Goal: Task Accomplishment & Management: Manage account settings

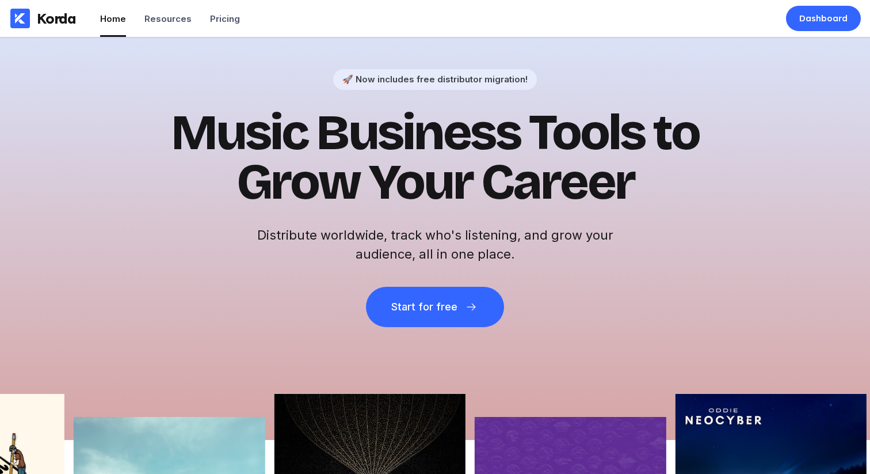
click at [179, 119] on h1 "Music Business Tools to Grow Your Career" at bounding box center [435, 157] width 564 height 99
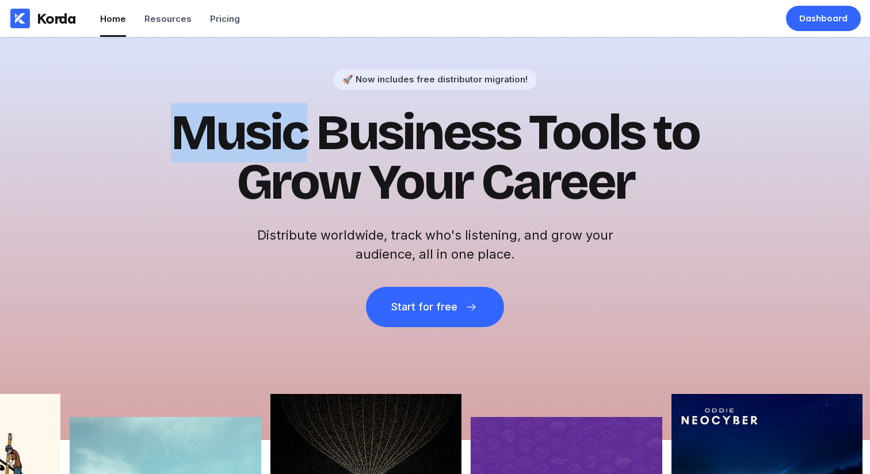
click at [179, 119] on h1 "Music Business Tools to Grow Your Career" at bounding box center [435, 157] width 564 height 99
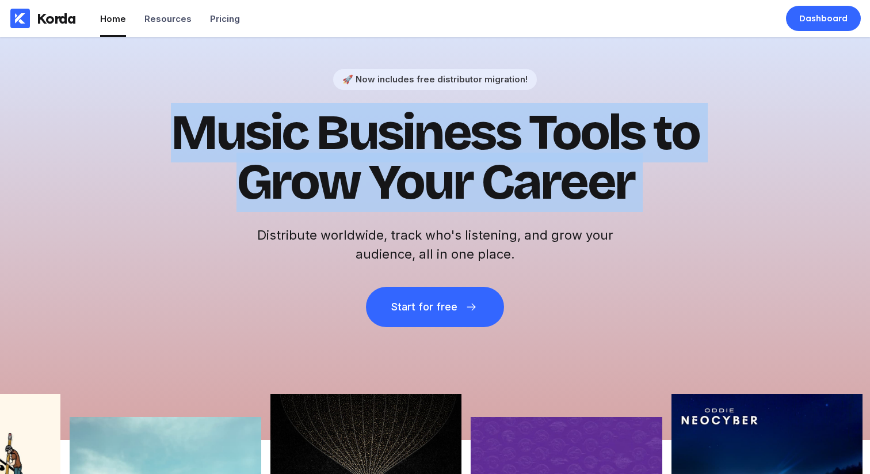
click at [179, 119] on h1 "Music Business Tools to Grow Your Career" at bounding box center [435, 157] width 564 height 99
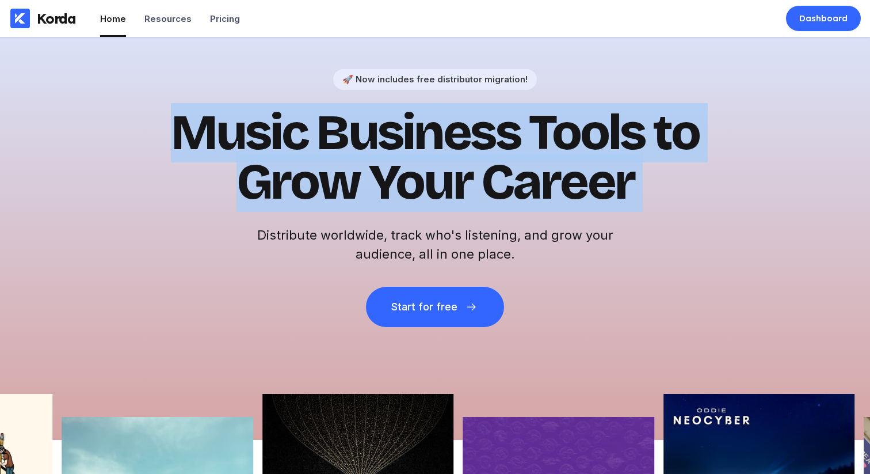
click at [247, 117] on h1 "Music Business Tools to Grow Your Career" at bounding box center [435, 157] width 564 height 99
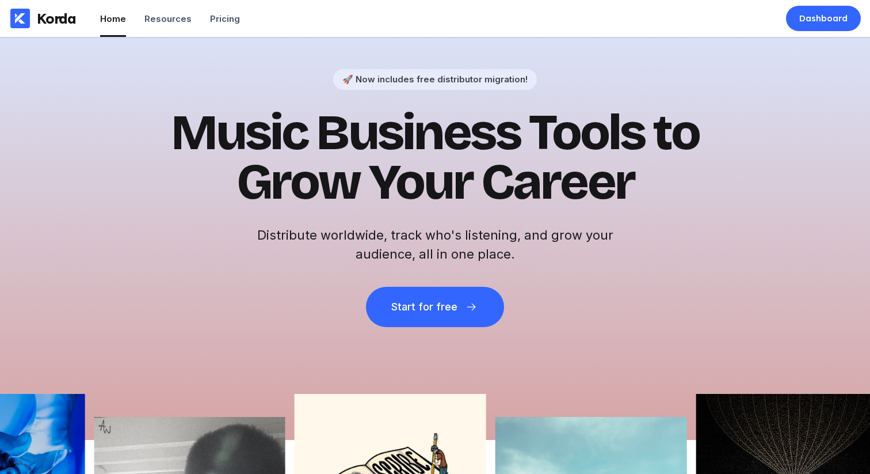
click at [212, 154] on h1 "Music Business Tools to Grow Your Career" at bounding box center [435, 157] width 564 height 99
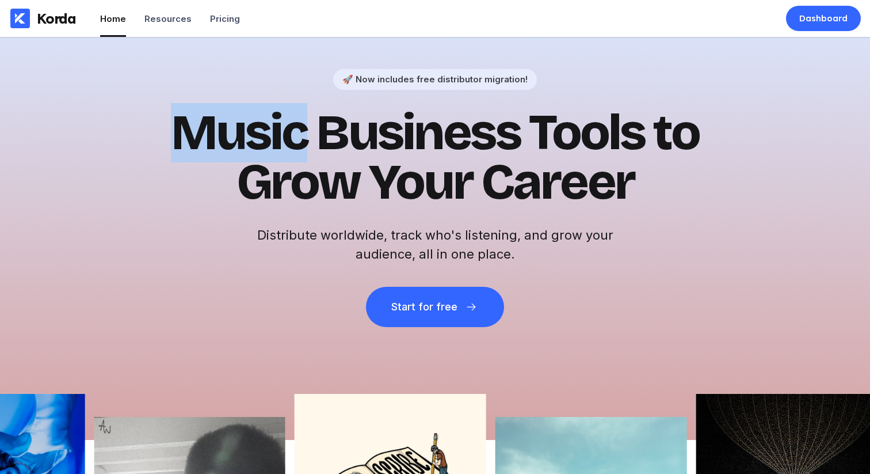
click at [212, 154] on h1 "Music Business Tools to Grow Your Career" at bounding box center [435, 157] width 564 height 99
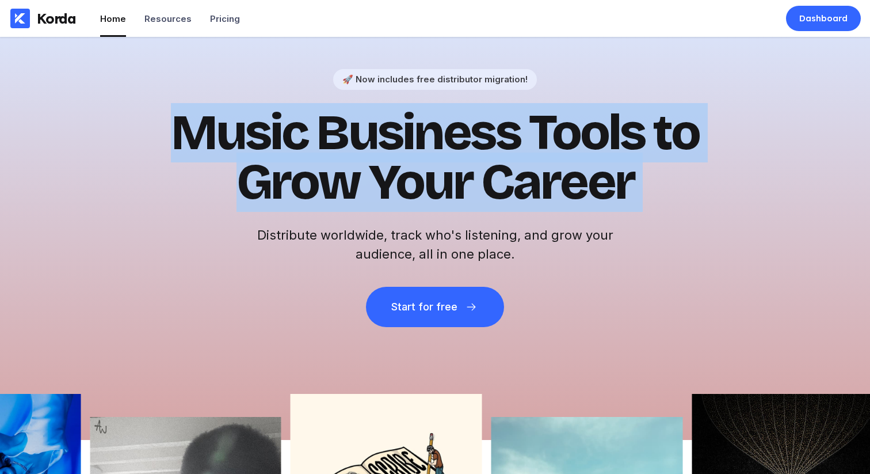
drag, startPoint x: 212, startPoint y: 154, endPoint x: 426, endPoint y: 135, distance: 214.9
click at [220, 153] on h1 "Music Business Tools to Grow Your Career" at bounding box center [435, 157] width 564 height 99
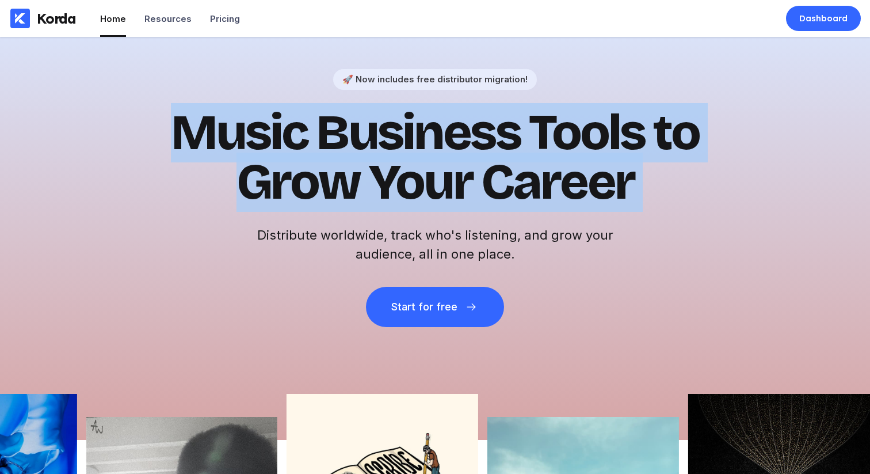
click at [531, 136] on h1 "Music Business Tools to Grow Your Career" at bounding box center [435, 157] width 564 height 99
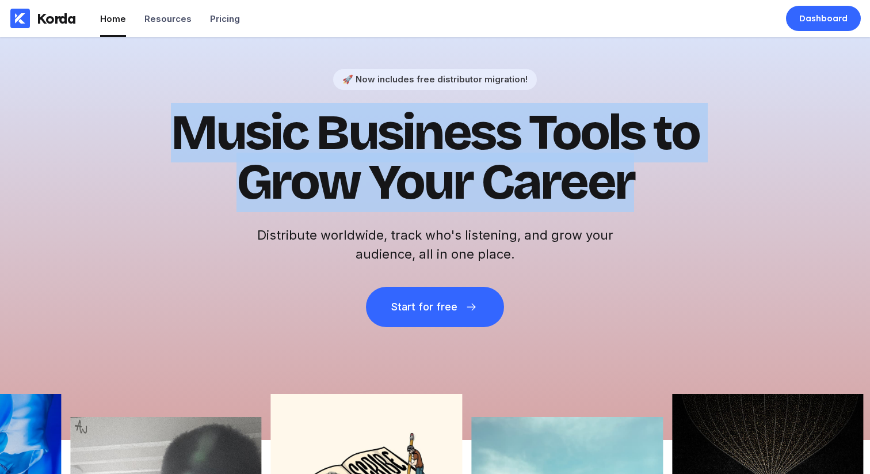
drag, startPoint x: 663, startPoint y: 196, endPoint x: 184, endPoint y: 116, distance: 485.3
click at [226, 108] on h1 "Music Business Tools to Grow Your Career" at bounding box center [435, 157] width 564 height 99
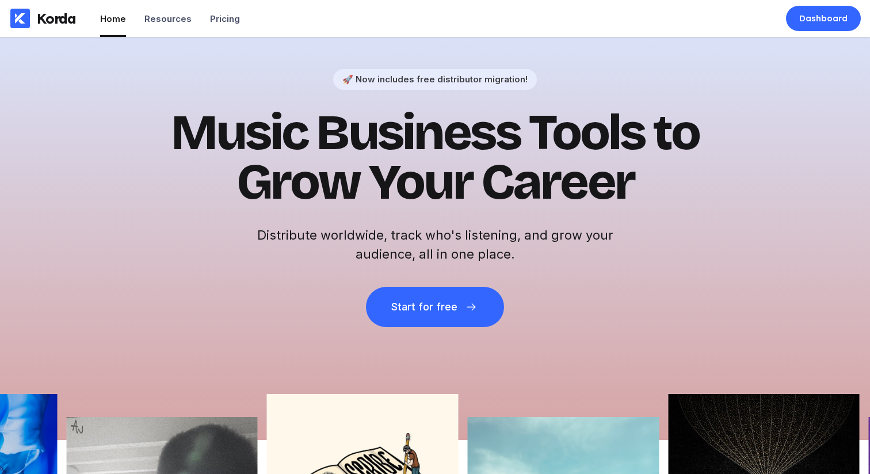
click at [184, 116] on h1 "Music Business Tools to Grow Your Career" at bounding box center [435, 157] width 564 height 99
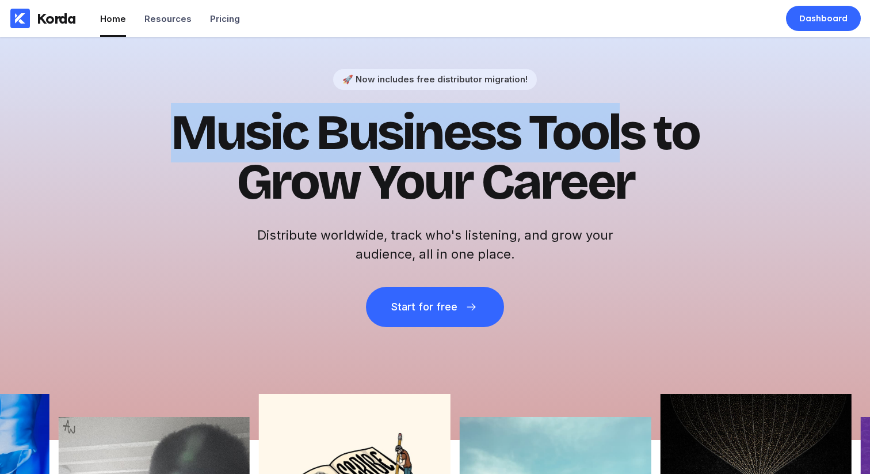
drag, startPoint x: 169, startPoint y: 114, endPoint x: 624, endPoint y: 162, distance: 457.8
click at [624, 162] on h1 "Music Business Tools to Grow Your Career" at bounding box center [435, 157] width 564 height 99
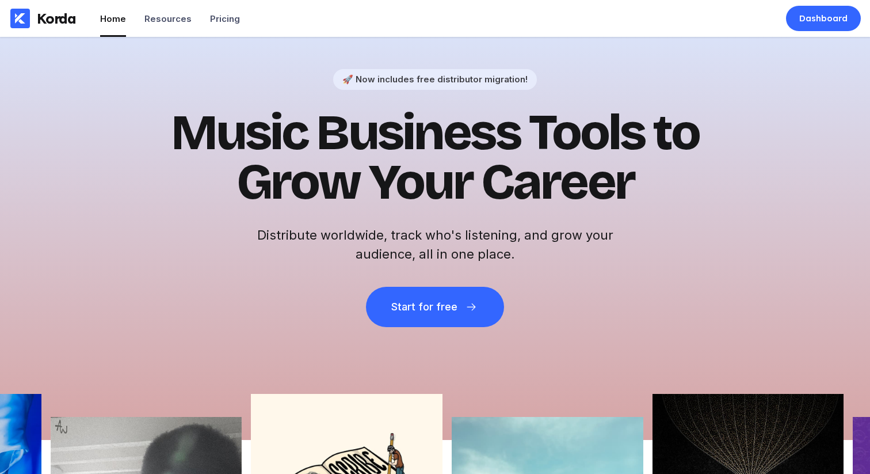
click at [625, 163] on h1 "Music Business Tools to Grow Your Career" at bounding box center [435, 157] width 564 height 99
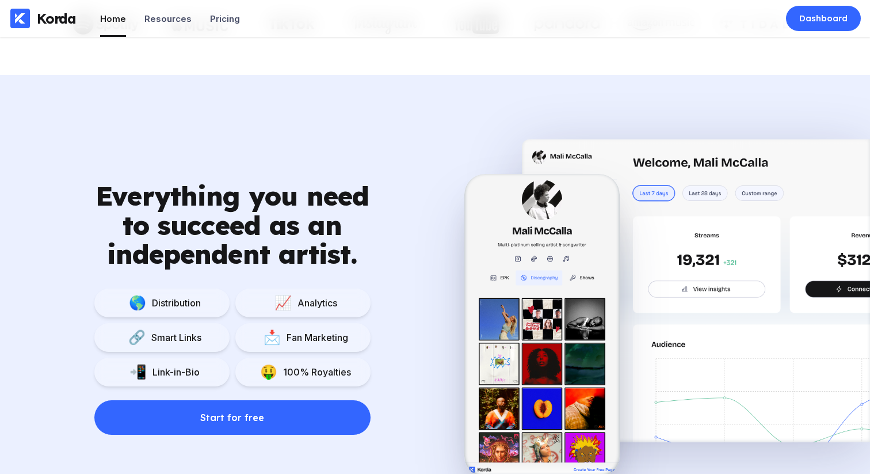
scroll to position [689, 0]
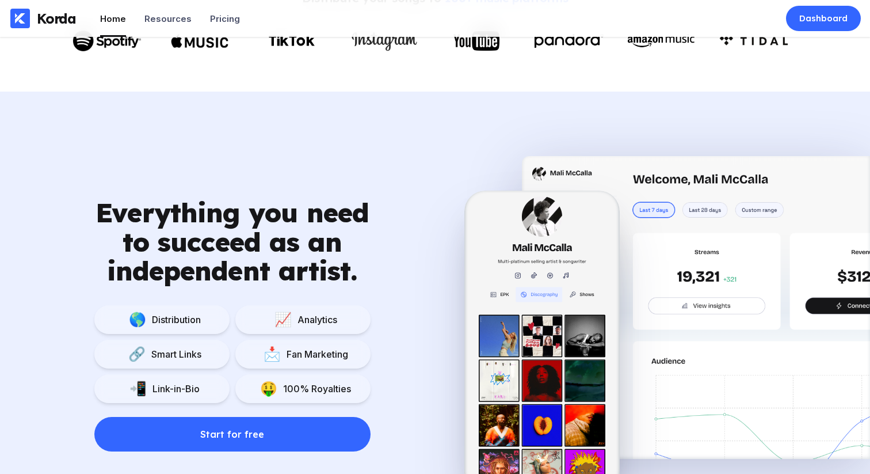
click at [97, 199] on div "Everything you need to succeed as an independent artist." at bounding box center [232, 241] width 276 height 87
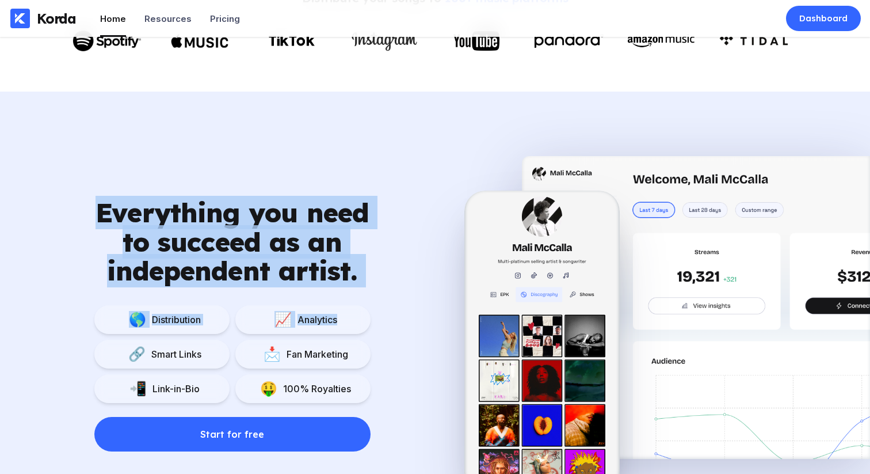
drag, startPoint x: 94, startPoint y: 200, endPoint x: 364, endPoint y: 317, distance: 294.6
click at [364, 317] on div "Everything you need to succeed as an independent artist. 🌎 Distribution 📈 Analy…" at bounding box center [232, 324] width 464 height 253
click at [357, 296] on div "Everything you need to succeed as an independent artist. 🌎 Distribution 📈 Analy…" at bounding box center [232, 324] width 276 height 253
drag, startPoint x: 374, startPoint y: 283, endPoint x: 76, endPoint y: 192, distance: 311.5
click at [76, 192] on div "Everything you need to succeed as an independent artist. 🌎 Distribution 📈 Analy…" at bounding box center [435, 310] width 870 height 401
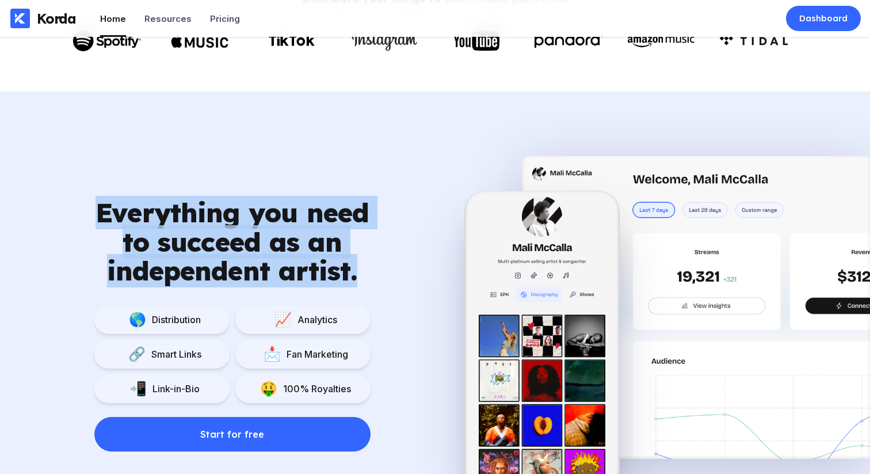
click at [76, 192] on div "Everything you need to succeed as an independent artist. 🌎 Distribution 📈 Analy…" at bounding box center [435, 310] width 870 height 401
drag, startPoint x: 92, startPoint y: 191, endPoint x: 384, endPoint y: 265, distance: 302.0
click at [376, 264] on div "Everything you need to succeed as an independent artist. 🌎 Distribution 📈 Analy…" at bounding box center [435, 310] width 870 height 401
click at [384, 265] on div "Everything you need to succeed as an independent artist. 🌎 Distribution 📈 Analy…" at bounding box center [232, 324] width 464 height 253
drag, startPoint x: 371, startPoint y: 276, endPoint x: 73, endPoint y: 200, distance: 307.1
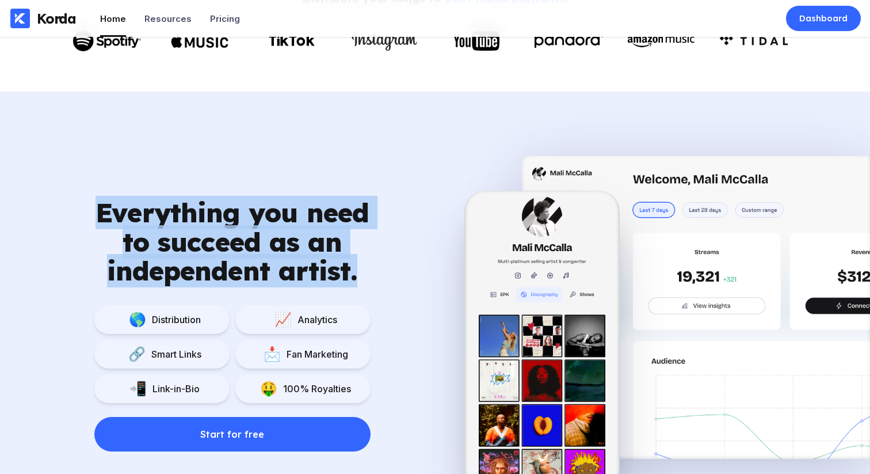
click at [73, 200] on div "Everything you need to succeed as an independent artist. 🌎 Distribution 📈 Analy…" at bounding box center [232, 324] width 464 height 253
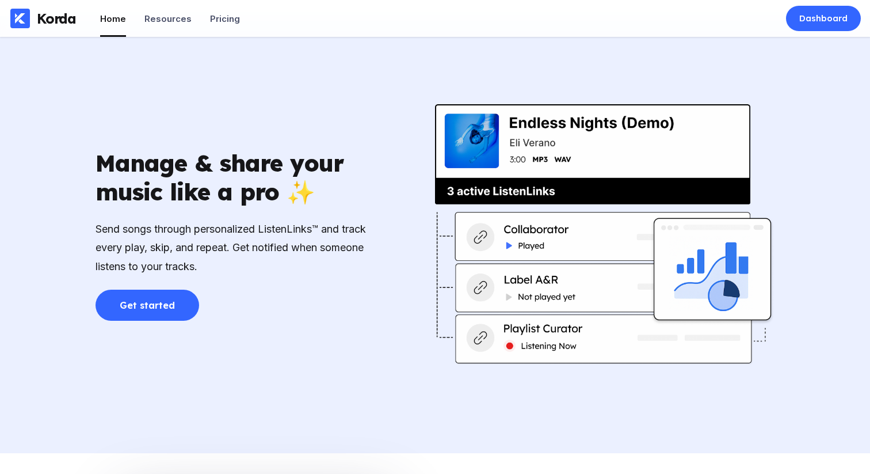
scroll to position [1633, 0]
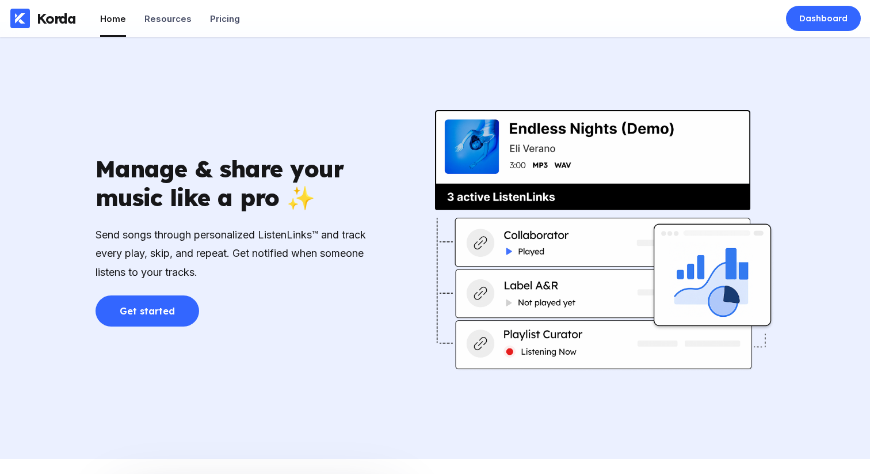
click at [390, 222] on div "Manage & share your music like a pro ✨ Send songs through personalized ListenLi…" at bounding box center [435, 240] width 725 height 437
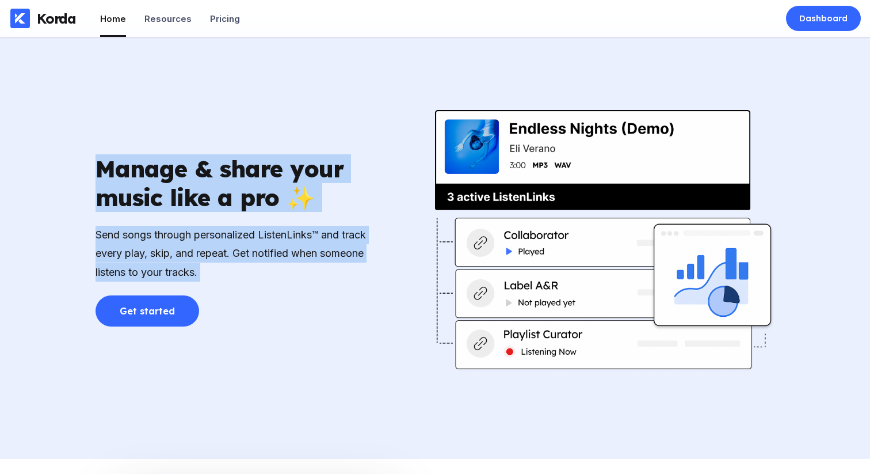
drag, startPoint x: 99, startPoint y: 157, endPoint x: 361, endPoint y: 302, distance: 299.0
click at [361, 302] on div "Manage & share your music like a pro ✨ Send songs through personalized ListenLi…" at bounding box center [234, 240] width 276 height 172
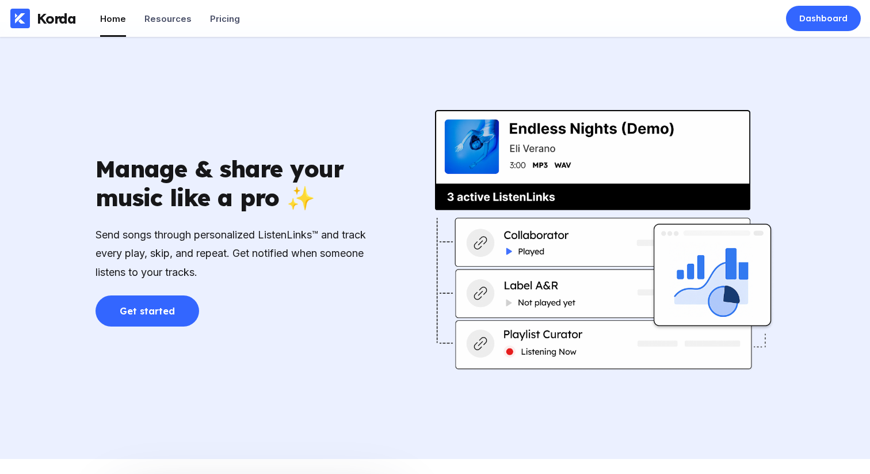
click at [359, 306] on div "Manage & share your music like a pro ✨ Send songs through personalized ListenLi…" at bounding box center [234, 240] width 276 height 172
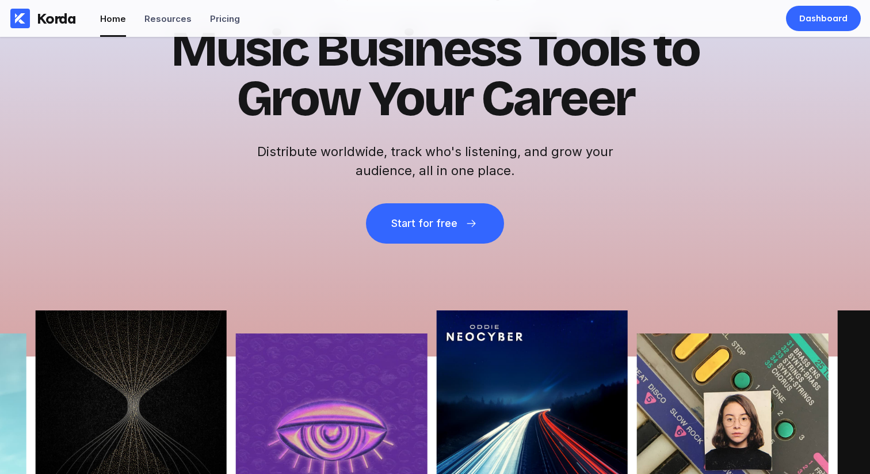
scroll to position [0, 0]
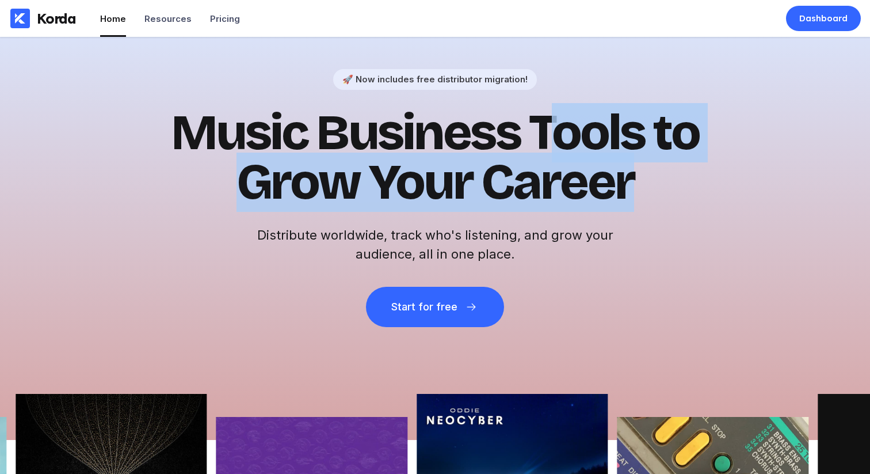
drag, startPoint x: 562, startPoint y: 145, endPoint x: 626, endPoint y: 164, distance: 67.2
click at [626, 164] on h1 "Music Business Tools to Grow Your Career" at bounding box center [435, 157] width 564 height 99
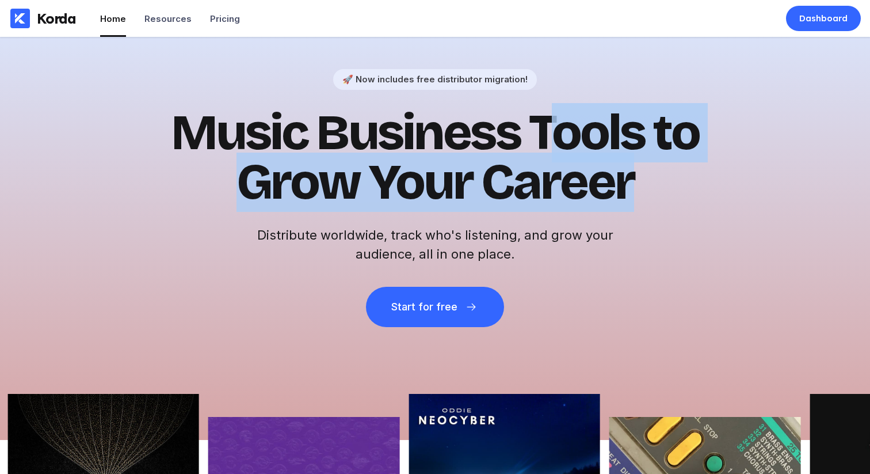
click at [643, 184] on h1 "Music Business Tools to Grow Your Career" at bounding box center [435, 157] width 564 height 99
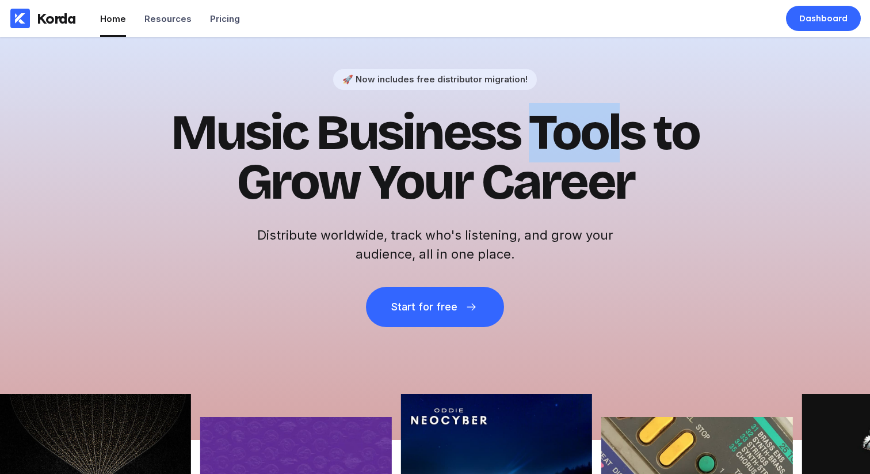
drag, startPoint x: 630, startPoint y: 144, endPoint x: 535, endPoint y: 134, distance: 95.6
click at [535, 134] on h1 "Music Business Tools to Grow Your Career" at bounding box center [435, 157] width 564 height 99
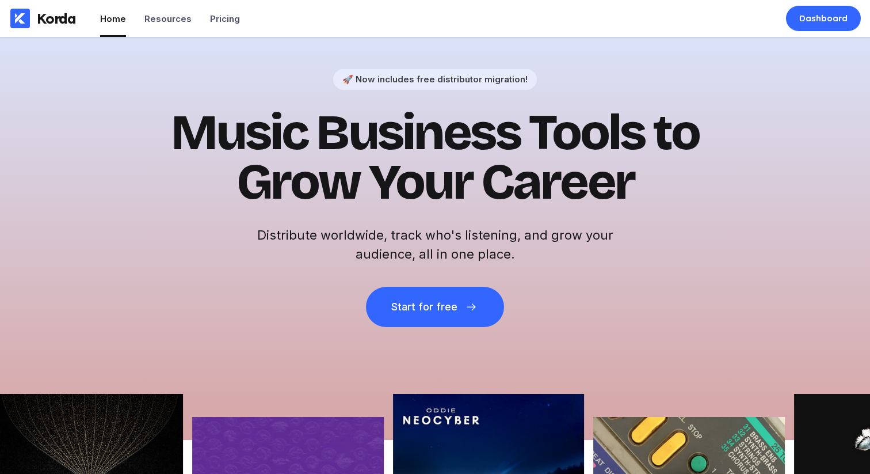
click at [397, 125] on h1 "Music Business Tools to Grow Your Career" at bounding box center [435, 157] width 564 height 99
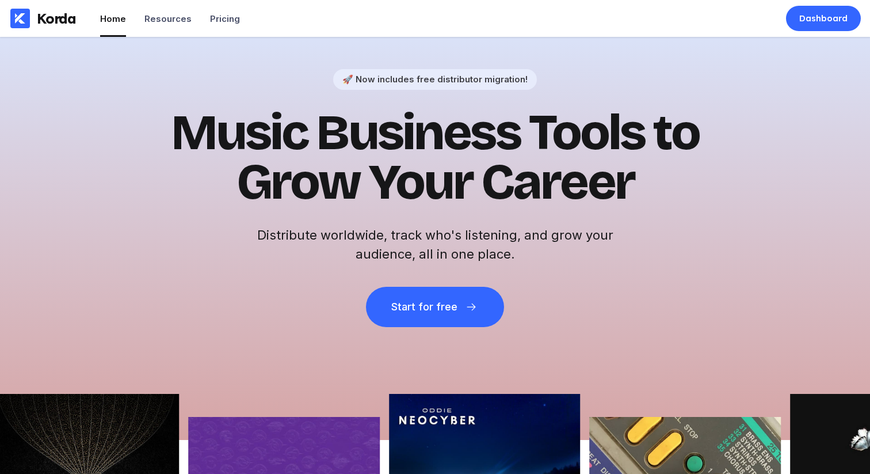
click at [394, 127] on h1 "Music Business Tools to Grow Your Career" at bounding box center [435, 157] width 564 height 99
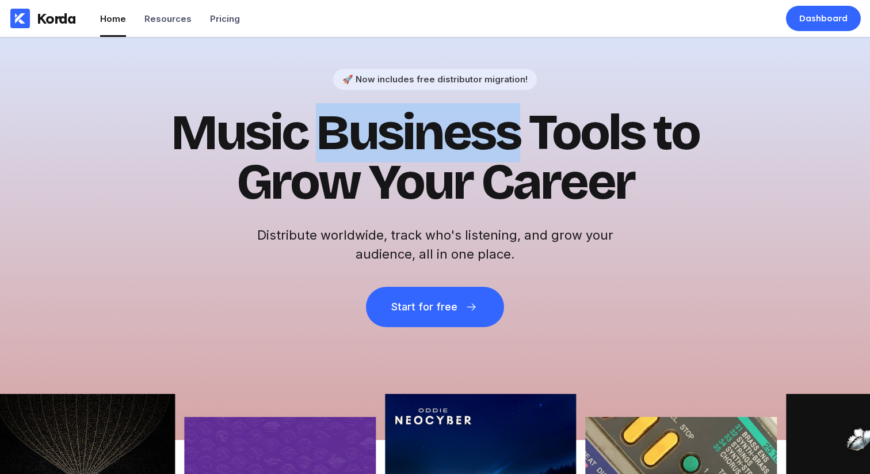
click at [394, 128] on h1 "Music Business Tools to Grow Your Career" at bounding box center [435, 157] width 564 height 99
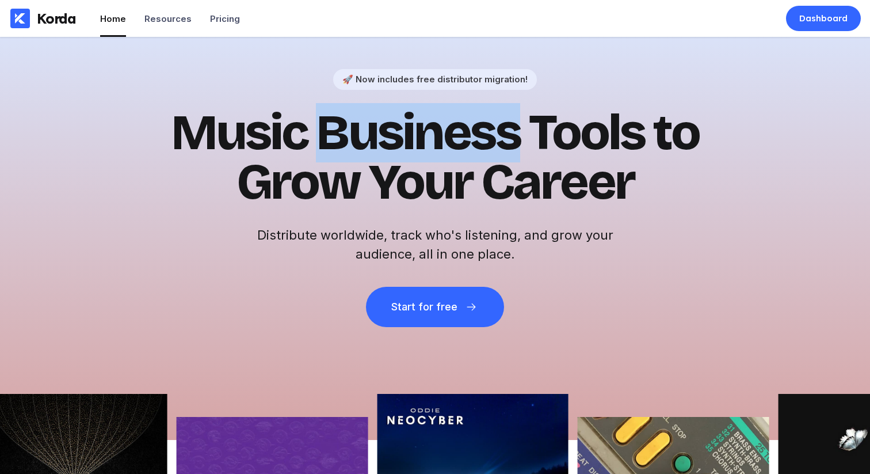
click at [397, 135] on h1 "Music Business Tools to Grow Your Career" at bounding box center [435, 157] width 564 height 99
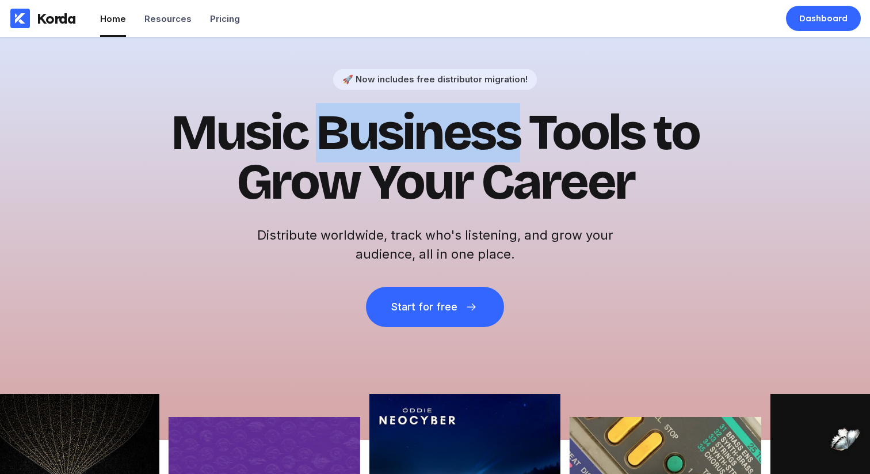
click at [397, 135] on h1 "Music Business Tools to Grow Your Career" at bounding box center [435, 157] width 564 height 99
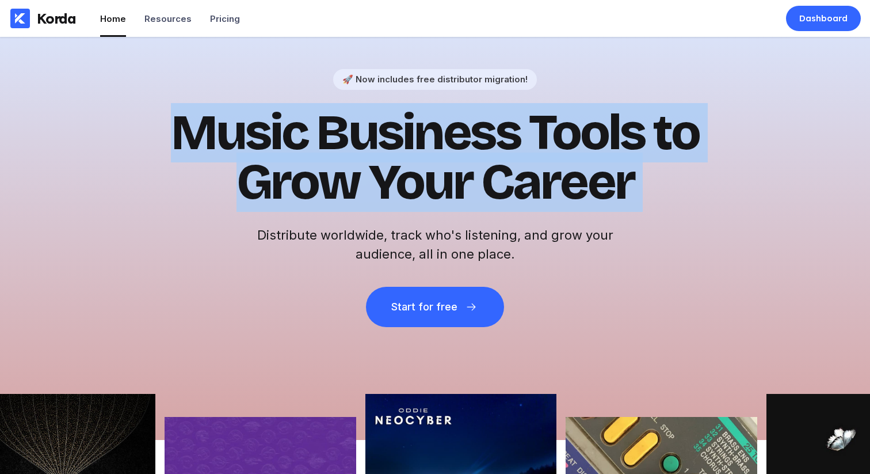
click at [397, 135] on h1 "Music Business Tools to Grow Your Career" at bounding box center [435, 157] width 564 height 99
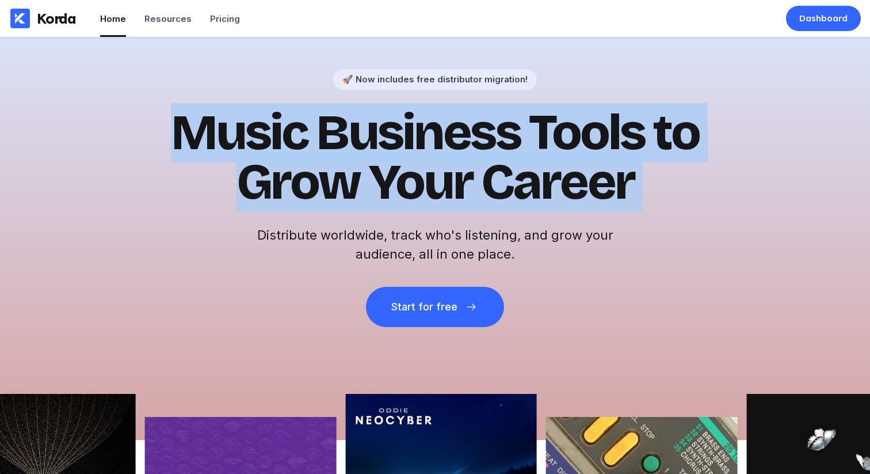
click at [424, 143] on h1 "Music Business Tools to Grow Your Career" at bounding box center [435, 157] width 564 height 99
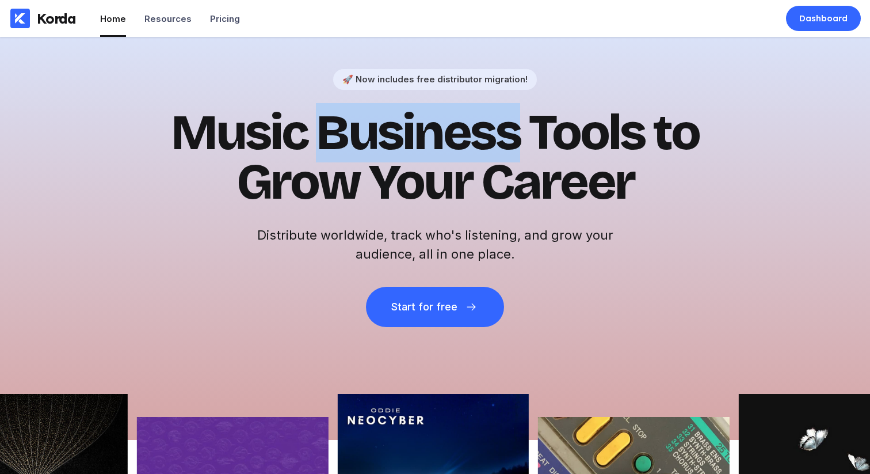
click at [424, 143] on h1 "Music Business Tools to Grow Your Career" at bounding box center [435, 157] width 564 height 99
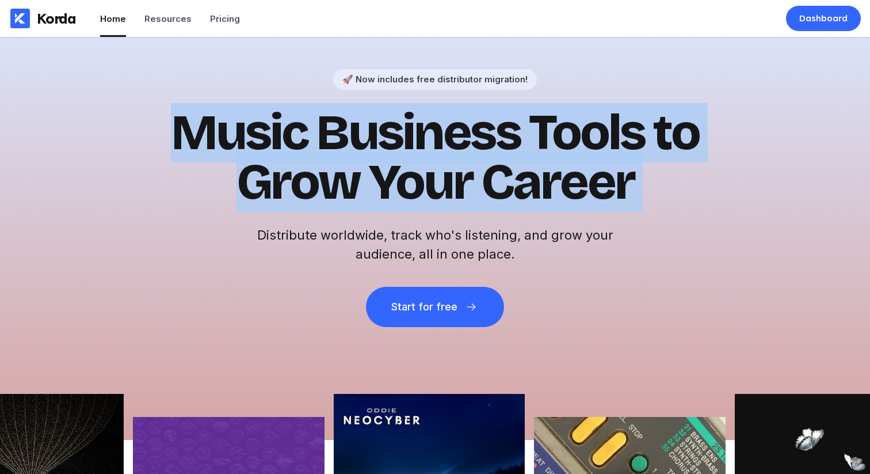
click at [423, 143] on h1 "Music Business Tools to Grow Your Career" at bounding box center [435, 157] width 564 height 99
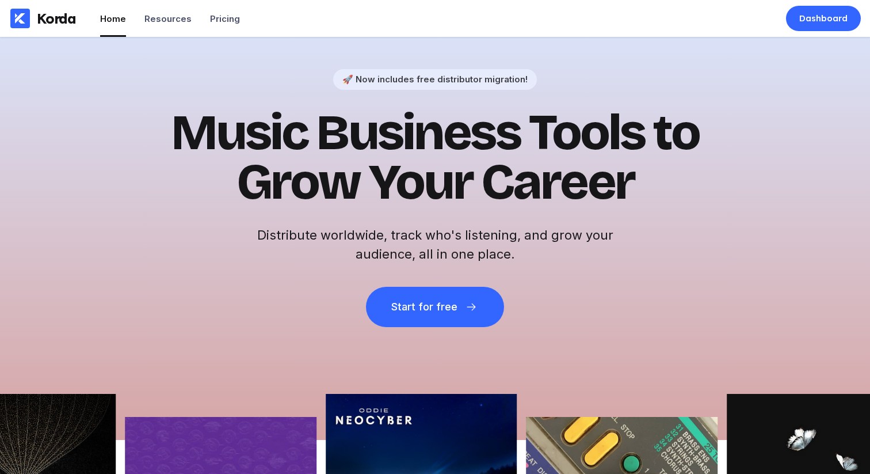
click at [697, 185] on h1 "Music Business Tools to Grow Your Career" at bounding box center [435, 157] width 564 height 99
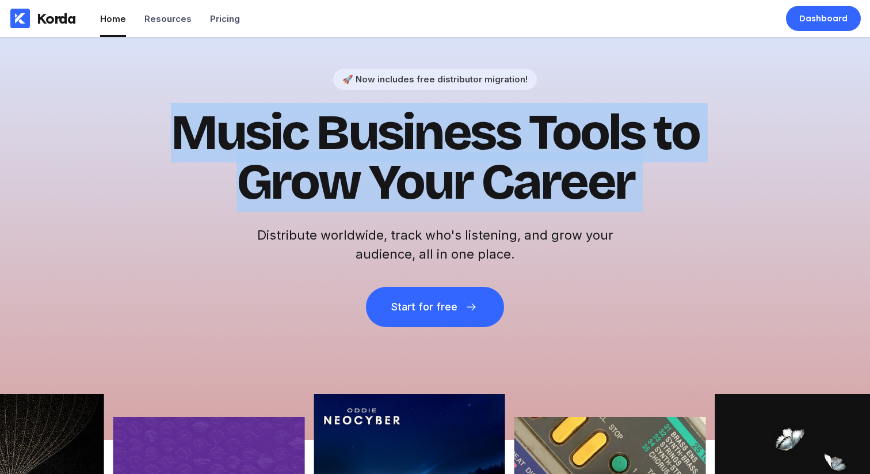
drag, startPoint x: 636, startPoint y: 188, endPoint x: 258, endPoint y: 122, distance: 384.3
click at [258, 122] on h1 "Music Business Tools to Grow Your Career" at bounding box center [435, 157] width 564 height 99
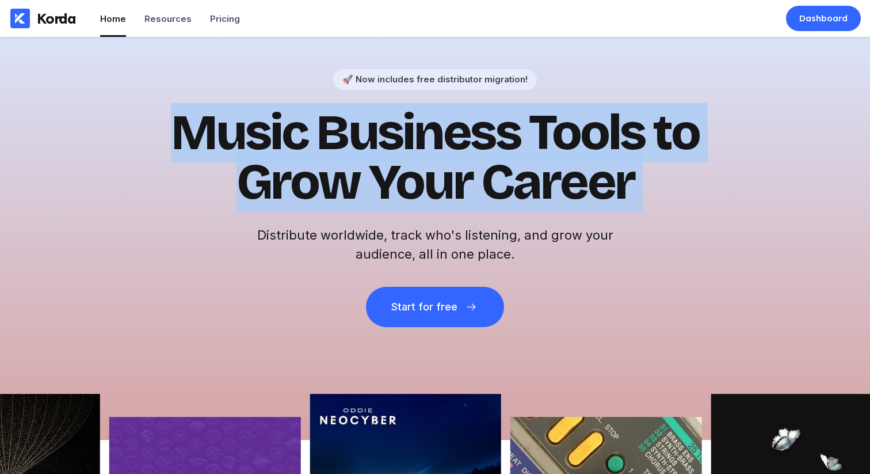
click at [256, 122] on h1 "Music Business Tools to Grow Your Career" at bounding box center [435, 157] width 564 height 99
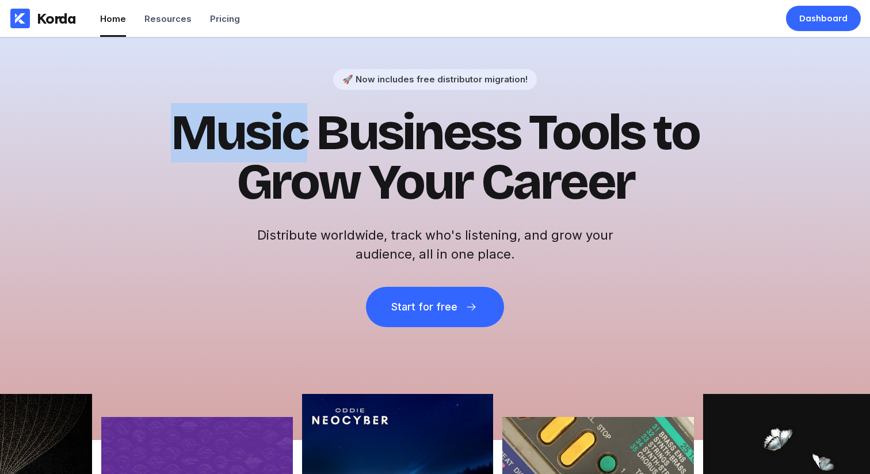
drag, startPoint x: 256, startPoint y: 122, endPoint x: 511, endPoint y: 155, distance: 257.6
click at [288, 129] on h1 "Music Business Tools to Grow Your Career" at bounding box center [435, 157] width 564 height 99
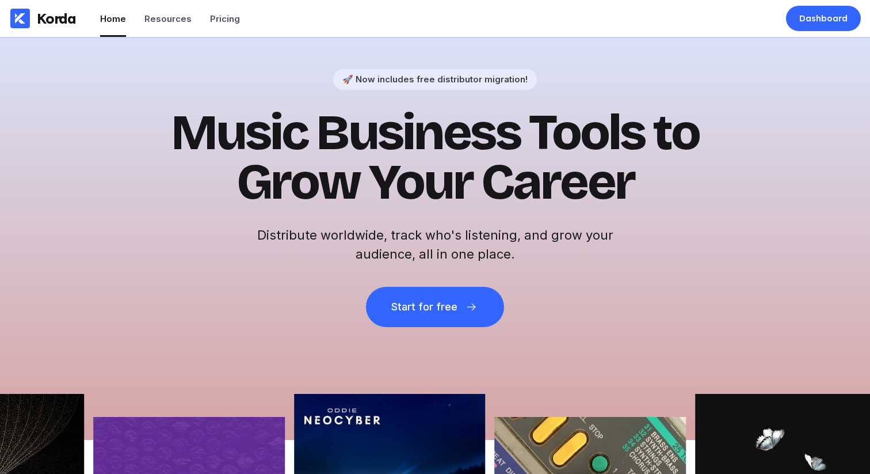
click at [602, 199] on h1 "Music Business Tools to Grow Your Career" at bounding box center [435, 157] width 564 height 99
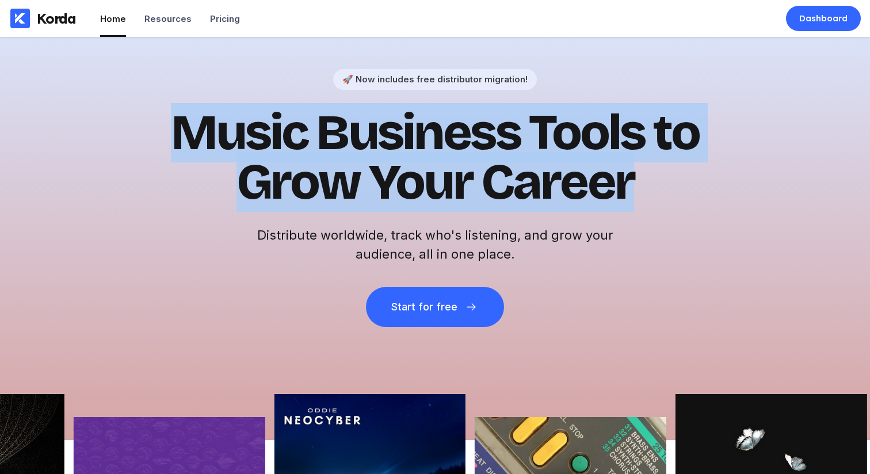
drag, startPoint x: 641, startPoint y: 188, endPoint x: 220, endPoint y: 89, distance: 432.9
click at [220, 89] on div "🚀 Now includes free distributor migration! Music Business Tools to Grow Your Ca…" at bounding box center [435, 198] width 564 height 258
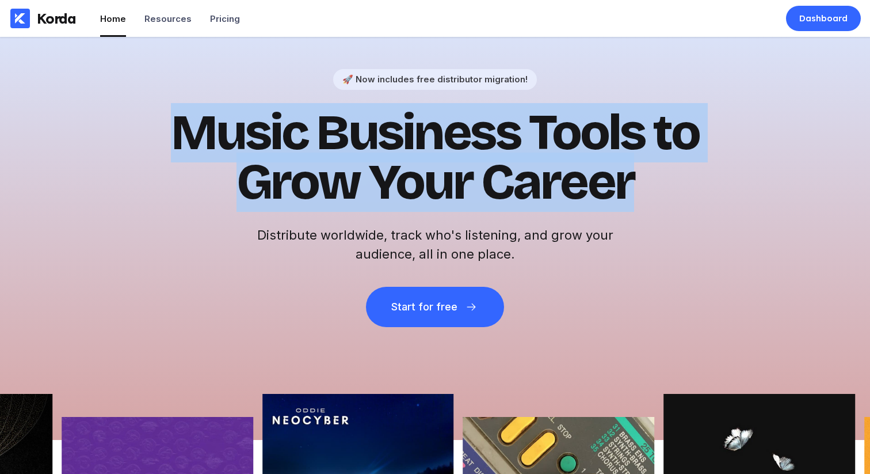
click at [220, 89] on div "🚀 Now includes free distributor migration! Music Business Tools to Grow Your Ca…" at bounding box center [435, 198] width 564 height 258
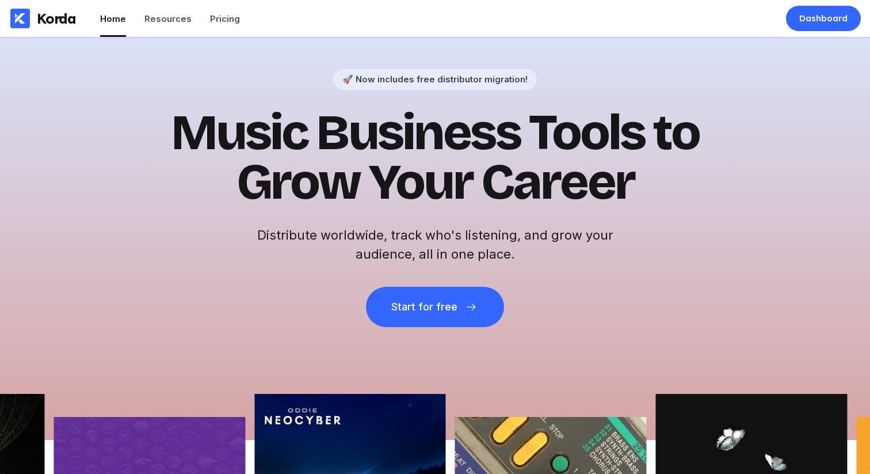
click at [220, 98] on div "🚀 Now includes free distributor migration! Music Business Tools to Grow Your Ca…" at bounding box center [435, 198] width 564 height 258
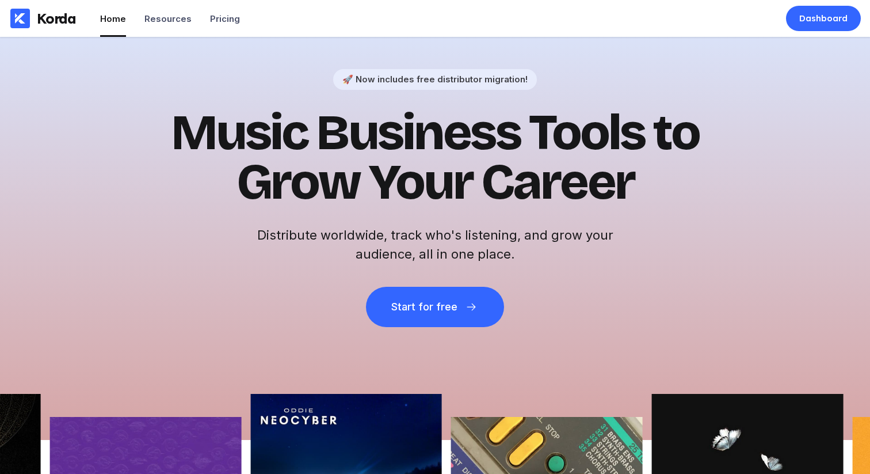
click at [240, 112] on h1 "Music Business Tools to Grow Your Career" at bounding box center [435, 157] width 564 height 99
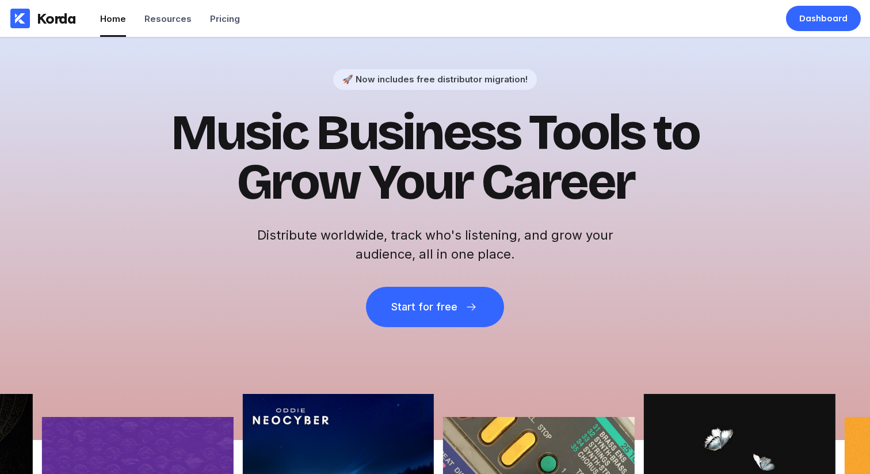
click at [353, 142] on h1 "Music Business Tools to Grow Your Career" at bounding box center [435, 157] width 564 height 99
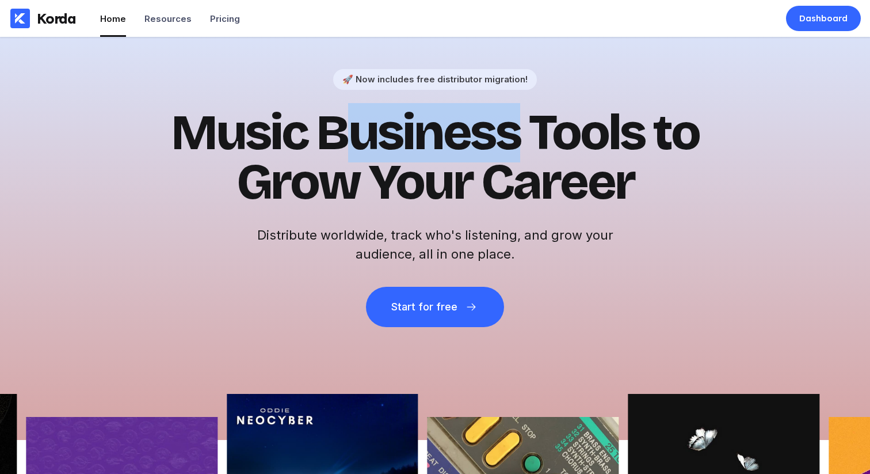
drag, startPoint x: 333, startPoint y: 136, endPoint x: 544, endPoint y: 166, distance: 213.4
click at [532, 164] on h1 "Music Business Tools to Grow Your Career" at bounding box center [435, 157] width 564 height 99
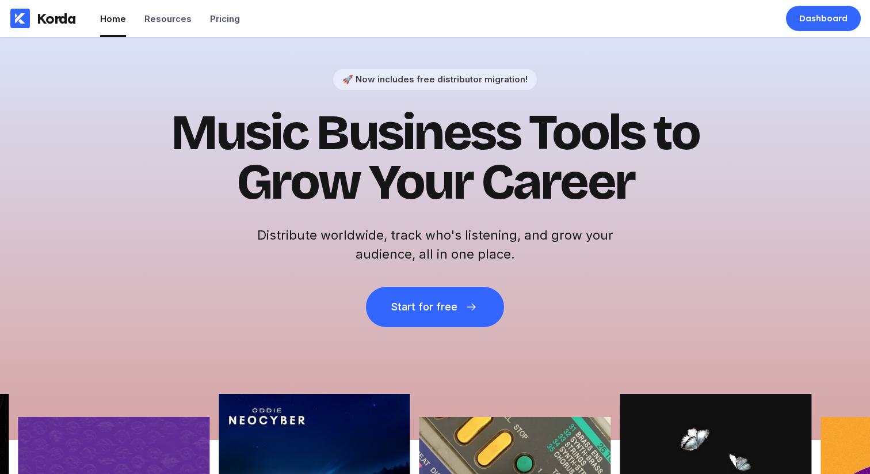
click at [603, 188] on h1 "Music Business Tools to Grow Your Career" at bounding box center [435, 157] width 564 height 99
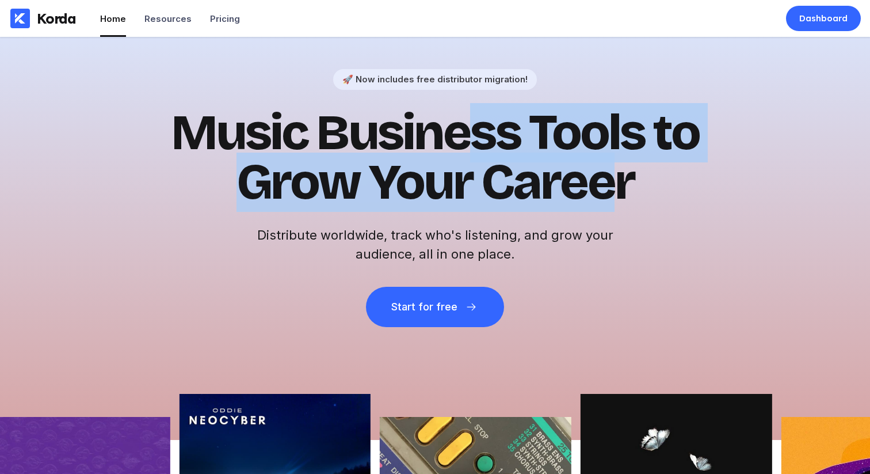
drag, startPoint x: 603, startPoint y: 186, endPoint x: 470, endPoint y: 140, distance: 139.9
click at [471, 141] on h1 "Music Business Tools to Grow Your Career" at bounding box center [435, 157] width 564 height 99
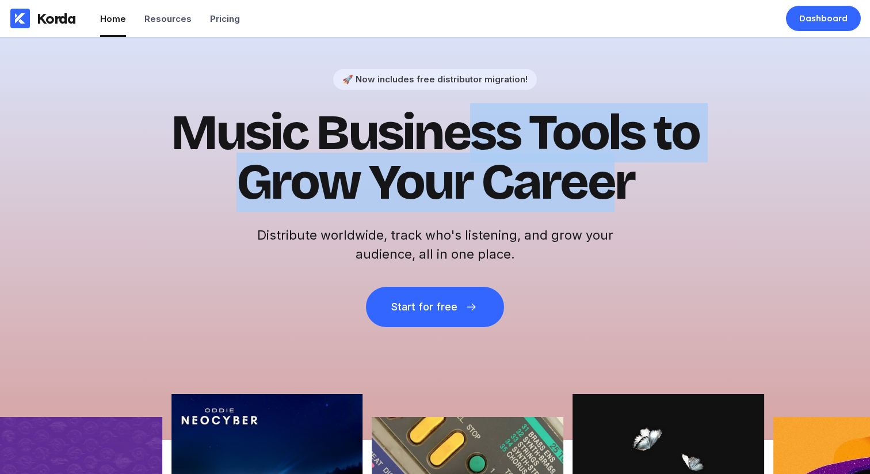
click at [469, 140] on h1 "Music Business Tools to Grow Your Career" at bounding box center [435, 157] width 564 height 99
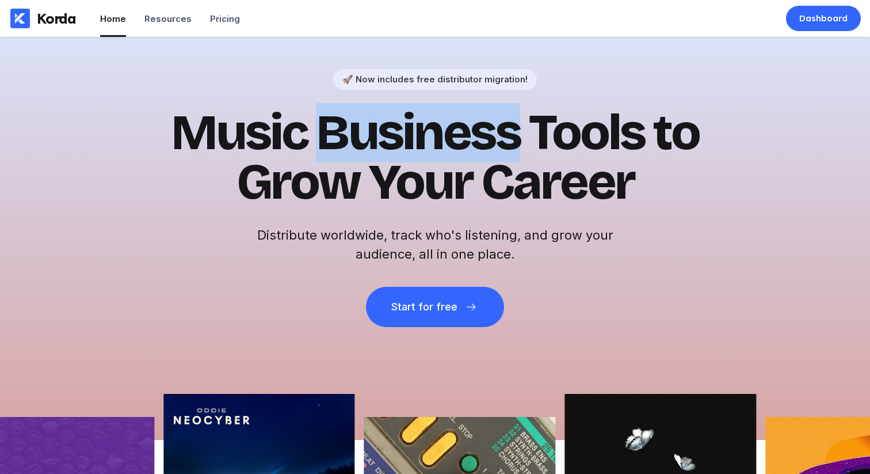
click at [469, 140] on h1 "Music Business Tools to Grow Your Career" at bounding box center [435, 157] width 564 height 99
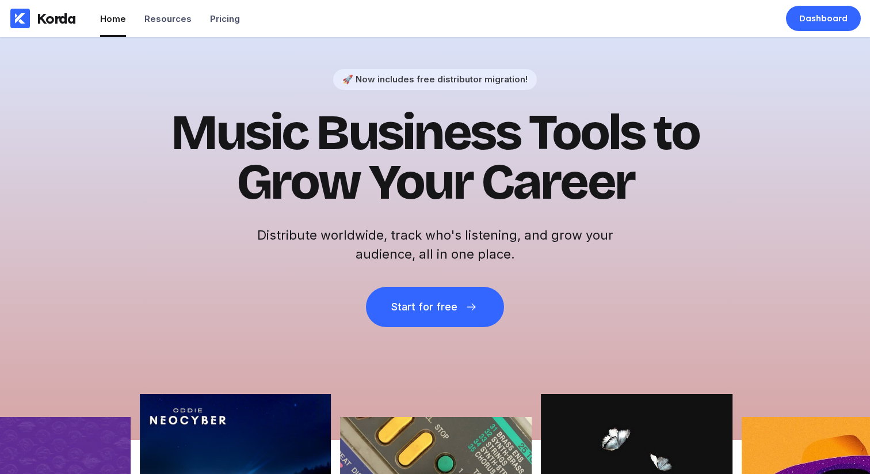
click at [230, 136] on h1 "Music Business Tools to Grow Your Career" at bounding box center [435, 157] width 564 height 99
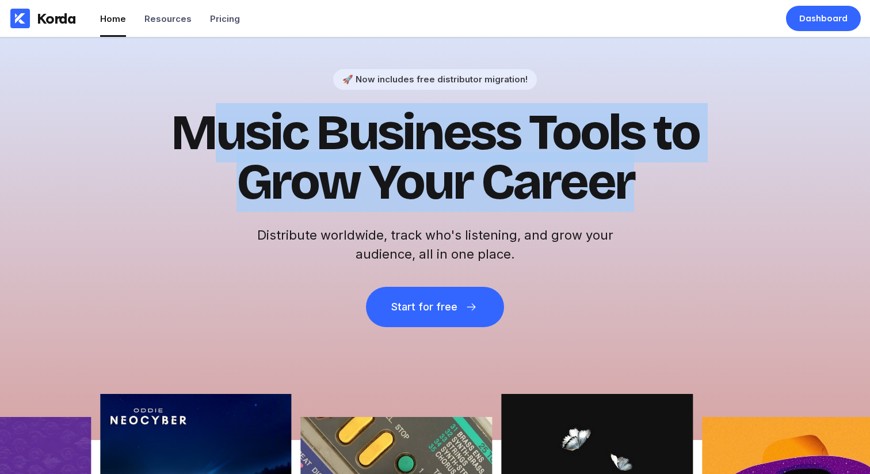
drag, startPoint x: 194, startPoint y: 133, endPoint x: 636, endPoint y: 194, distance: 446.2
click at [636, 194] on h1 "Music Business Tools to Grow Your Career" at bounding box center [435, 157] width 564 height 99
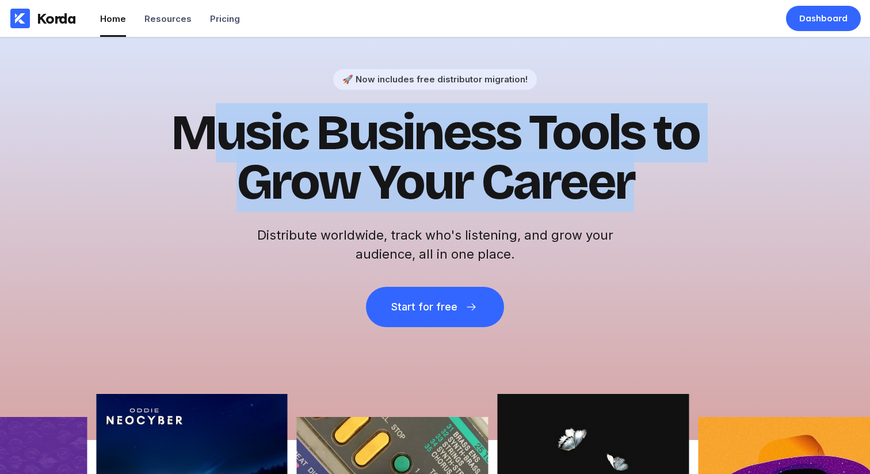
click at [636, 194] on h1 "Music Business Tools to Grow Your Career" at bounding box center [435, 157] width 564 height 99
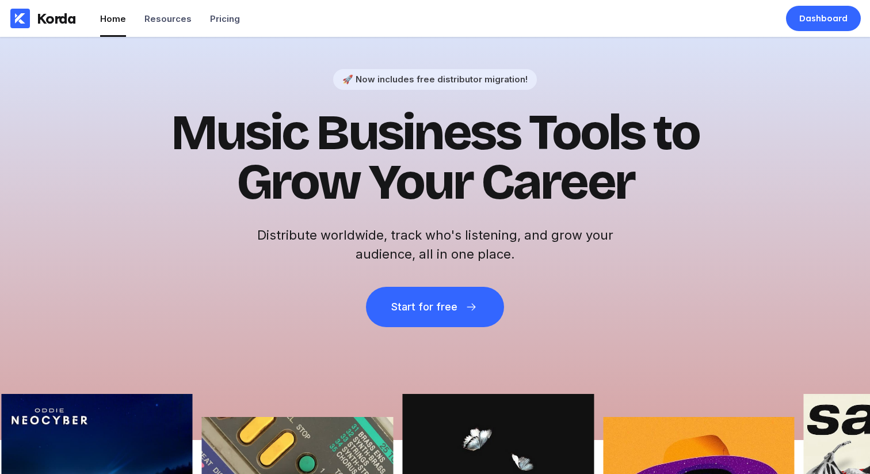
click at [334, 148] on h1 "Music Business Tools to Grow Your Career" at bounding box center [435, 157] width 564 height 99
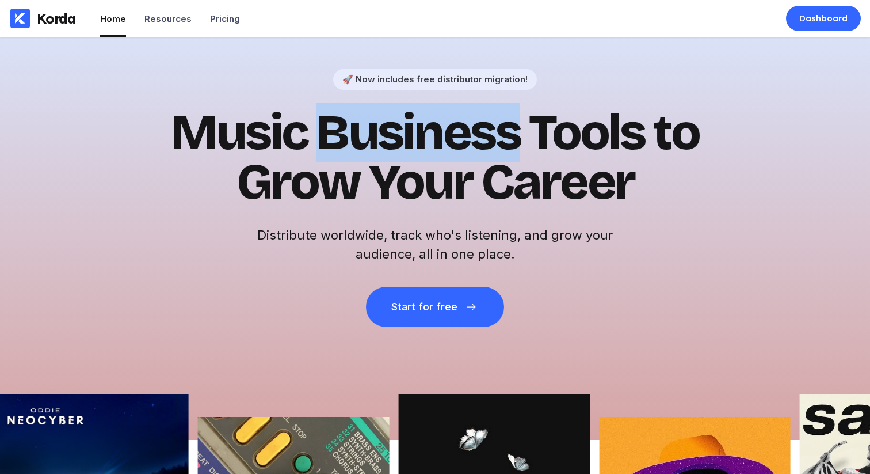
click at [334, 148] on h1 "Music Business Tools to Grow Your Career" at bounding box center [435, 157] width 564 height 99
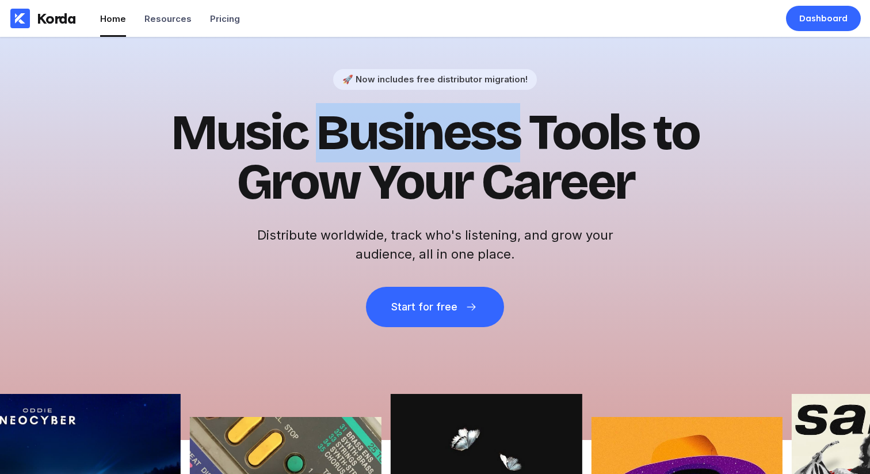
click at [340, 147] on h1 "Music Business Tools to Grow Your Career" at bounding box center [435, 157] width 564 height 99
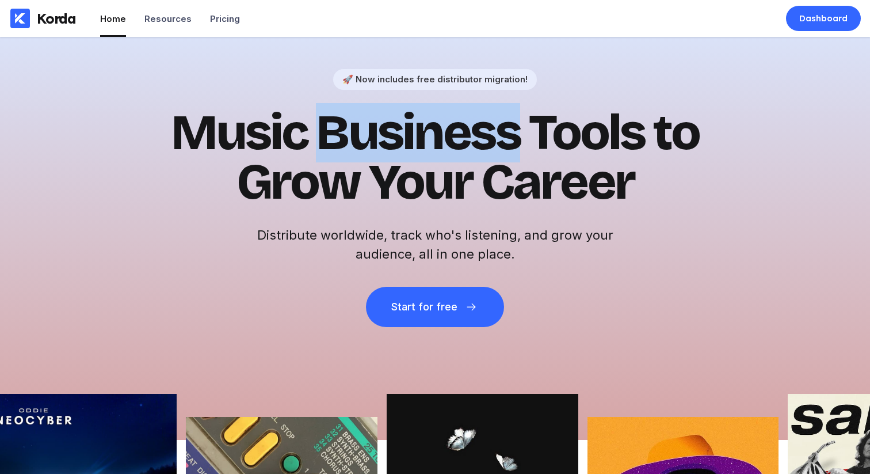
click at [340, 147] on h1 "Music Business Tools to Grow Your Career" at bounding box center [435, 157] width 564 height 99
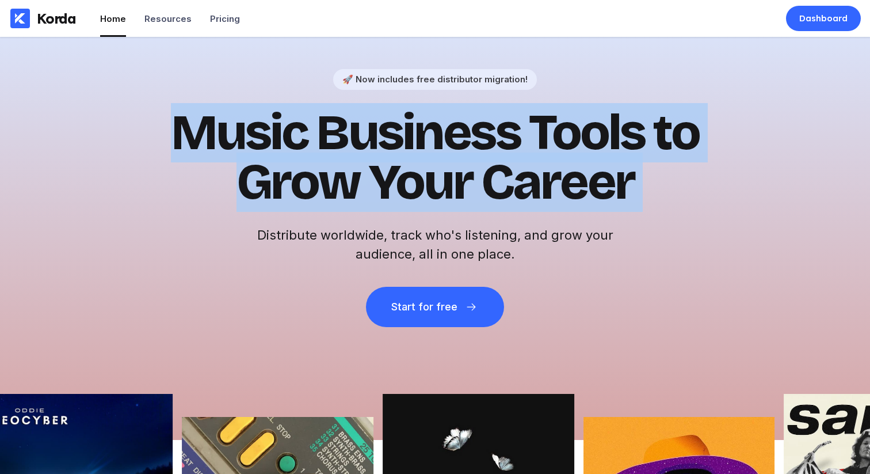
click at [340, 147] on h1 "Music Business Tools to Grow Your Career" at bounding box center [435, 157] width 564 height 99
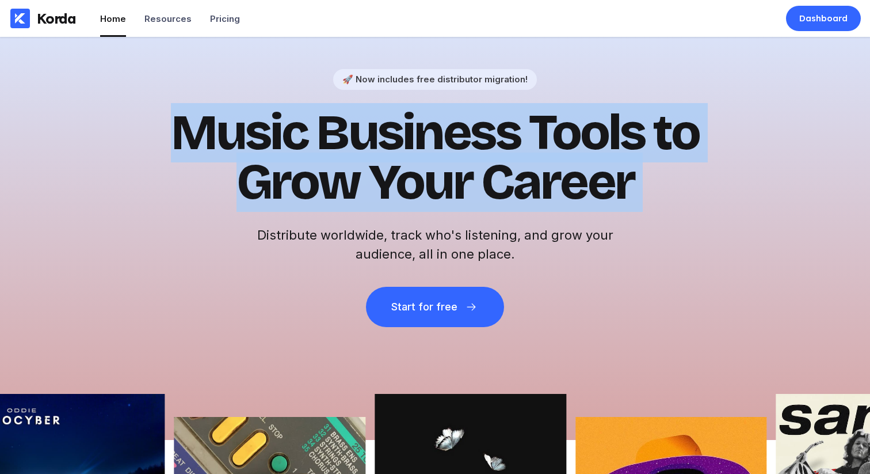
click at [340, 147] on h1 "Music Business Tools to Grow Your Career" at bounding box center [435, 157] width 564 height 99
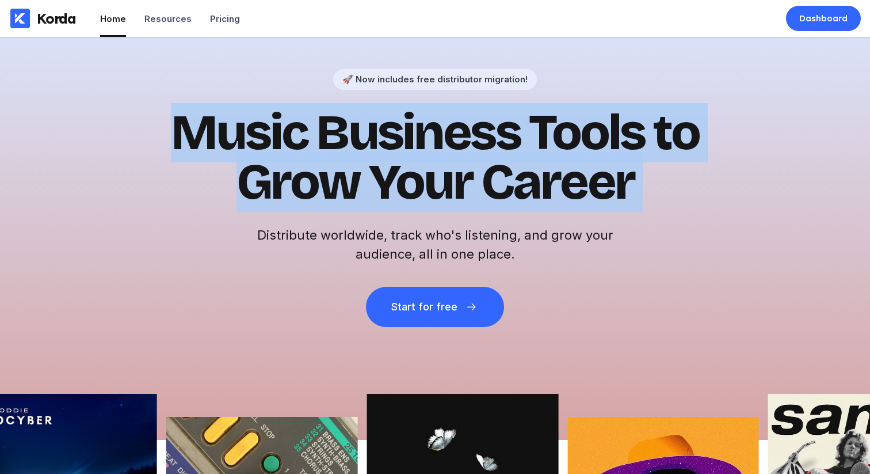
click at [337, 151] on h1 "Music Business Tools to Grow Your Career" at bounding box center [435, 157] width 564 height 99
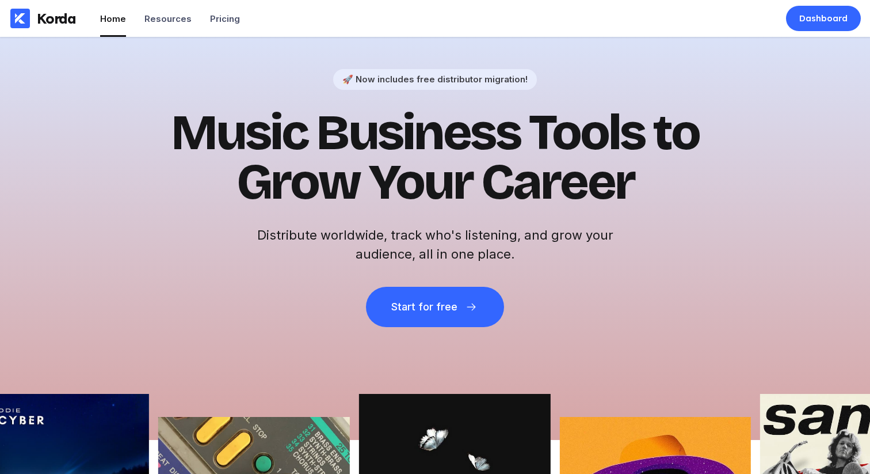
click at [349, 147] on h1 "Music Business Tools to Grow Your Career" at bounding box center [435, 157] width 564 height 99
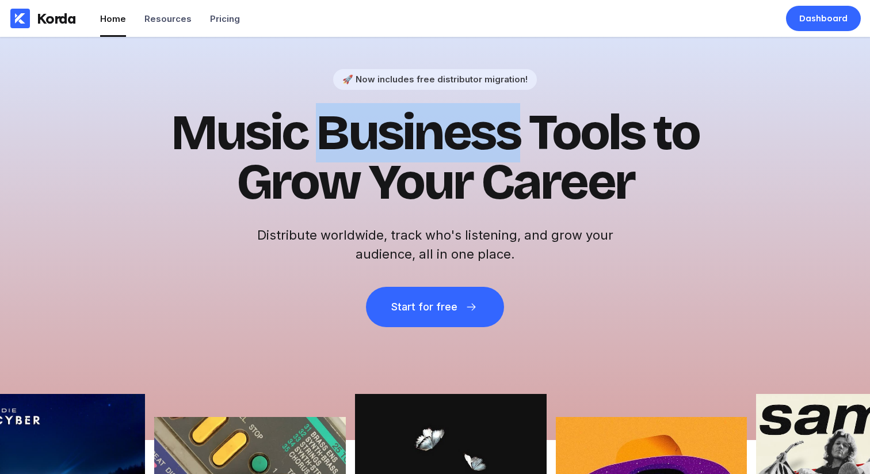
click at [349, 147] on h1 "Music Business Tools to Grow Your Career" at bounding box center [435, 157] width 564 height 99
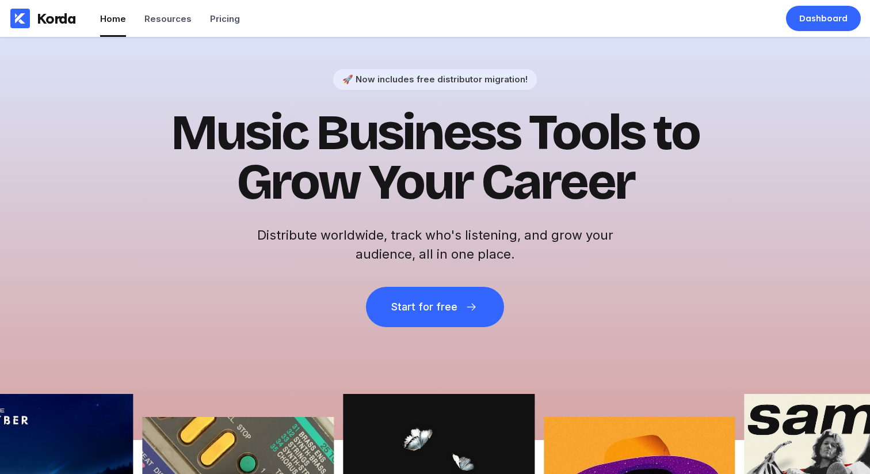
click at [357, 181] on h1 "Music Business Tools to Grow Your Career" at bounding box center [435, 157] width 564 height 99
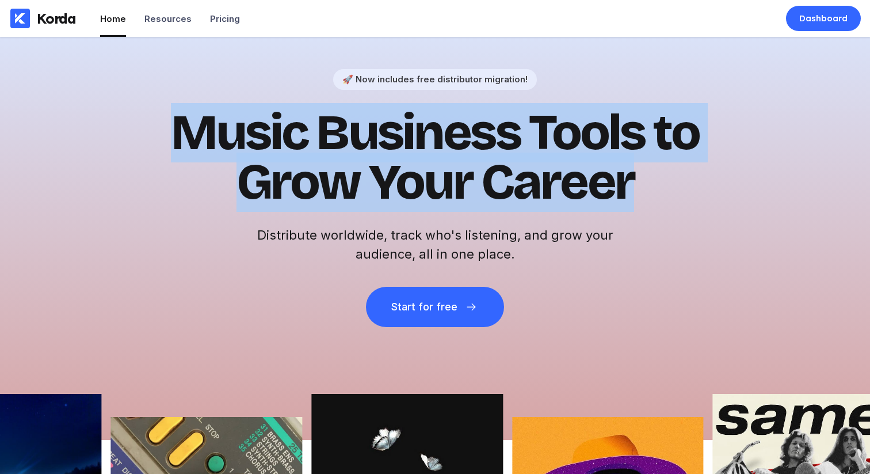
drag, startPoint x: 635, startPoint y: 208, endPoint x: 192, endPoint y: 153, distance: 446.6
click at [192, 153] on div "🚀 Now includes free distributor migration! Music Business Tools to Grow Your Ca…" at bounding box center [435, 198] width 564 height 258
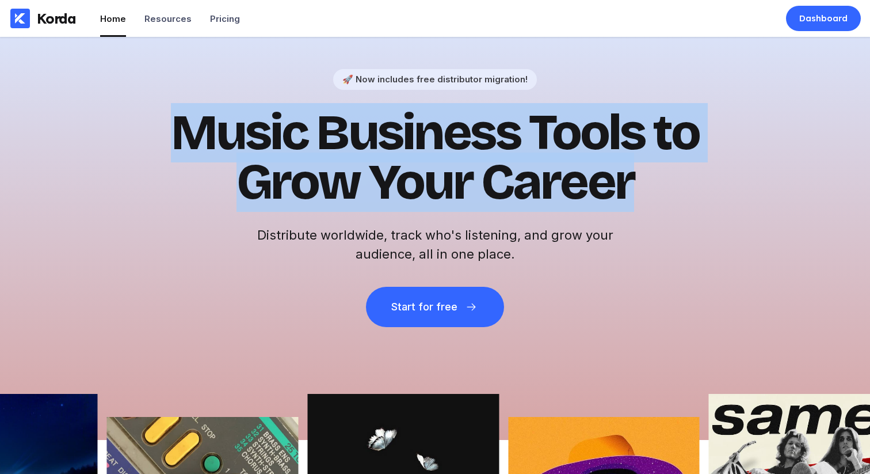
click at [201, 144] on h1 "Music Business Tools to Grow Your Career" at bounding box center [435, 157] width 564 height 99
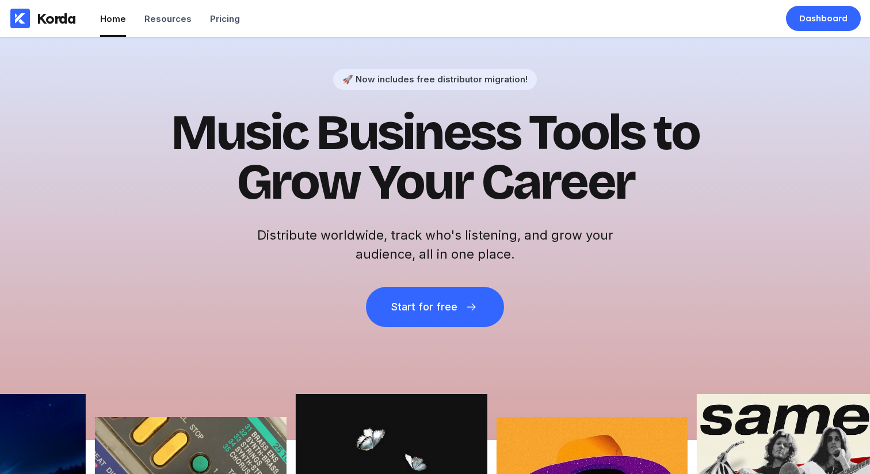
click at [464, 131] on h1 "Music Business Tools to Grow Your Career" at bounding box center [435, 157] width 564 height 99
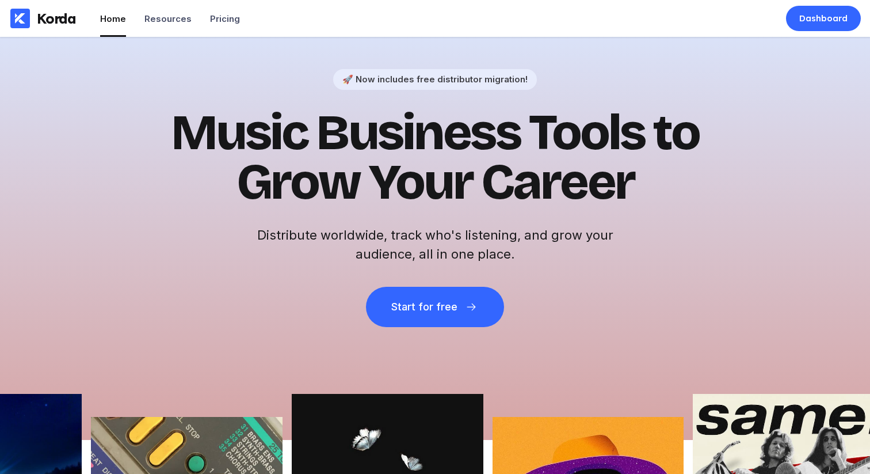
drag, startPoint x: 462, startPoint y: 133, endPoint x: 451, endPoint y: 115, distance: 20.9
click at [462, 133] on h1 "Music Business Tools to Grow Your Career" at bounding box center [435, 157] width 564 height 99
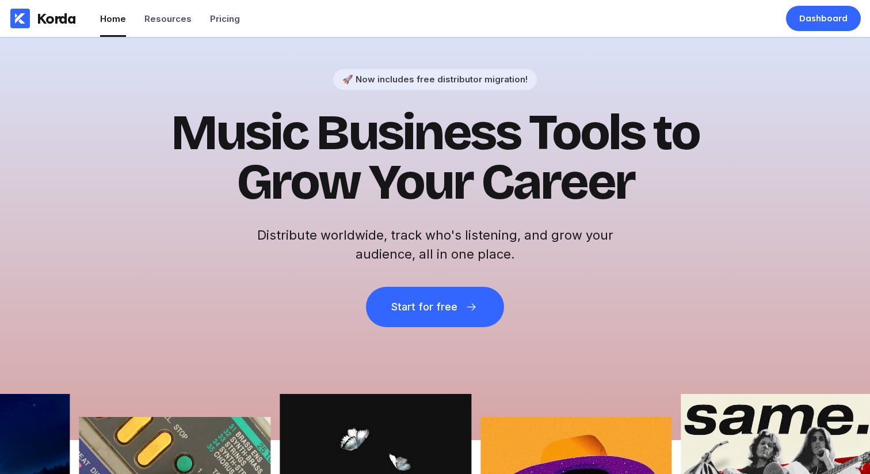
click at [451, 115] on h1 "Music Business Tools to Grow Your Career" at bounding box center [435, 157] width 564 height 99
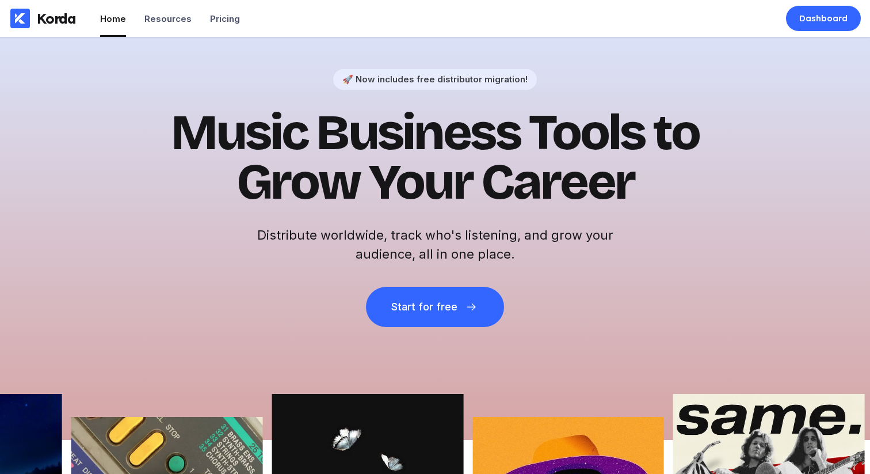
click at [452, 128] on h1 "Music Business Tools to Grow Your Career" at bounding box center [435, 157] width 564 height 99
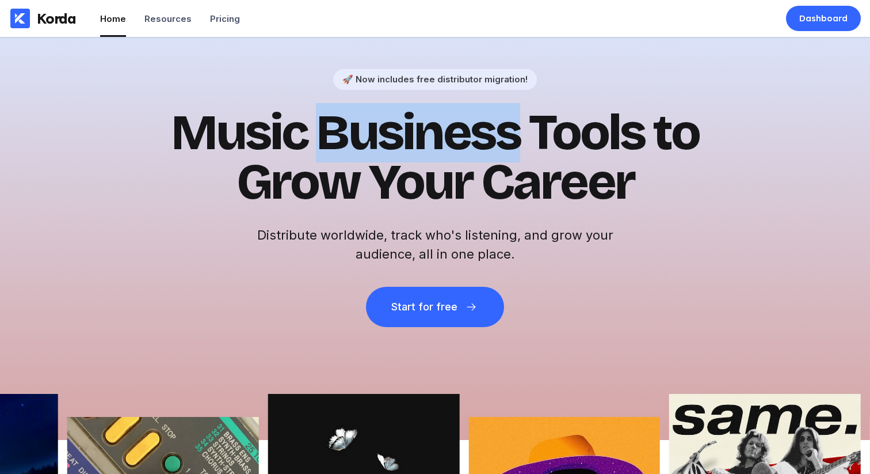
click at [452, 128] on h1 "Music Business Tools to Grow Your Career" at bounding box center [435, 157] width 564 height 99
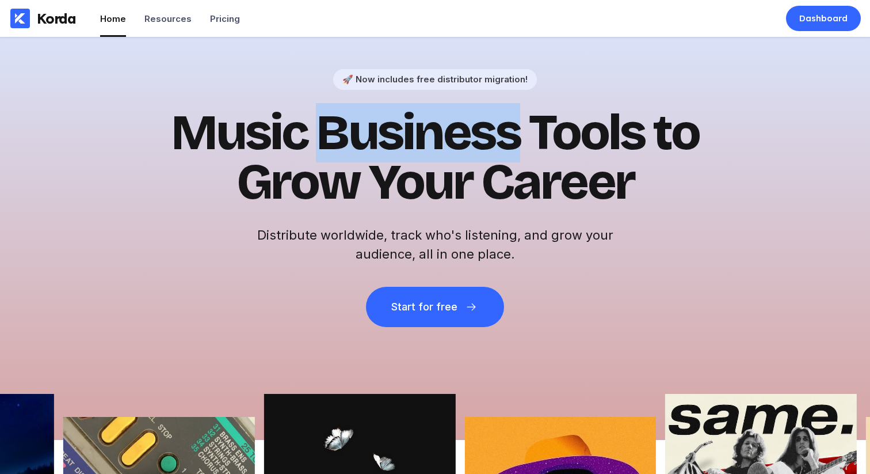
click at [450, 128] on h1 "Music Business Tools to Grow Your Career" at bounding box center [435, 157] width 564 height 99
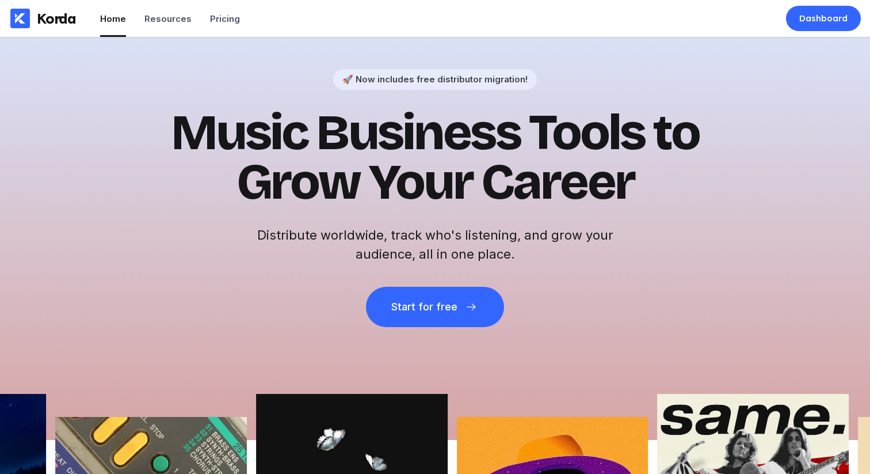
click at [487, 128] on h1 "Music Business Tools to Grow Your Career" at bounding box center [435, 157] width 564 height 99
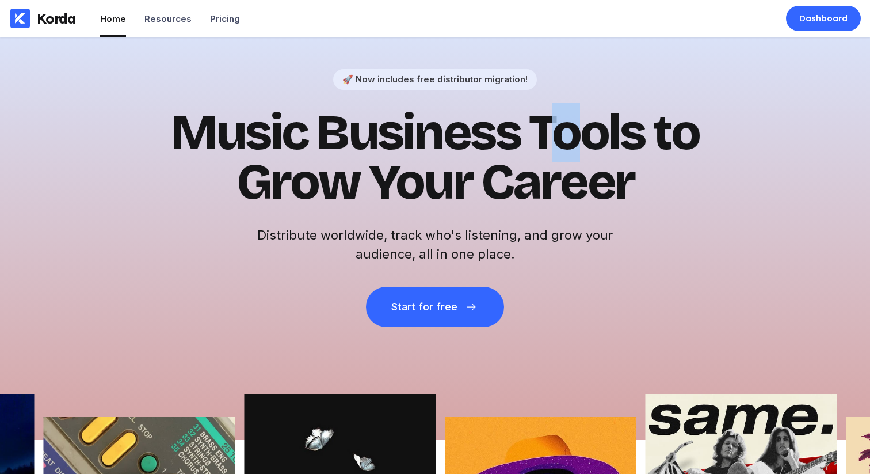
drag, startPoint x: 550, startPoint y: 127, endPoint x: 627, endPoint y: 190, distance: 99.7
click at [586, 163] on h1 "Music Business Tools to Grow Your Career" at bounding box center [435, 157] width 564 height 99
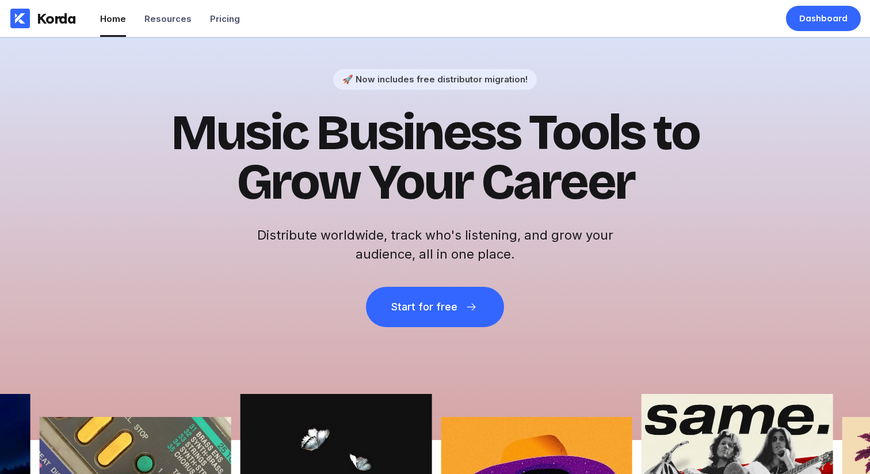
click at [630, 193] on h1 "Music Business Tools to Grow Your Career" at bounding box center [435, 157] width 564 height 99
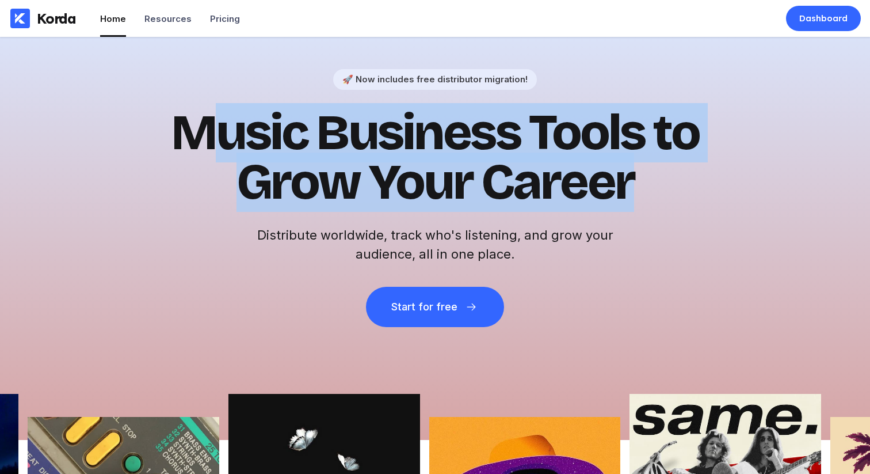
drag, startPoint x: 634, startPoint y: 195, endPoint x: 192, endPoint y: 121, distance: 448.0
click at [195, 122] on h1 "Music Business Tools to Grow Your Career" at bounding box center [435, 157] width 564 height 99
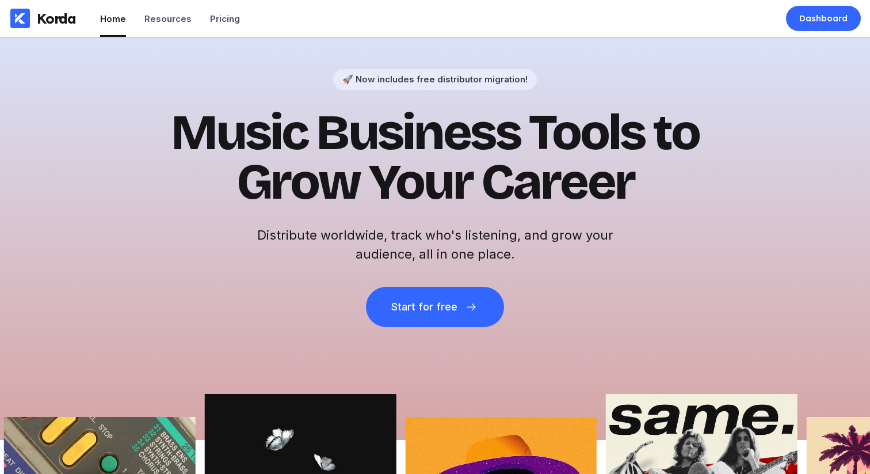
click at [192, 121] on h1 "Music Business Tools to Grow Your Career" at bounding box center [435, 157] width 564 height 99
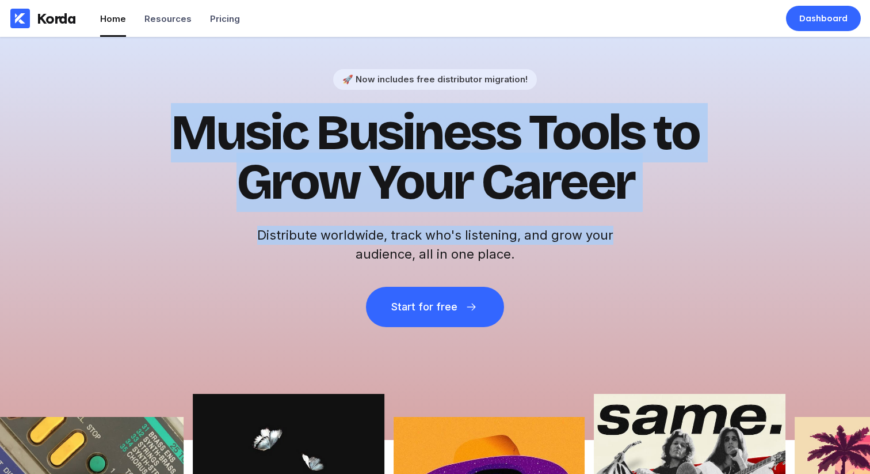
drag, startPoint x: 192, startPoint y: 121, endPoint x: 646, endPoint y: 246, distance: 470.9
click at [646, 246] on div "🚀 Now includes free distributor migration! Music Business Tools to Grow Your Ca…" at bounding box center [435, 198] width 564 height 258
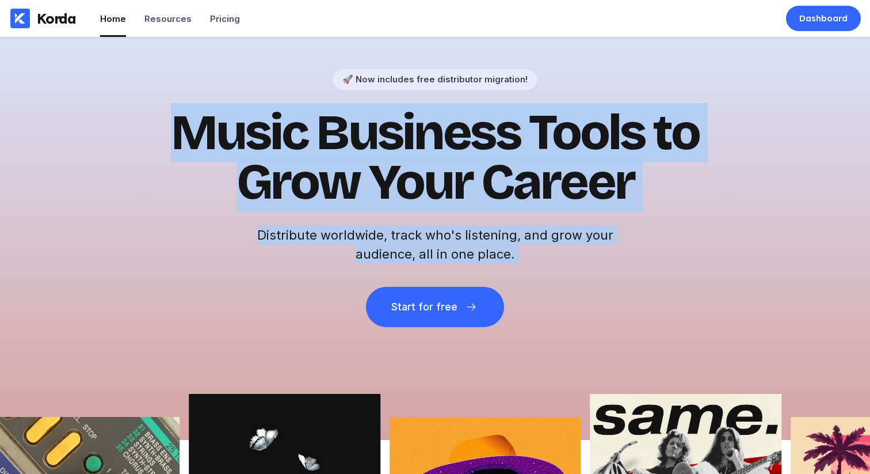
click at [647, 246] on div "🚀 Now includes free distributor migration! Music Business Tools to Grow Your Ca…" at bounding box center [435, 198] width 564 height 258
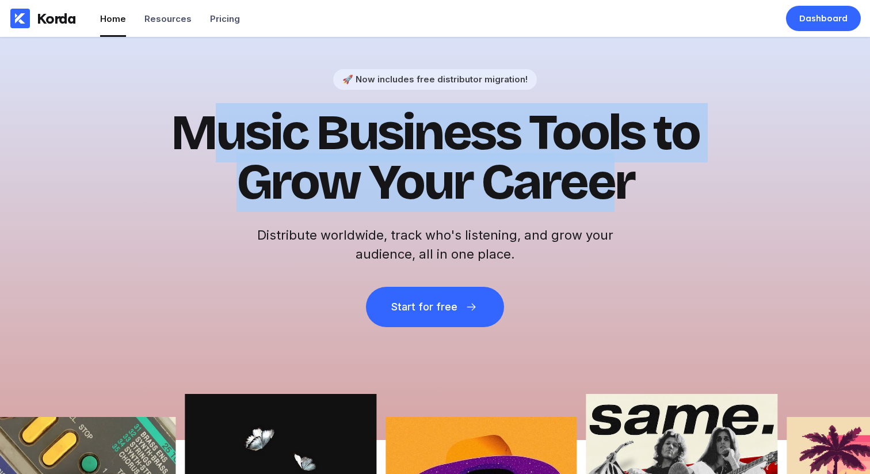
drag, startPoint x: 617, startPoint y: 190, endPoint x: 142, endPoint y: 105, distance: 482.2
click at [146, 106] on div "🚀 Now includes free distributor migration! Music Business Tools to Grow Your Ca…" at bounding box center [435, 238] width 870 height 403
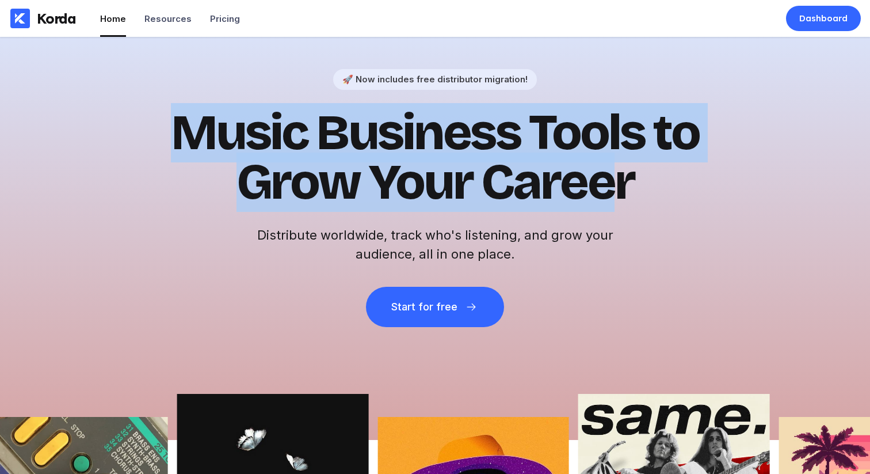
drag, startPoint x: 190, startPoint y: 122, endPoint x: 176, endPoint y: 106, distance: 21.6
click at [190, 122] on h1 "Music Business Tools to Grow Your Career" at bounding box center [435, 157] width 564 height 99
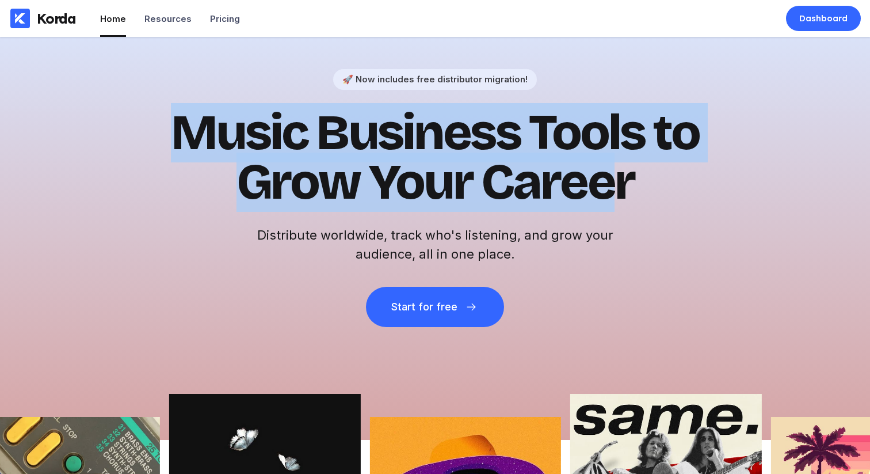
drag, startPoint x: 175, startPoint y: 106, endPoint x: 613, endPoint y: 208, distance: 450.3
click at [613, 207] on h1 "Music Business Tools to Grow Your Career" at bounding box center [435, 157] width 564 height 99
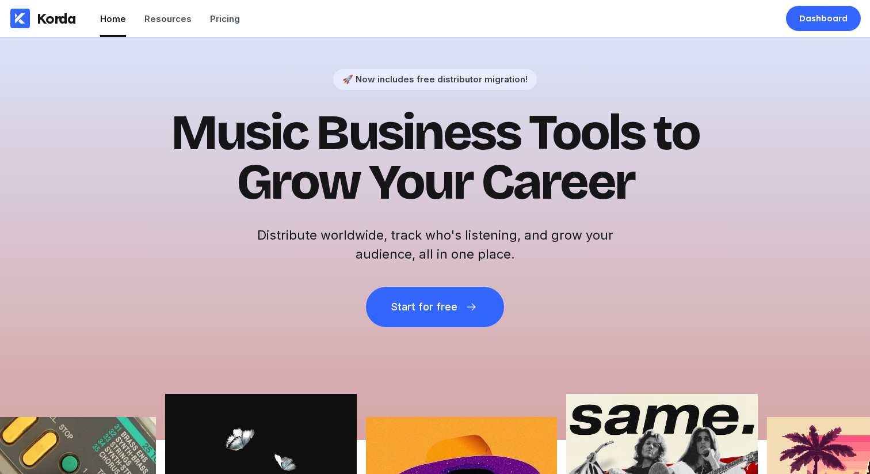
click at [635, 220] on div "🚀 Now includes free distributor migration! Music Business Tools to Grow Your Ca…" at bounding box center [435, 198] width 564 height 258
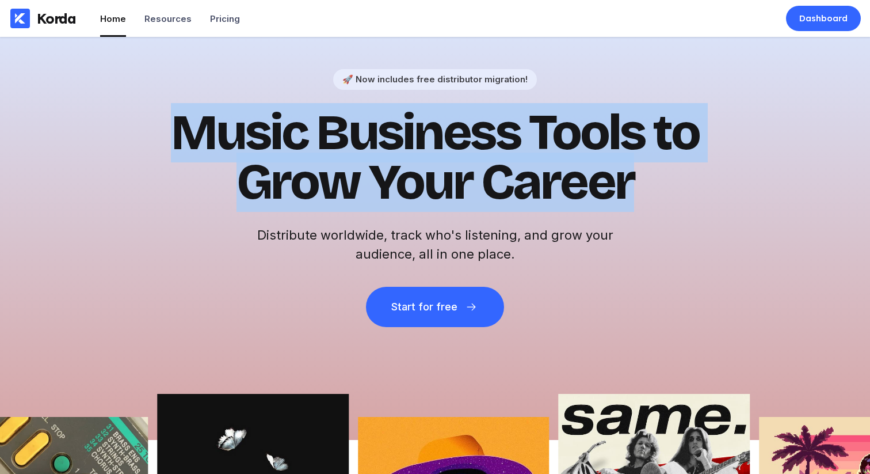
drag, startPoint x: 655, startPoint y: 214, endPoint x: 153, endPoint y: 91, distance: 517.8
click at [153, 91] on div "🚀 Now includes free distributor migration! Music Business Tools to Grow Your Ca…" at bounding box center [435, 198] width 564 height 258
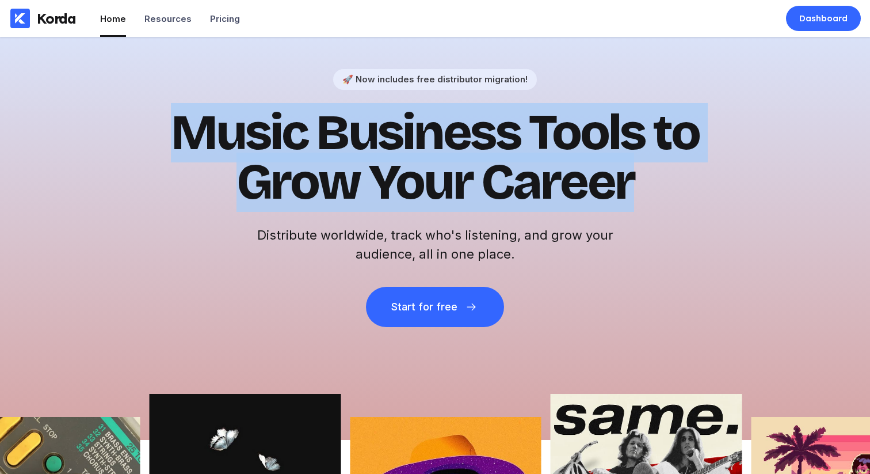
drag, startPoint x: 342, startPoint y: 164, endPoint x: 310, endPoint y: 152, distance: 34.4
click at [342, 163] on h1 "Music Business Tools to Grow Your Career" at bounding box center [435, 157] width 564 height 99
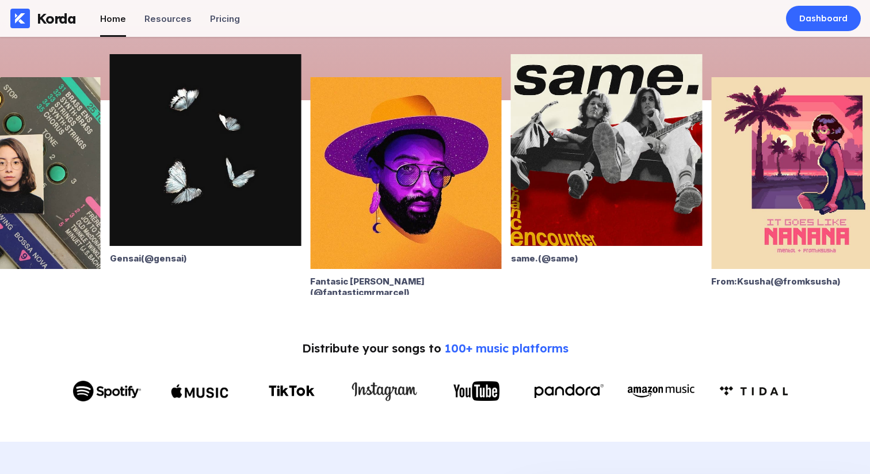
scroll to position [308, 0]
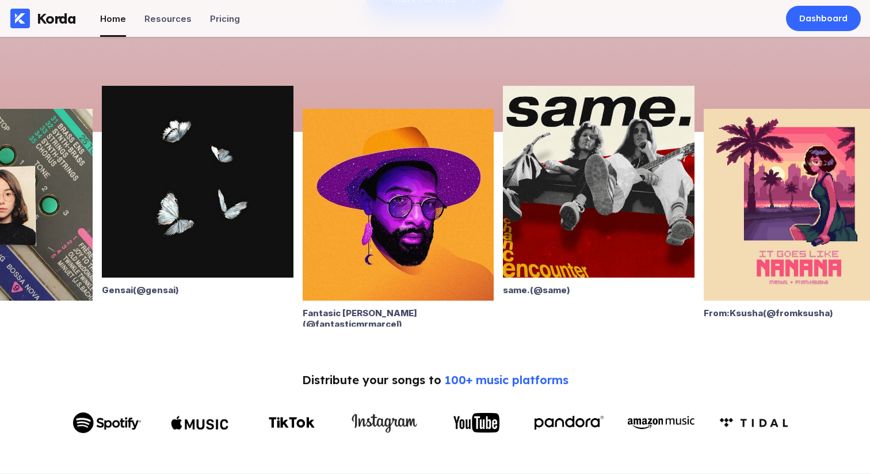
drag, startPoint x: 578, startPoint y: 201, endPoint x: 209, endPoint y: 212, distance: 369.6
click at [503, 211] on img at bounding box center [599, 182] width 192 height 192
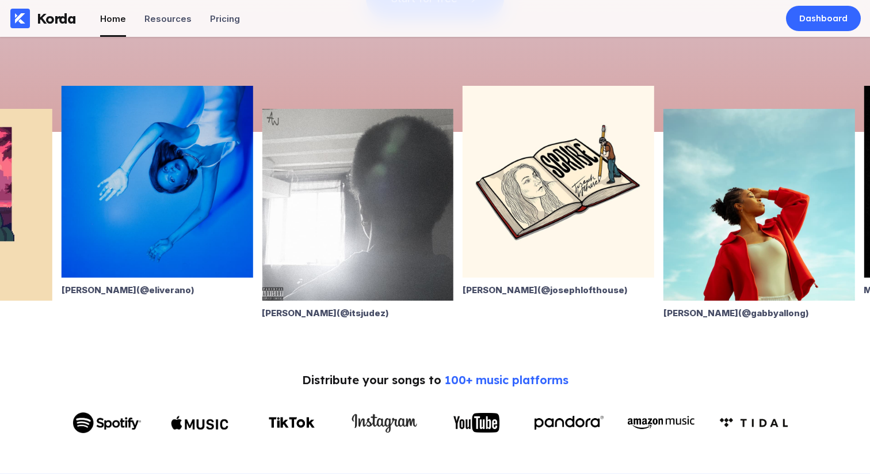
drag, startPoint x: 497, startPoint y: 166, endPoint x: 294, endPoint y: 182, distance: 203.3
click at [463, 178] on img at bounding box center [559, 182] width 192 height 192
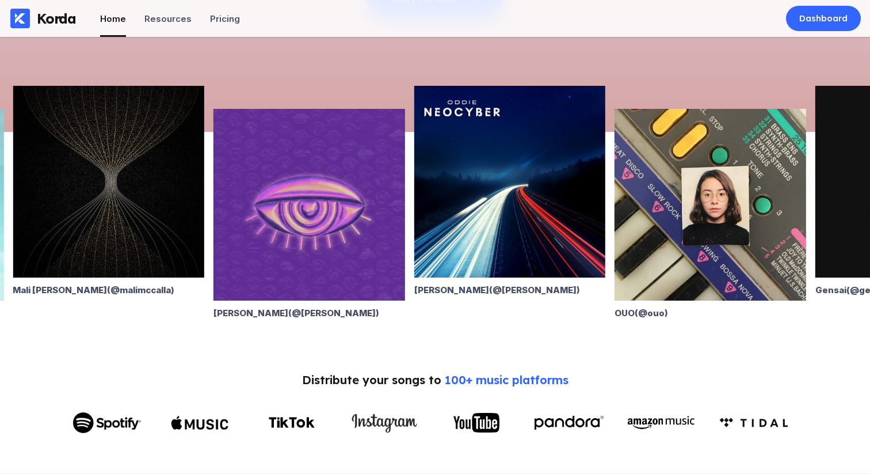
drag, startPoint x: 433, startPoint y: 172, endPoint x: 251, endPoint y: 191, distance: 182.8
click at [414, 191] on img at bounding box center [510, 182] width 192 height 192
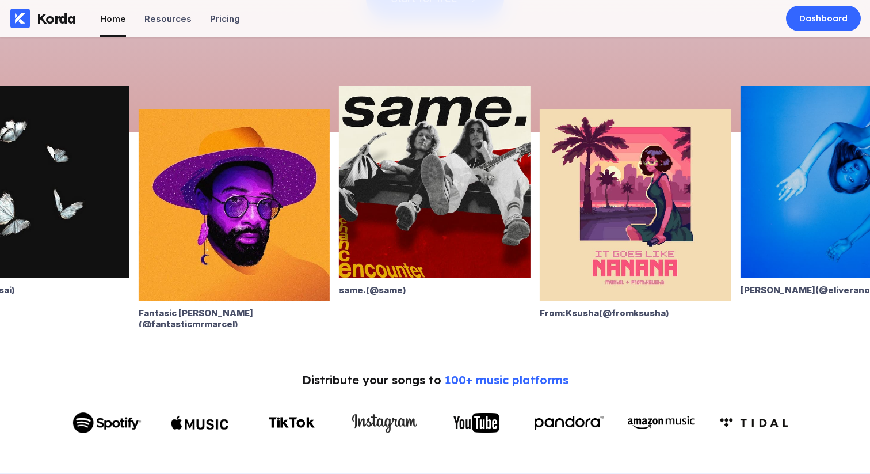
drag, startPoint x: 601, startPoint y: 187, endPoint x: 226, endPoint y: 211, distance: 376.0
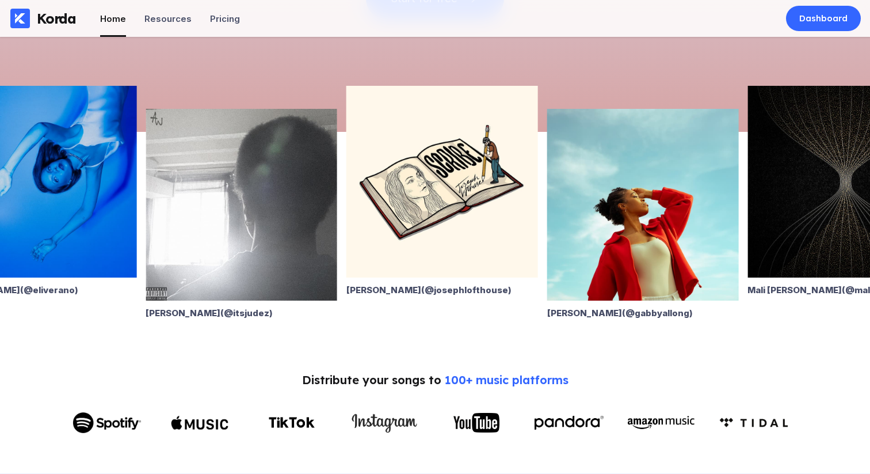
drag, startPoint x: 609, startPoint y: 187, endPoint x: 318, endPoint y: 204, distance: 292.2
click at [547, 203] on img at bounding box center [643, 205] width 192 height 192
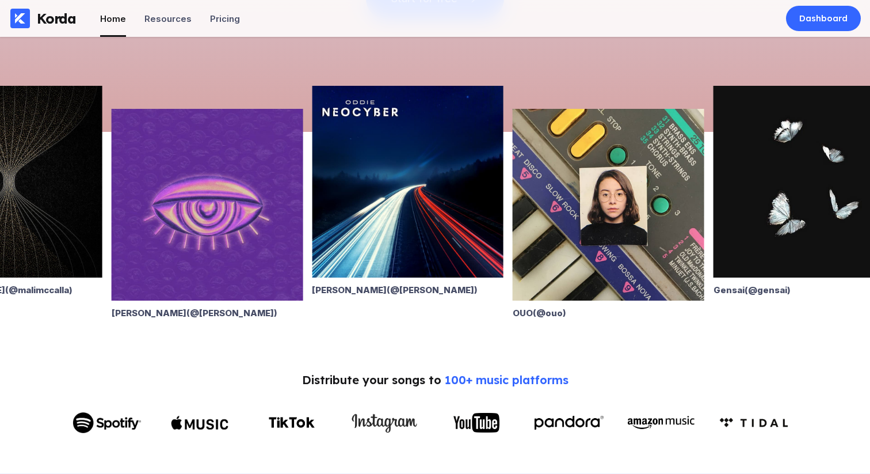
drag, startPoint x: 599, startPoint y: 193, endPoint x: 102, endPoint y: 205, distance: 496.8
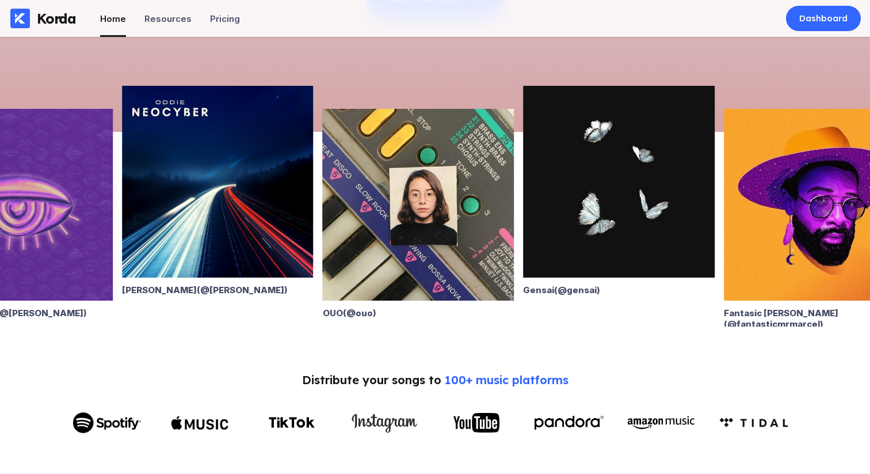
drag, startPoint x: 566, startPoint y: 173, endPoint x: 168, endPoint y: 204, distance: 399.5
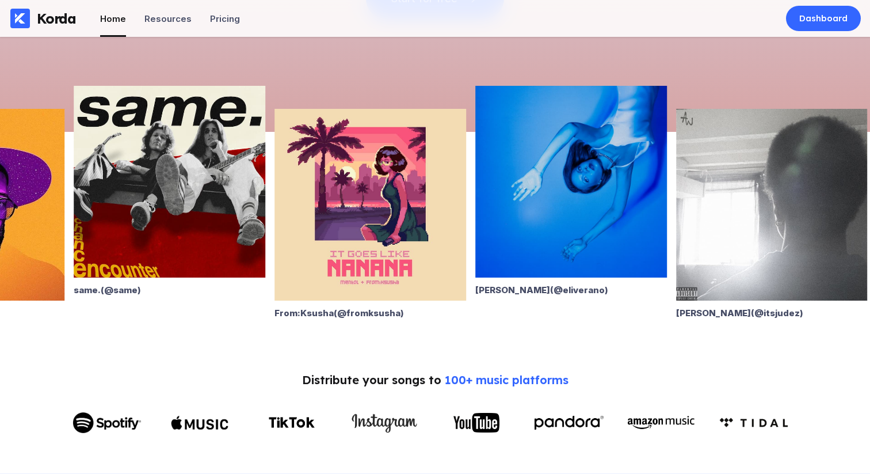
drag, startPoint x: 644, startPoint y: 138, endPoint x: 106, endPoint y: 184, distance: 540.0
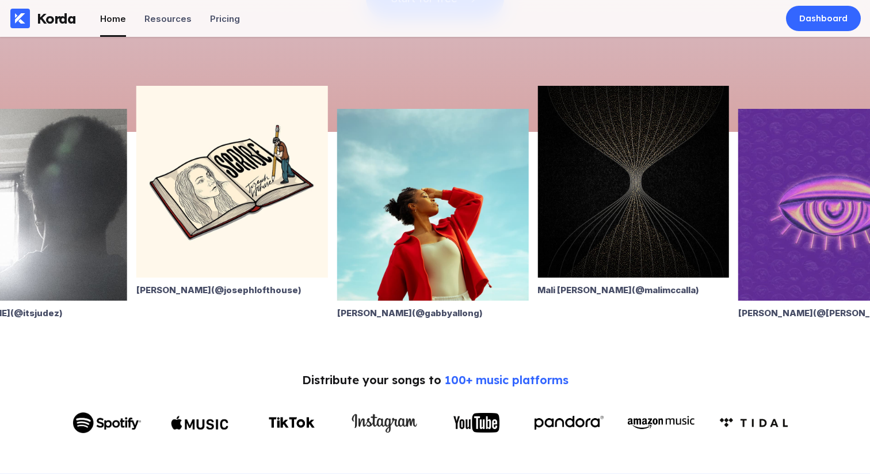
drag, startPoint x: 563, startPoint y: 150, endPoint x: 134, endPoint y: 171, distance: 429.8
click at [134, 171] on div "Eli Verano (@ eliverano ) Alan Ward (@ itsjudez ) Joseph Lofthouse (@ josephlof…" at bounding box center [161, 218] width 870 height 218
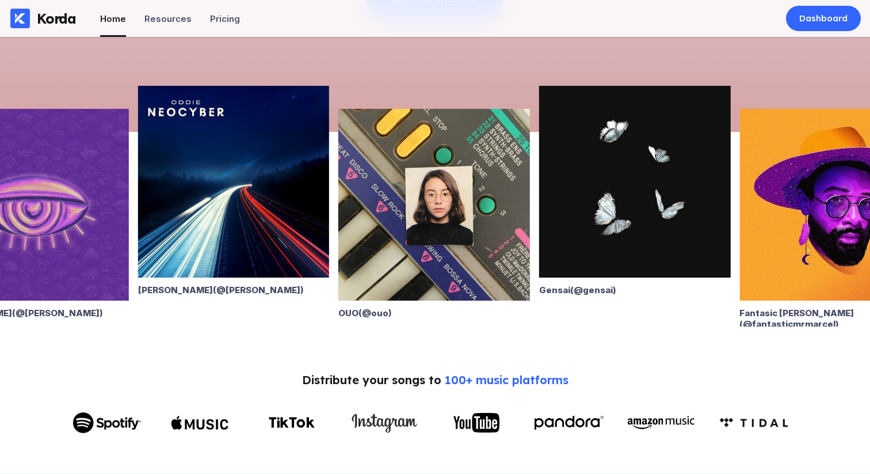
drag, startPoint x: 613, startPoint y: 155, endPoint x: 16, endPoint y: 179, distance: 597.2
click at [539, 178] on img at bounding box center [635, 182] width 192 height 192
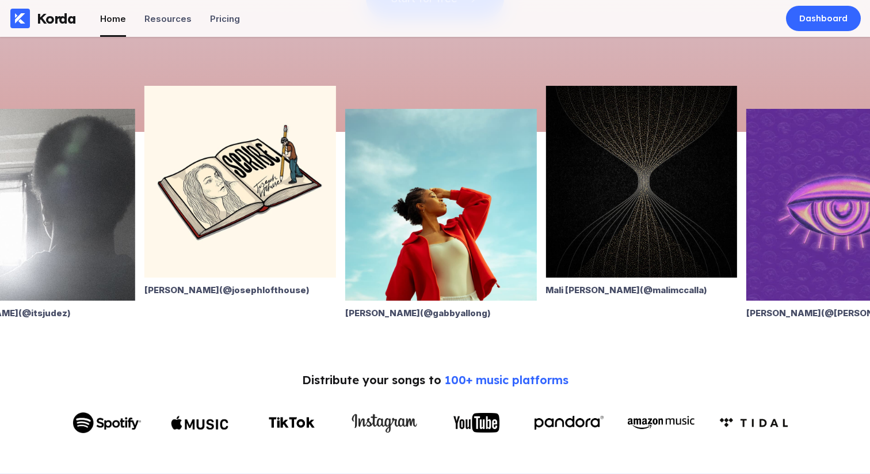
drag, startPoint x: 445, startPoint y: 158, endPoint x: 101, endPoint y: 187, distance: 344.8
click at [144, 185] on img at bounding box center [240, 182] width 192 height 192
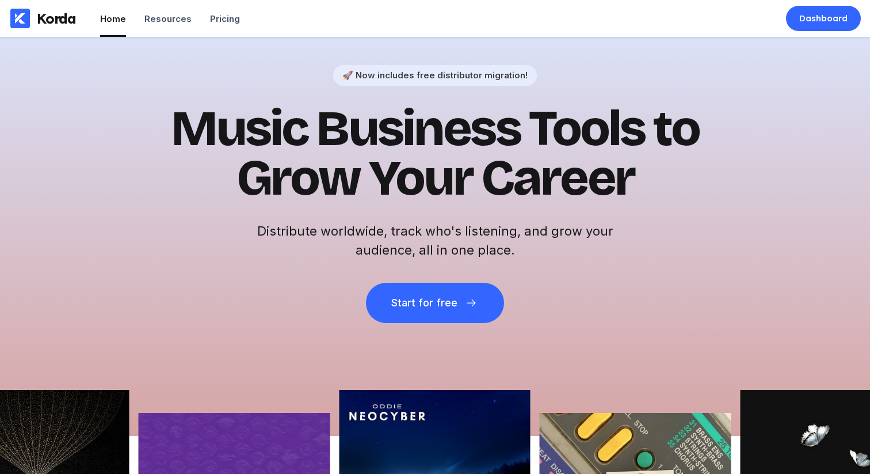
scroll to position [0, 0]
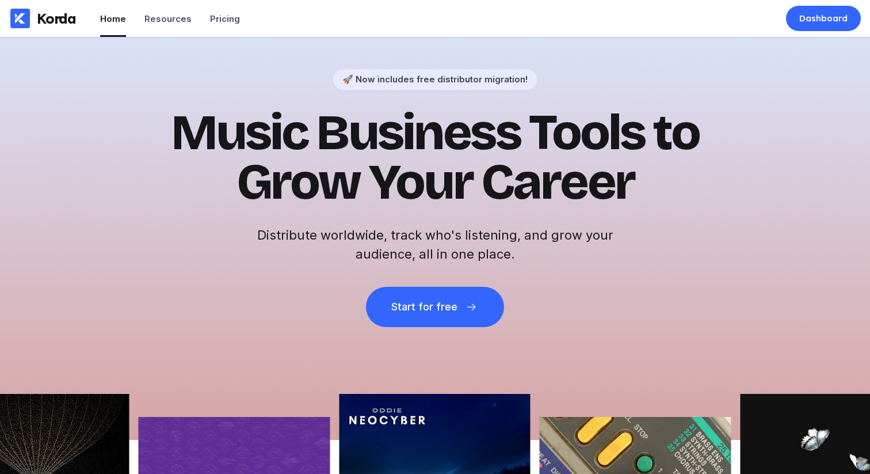
click at [432, 150] on h1 "Music Business Tools to Grow Your Career" at bounding box center [435, 157] width 564 height 99
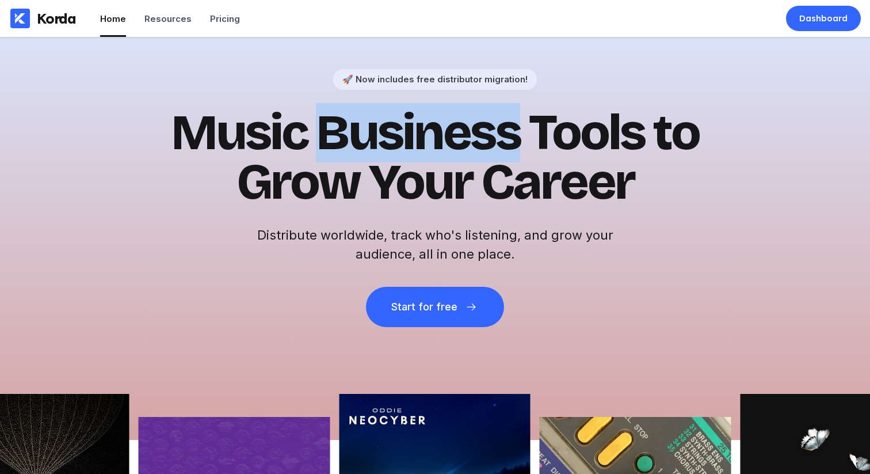
click at [432, 150] on h1 "Music Business Tools to Grow Your Career" at bounding box center [435, 157] width 564 height 99
drag, startPoint x: 440, startPoint y: 135, endPoint x: 572, endPoint y: 1, distance: 187.6
click at [441, 134] on h1 "Music Business Tools to Grow Your Career" at bounding box center [435, 157] width 564 height 99
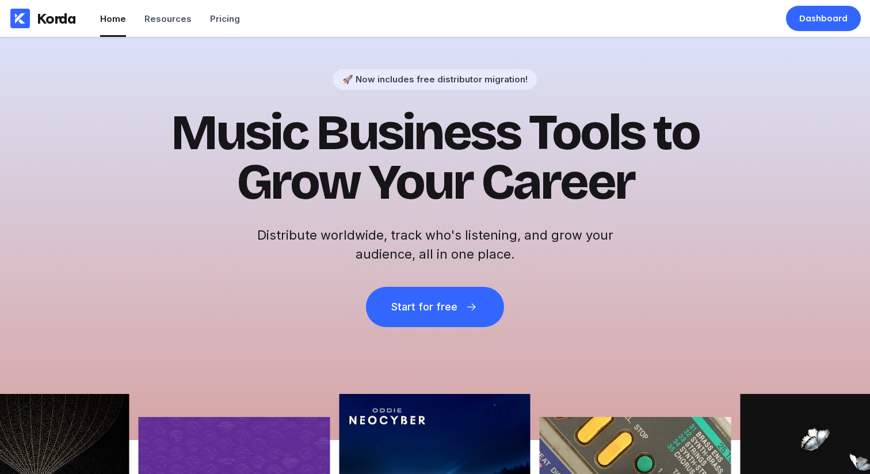
click at [411, 174] on h1 "Music Business Tools to Grow Your Career" at bounding box center [435, 157] width 564 height 99
click at [394, 160] on h1 "Music Business Tools to Grow Your Career" at bounding box center [435, 157] width 564 height 99
click at [393, 154] on h1 "Music Business Tools to Grow Your Career" at bounding box center [435, 157] width 564 height 99
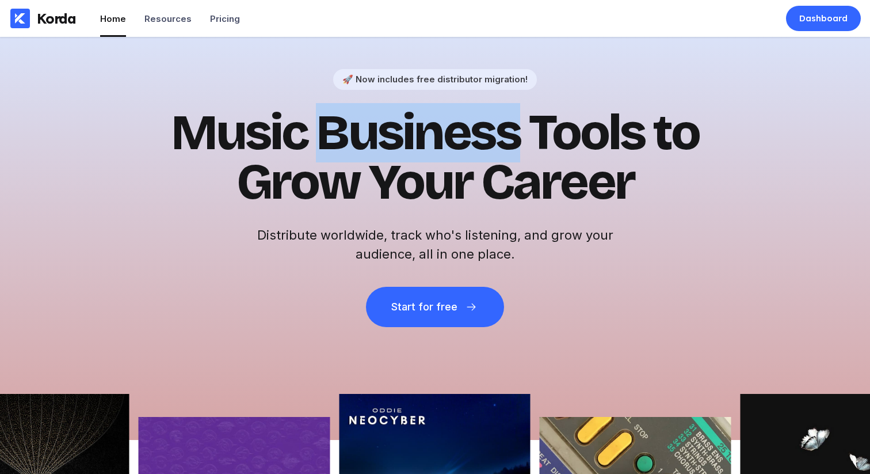
click at [393, 154] on h1 "Music Business Tools to Grow Your Career" at bounding box center [435, 157] width 564 height 99
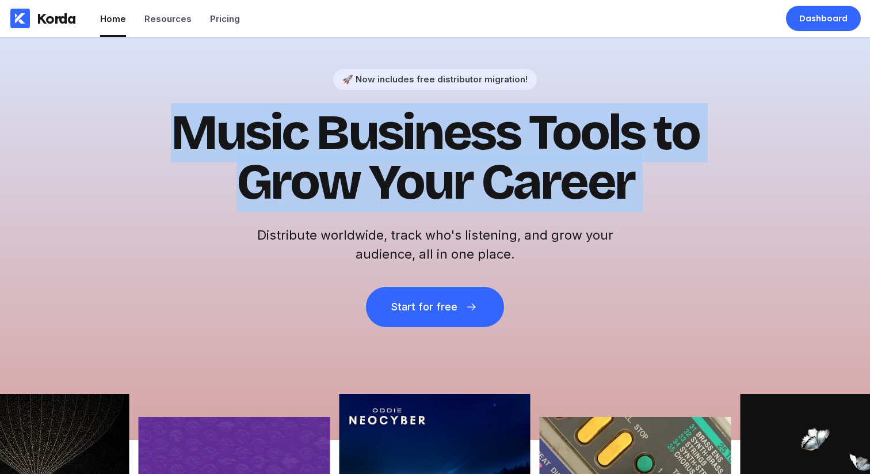
click at [393, 154] on h1 "Music Business Tools to Grow Your Career" at bounding box center [435, 157] width 564 height 99
click at [284, 153] on h1 "Music Business Tools to Grow Your Career" at bounding box center [435, 157] width 564 height 99
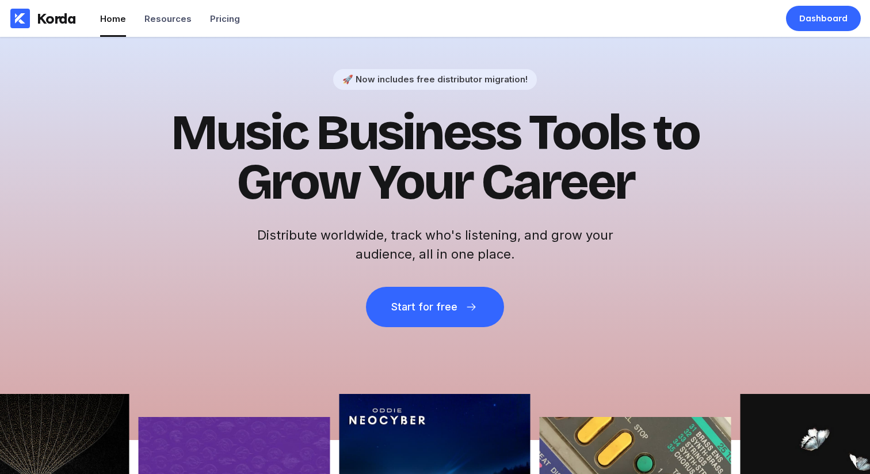
click at [280, 151] on h1 "Music Business Tools to Grow Your Career" at bounding box center [435, 157] width 564 height 99
click at [317, 141] on h1 "Music Business Tools to Grow Your Career" at bounding box center [435, 157] width 564 height 99
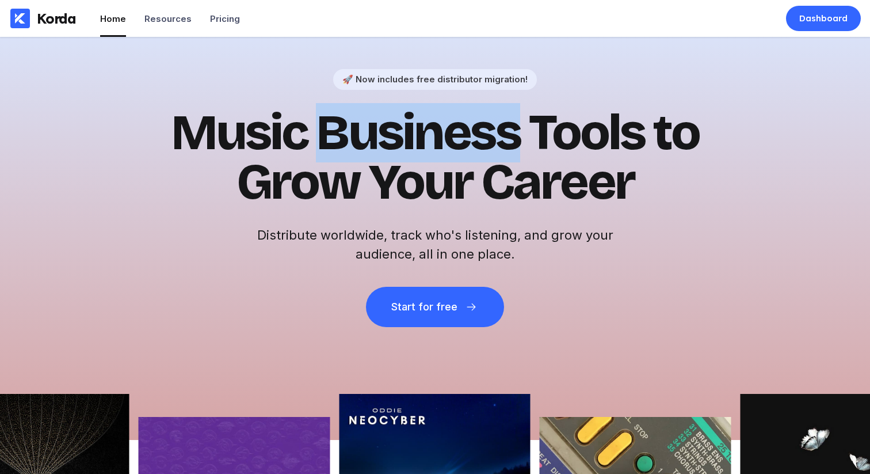
click at [317, 141] on h1 "Music Business Tools to Grow Your Career" at bounding box center [435, 157] width 564 height 99
click at [378, 142] on h1 "Music Business Tools to Grow Your Career" at bounding box center [435, 157] width 564 height 99
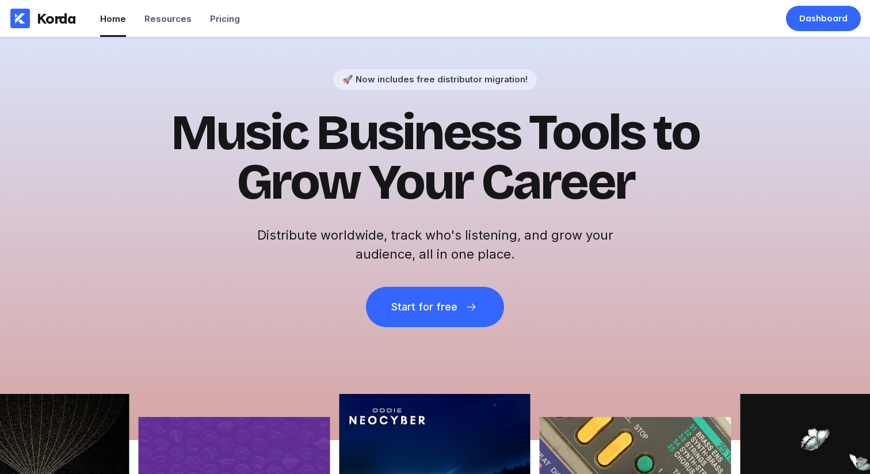
click at [410, 176] on h1 "Music Business Tools to Grow Your Career" at bounding box center [435, 157] width 564 height 99
click at [409, 176] on h1 "Music Business Tools to Grow Your Career" at bounding box center [435, 157] width 564 height 99
click at [341, 181] on h1 "Music Business Tools to Grow Your Career" at bounding box center [435, 157] width 564 height 99
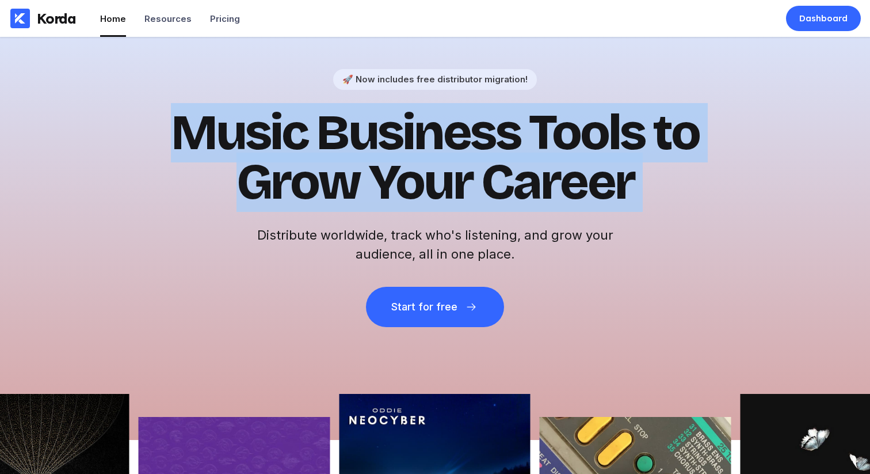
click at [341, 181] on h1 "Music Business Tools to Grow Your Career" at bounding box center [435, 157] width 564 height 99
click at [340, 141] on h1 "Music Business Tools to Grow Your Career" at bounding box center [435, 157] width 564 height 99
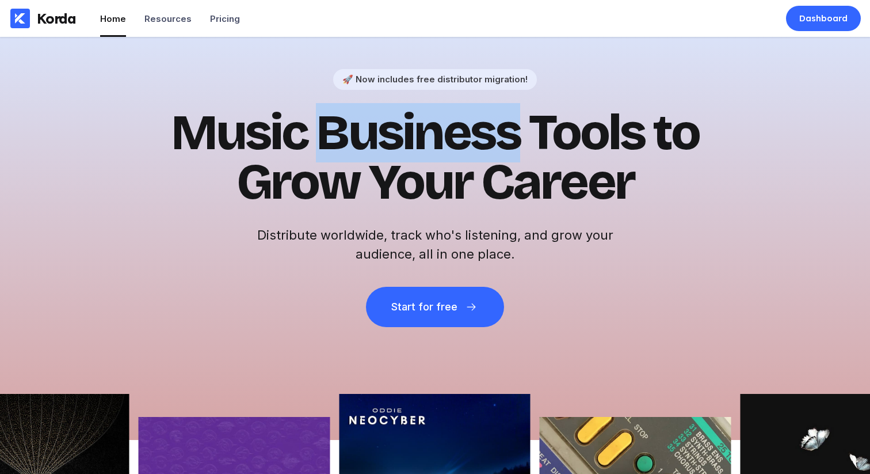
click at [340, 141] on h1 "Music Business Tools to Grow Your Career" at bounding box center [435, 157] width 564 height 99
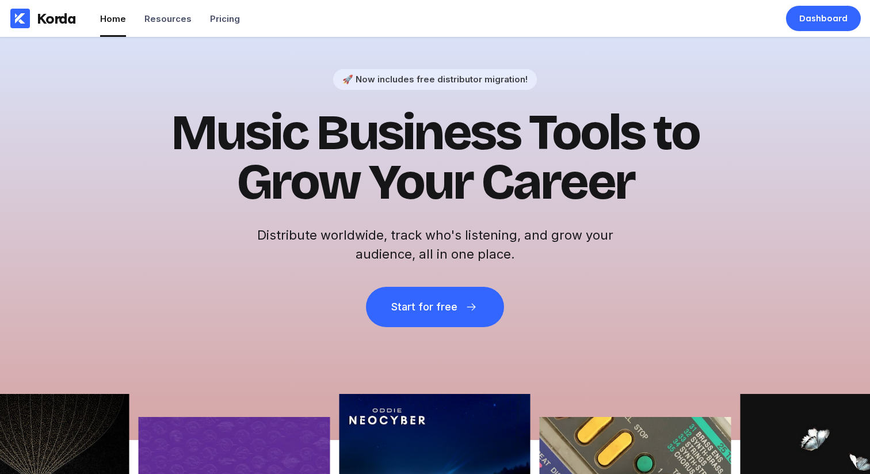
click at [223, 136] on h1 "Music Business Tools to Grow Your Career" at bounding box center [435, 157] width 564 height 99
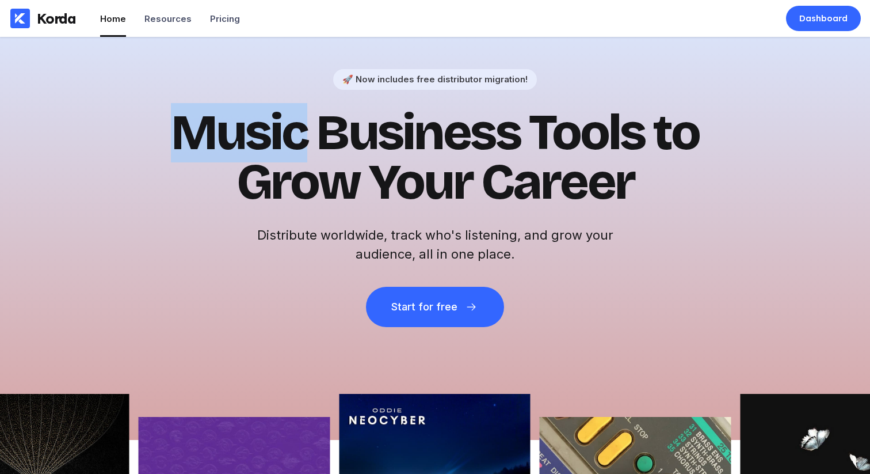
click at [223, 136] on h1 "Music Business Tools to Grow Your Career" at bounding box center [435, 157] width 564 height 99
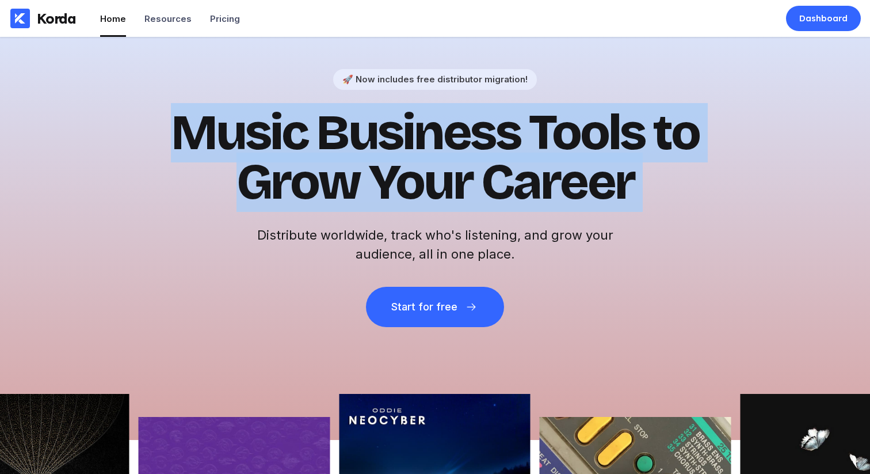
click at [223, 136] on h1 "Music Business Tools to Grow Your Career" at bounding box center [435, 157] width 564 height 99
click at [168, 182] on h1 "Music Business Tools to Grow Your Career" at bounding box center [435, 157] width 564 height 99
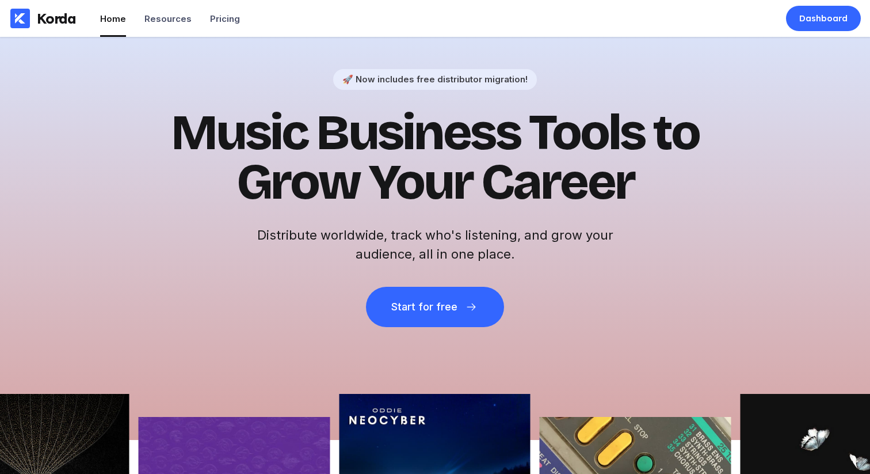
click at [428, 253] on h2 "Distribute worldwide, track who's listening, and grow your audience, all in one…" at bounding box center [435, 245] width 368 height 38
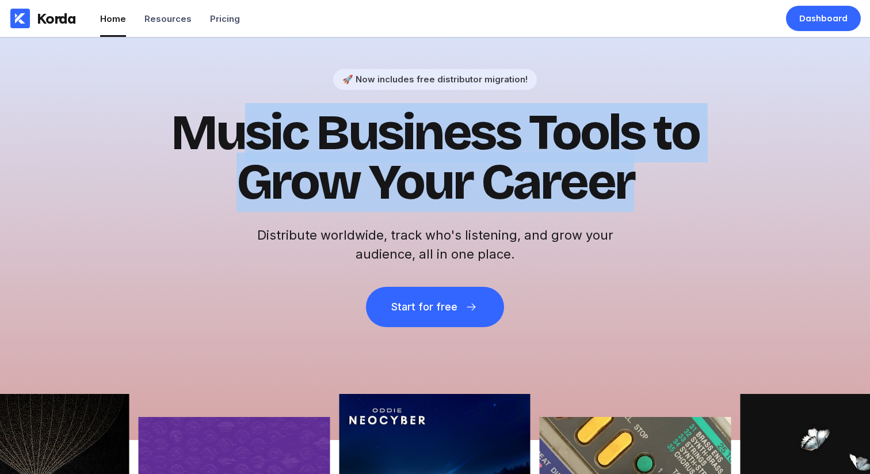
drag, startPoint x: 250, startPoint y: 128, endPoint x: 627, endPoint y: 178, distance: 380.3
click at [627, 178] on h1 "Music Business Tools to Grow Your Career" at bounding box center [435, 157] width 564 height 99
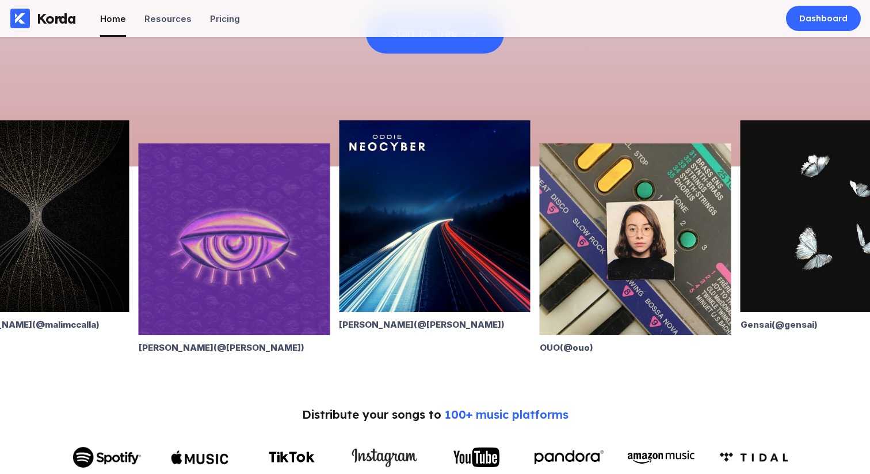
scroll to position [411, 0]
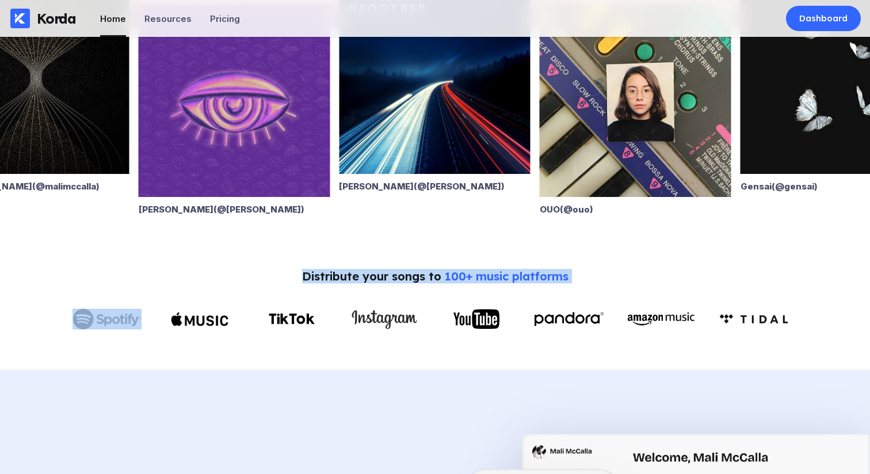
drag, startPoint x: 294, startPoint y: 271, endPoint x: 404, endPoint y: 269, distance: 109.9
click at [606, 280] on div "Distribute your songs to 100+ music platforms" at bounding box center [435, 302] width 824 height 66
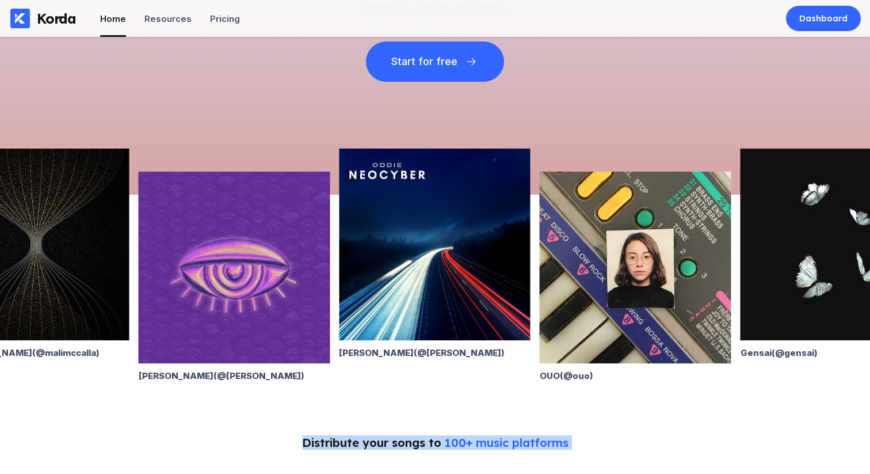
scroll to position [0, 0]
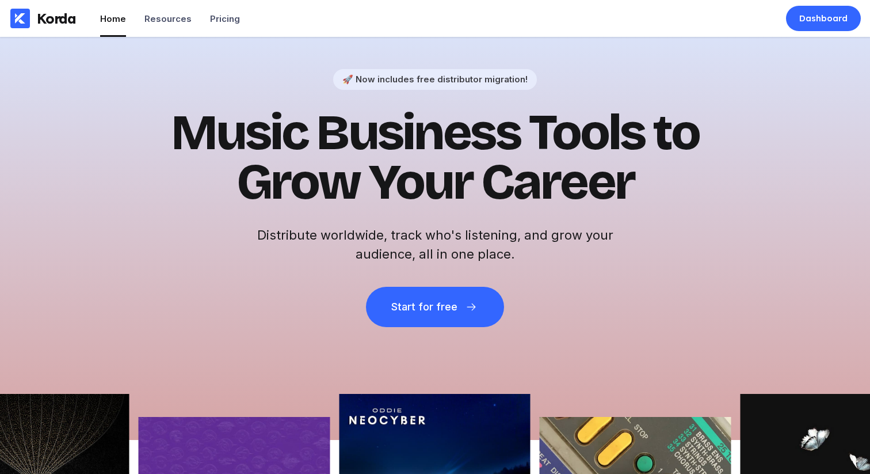
click at [266, 218] on div "🚀 Now includes free distributor migration! Music Business Tools to Grow Your Ca…" at bounding box center [435, 198] width 564 height 258
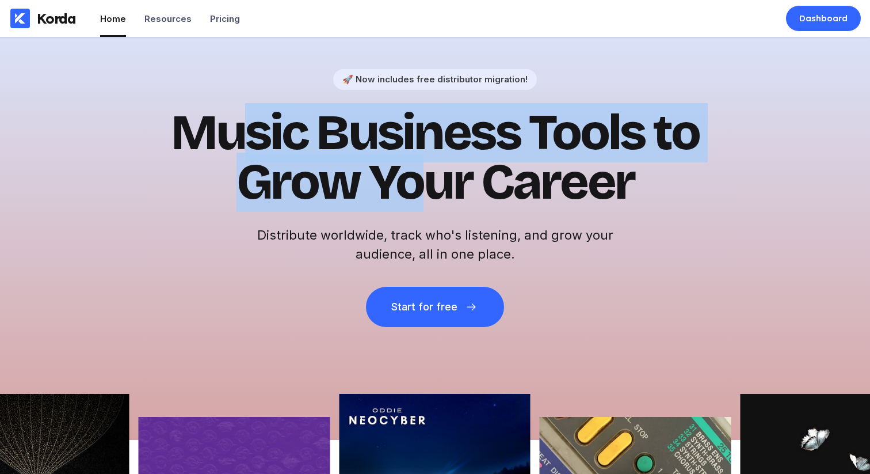
drag, startPoint x: 244, startPoint y: 150, endPoint x: 439, endPoint y: 176, distance: 196.2
click at [423, 177] on h1 "Music Business Tools to Grow Your Career" at bounding box center [435, 157] width 564 height 99
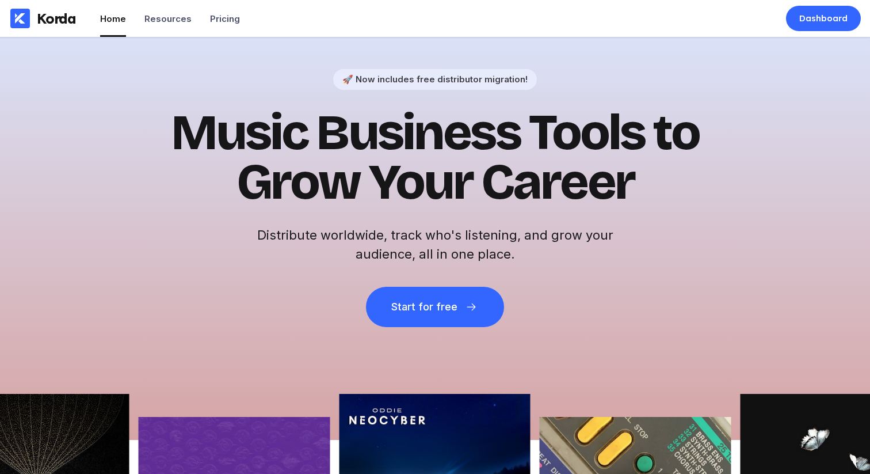
click at [439, 176] on h1 "Music Business Tools to Grow Your Career" at bounding box center [435, 157] width 564 height 99
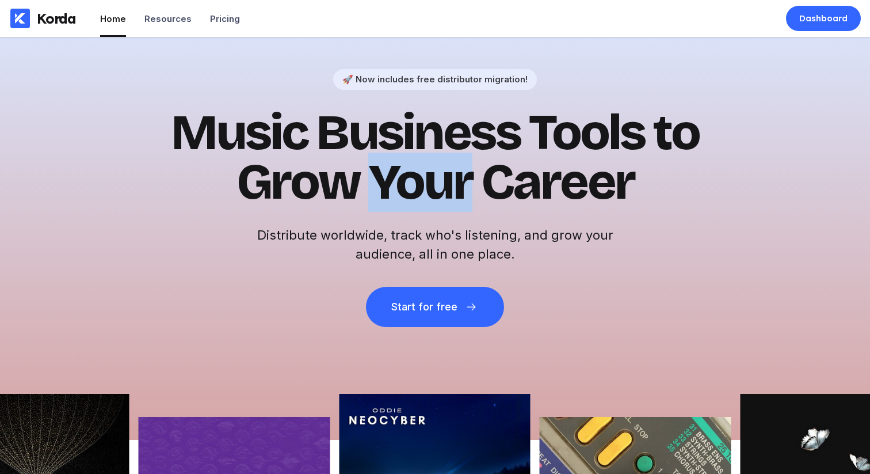
click at [439, 176] on h1 "Music Business Tools to Grow Your Career" at bounding box center [435, 157] width 564 height 99
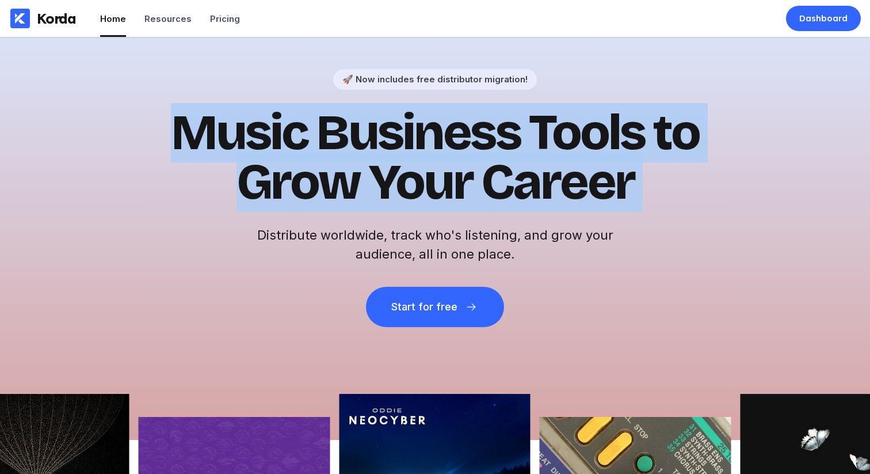
click at [439, 176] on h1 "Music Business Tools to Grow Your Career" at bounding box center [435, 157] width 564 height 99
click at [594, 129] on h1 "Music Business Tools to Grow Your Career" at bounding box center [435, 157] width 564 height 99
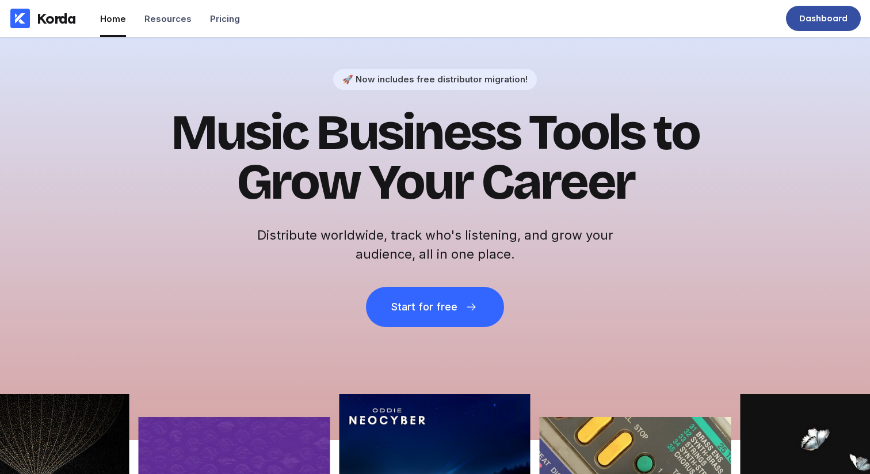
click at [815, 27] on div "Dashboard" at bounding box center [823, 18] width 75 height 25
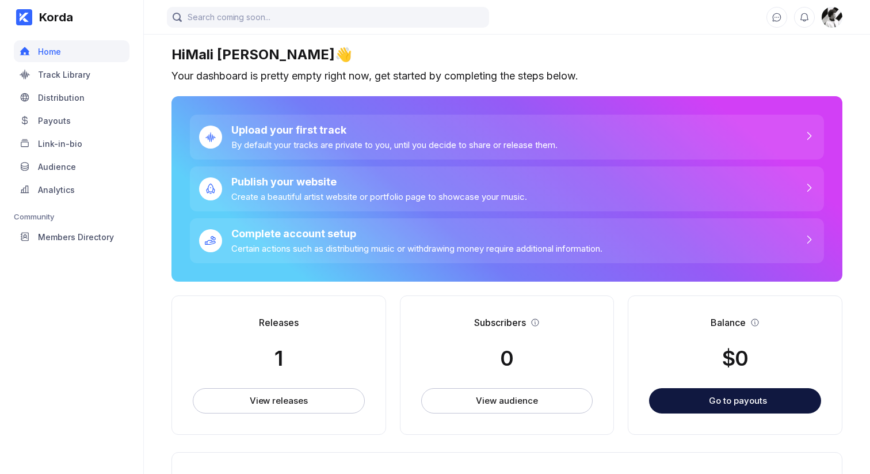
click at [129, 292] on div "Korda Home Track Library Distribution Payouts Link-in-bio Audience Analytics Co…" at bounding box center [72, 237] width 144 height 474
click at [54, 81] on div "Track Library" at bounding box center [72, 74] width 116 height 22
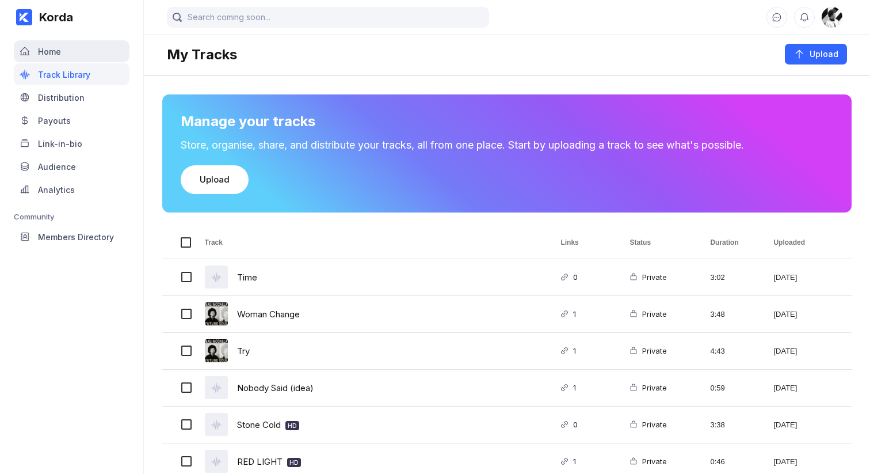
click at [59, 49] on div "Home" at bounding box center [49, 52] width 23 height 10
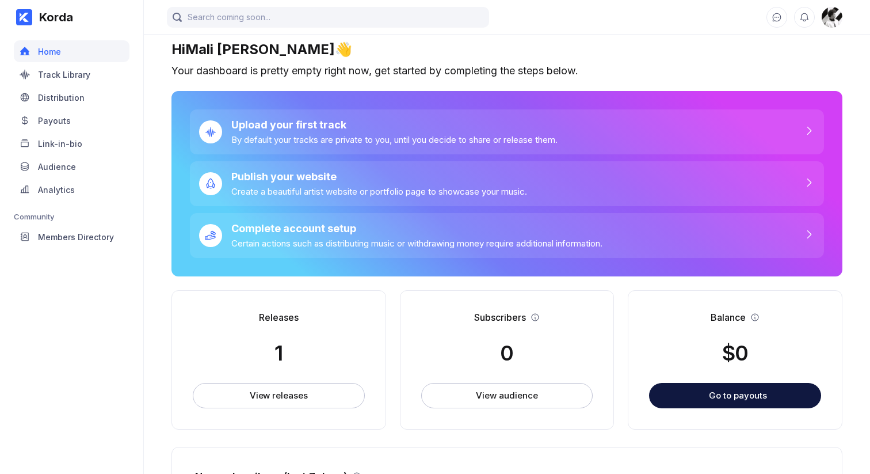
scroll to position [148, 0]
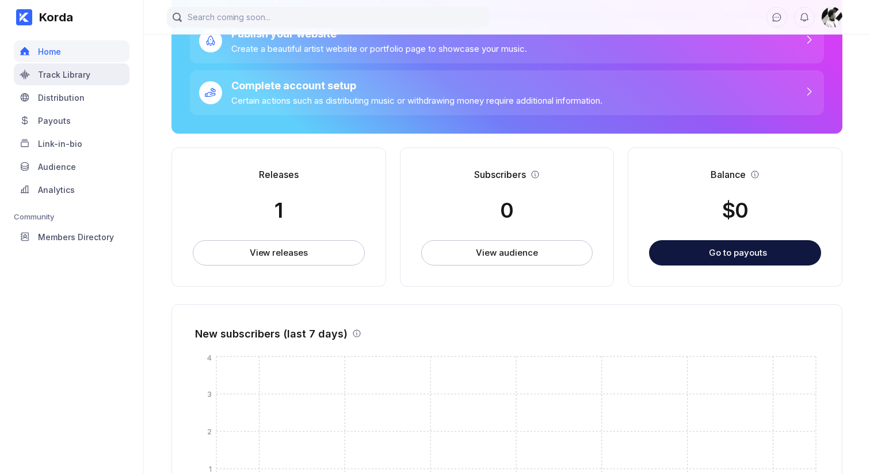
click at [98, 74] on div "Track Library" at bounding box center [72, 74] width 116 height 22
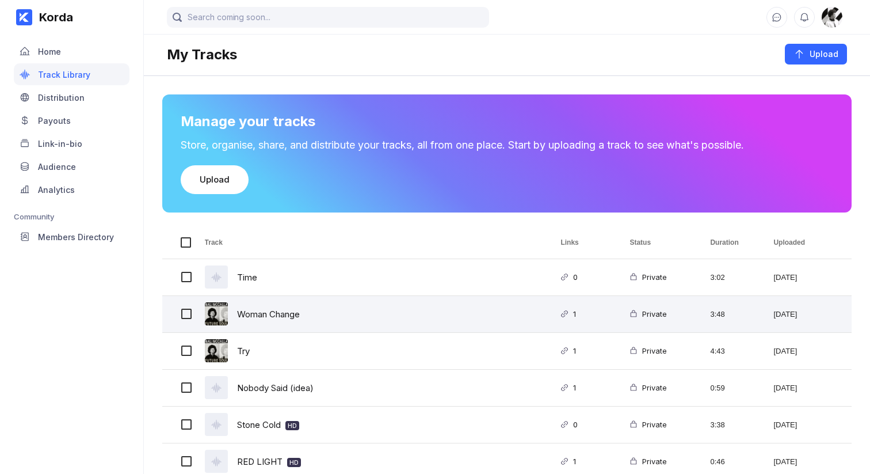
click at [283, 312] on div "Woman Change" at bounding box center [268, 313] width 63 height 27
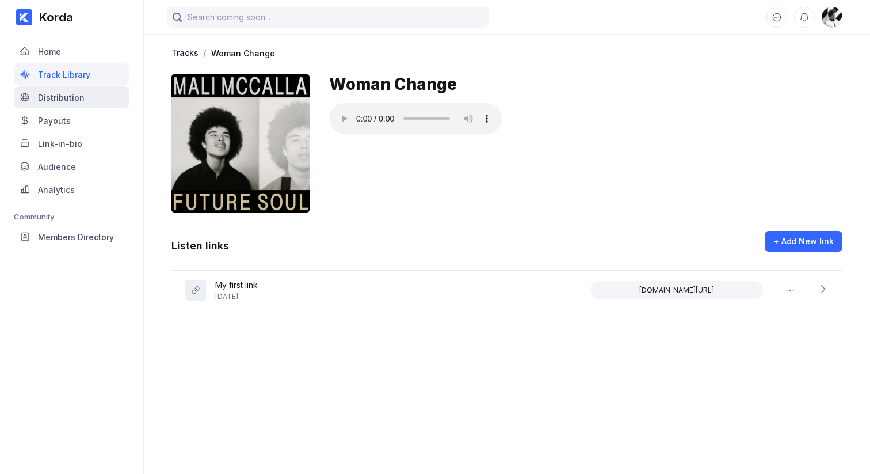
click at [81, 89] on div "Distribution" at bounding box center [72, 97] width 116 height 22
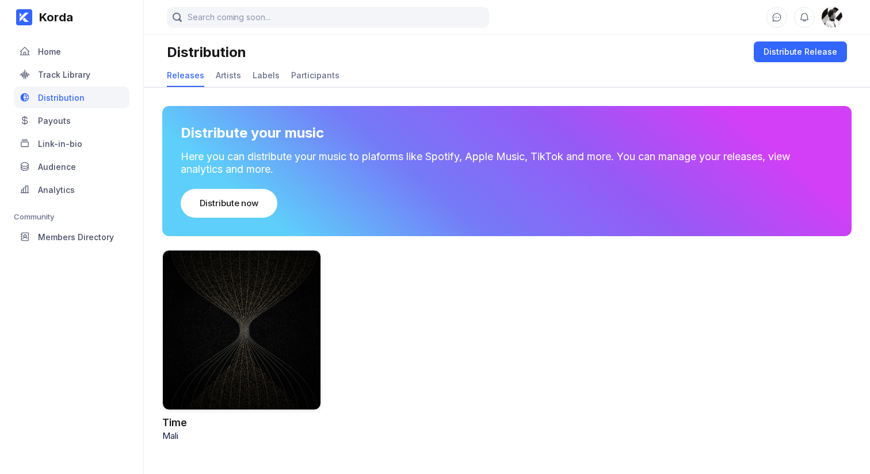
click at [287, 406] on div at bounding box center [241, 330] width 159 height 160
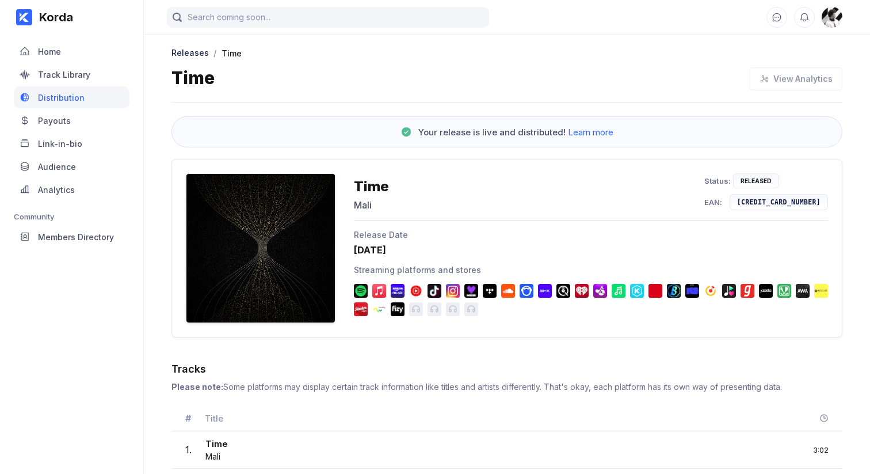
click at [203, 324] on div "Time Mali Status: Released EAN: 5063752194590 Release Date 27 September 2025 St…" at bounding box center [506, 248] width 671 height 178
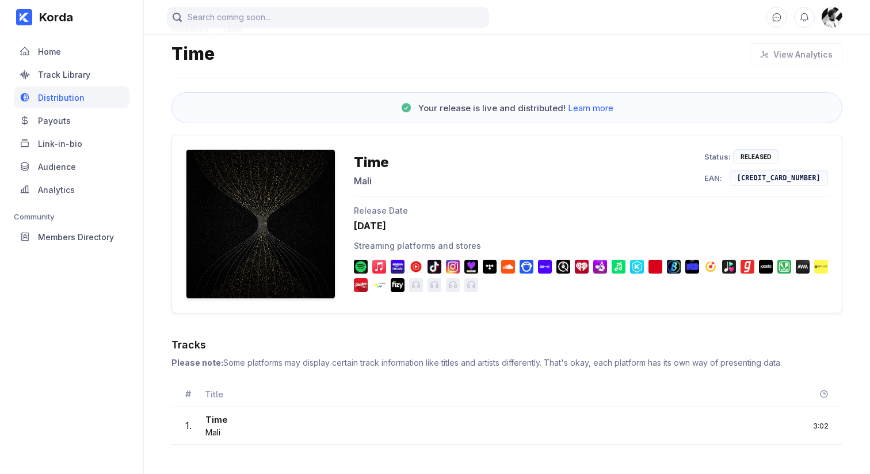
scroll to position [29, 0]
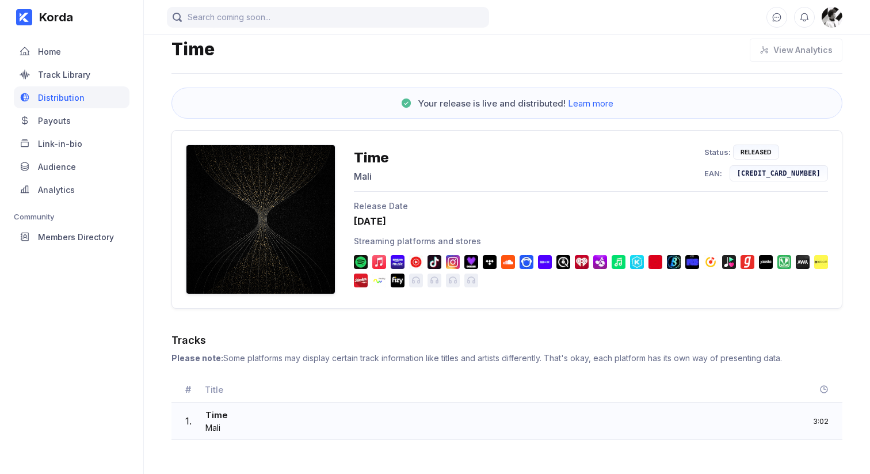
click at [310, 416] on div "1 . Time Mali 3:02" at bounding box center [506, 420] width 671 height 37
click at [79, 49] on div "Home" at bounding box center [72, 51] width 116 height 22
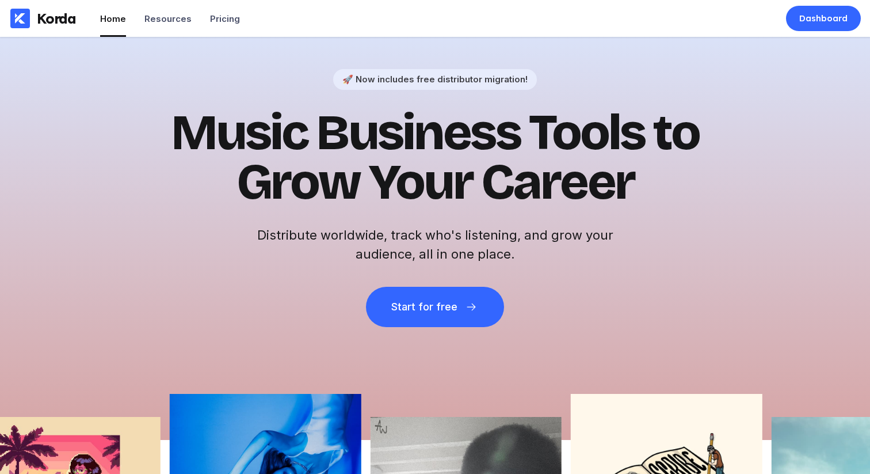
click at [215, 150] on h1 "Music Business Tools to Grow Your Career" at bounding box center [435, 157] width 564 height 99
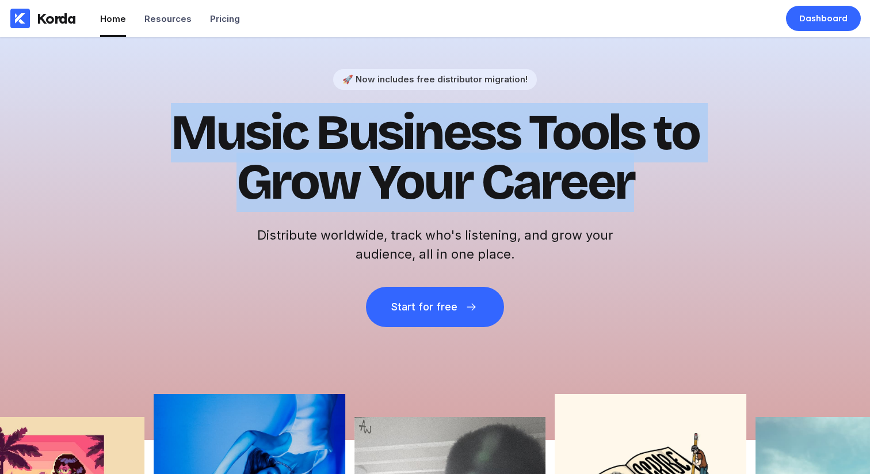
drag, startPoint x: 193, startPoint y: 134, endPoint x: 615, endPoint y: 216, distance: 429.8
click at [590, 216] on div "🚀 Now includes free distributor migration! Music Business Tools to Grow Your Ca…" at bounding box center [435, 198] width 564 height 258
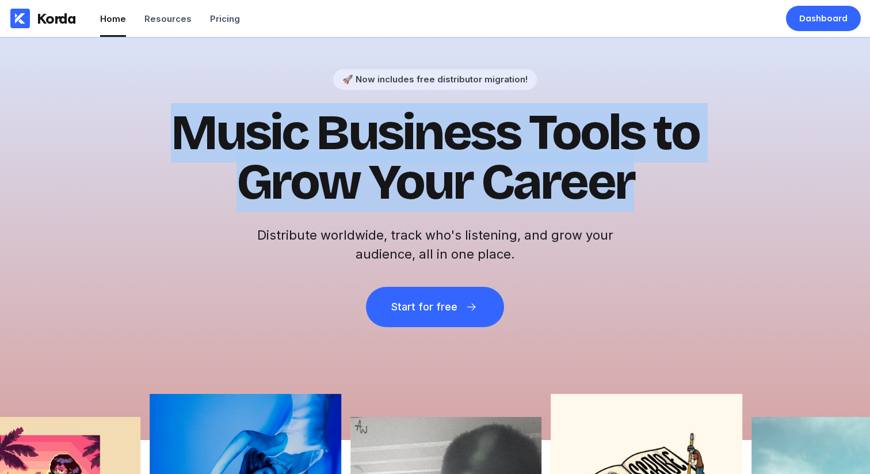
click at [638, 214] on div "🚀 Now includes free distributor migration! Music Business Tools to Grow Your Ca…" at bounding box center [435, 198] width 564 height 258
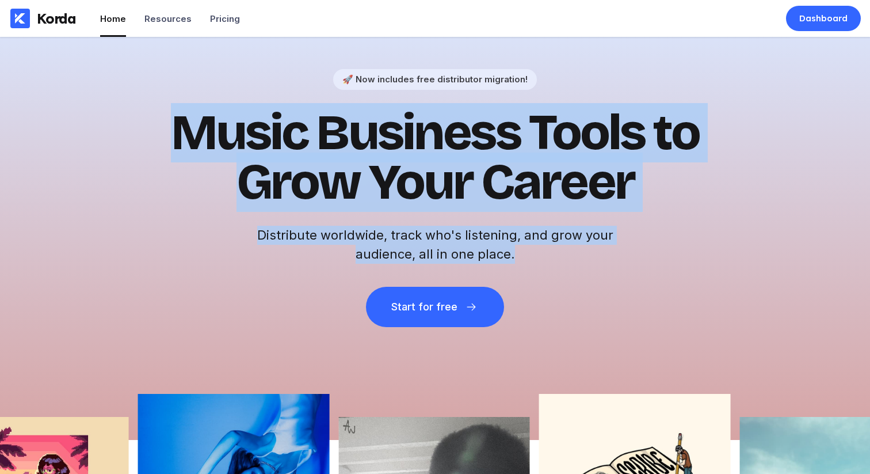
drag, startPoint x: 657, startPoint y: 248, endPoint x: 198, endPoint y: 98, distance: 483.0
click at [203, 100] on div "🚀 Now includes free distributor migration! Music Business Tools to Grow Your Ca…" at bounding box center [435, 198] width 564 height 258
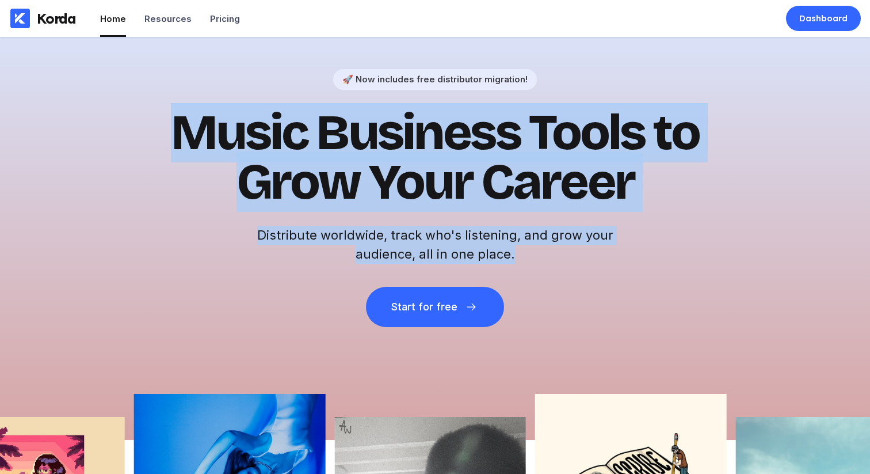
click at [196, 98] on div "🚀 Now includes free distributor migration! Music Business Tools to Grow Your Ca…" at bounding box center [435, 198] width 564 height 258
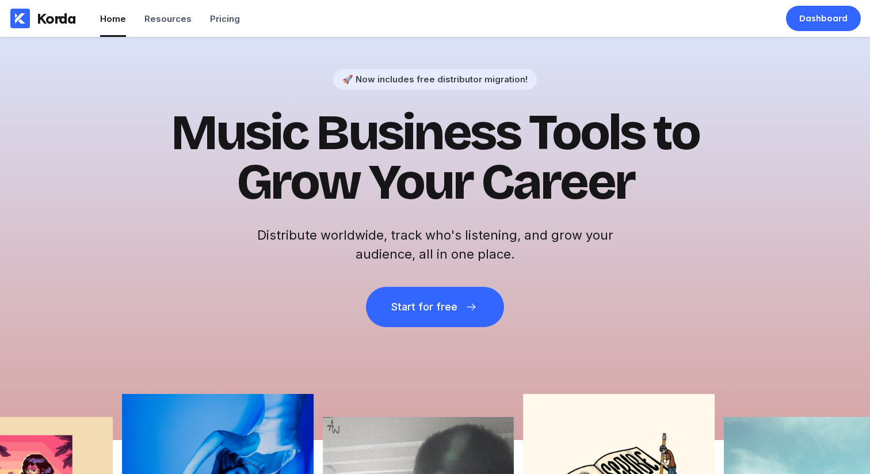
click at [48, 10] on div "Korda" at bounding box center [56, 18] width 39 height 17
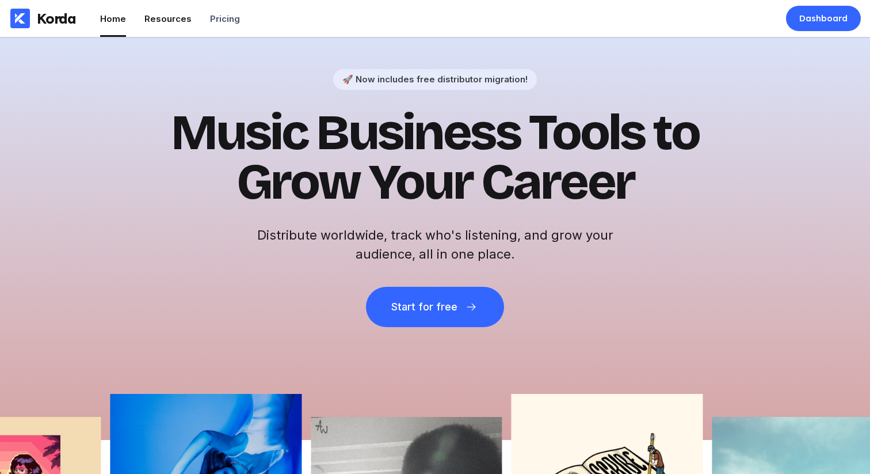
click at [155, 22] on div "Resources" at bounding box center [167, 18] width 47 height 11
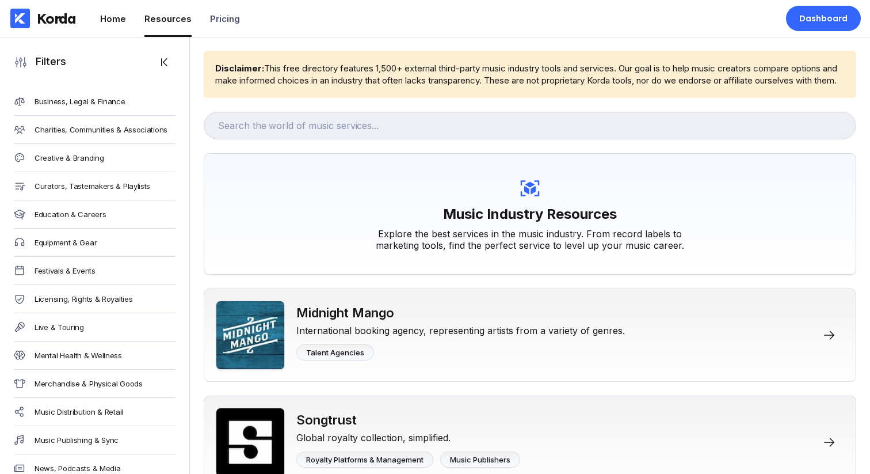
click at [107, 18] on div "Home" at bounding box center [113, 18] width 26 height 11
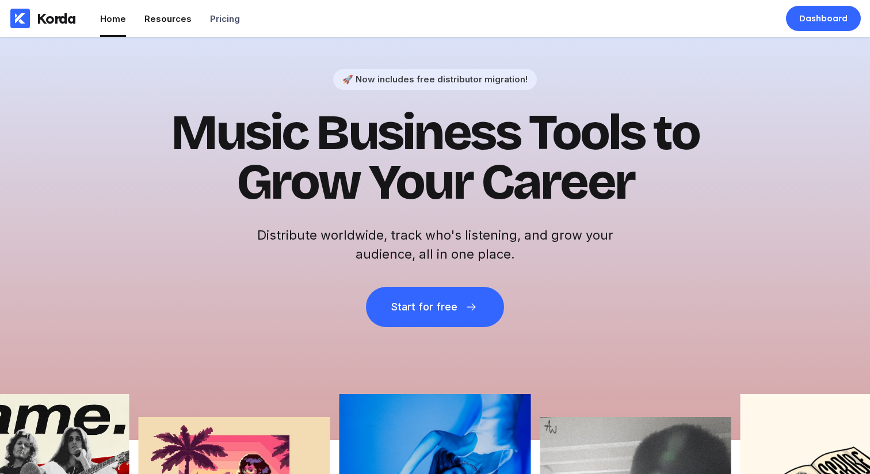
click at [161, 18] on div "Resources" at bounding box center [167, 18] width 47 height 11
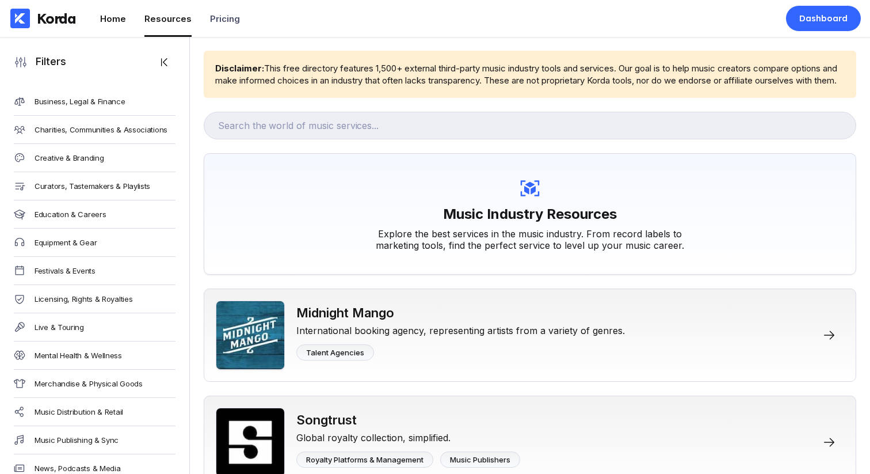
click at [118, 19] on div "Home" at bounding box center [113, 18] width 26 height 11
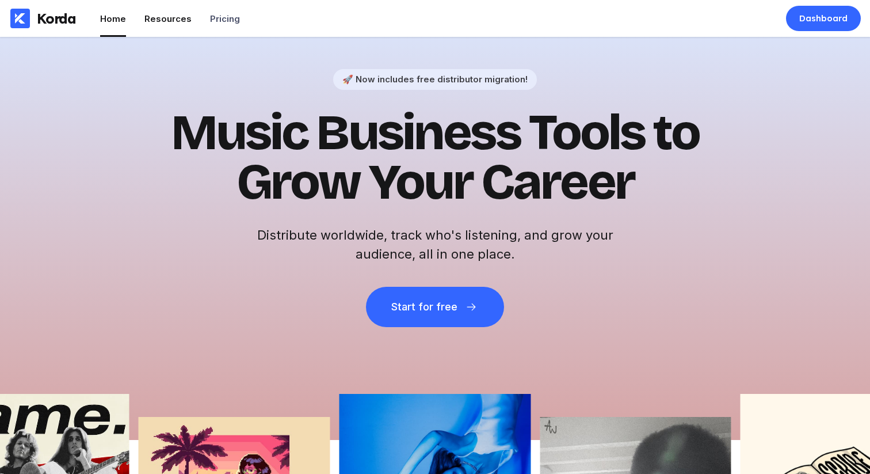
click at [153, 21] on div "Resources" at bounding box center [167, 18] width 47 height 11
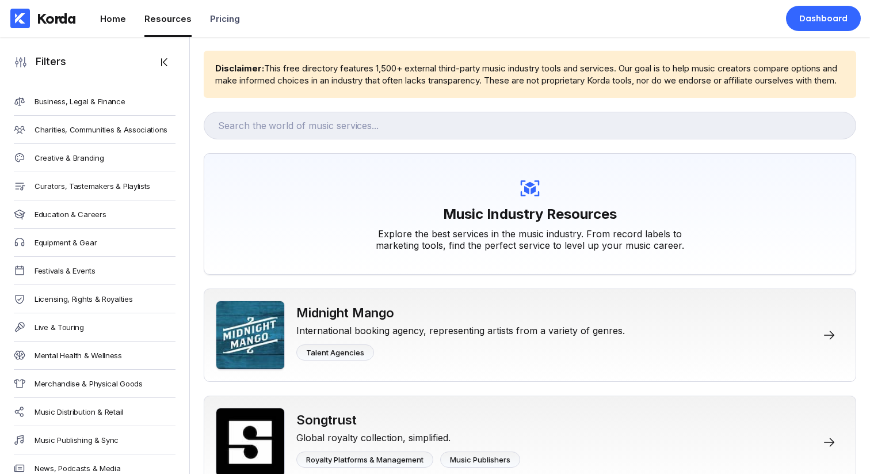
click at [109, 14] on div "Home" at bounding box center [113, 18] width 26 height 11
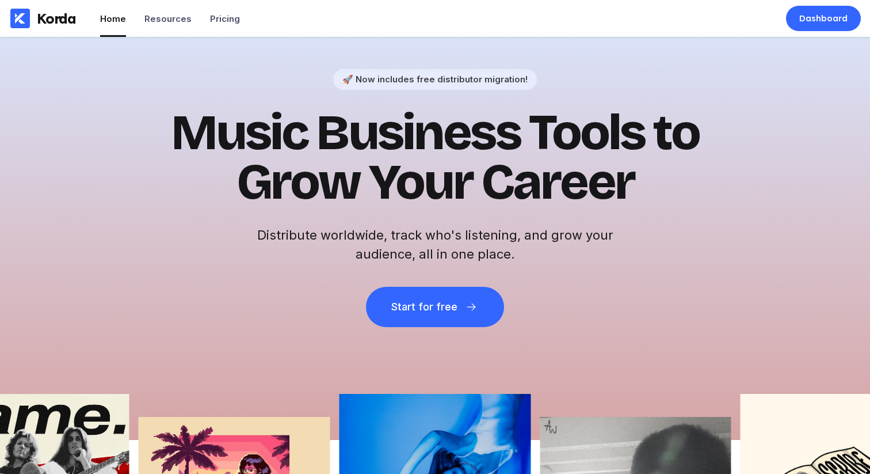
click at [153, 18] on div "Resources" at bounding box center [167, 18] width 47 height 11
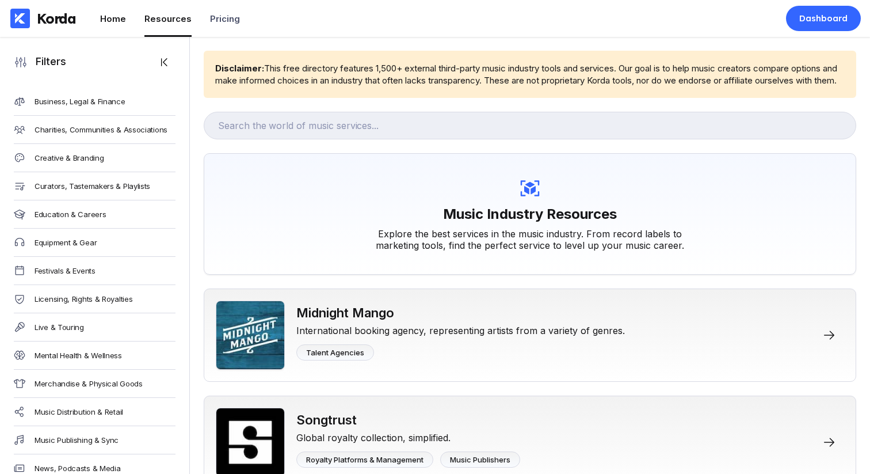
click at [113, 18] on div "Home" at bounding box center [113, 18] width 26 height 11
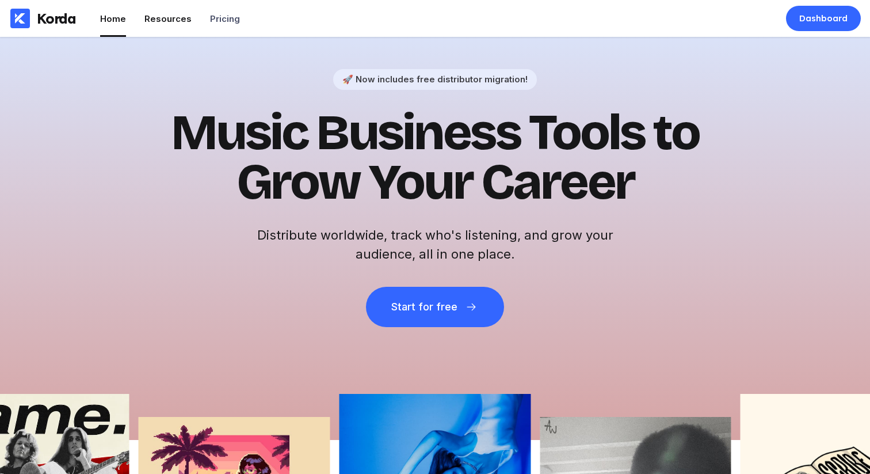
click at [148, 17] on div "Resources" at bounding box center [167, 18] width 47 height 11
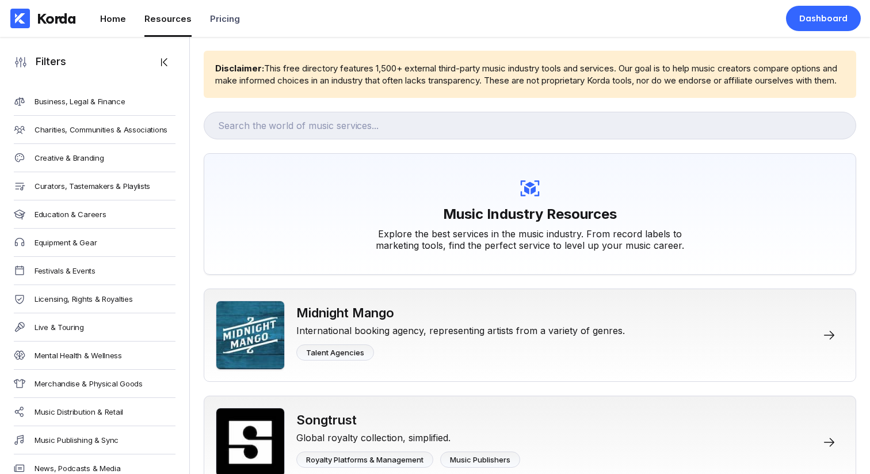
click at [116, 18] on div "Home" at bounding box center [113, 18] width 26 height 11
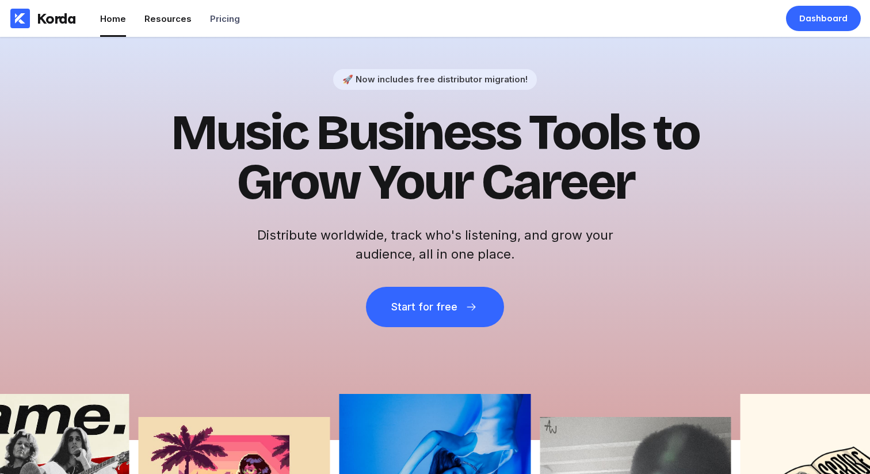
click at [150, 18] on div "Resources" at bounding box center [167, 18] width 47 height 11
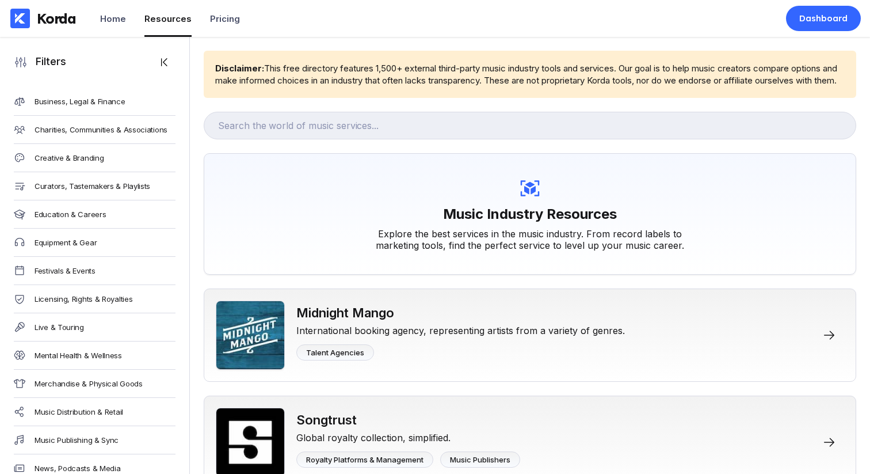
click at [113, 20] on div "Home" at bounding box center [113, 18] width 26 height 11
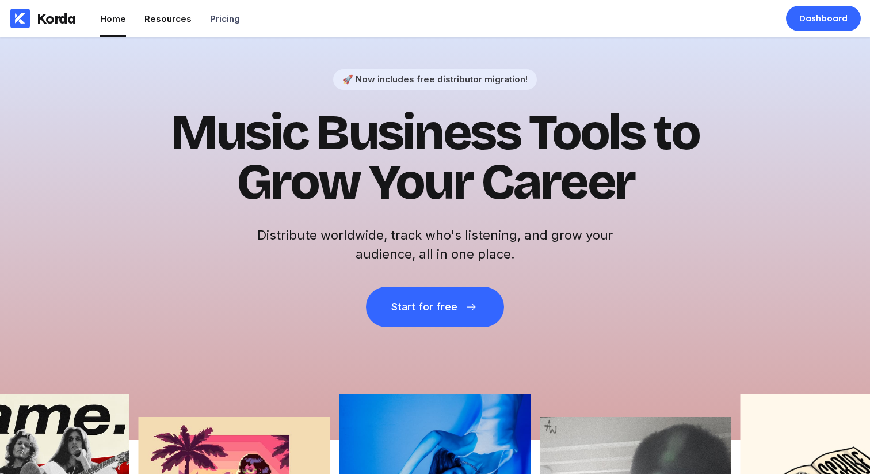
click at [151, 19] on div "Resources" at bounding box center [167, 18] width 47 height 11
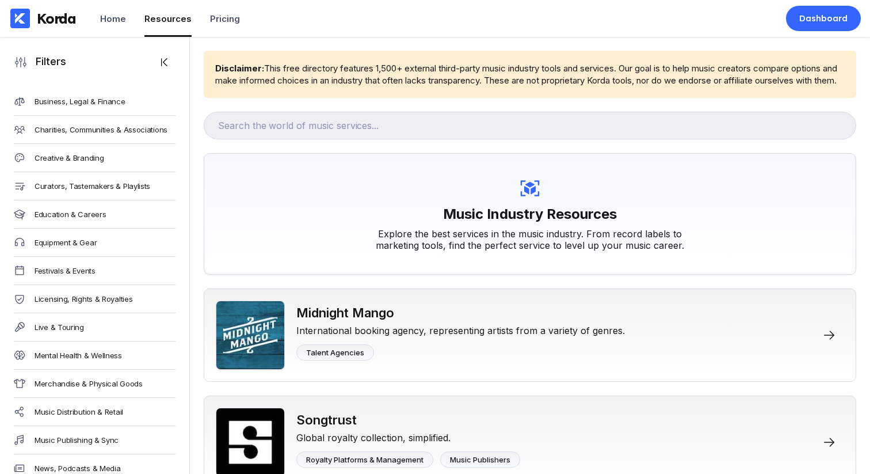
click at [113, 19] on div "Home" at bounding box center [113, 18] width 26 height 11
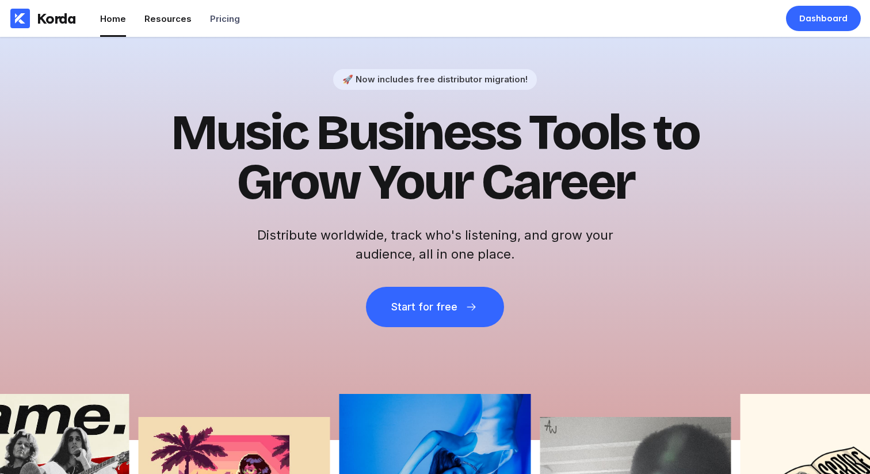
click at [153, 17] on div "Resources" at bounding box center [167, 18] width 47 height 11
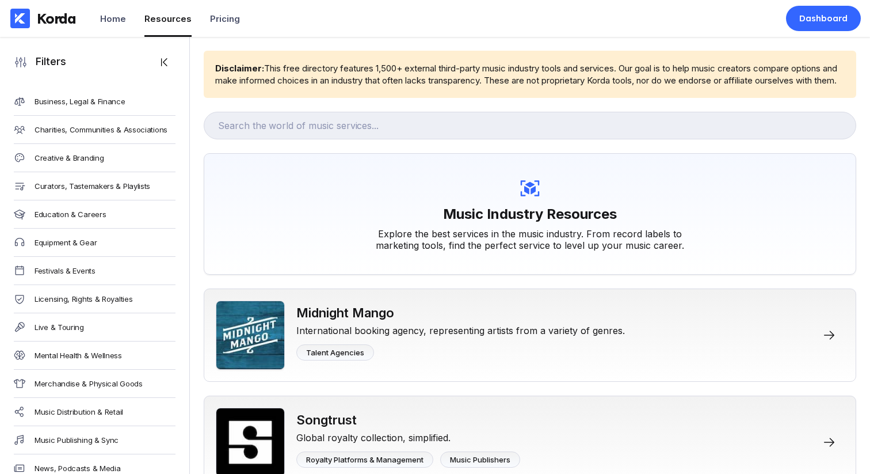
click at [105, 20] on div "Home" at bounding box center [113, 18] width 26 height 11
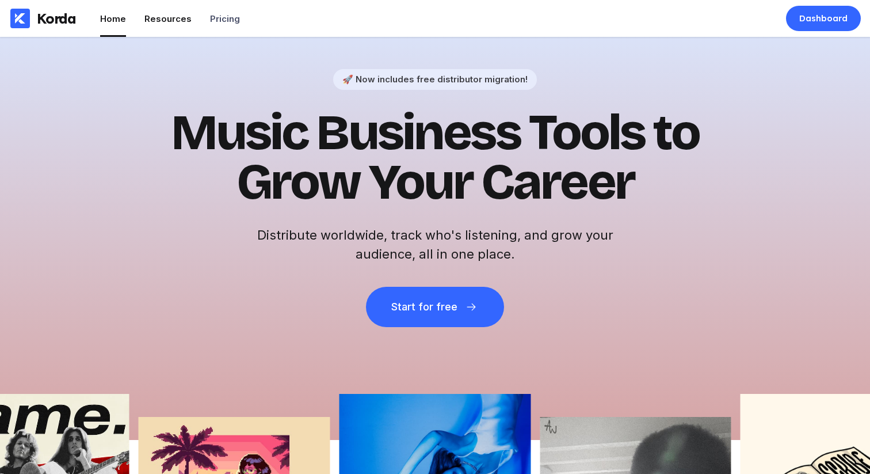
click at [163, 17] on div "Resources" at bounding box center [167, 18] width 47 height 11
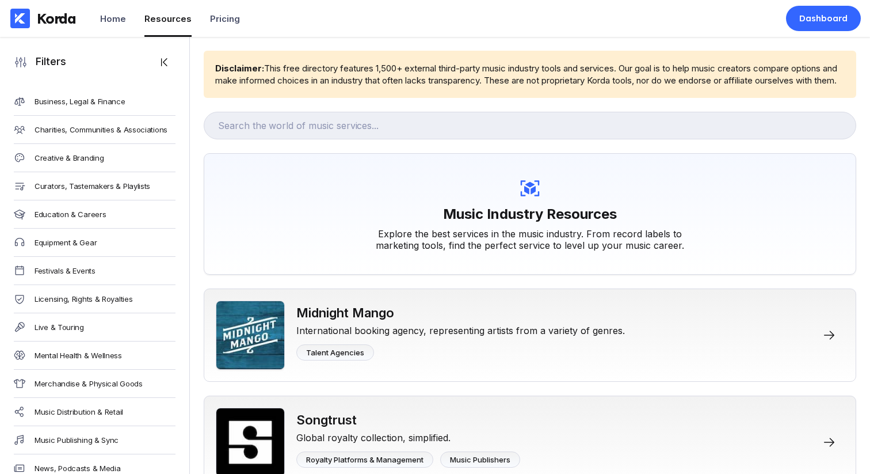
click at [124, 16] on div "Home" at bounding box center [113, 18] width 26 height 11
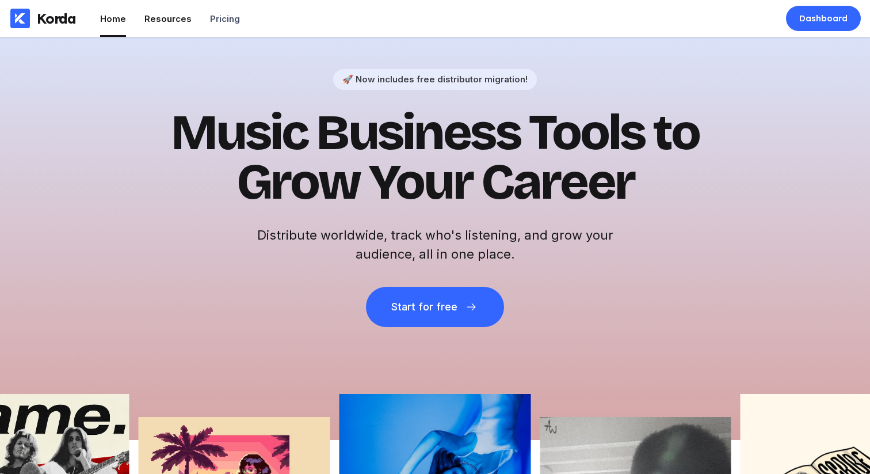
click at [116, 17] on div "Home" at bounding box center [113, 18] width 26 height 11
click at [145, 15] on div "Resources" at bounding box center [167, 18] width 47 height 11
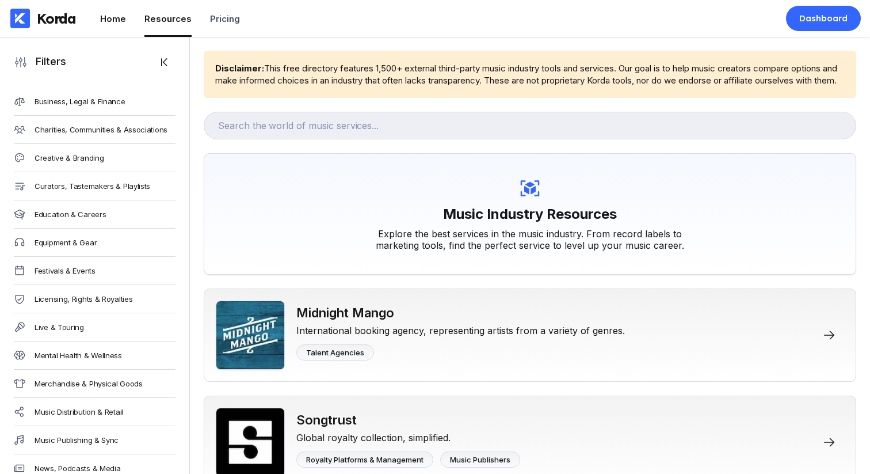
click at [122, 23] on div "Home" at bounding box center [113, 18] width 26 height 11
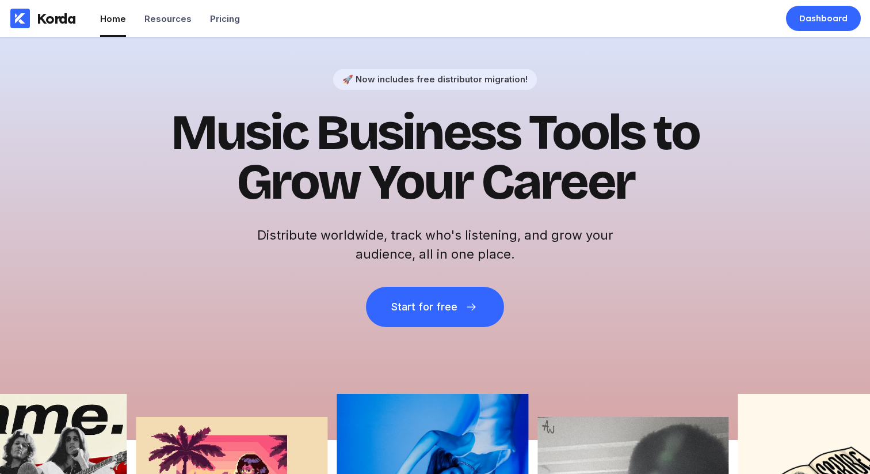
click at [132, 21] on ul "Home Resources Pricing" at bounding box center [170, 18] width 140 height 37
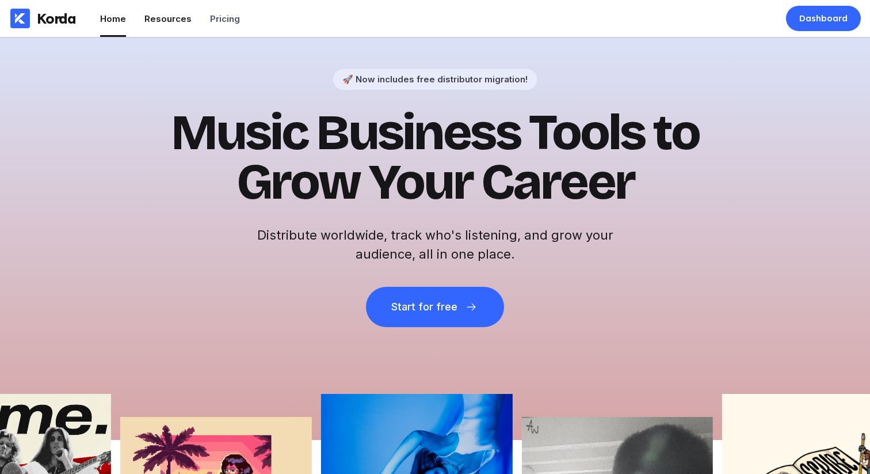
click at [155, 21] on div "Resources" at bounding box center [167, 18] width 47 height 11
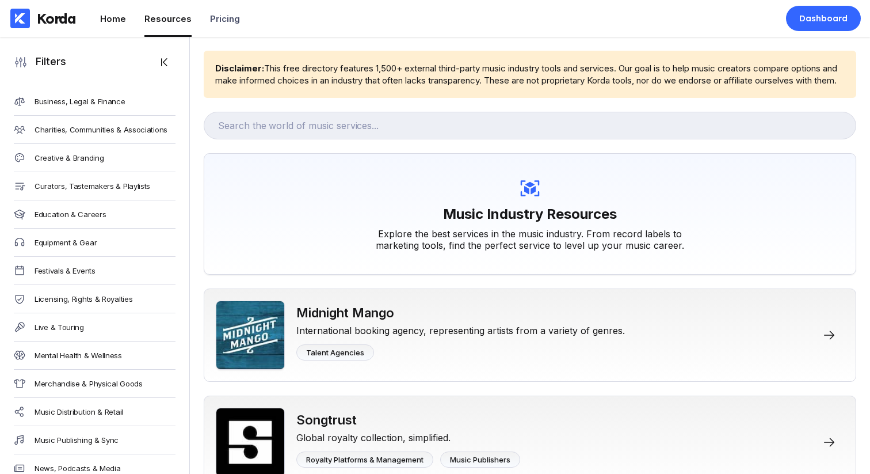
click at [106, 17] on div "Home" at bounding box center [113, 18] width 26 height 11
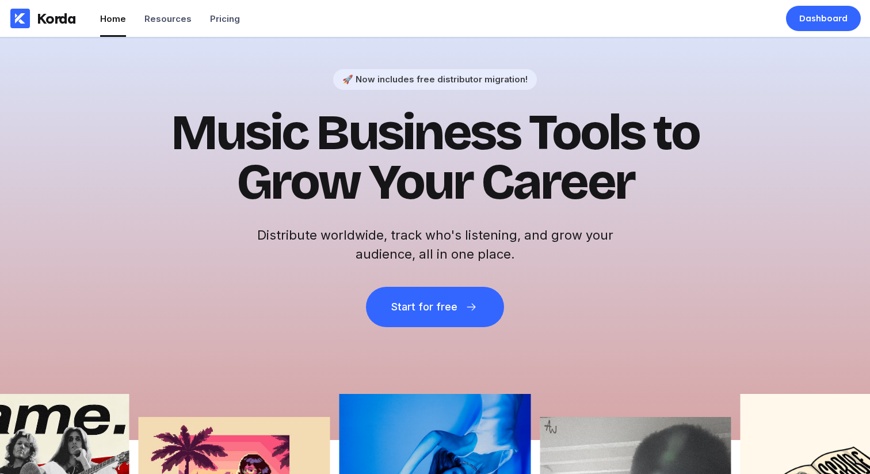
click at [140, 18] on ul "Home Resources Pricing" at bounding box center [170, 18] width 140 height 37
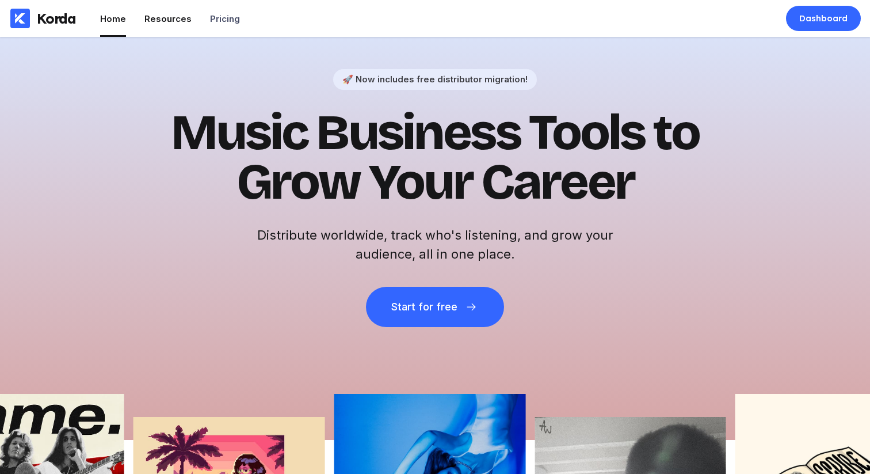
click at [147, 17] on div "Resources" at bounding box center [167, 18] width 47 height 11
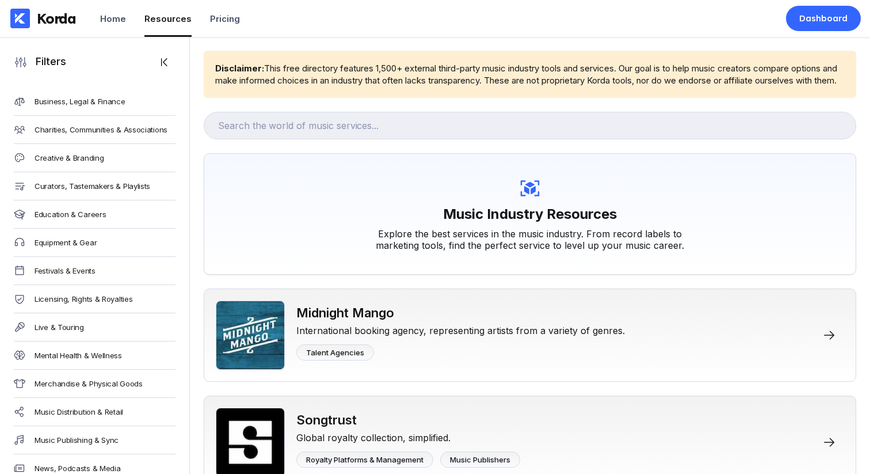
click at [99, 18] on div "Korda Home Resources Pricing" at bounding box center [127, 18] width 254 height 37
click at [121, 14] on div "Home" at bounding box center [113, 18] width 26 height 11
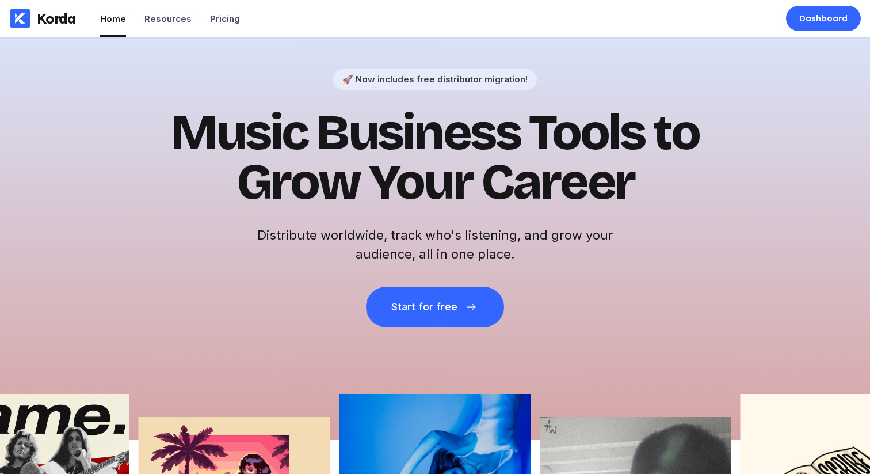
click at [151, 21] on div "Resources" at bounding box center [167, 18] width 47 height 11
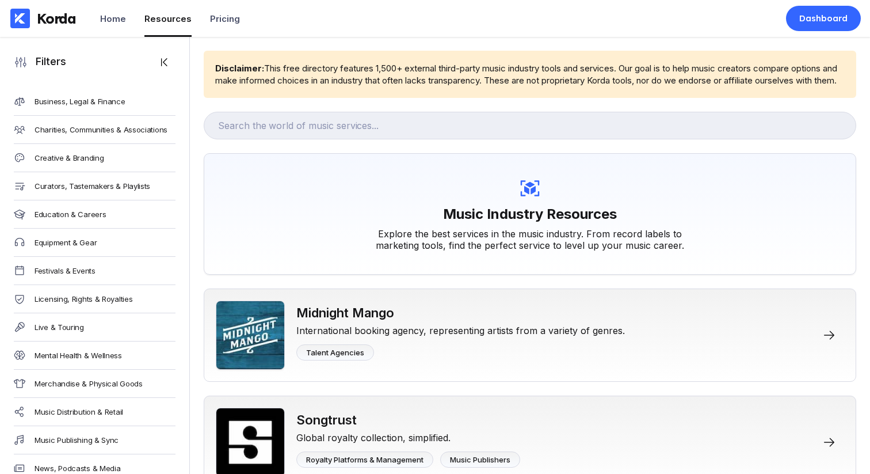
click at [111, 22] on div "Home" at bounding box center [113, 18] width 26 height 11
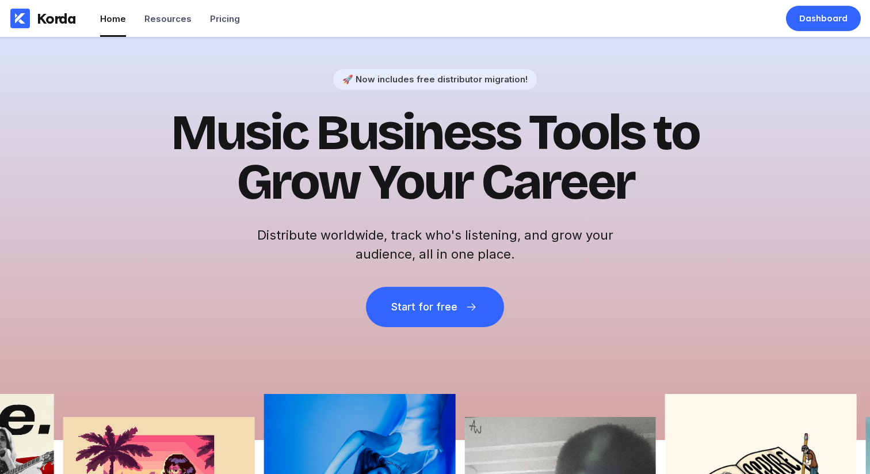
click at [253, 125] on h1 "Music Business Tools to Grow Your Career" at bounding box center [435, 157] width 564 height 99
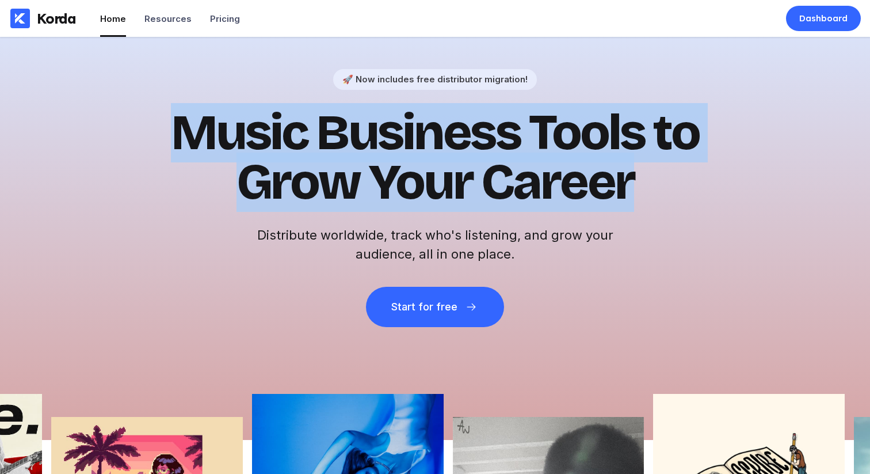
drag, startPoint x: 157, startPoint y: 117, endPoint x: 742, endPoint y: 223, distance: 594.7
click at [742, 223] on div "🚀 Now includes free distributor migration! Music Business Tools to Grow Your Ca…" at bounding box center [435, 238] width 870 height 403
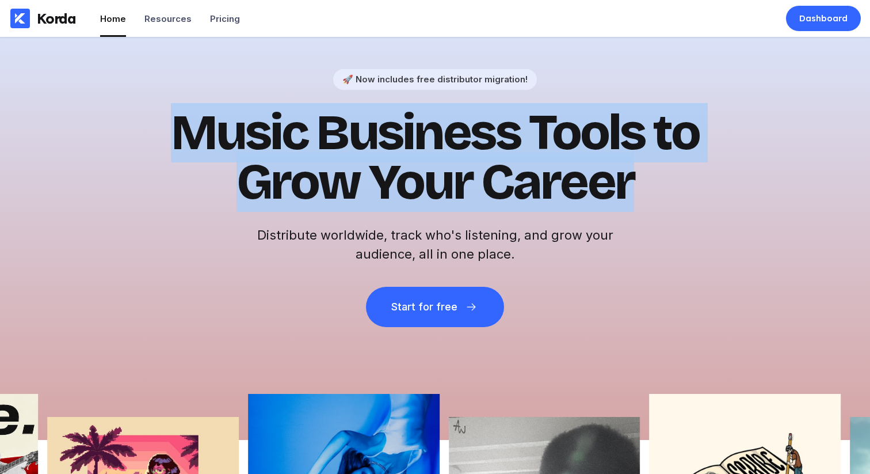
click at [742, 223] on div "🚀 Now includes free distributor migration! Music Business Tools to Grow Your Ca…" at bounding box center [435, 238] width 870 height 403
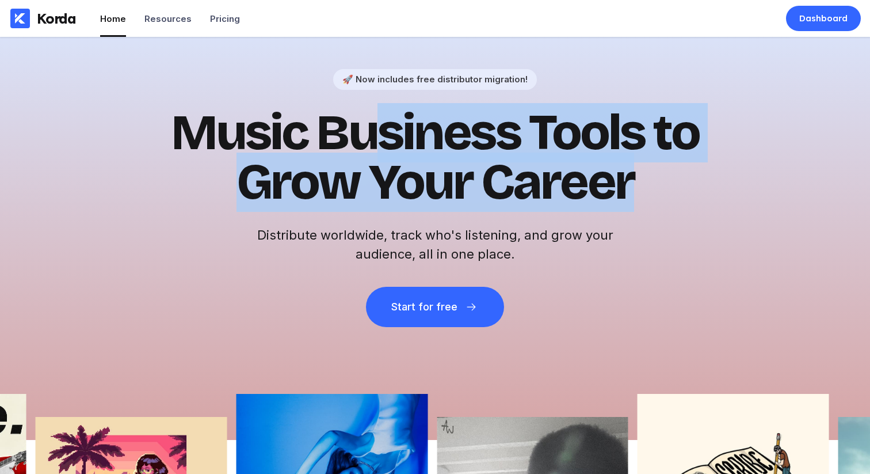
drag, startPoint x: 733, startPoint y: 235, endPoint x: 336, endPoint y: 134, distance: 409.9
click at [382, 149] on div "🚀 Now includes free distributor migration! Music Business Tools to Grow Your Ca…" at bounding box center [435, 238] width 870 height 403
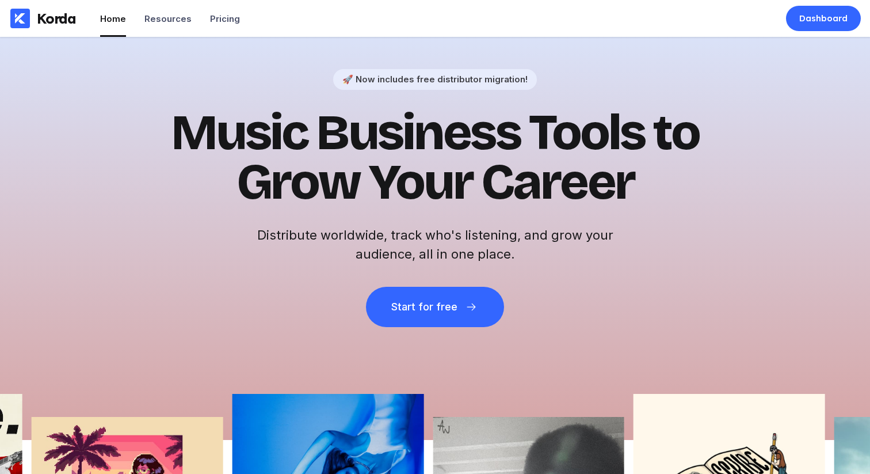
click at [274, 124] on h1 "Music Business Tools to Grow Your Career" at bounding box center [435, 157] width 564 height 99
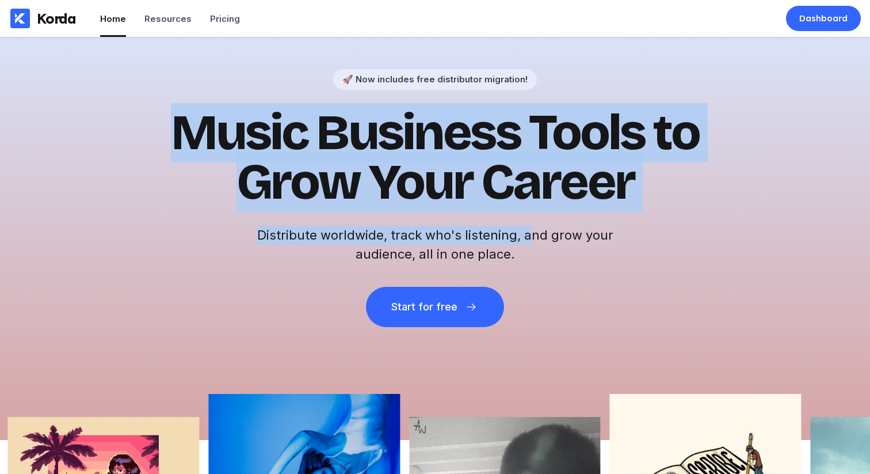
drag, startPoint x: 174, startPoint y: 124, endPoint x: 528, endPoint y: 245, distance: 374.3
click at [527, 245] on div "🚀 Now includes free distributor migration! Music Business Tools to Grow Your Ca…" at bounding box center [435, 198] width 564 height 258
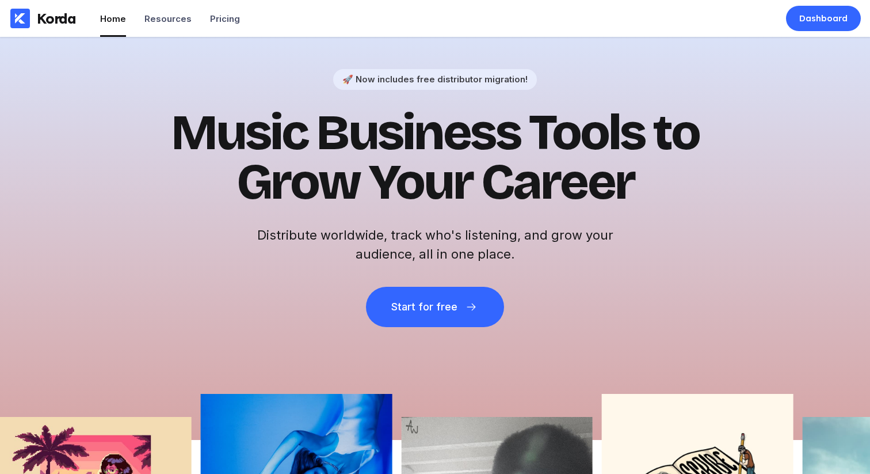
click at [533, 245] on h2 "Distribute worldwide, track who's listening, and grow your audience, all in one…" at bounding box center [435, 245] width 368 height 38
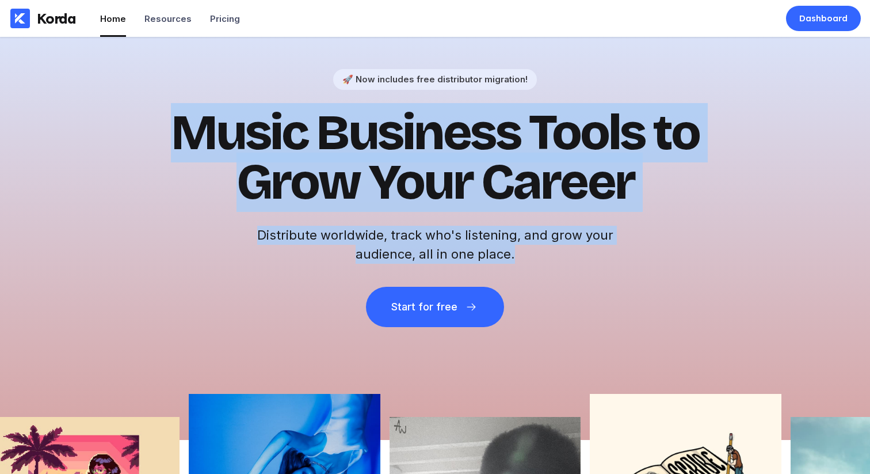
drag, startPoint x: 550, startPoint y: 252, endPoint x: 185, endPoint y: 115, distance: 389.7
click at [186, 115] on div "🚀 Now includes free distributor migration! Music Business Tools to Grow Your Ca…" at bounding box center [435, 198] width 564 height 258
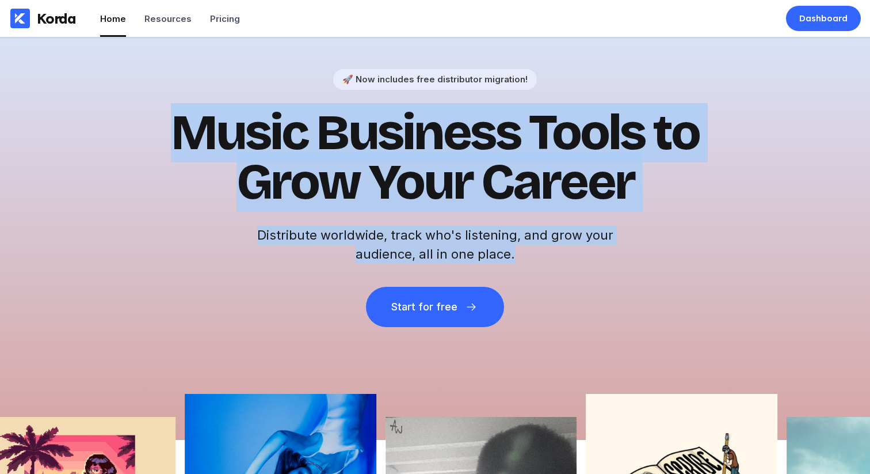
click at [185, 115] on h1 "Music Business Tools to Grow Your Career" at bounding box center [435, 157] width 564 height 99
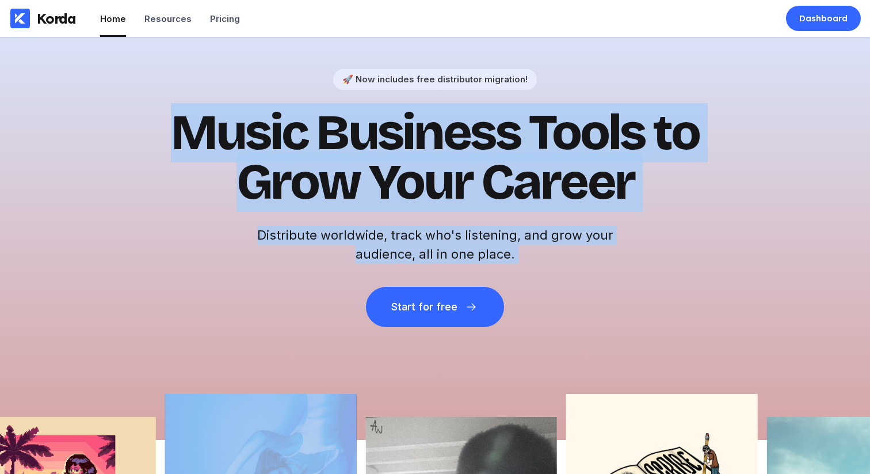
drag, startPoint x: 185, startPoint y: 115, endPoint x: 559, endPoint y: 253, distance: 398.2
click at [559, 253] on div "🚀 Now includes free distributor migration! Music Business Tools to Grow Your Ca…" at bounding box center [435, 198] width 564 height 258
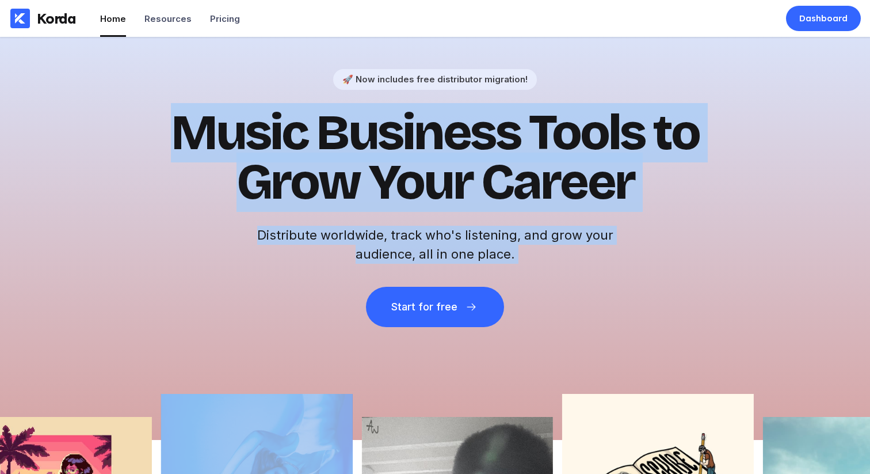
click at [559, 253] on h2 "Distribute worldwide, track who's listening, and grow your audience, all in one…" at bounding box center [435, 245] width 368 height 38
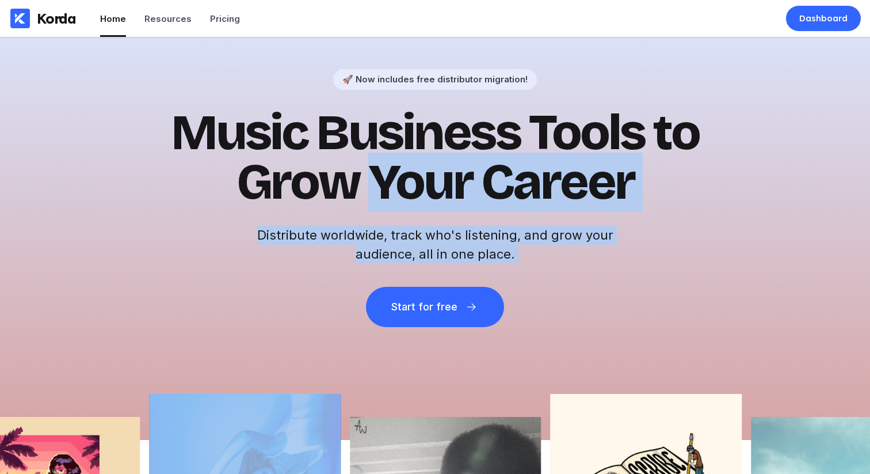
drag, startPoint x: 559, startPoint y: 253, endPoint x: 426, endPoint y: 163, distance: 159.9
click at [426, 163] on div "🚀 Now includes free distributor migration! Music Business Tools to Grow Your Ca…" at bounding box center [435, 198] width 564 height 258
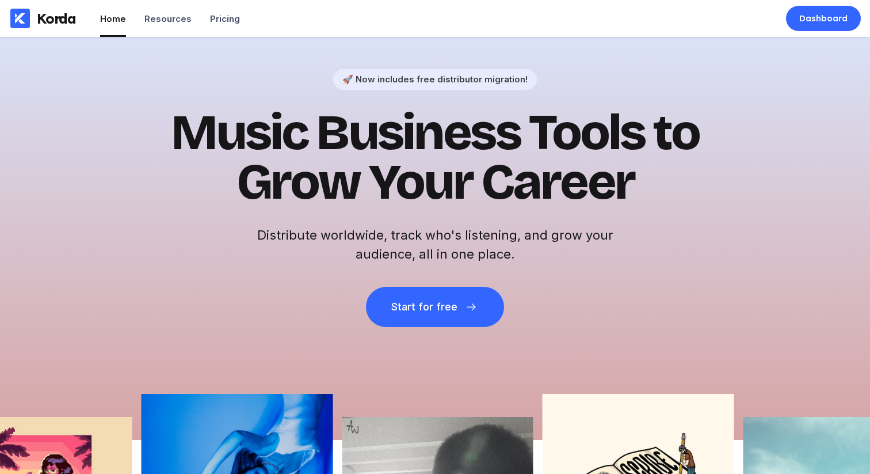
click at [397, 144] on h1 "Music Business Tools to Grow Your Career" at bounding box center [435, 157] width 564 height 99
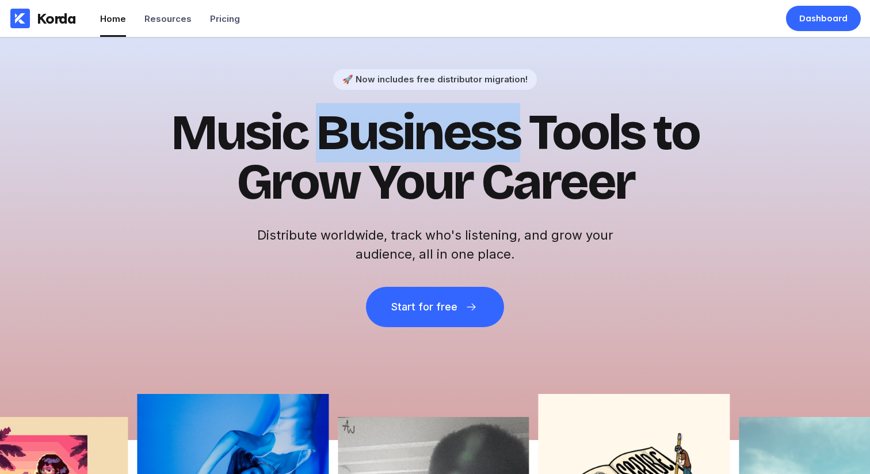
click at [397, 144] on h1 "Music Business Tools to Grow Your Career" at bounding box center [435, 157] width 564 height 99
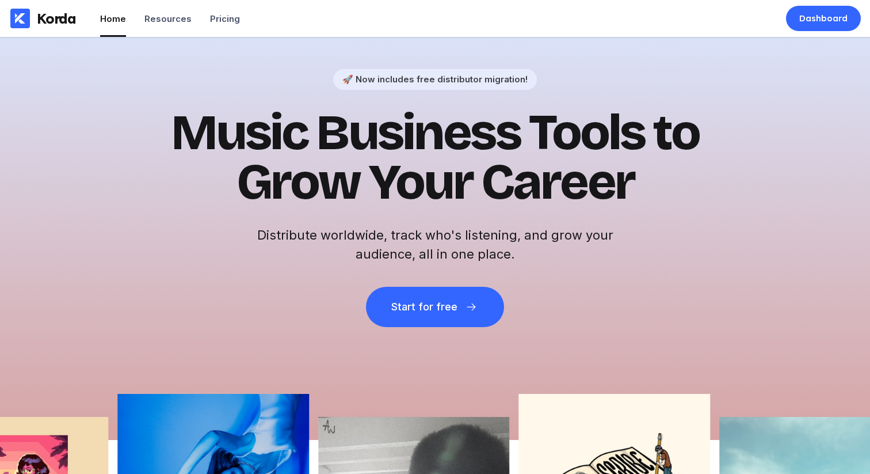
click at [176, 124] on h1 "Music Business Tools to Grow Your Career" at bounding box center [435, 157] width 564 height 99
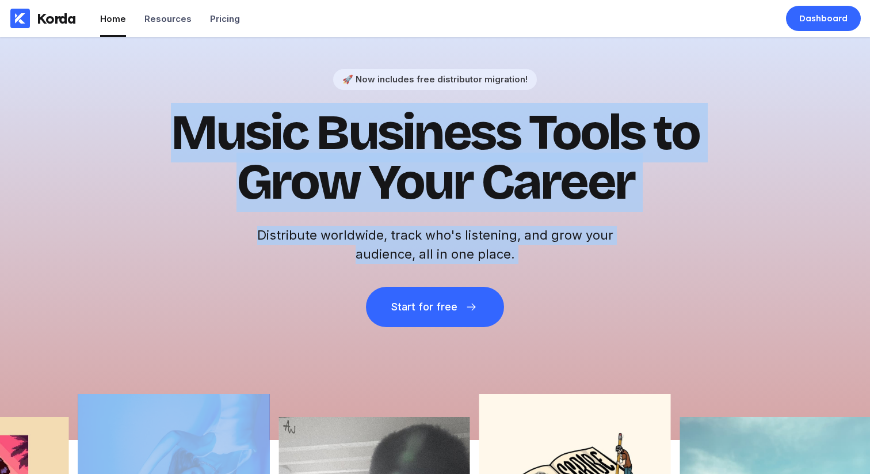
drag, startPoint x: 176, startPoint y: 124, endPoint x: 524, endPoint y: 257, distance: 372.3
click at [524, 257] on div "🚀 Now includes free distributor migration! Music Business Tools to Grow Your Ca…" at bounding box center [435, 198] width 564 height 258
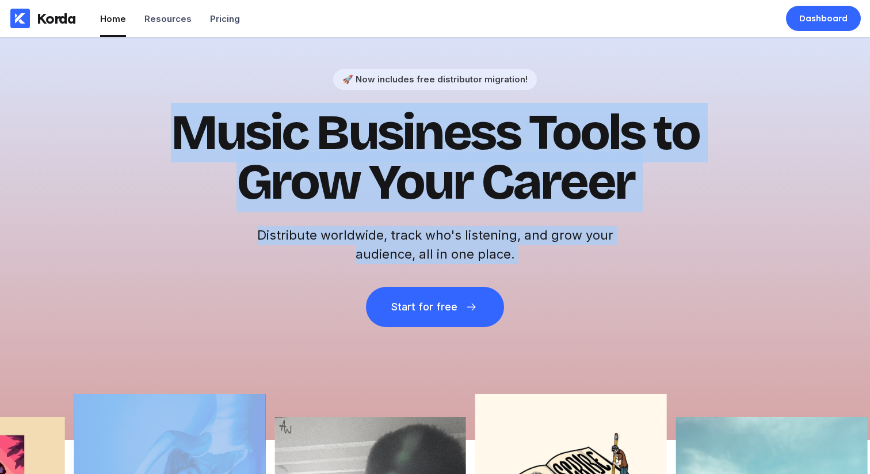
click at [524, 257] on h2 "Distribute worldwide, track who's listening, and grow your audience, all in one…" at bounding box center [435, 245] width 368 height 38
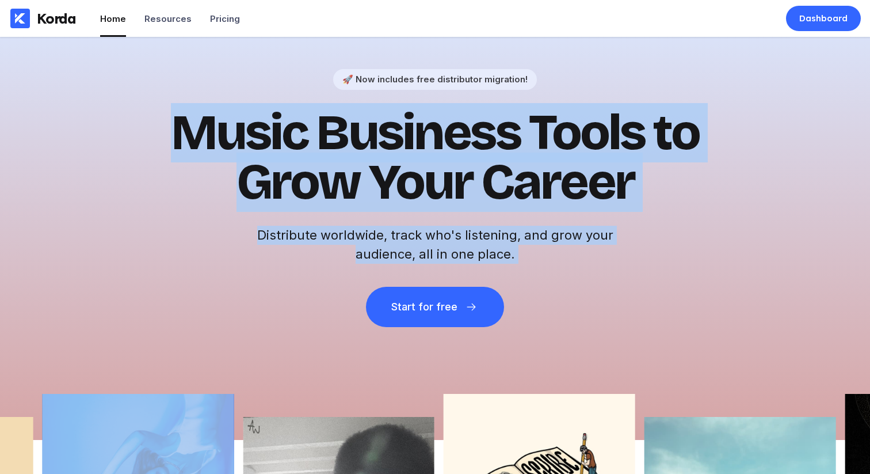
drag, startPoint x: 524, startPoint y: 257, endPoint x: 204, endPoint y: 135, distance: 342.4
click at [204, 135] on div "🚀 Now includes free distributor migration! Music Business Tools to Grow Your Ca…" at bounding box center [435, 198] width 564 height 258
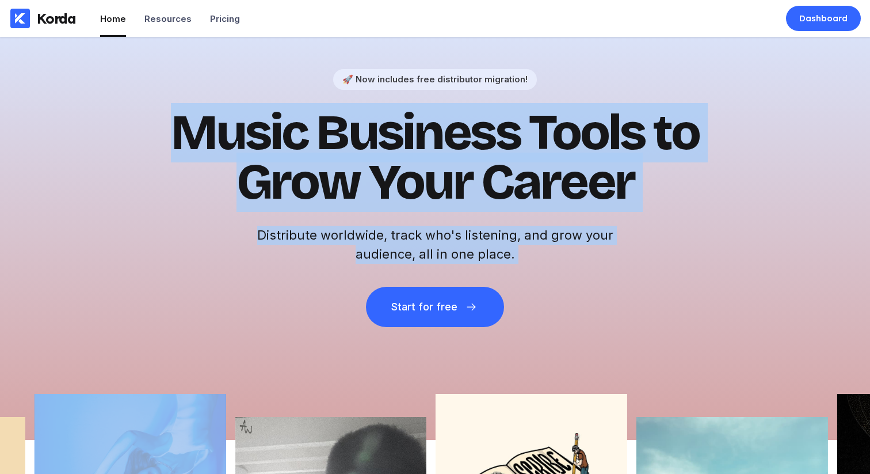
click at [204, 135] on h1 "Music Business Tools to Grow Your Career" at bounding box center [435, 157] width 564 height 99
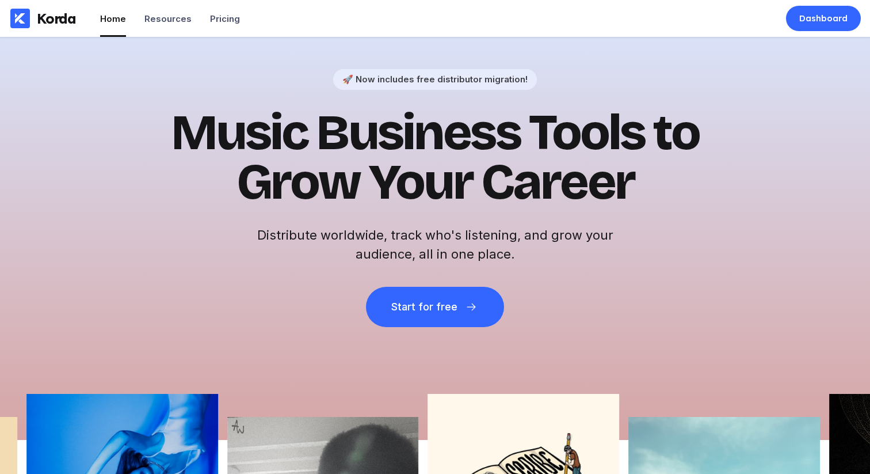
click at [218, 132] on h1 "Music Business Tools to Grow Your Career" at bounding box center [435, 157] width 564 height 99
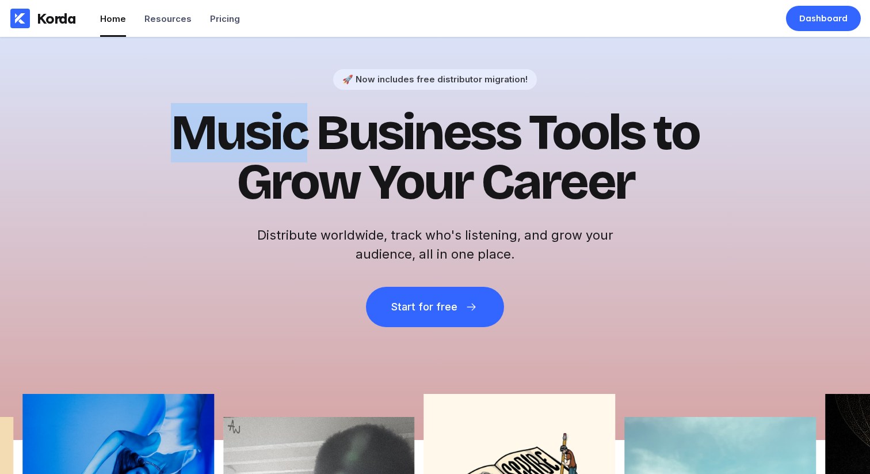
drag, startPoint x: 218, startPoint y: 132, endPoint x: 327, endPoint y: 142, distance: 110.3
click at [218, 132] on h1 "Music Business Tools to Grow Your Career" at bounding box center [435, 157] width 564 height 99
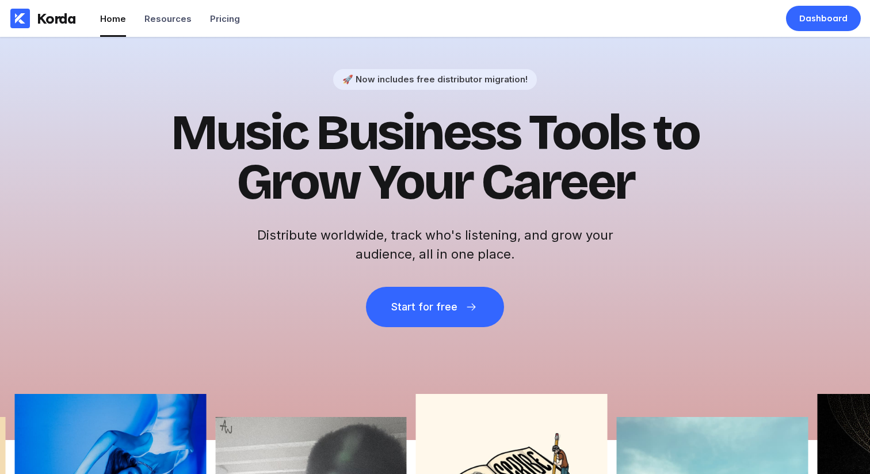
click at [331, 143] on h1 "Music Business Tools to Grow Your Career" at bounding box center [435, 157] width 564 height 99
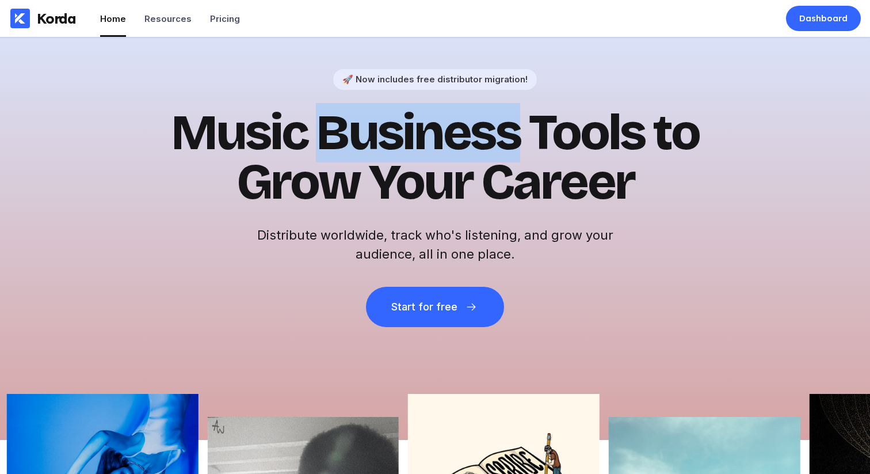
click at [331, 143] on h1 "Music Business Tools to Grow Your Career" at bounding box center [435, 157] width 564 height 99
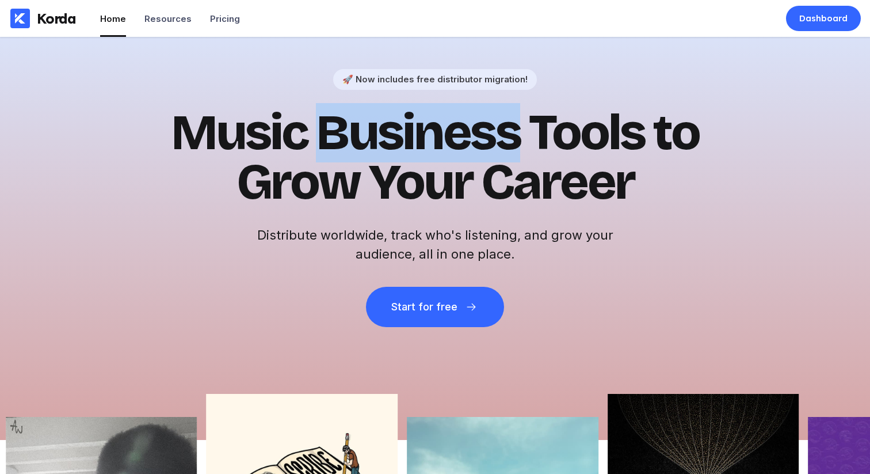
click at [331, 143] on h1 "Music Business Tools to Grow Your Career" at bounding box center [435, 157] width 564 height 99
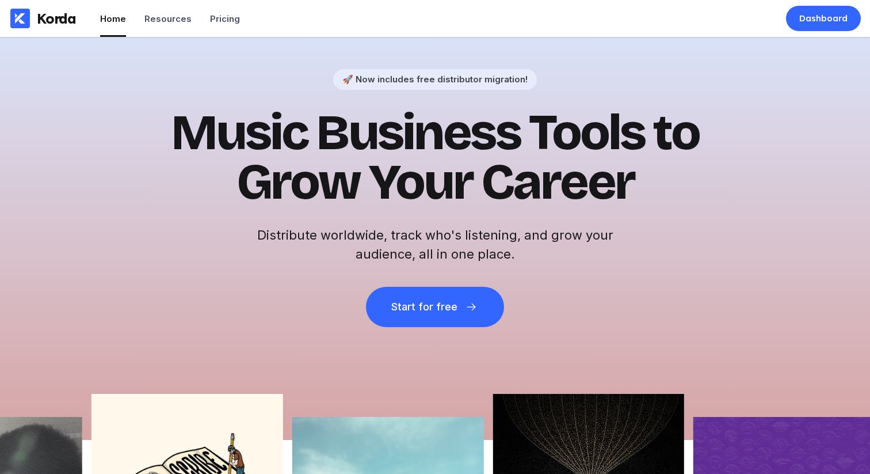
click at [293, 150] on h1 "Music Business Tools to Grow Your Career" at bounding box center [435, 157] width 564 height 99
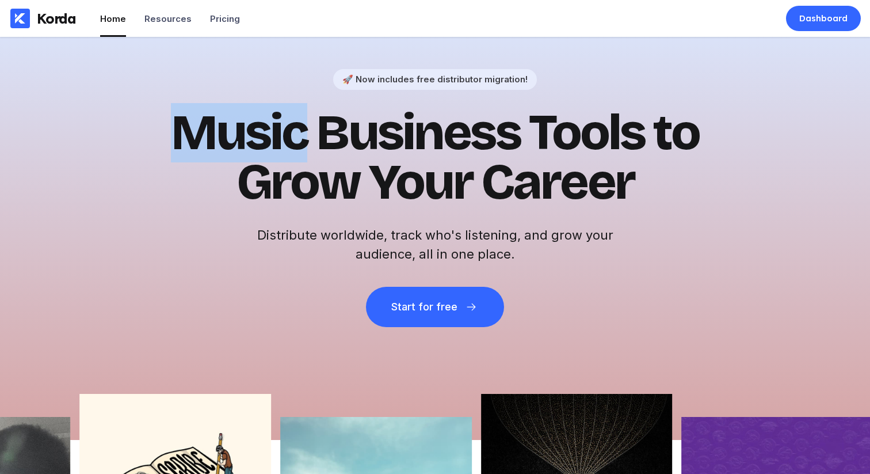
click at [293, 150] on h1 "Music Business Tools to Grow Your Career" at bounding box center [435, 157] width 564 height 99
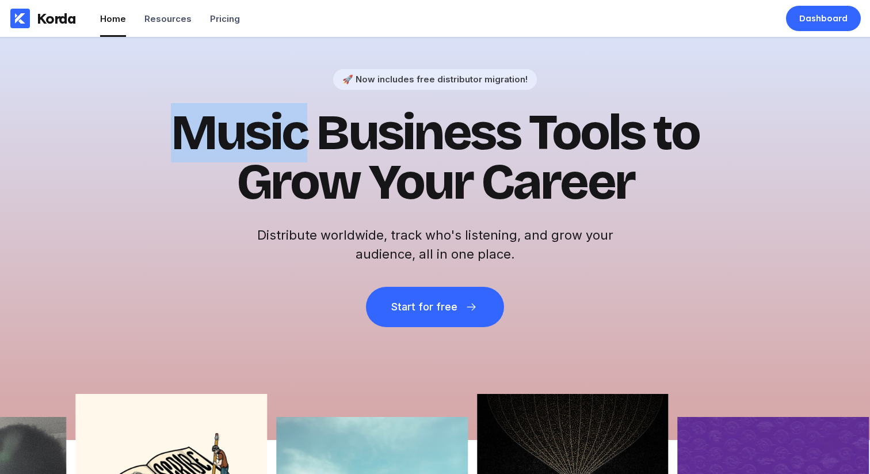
click at [301, 150] on h1 "Music Business Tools to Grow Your Career" at bounding box center [435, 157] width 564 height 99
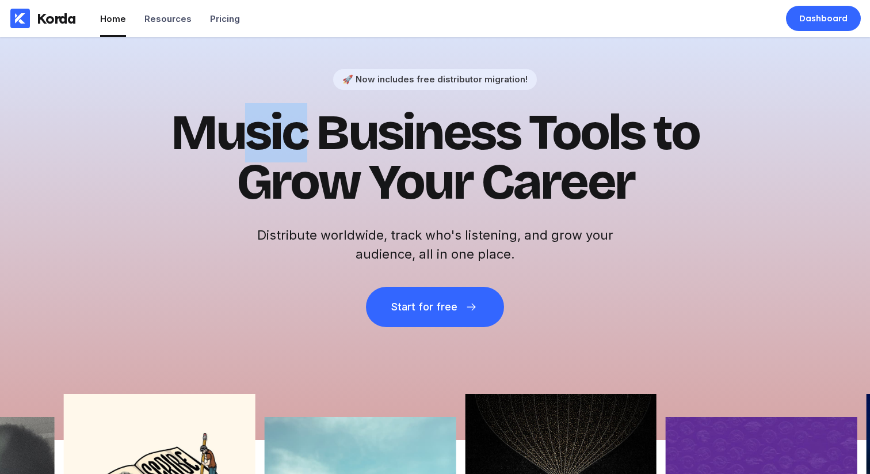
drag, startPoint x: 304, startPoint y: 147, endPoint x: 234, endPoint y: 149, distance: 70.2
click at [235, 149] on h1 "Music Business Tools to Grow Your Career" at bounding box center [435, 157] width 564 height 99
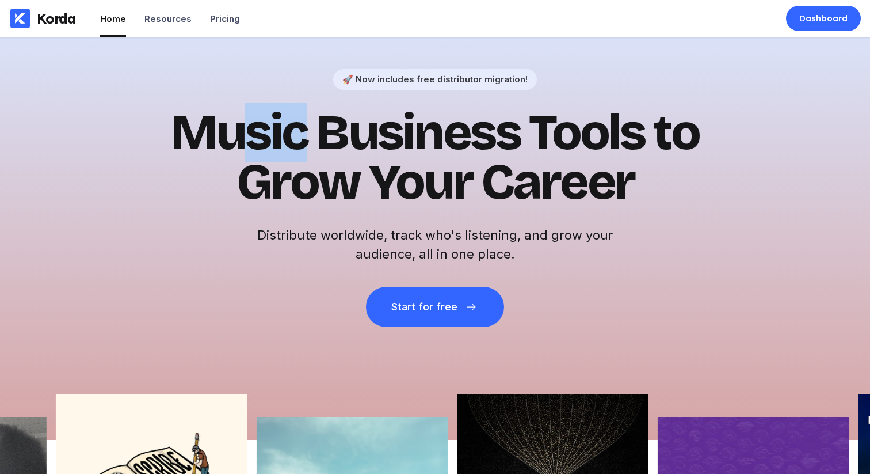
click at [231, 149] on h1 "Music Business Tools to Grow Your Career" at bounding box center [435, 157] width 564 height 99
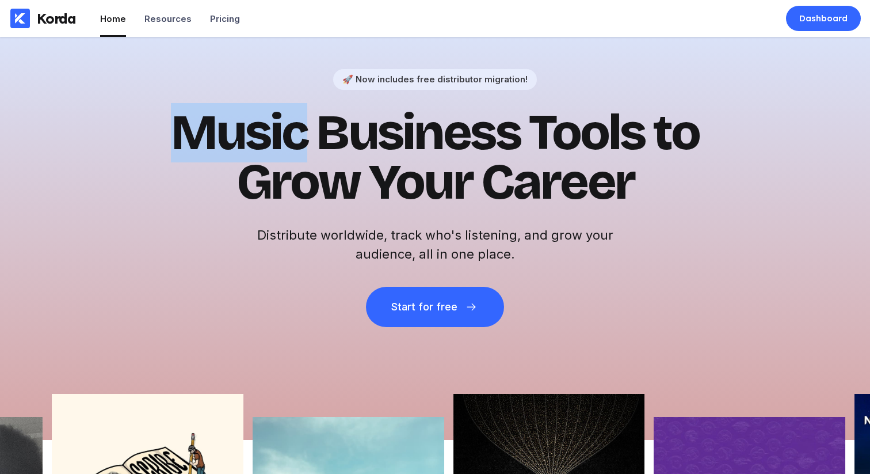
click at [231, 149] on h1 "Music Business Tools to Grow Your Career" at bounding box center [435, 157] width 564 height 99
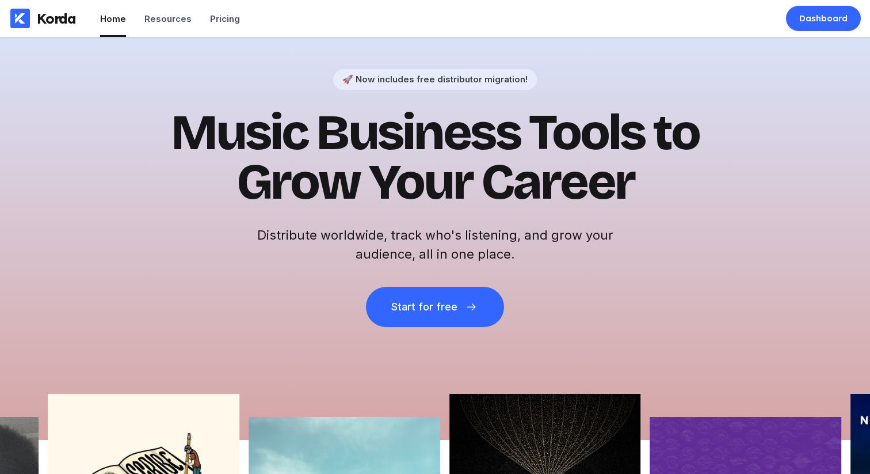
click at [348, 136] on h1 "Music Business Tools to Grow Your Career" at bounding box center [435, 157] width 564 height 99
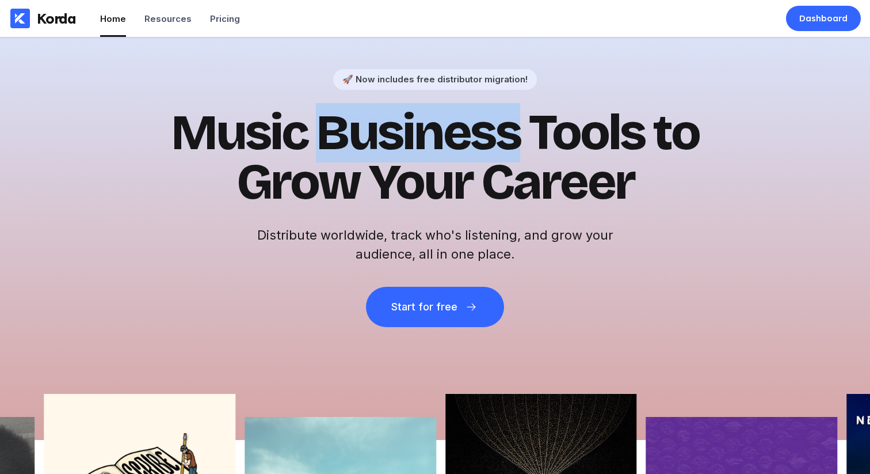
click at [348, 136] on h1 "Music Business Tools to Grow Your Career" at bounding box center [435, 157] width 564 height 99
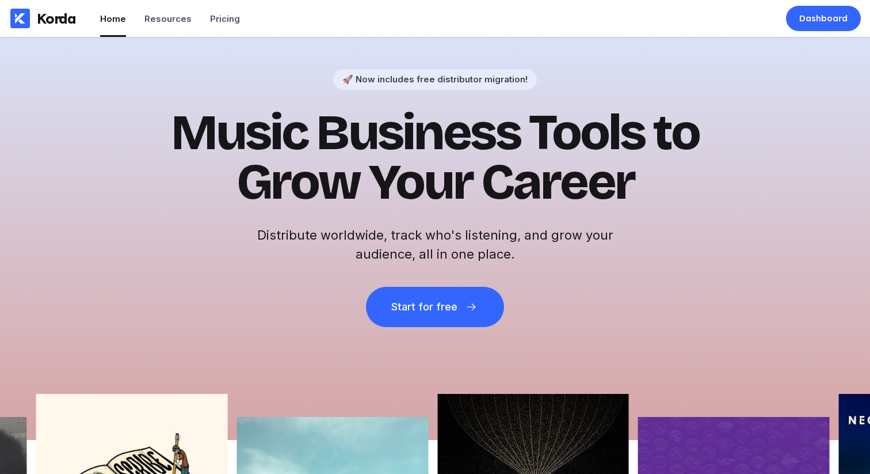
click at [559, 125] on h1 "Music Business Tools to Grow Your Career" at bounding box center [435, 157] width 564 height 99
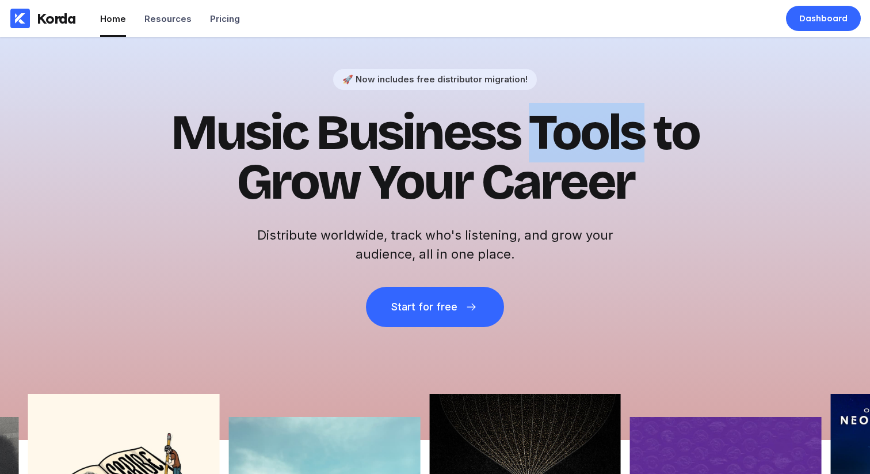
click at [559, 125] on h1 "Music Business Tools to Grow Your Career" at bounding box center [435, 157] width 564 height 99
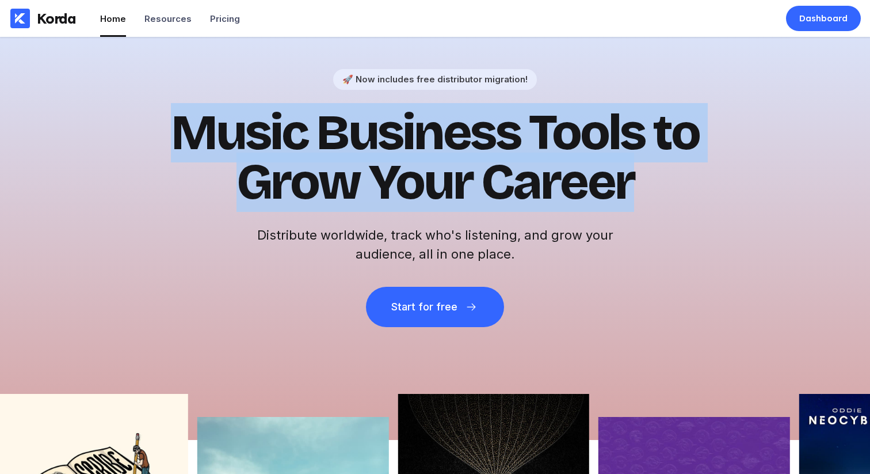
drag, startPoint x: 642, startPoint y: 182, endPoint x: 177, endPoint y: 100, distance: 472.9
click at [177, 100] on div "🚀 Now includes free distributor migration! Music Business Tools to Grow Your Ca…" at bounding box center [435, 198] width 564 height 258
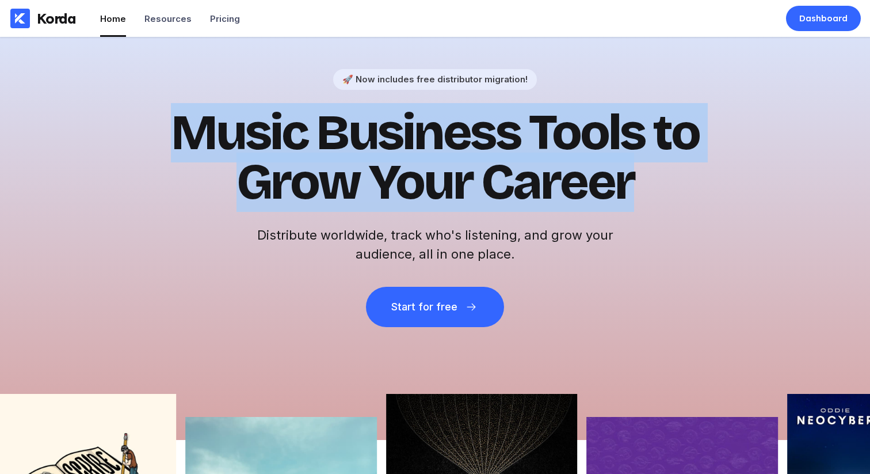
click at [187, 123] on h1 "Music Business Tools to Grow Your Career" at bounding box center [435, 157] width 564 height 99
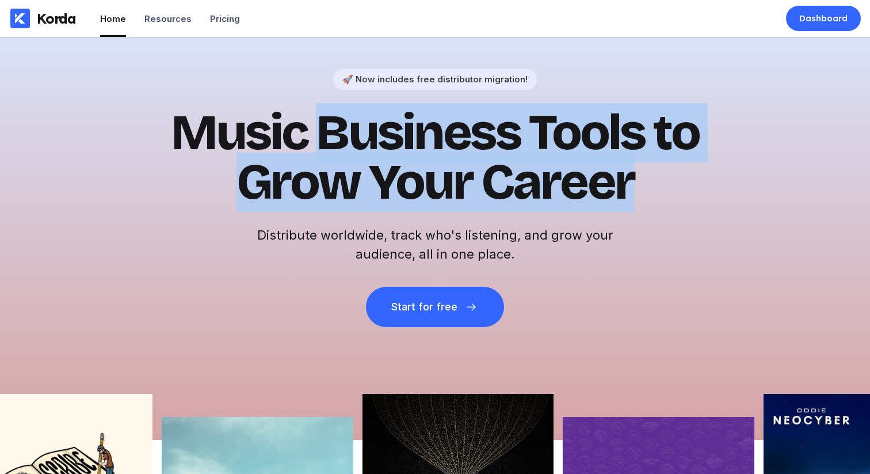
drag, startPoint x: 318, startPoint y: 120, endPoint x: 652, endPoint y: 202, distance: 343.6
click at [642, 204] on h1 "Music Business Tools to Grow Your Career" at bounding box center [435, 157] width 564 height 99
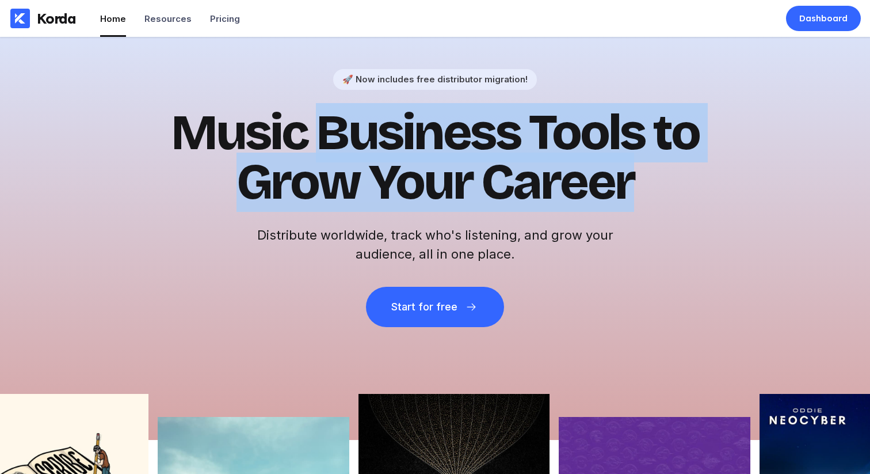
click at [657, 199] on h1 "Music Business Tools to Grow Your Career" at bounding box center [435, 157] width 564 height 99
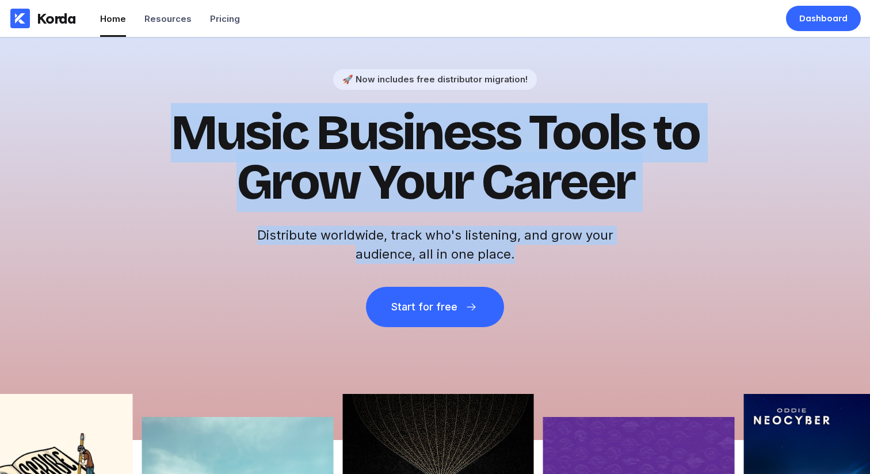
drag, startPoint x: 570, startPoint y: 257, endPoint x: 122, endPoint y: 97, distance: 475.4
click at [122, 97] on div "🚀 Now includes free distributor migration! Music Business Tools to Grow Your Ca…" at bounding box center [435, 238] width 870 height 403
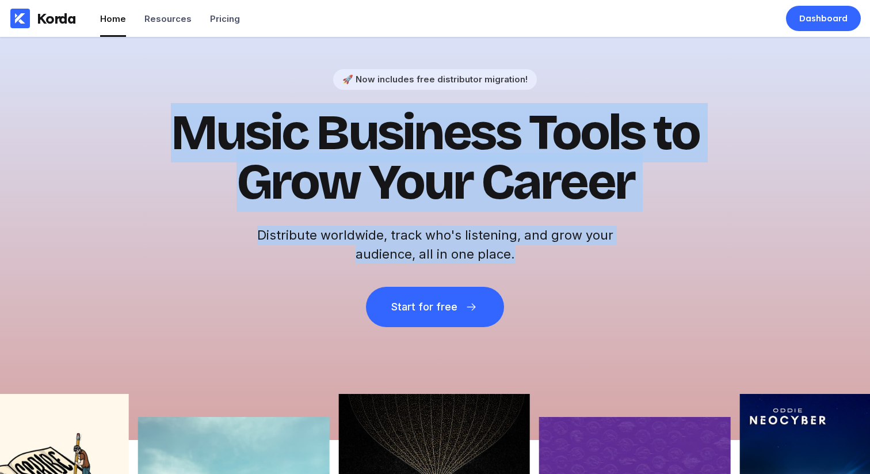
click at [110, 65] on div "🚀 Now includes free distributor migration! Music Business Tools to Grow Your Ca…" at bounding box center [435, 238] width 870 height 403
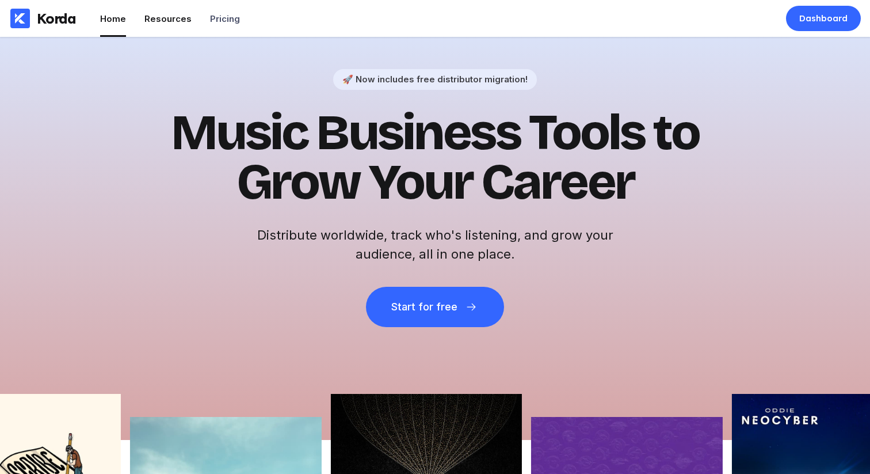
click at [165, 26] on li "Resources" at bounding box center [167, 18] width 47 height 37
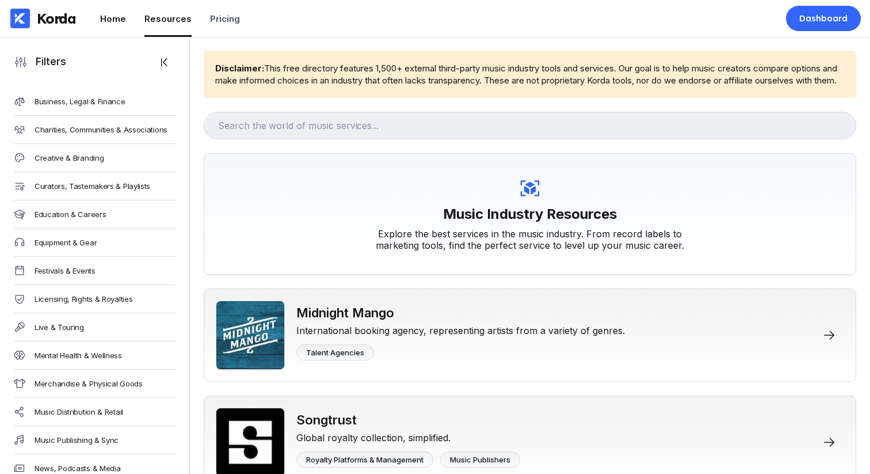
click at [112, 22] on div "Home" at bounding box center [113, 18] width 26 height 11
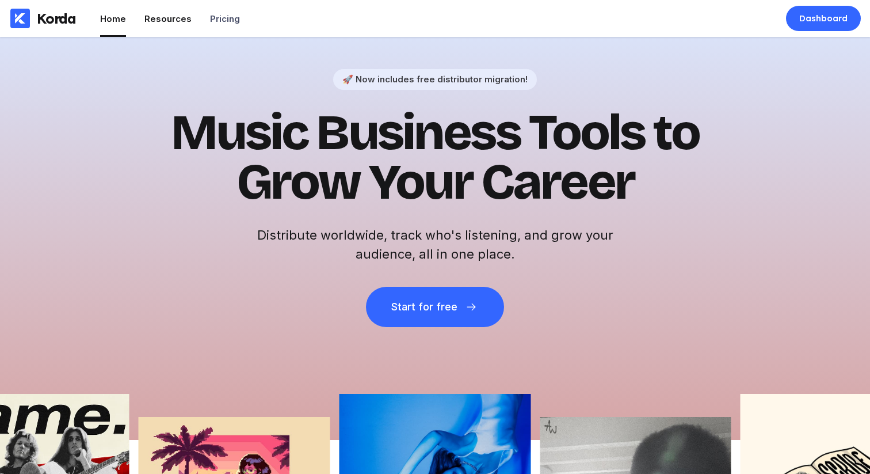
click at [156, 22] on div "Resources" at bounding box center [167, 18] width 47 height 11
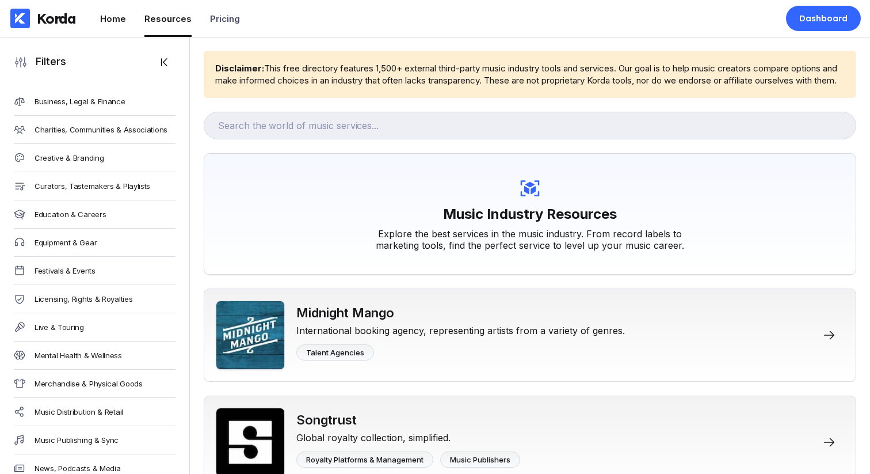
click at [121, 20] on div "Home" at bounding box center [113, 18] width 26 height 11
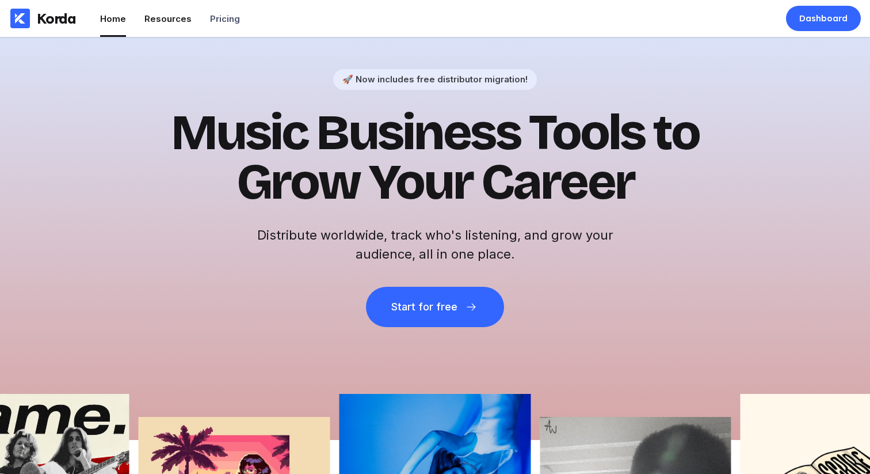
click at [153, 22] on div "Resources" at bounding box center [167, 18] width 47 height 11
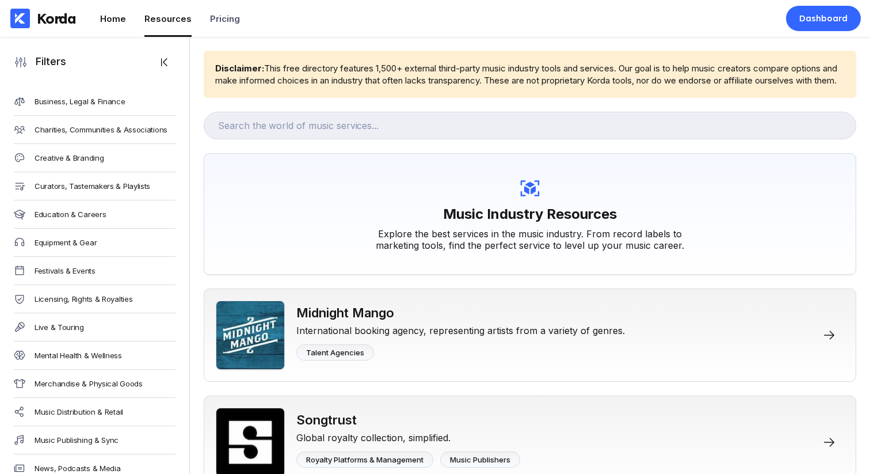
click at [123, 21] on div "Home" at bounding box center [113, 18] width 26 height 11
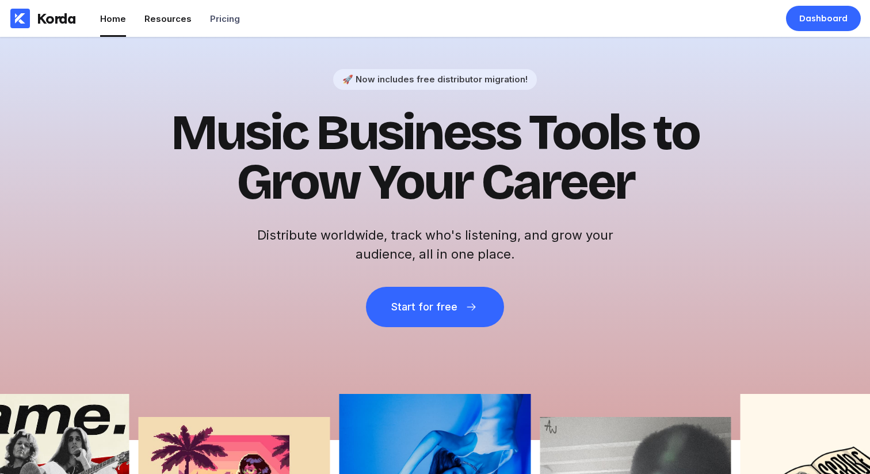
click at [156, 21] on div "Resources" at bounding box center [167, 18] width 47 height 11
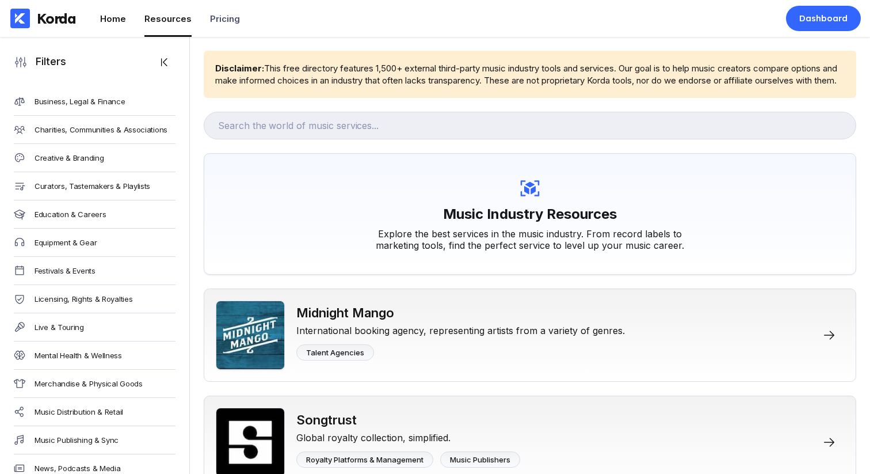
click at [110, 16] on div "Home" at bounding box center [113, 18] width 26 height 11
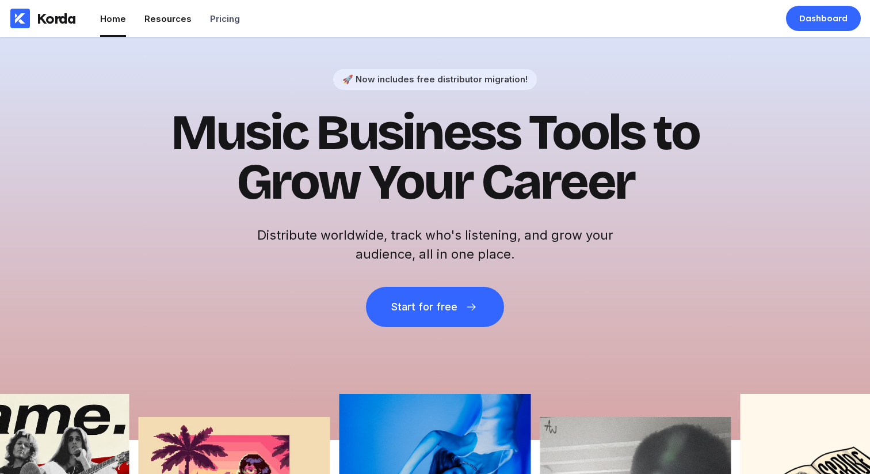
click at [155, 13] on li "Resources" at bounding box center [167, 18] width 47 height 37
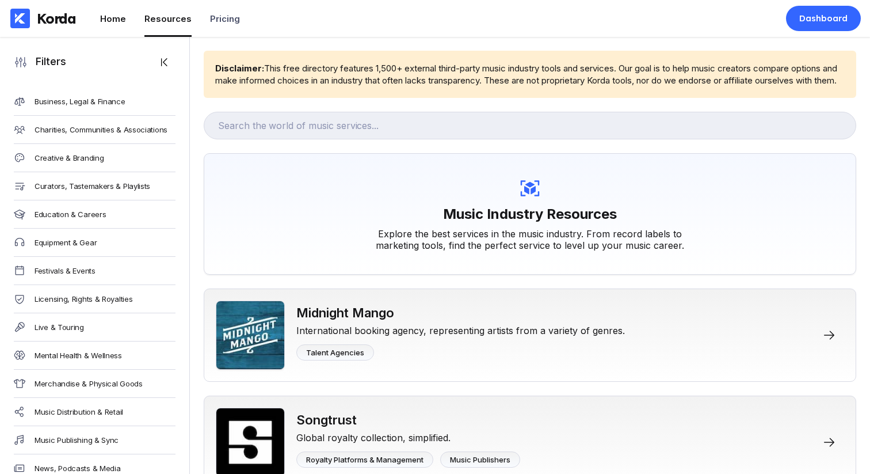
click at [120, 12] on li "Home" at bounding box center [113, 18] width 26 height 37
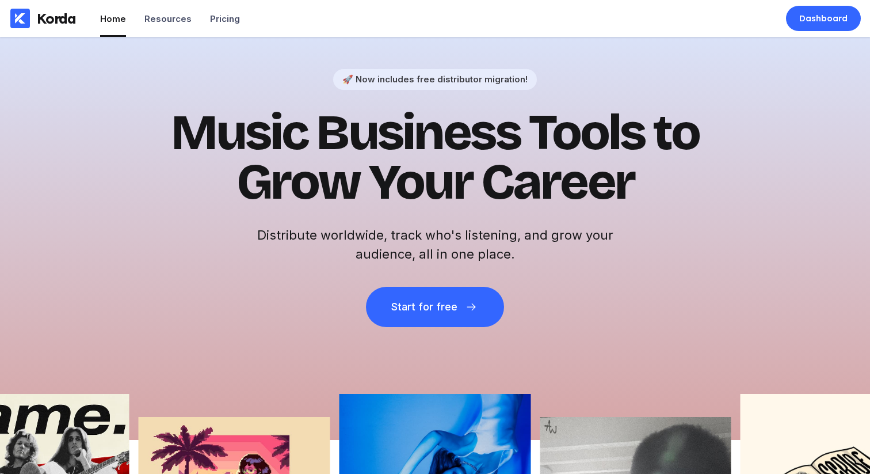
click at [43, 20] on div "Korda" at bounding box center [56, 18] width 39 height 17
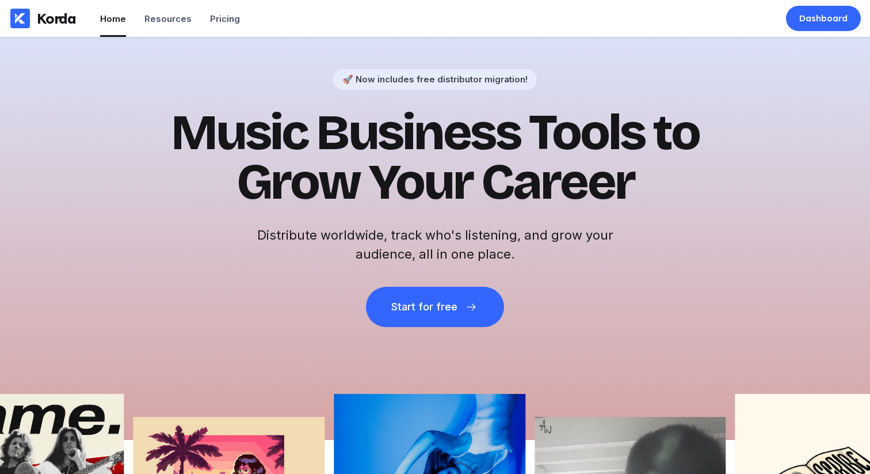
click at [460, 163] on h1 "Music Business Tools to Grow Your Career" at bounding box center [435, 157] width 564 height 99
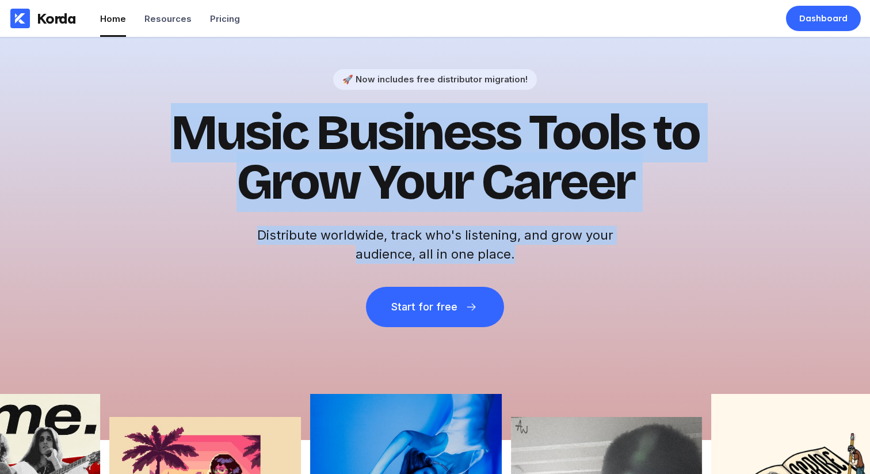
drag, startPoint x: 295, startPoint y: 166, endPoint x: 527, endPoint y: 262, distance: 251.3
click at [527, 262] on div "🚀 Now includes free distributor migration! Music Business Tools to Grow Your Ca…" at bounding box center [435, 238] width 870 height 403
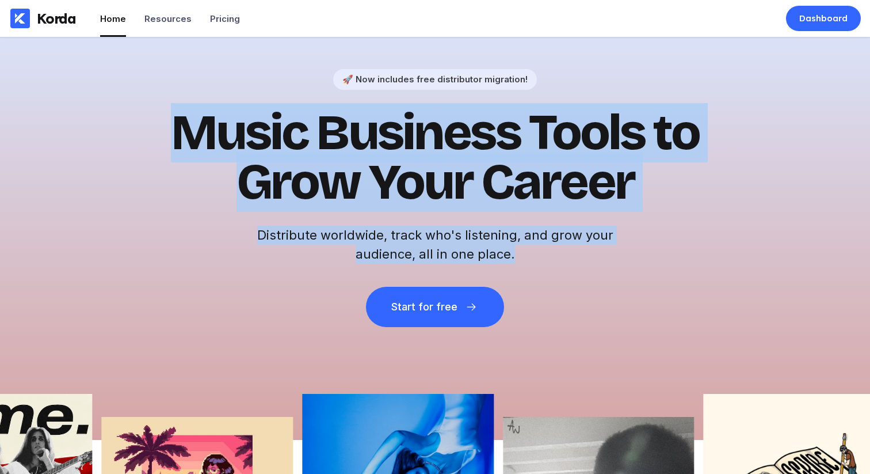
click at [536, 265] on div "🚀 Now includes free distributor migration! Music Business Tools to Grow Your Ca…" at bounding box center [435, 198] width 564 height 258
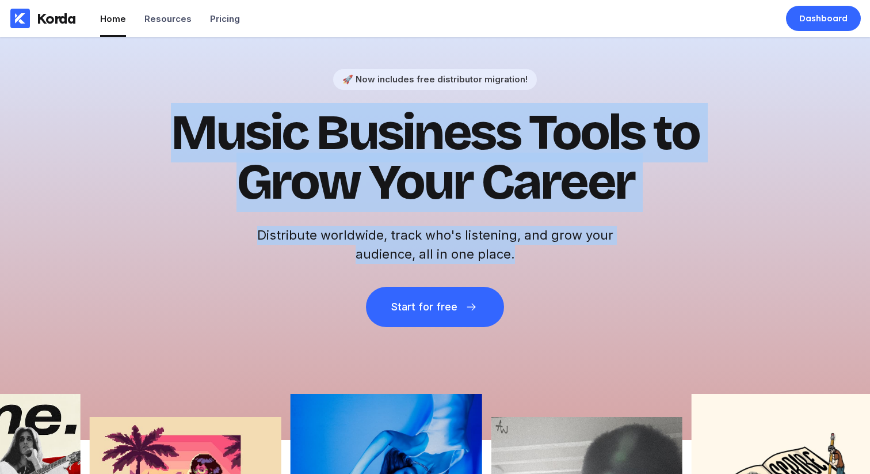
drag, startPoint x: 548, startPoint y: 262, endPoint x: 218, endPoint y: 68, distance: 383.5
click at [216, 68] on div "🚀 Now includes free distributor migration! Music Business Tools to Grow Your Ca…" at bounding box center [435, 238] width 870 height 403
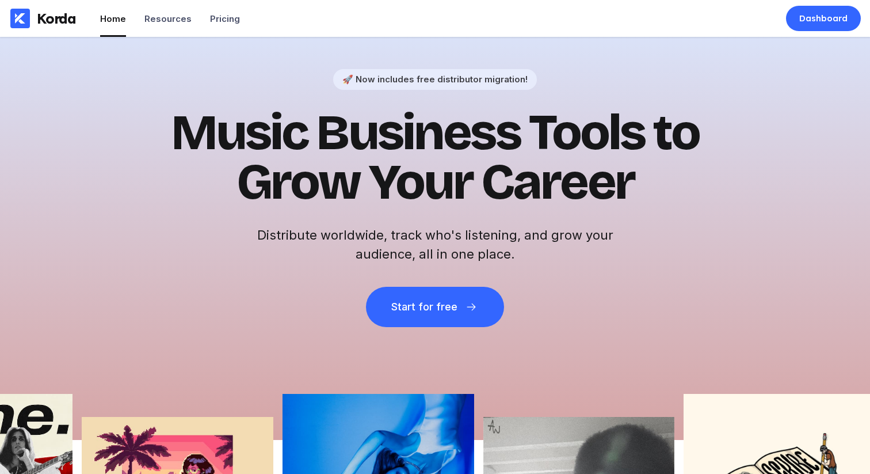
drag, startPoint x: 354, startPoint y: 73, endPoint x: 365, endPoint y: 74, distance: 10.4
click at [354, 73] on div "🚀 Now includes free distributor migration!" at bounding box center [435, 79] width 204 height 21
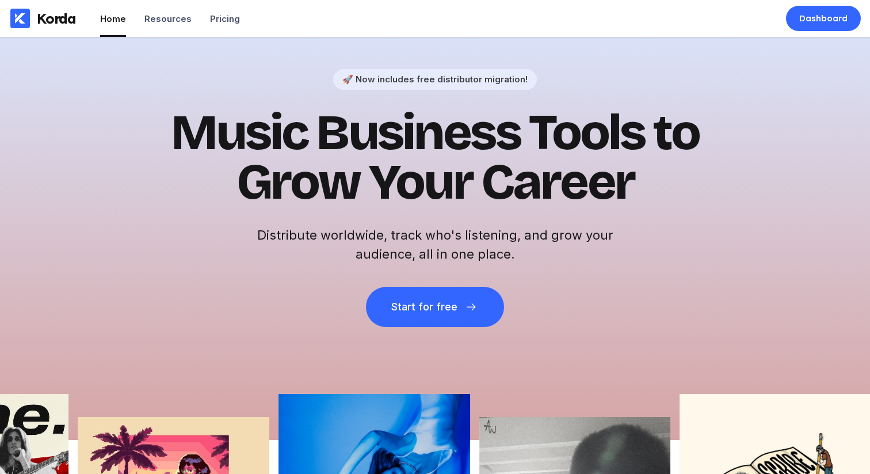
drag, startPoint x: 373, startPoint y: 77, endPoint x: 382, endPoint y: 81, distance: 9.3
click at [373, 77] on div "🚀 Now includes free distributor migration!" at bounding box center [434, 79] width 185 height 11
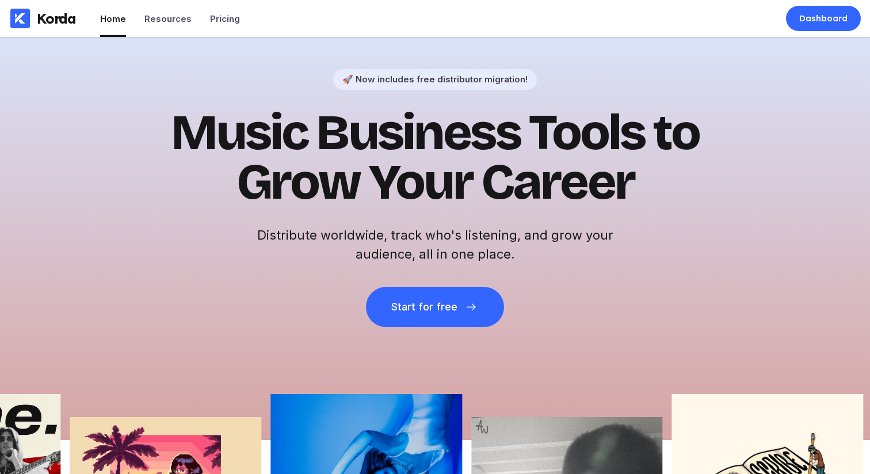
click at [415, 123] on h1 "Music Business Tools to Grow Your Career" at bounding box center [435, 157] width 564 height 99
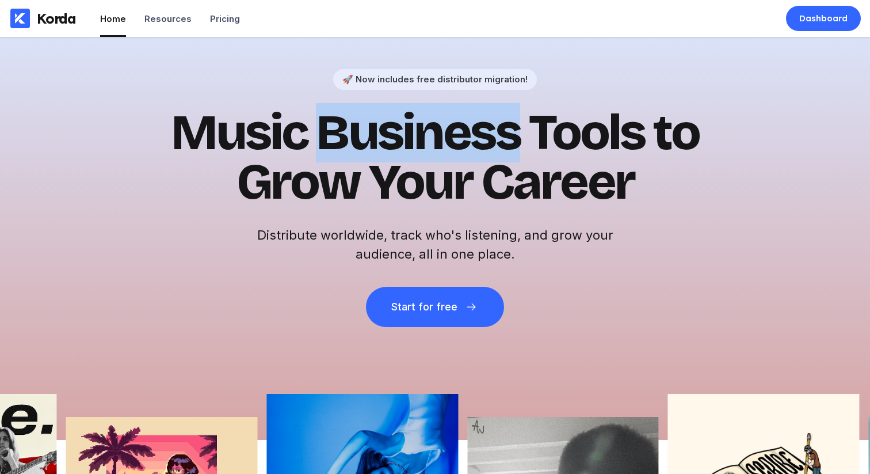
click at [415, 123] on h1 "Music Business Tools to Grow Your Career" at bounding box center [435, 157] width 564 height 99
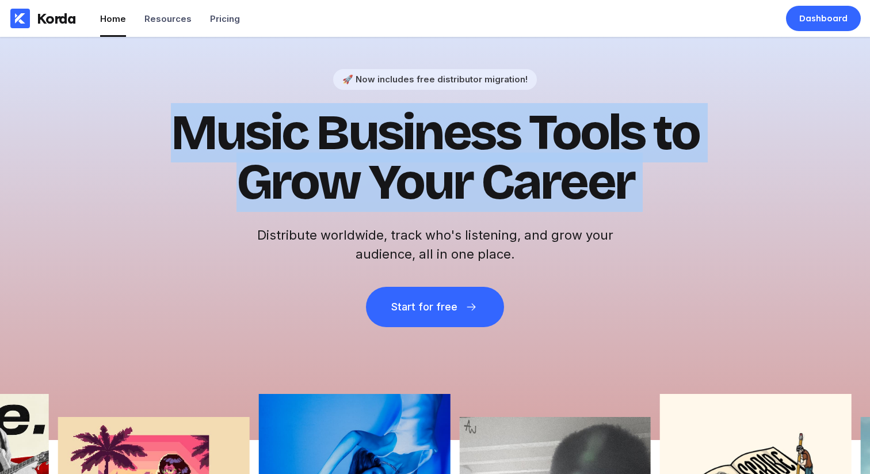
click at [415, 123] on h1 "Music Business Tools to Grow Your Career" at bounding box center [435, 157] width 564 height 99
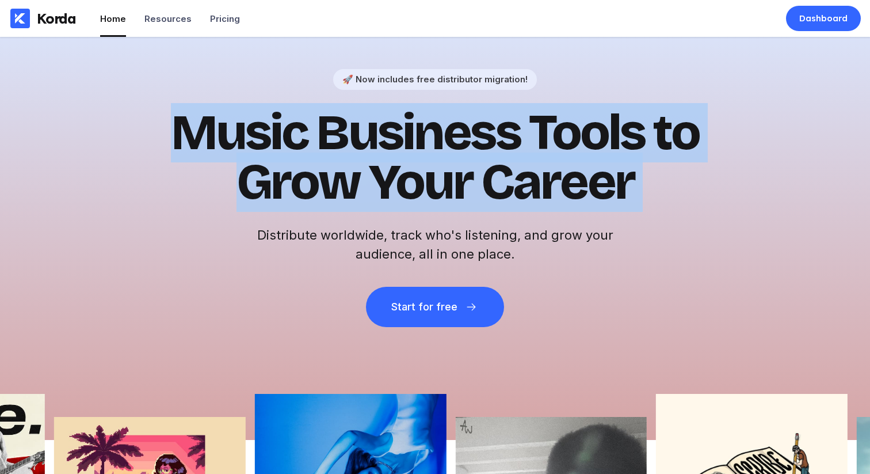
click at [567, 125] on h1 "Music Business Tools to Grow Your Career" at bounding box center [435, 157] width 564 height 99
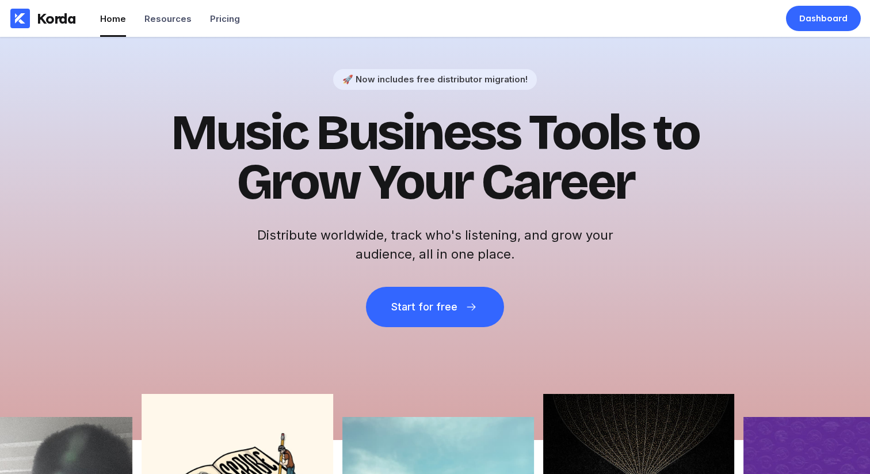
click at [677, 159] on h1 "Music Business Tools to Grow Your Career" at bounding box center [435, 157] width 564 height 99
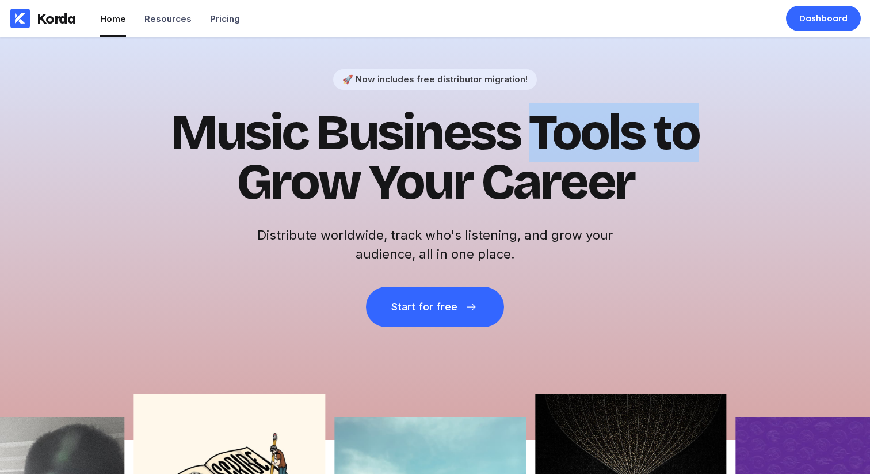
drag, startPoint x: 677, startPoint y: 159, endPoint x: 551, endPoint y: 124, distance: 130.8
click at [551, 124] on h1 "Music Business Tools to Grow Your Career" at bounding box center [435, 157] width 564 height 99
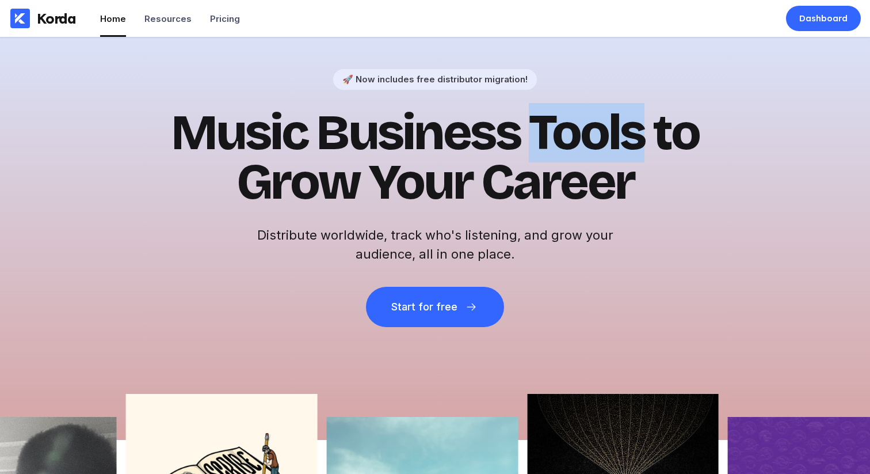
click at [536, 133] on h1 "Music Business Tools to Grow Your Career" at bounding box center [435, 157] width 564 height 99
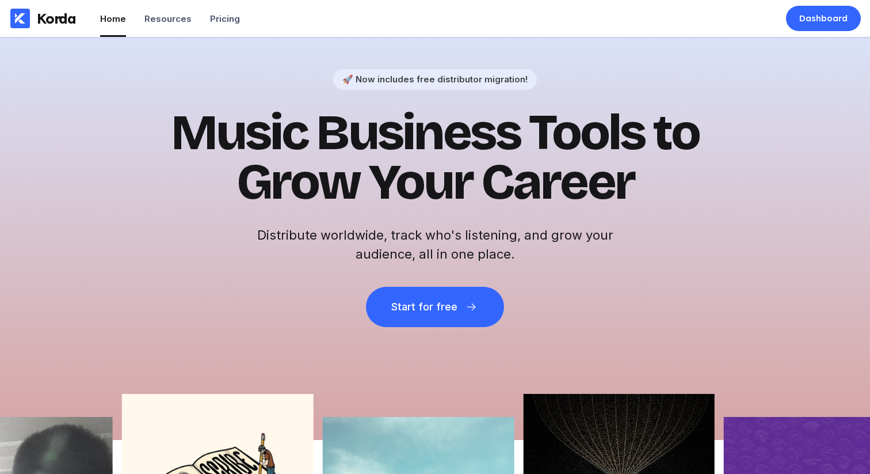
click at [442, 139] on h1 "Music Business Tools to Grow Your Career" at bounding box center [435, 157] width 564 height 99
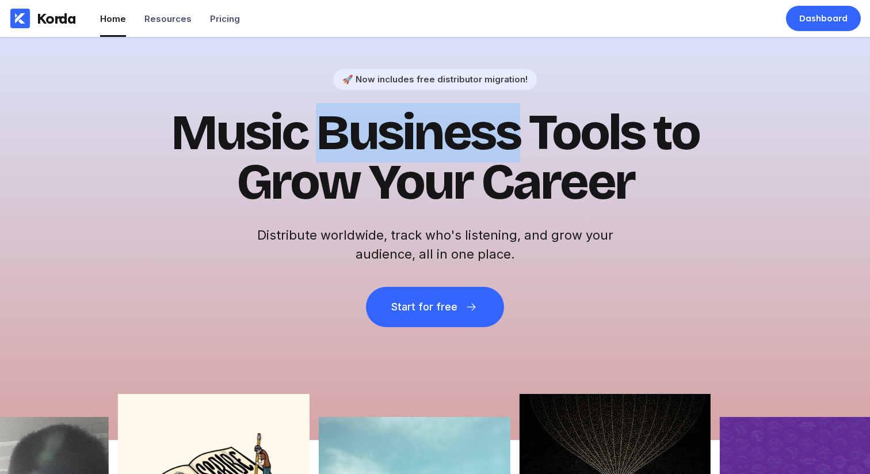
click at [442, 139] on h1 "Music Business Tools to Grow Your Career" at bounding box center [435, 157] width 564 height 99
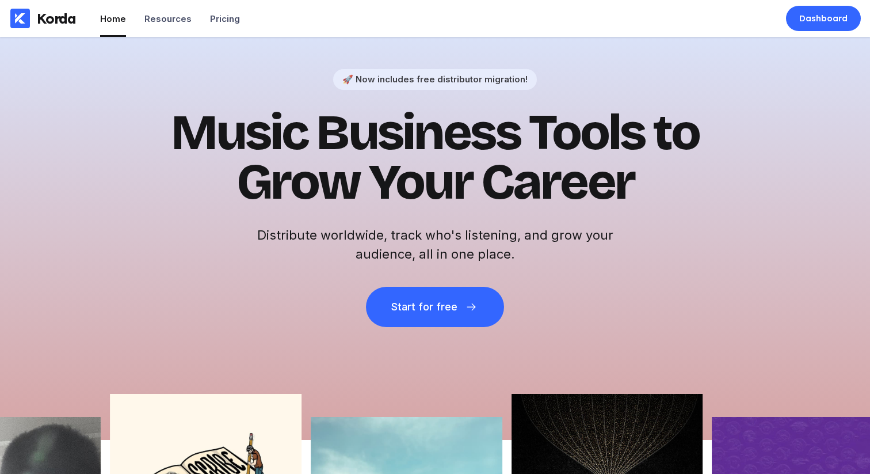
click at [246, 147] on h1 "Music Business Tools to Grow Your Career" at bounding box center [435, 157] width 564 height 99
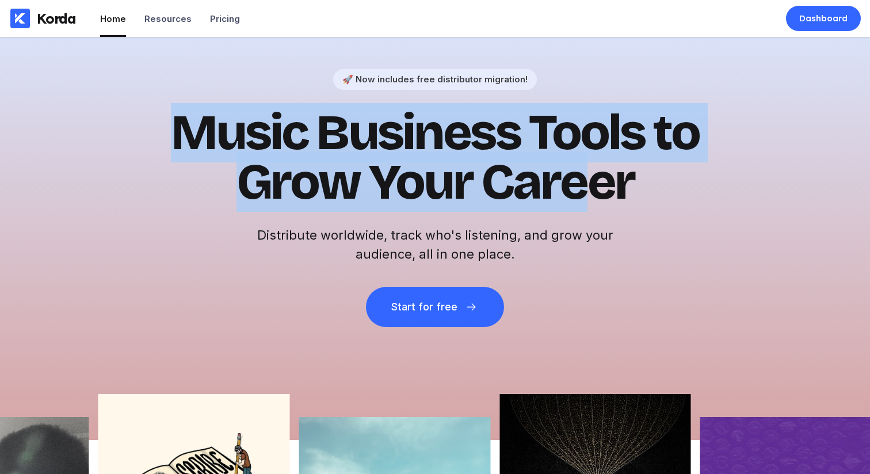
drag, startPoint x: 186, startPoint y: 136, endPoint x: 621, endPoint y: 209, distance: 441.1
click at [598, 206] on h1 "Music Business Tools to Grow Your Career" at bounding box center [435, 157] width 564 height 99
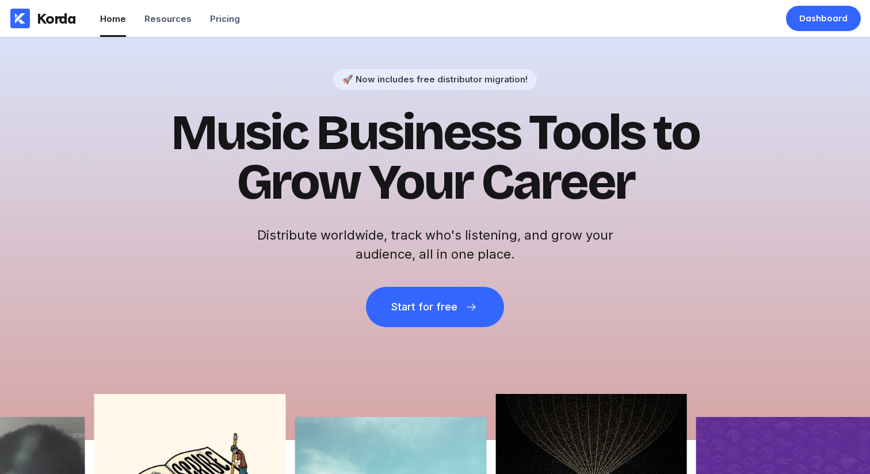
drag, startPoint x: 621, startPoint y: 209, endPoint x: 649, endPoint y: 219, distance: 30.0
click at [623, 207] on h1 "Music Business Tools to Grow Your Career" at bounding box center [435, 157] width 564 height 99
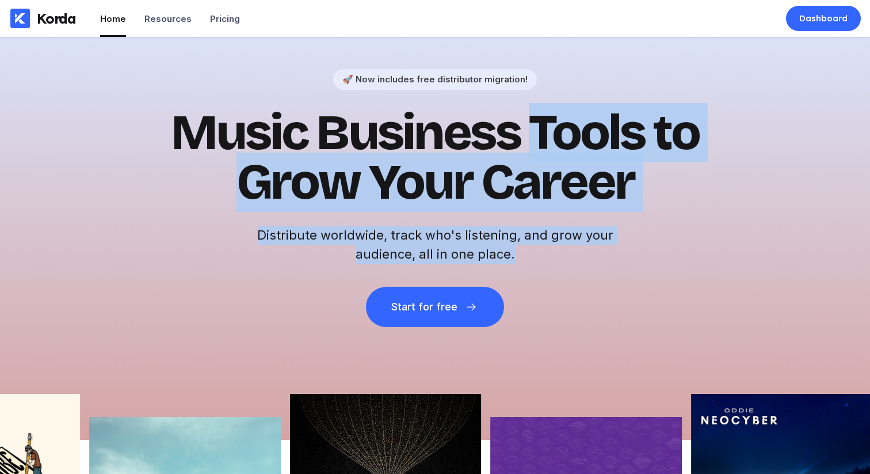
drag, startPoint x: 539, startPoint y: 129, endPoint x: 591, endPoint y: 268, distance: 148.0
click at [591, 268] on div "🚀 Now includes free distributor migration! Music Business Tools to Grow Your Ca…" at bounding box center [435, 198] width 564 height 258
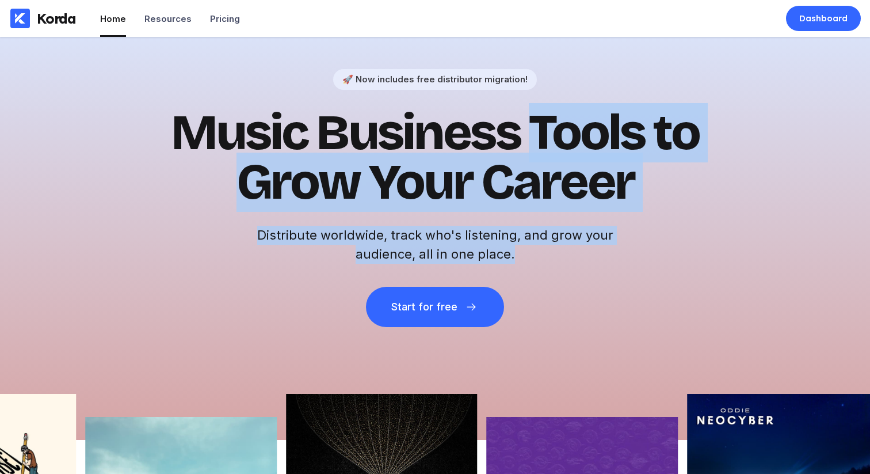
click at [591, 268] on div "🚀 Now includes free distributor migration! Music Business Tools to Grow Your Ca…" at bounding box center [435, 198] width 564 height 258
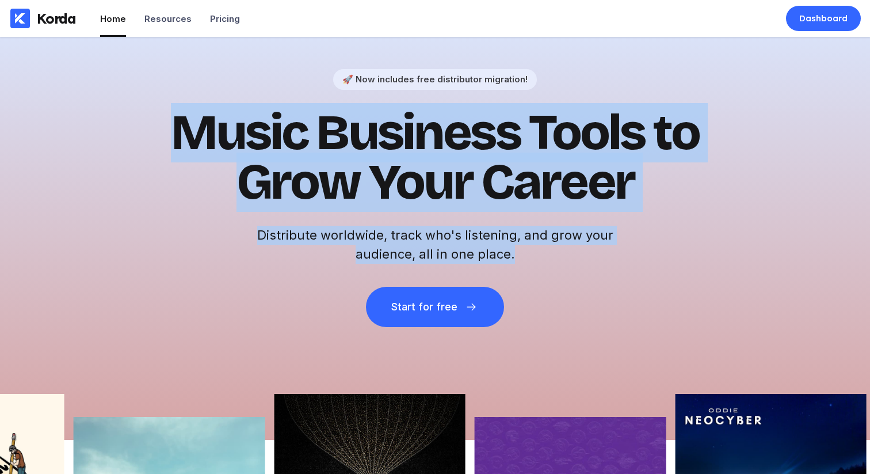
drag, startPoint x: 588, startPoint y: 266, endPoint x: 160, endPoint y: 131, distance: 449.0
click at [160, 131] on div "🚀 Now includes free distributor migration! Music Business Tools to Grow Your Ca…" at bounding box center [435, 198] width 564 height 258
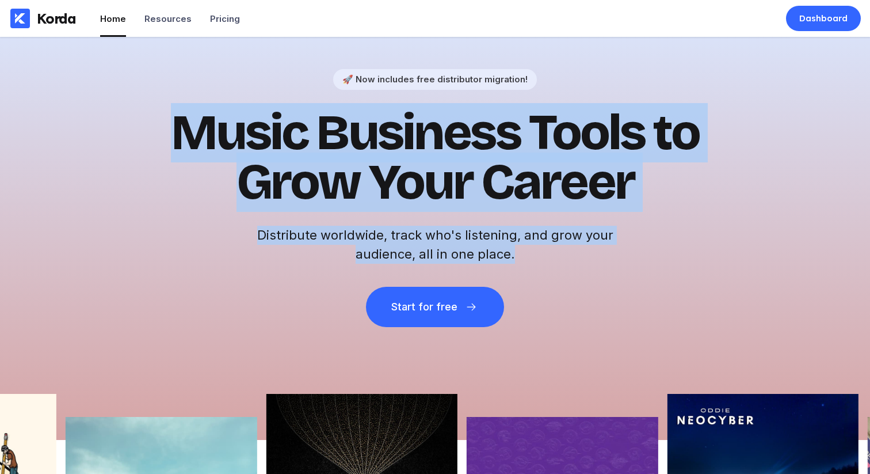
click at [160, 131] on h1 "Music Business Tools to Grow Your Career" at bounding box center [435, 157] width 564 height 99
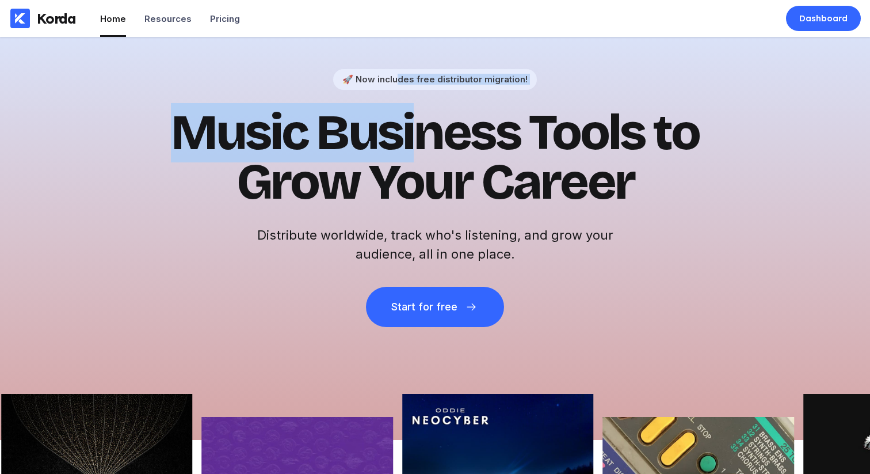
drag, startPoint x: 400, startPoint y: 81, endPoint x: 420, endPoint y: 152, distance: 73.6
click at [422, 153] on div "🚀 Now includes free distributor migration! Music Business Tools to Grow Your Ca…" at bounding box center [435, 198] width 564 height 258
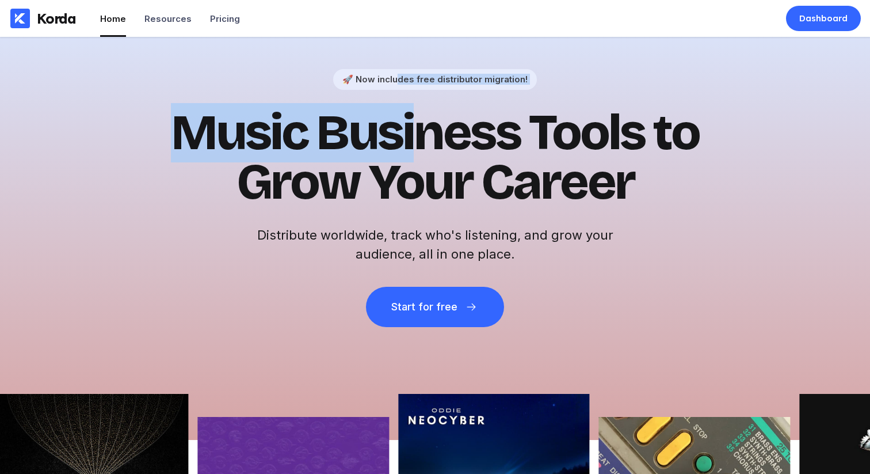
click at [420, 152] on h1 "Music Business Tools to Grow Your Career" at bounding box center [435, 157] width 564 height 99
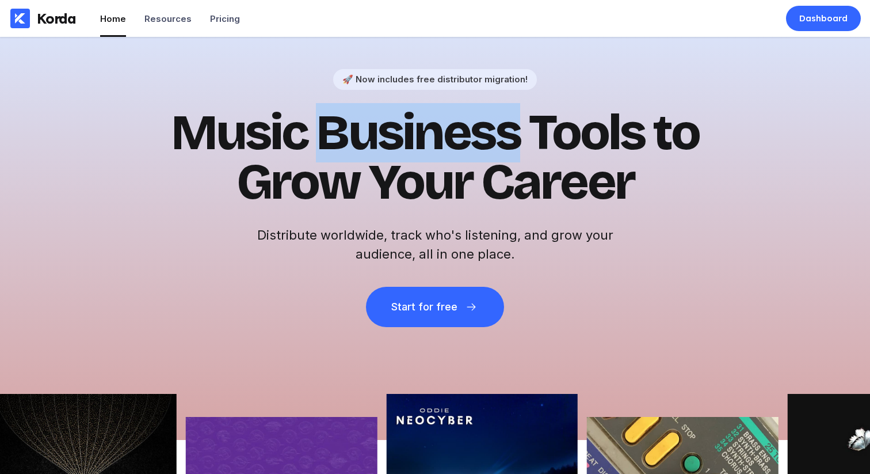
click at [420, 152] on h1 "Music Business Tools to Grow Your Career" at bounding box center [435, 157] width 564 height 99
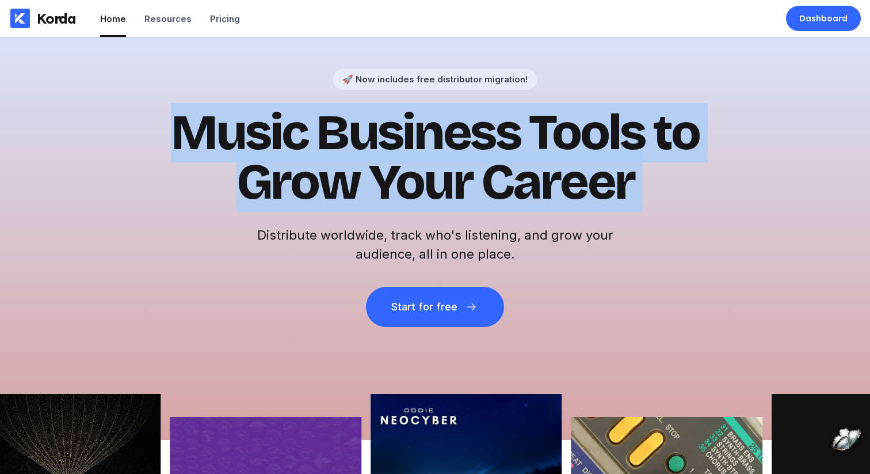
click at [420, 152] on h1 "Music Business Tools to Grow Your Career" at bounding box center [435, 157] width 564 height 99
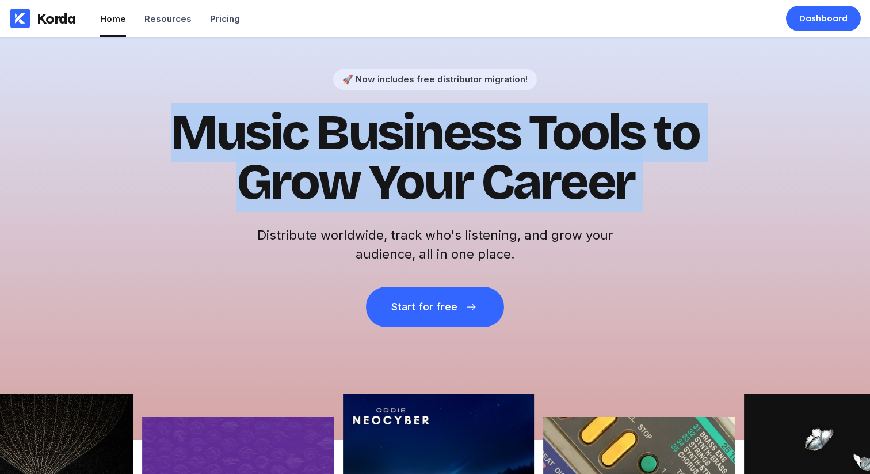
click at [418, 153] on h1 "Music Business Tools to Grow Your Career" at bounding box center [435, 157] width 564 height 99
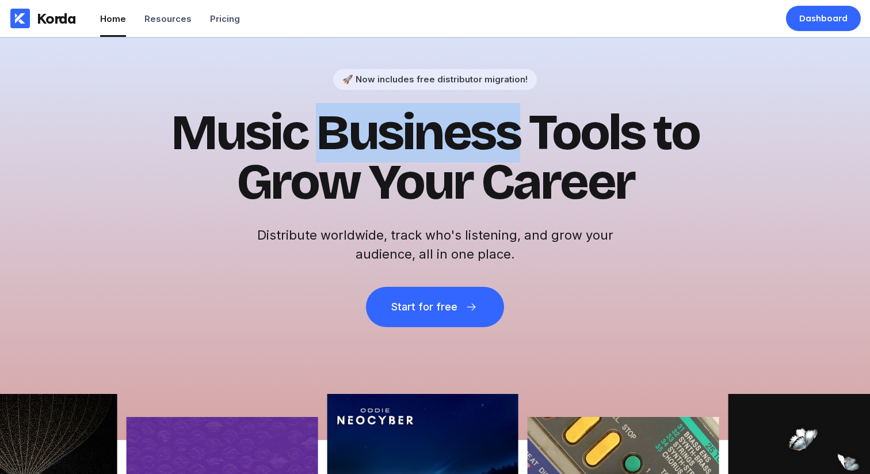
click at [418, 153] on h1 "Music Business Tools to Grow Your Career" at bounding box center [435, 157] width 564 height 99
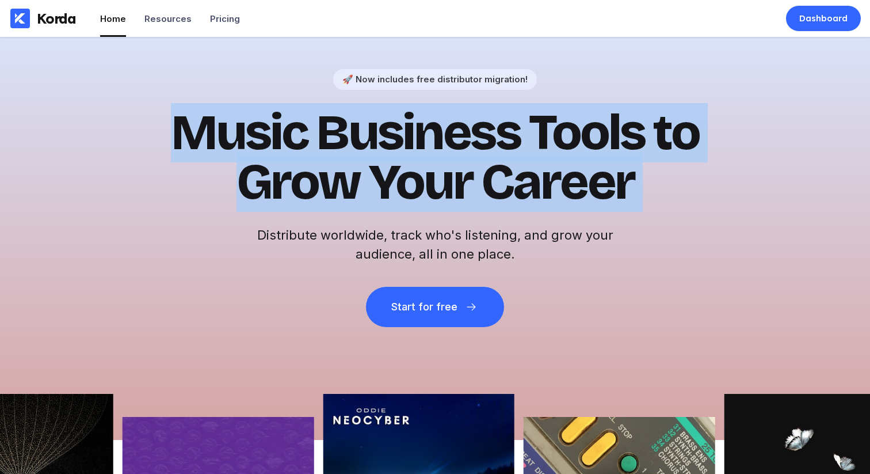
click at [418, 153] on h1 "Music Business Tools to Grow Your Career" at bounding box center [435, 157] width 564 height 99
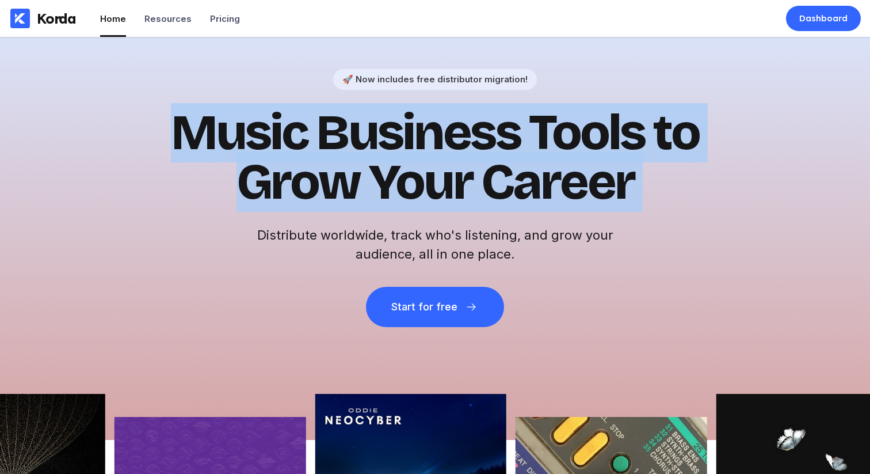
click at [411, 150] on h1 "Music Business Tools to Grow Your Career" at bounding box center [435, 157] width 564 height 99
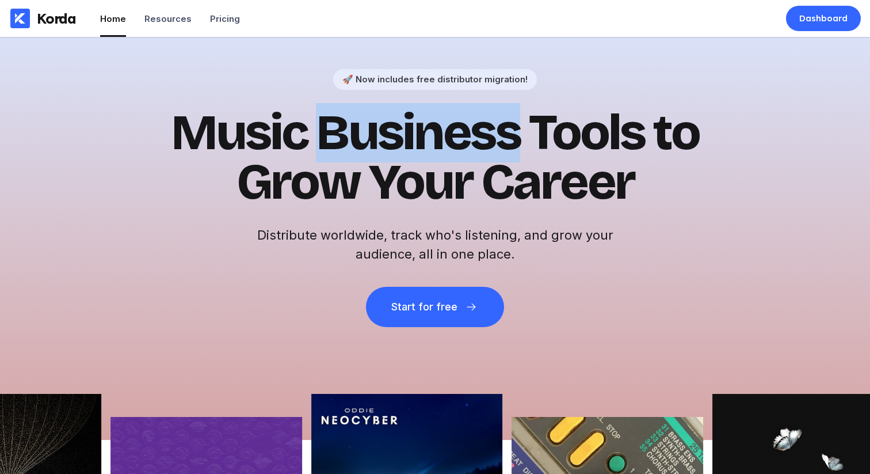
click at [411, 150] on h1 "Music Business Tools to Grow Your Career" at bounding box center [435, 157] width 564 height 99
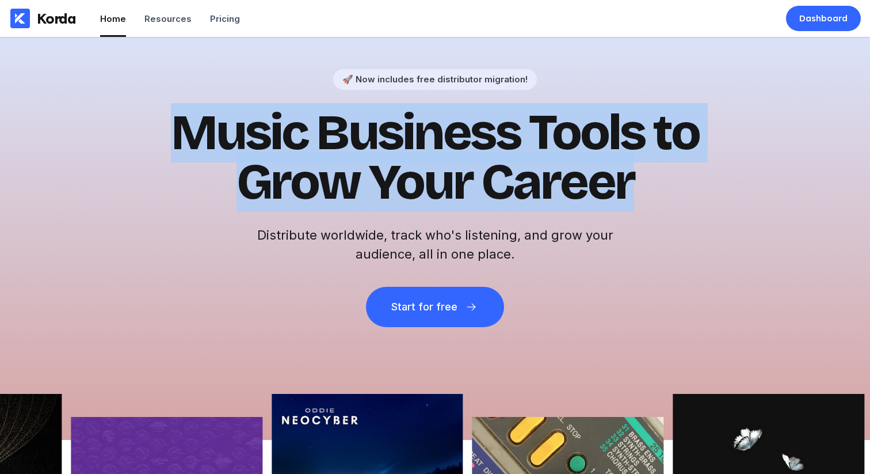
drag, startPoint x: 627, startPoint y: 186, endPoint x: 162, endPoint y: 109, distance: 470.8
click at [162, 109] on h1 "Music Business Tools to Grow Your Career" at bounding box center [435, 157] width 564 height 99
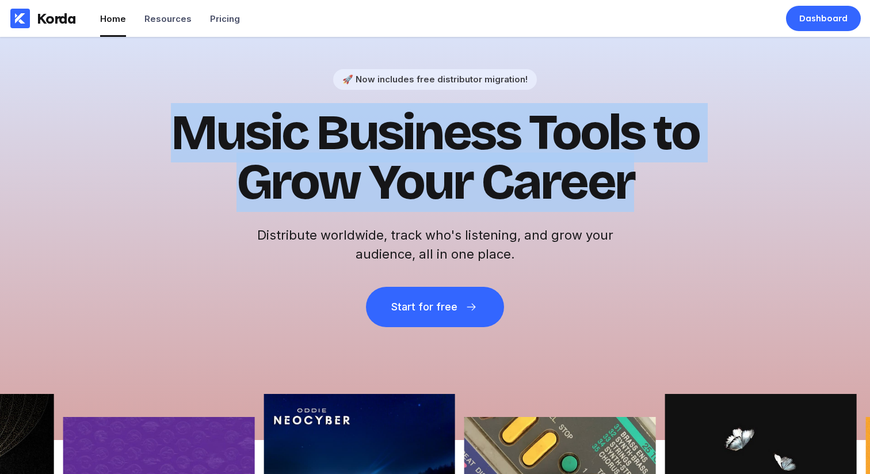
click at [178, 112] on h1 "Music Business Tools to Grow Your Career" at bounding box center [435, 157] width 564 height 99
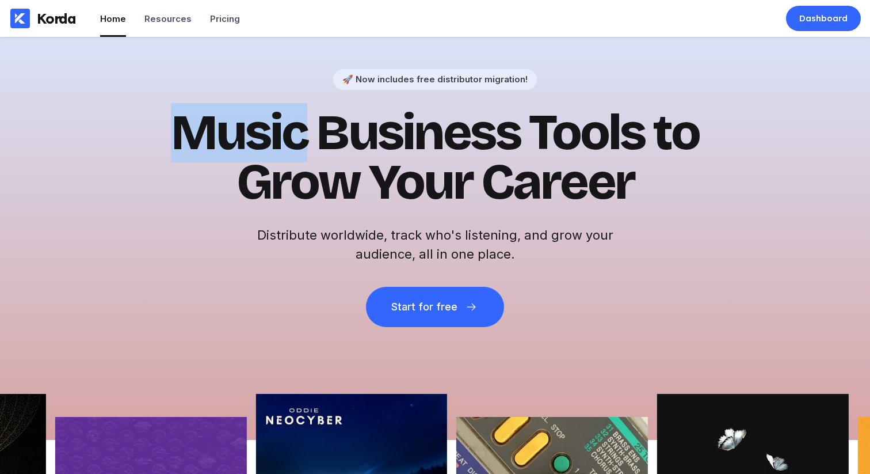
click at [178, 112] on h1 "Music Business Tools to Grow Your Career" at bounding box center [435, 157] width 564 height 99
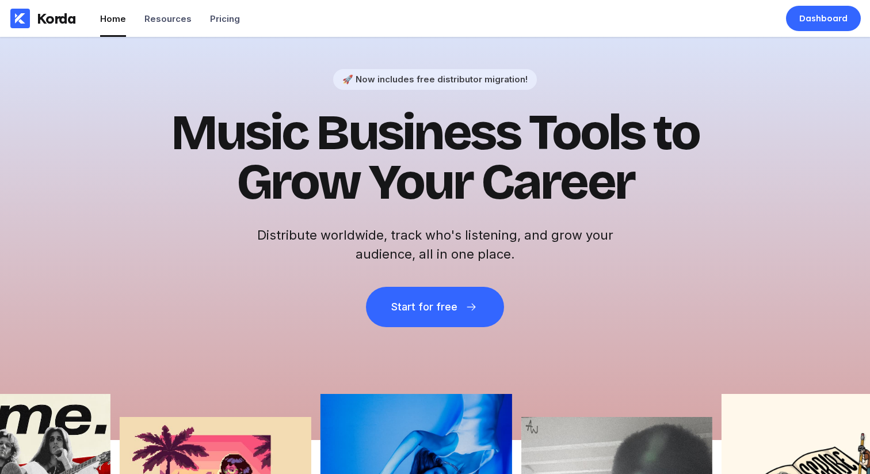
click at [474, 165] on h1 "Music Business Tools to Grow Your Career" at bounding box center [435, 157] width 564 height 99
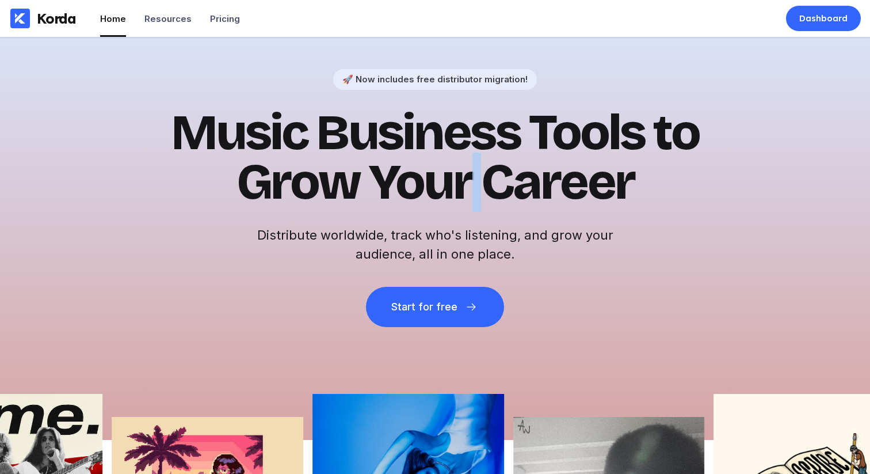
click at [474, 165] on h1 "Music Business Tools to Grow Your Career" at bounding box center [435, 157] width 564 height 99
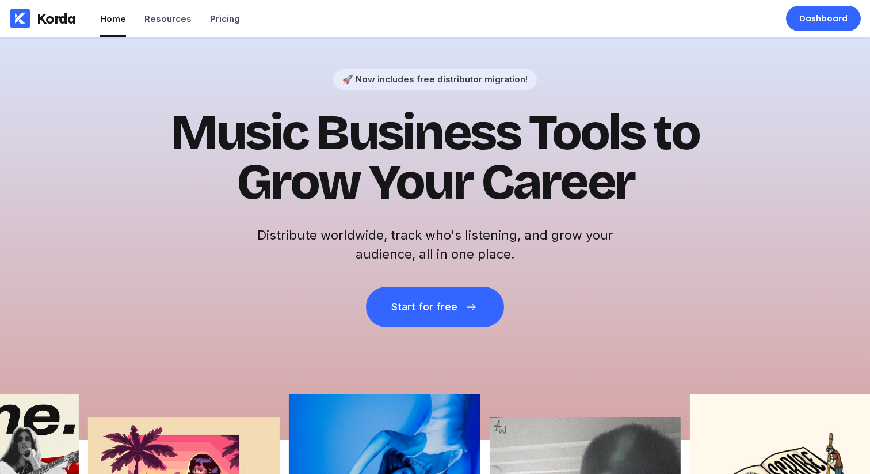
click at [498, 120] on h1 "Music Business Tools to Grow Your Career" at bounding box center [435, 157] width 564 height 99
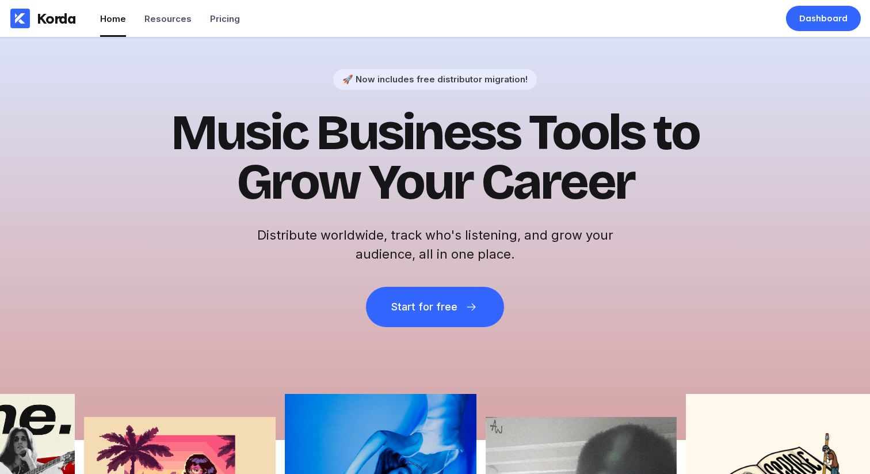
click at [514, 120] on h1 "Music Business Tools to Grow Your Career" at bounding box center [435, 157] width 564 height 99
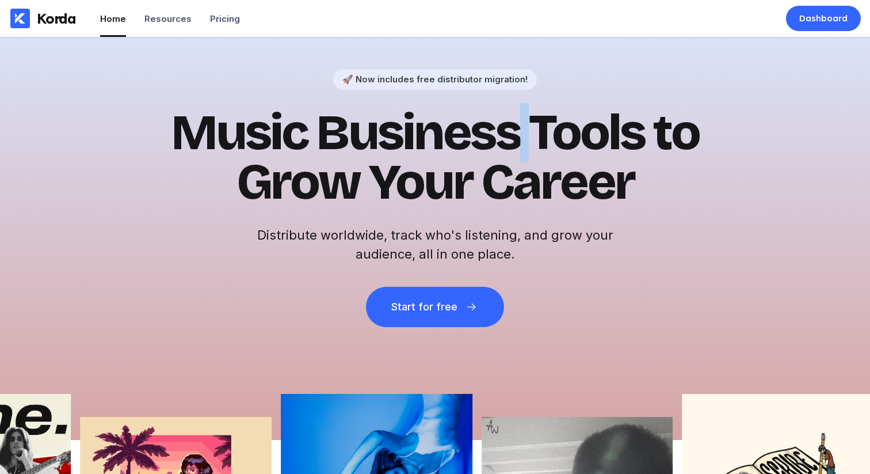
click at [512, 125] on h1 "Music Business Tools to Grow Your Career" at bounding box center [435, 157] width 564 height 99
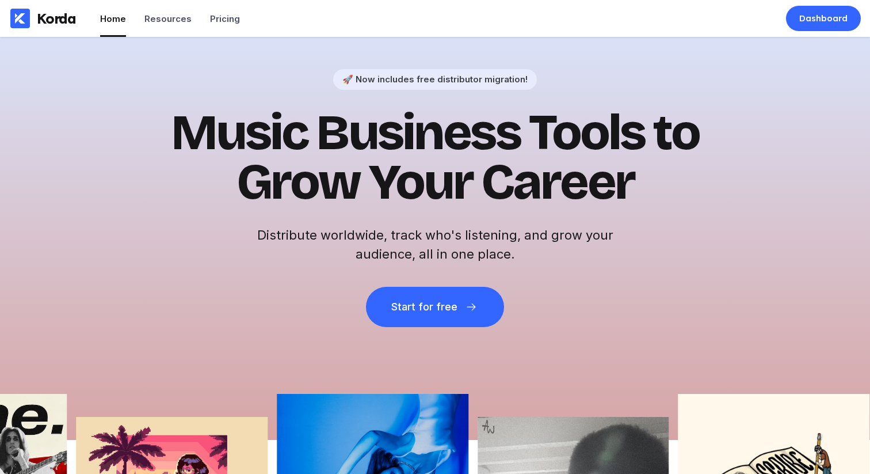
click at [506, 125] on h1 "Music Business Tools to Grow Your Career" at bounding box center [435, 157] width 564 height 99
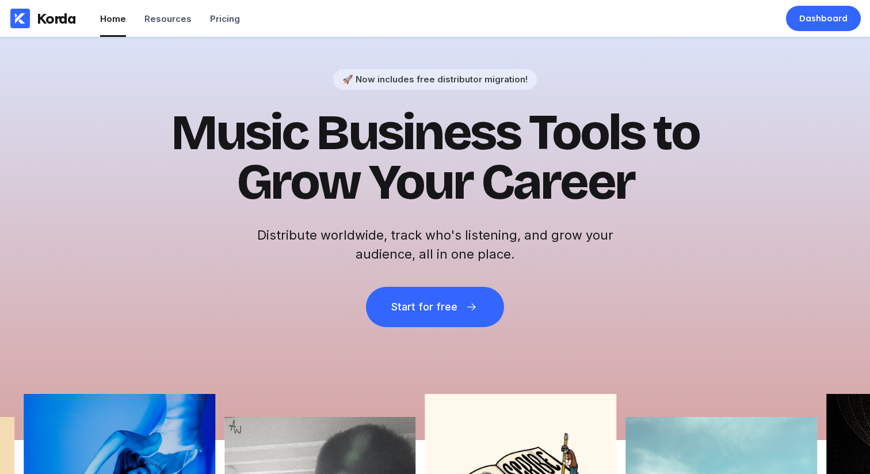
drag, startPoint x: 520, startPoint y: 159, endPoint x: 621, endPoint y: 268, distance: 147.8
click at [540, 177] on h1 "Music Business Tools to Grow Your Career" at bounding box center [435, 157] width 564 height 99
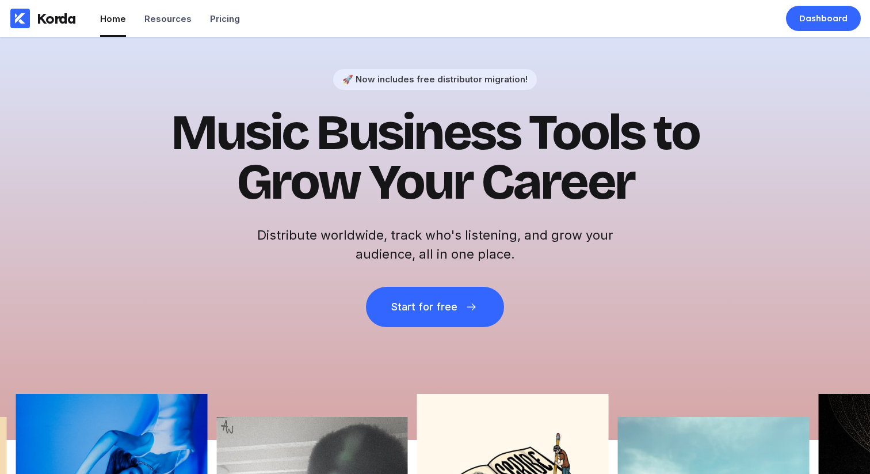
drag, startPoint x: 677, startPoint y: 173, endPoint x: 655, endPoint y: 204, distance: 38.1
click at [677, 176] on h1 "Music Business Tools to Grow Your Career" at bounding box center [435, 157] width 564 height 99
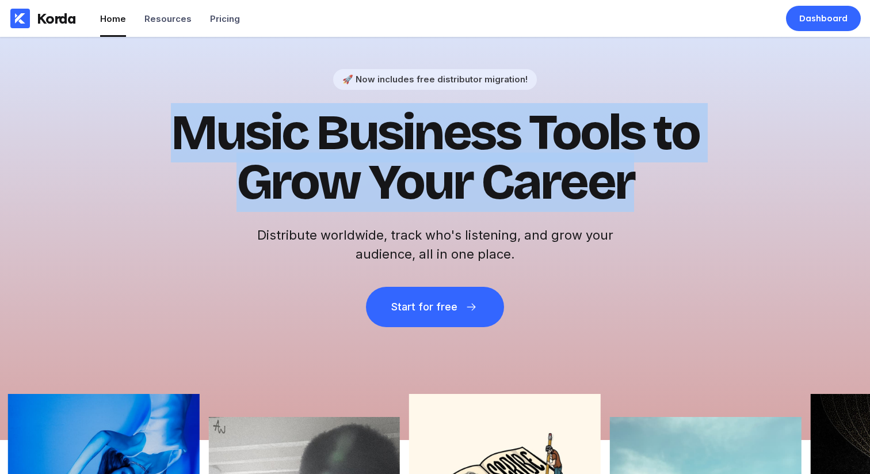
drag, startPoint x: 653, startPoint y: 211, endPoint x: 132, endPoint y: 135, distance: 525.7
click at [132, 135] on div "🚀 Now includes free distributor migration! Music Business Tools to Grow Your Ca…" at bounding box center [435, 238] width 870 height 403
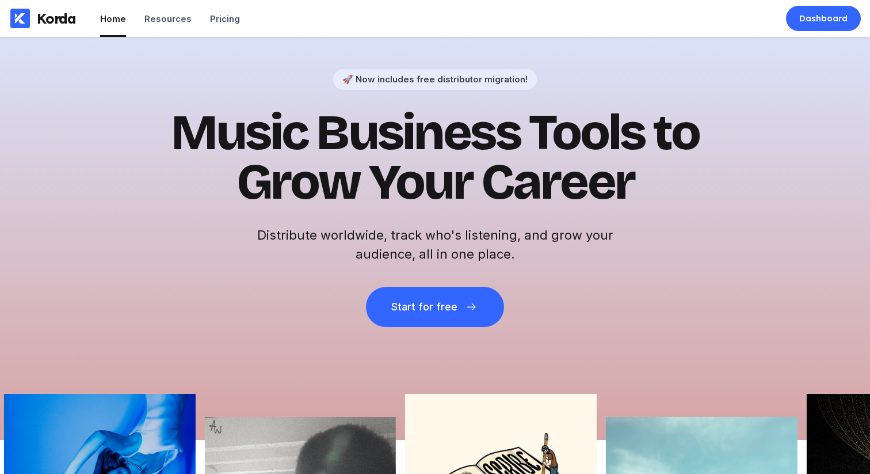
drag, startPoint x: 134, startPoint y: 135, endPoint x: 190, endPoint y: 124, distance: 57.3
click at [137, 134] on div "🚀 Now includes free distributor migration! Music Business Tools to Grow Your Ca…" at bounding box center [435, 238] width 870 height 403
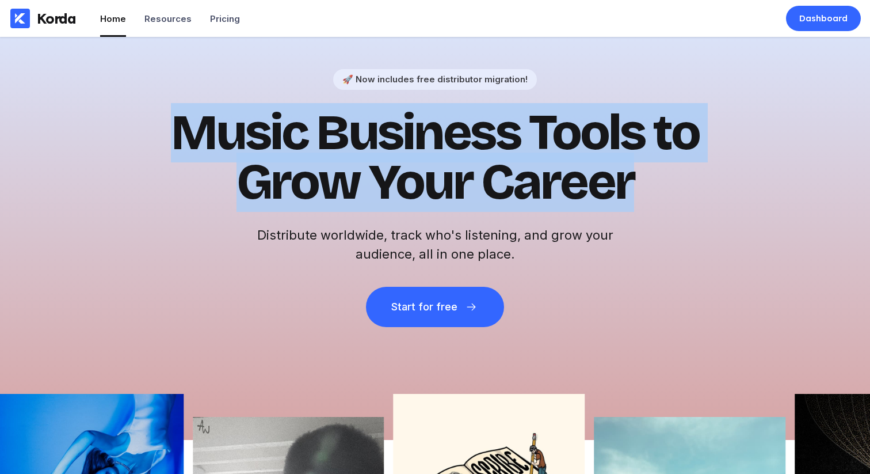
drag, startPoint x: 186, startPoint y: 128, endPoint x: 643, endPoint y: 171, distance: 458.4
click at [636, 173] on h1 "Music Business Tools to Grow Your Career" at bounding box center [435, 157] width 564 height 99
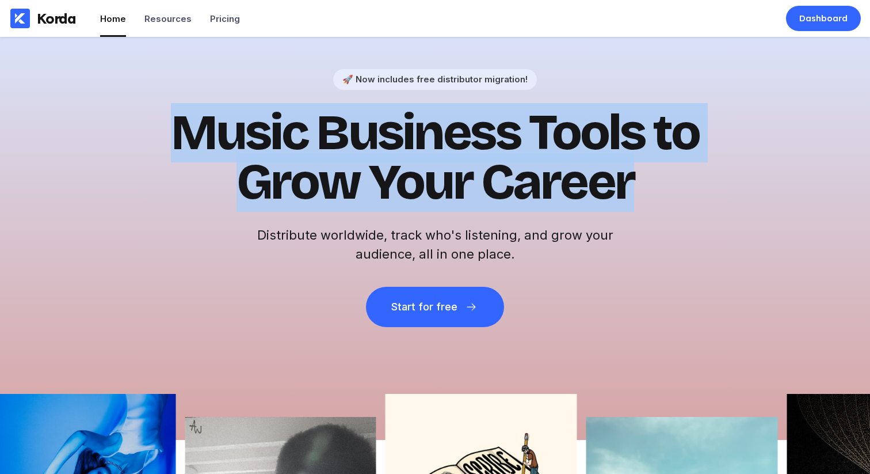
drag, startPoint x: 667, startPoint y: 167, endPoint x: 549, endPoint y: 135, distance: 122.3
click at [663, 166] on h1 "Music Business Tools to Grow Your Career" at bounding box center [435, 157] width 564 height 99
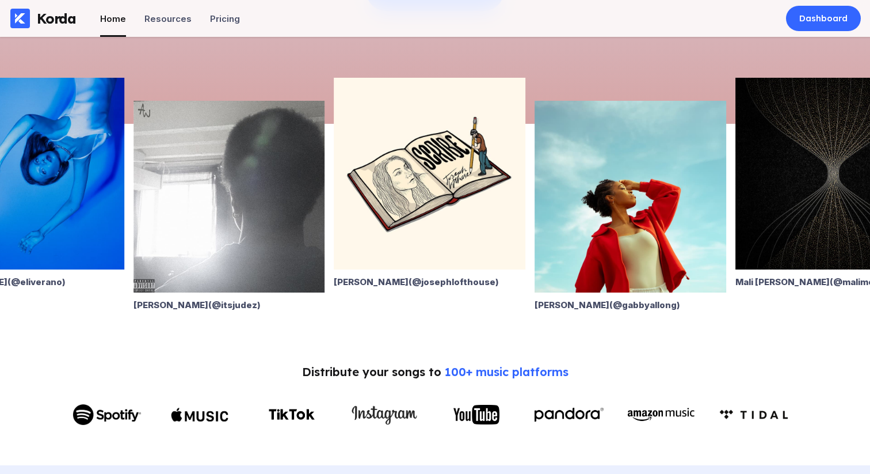
scroll to position [320, 0]
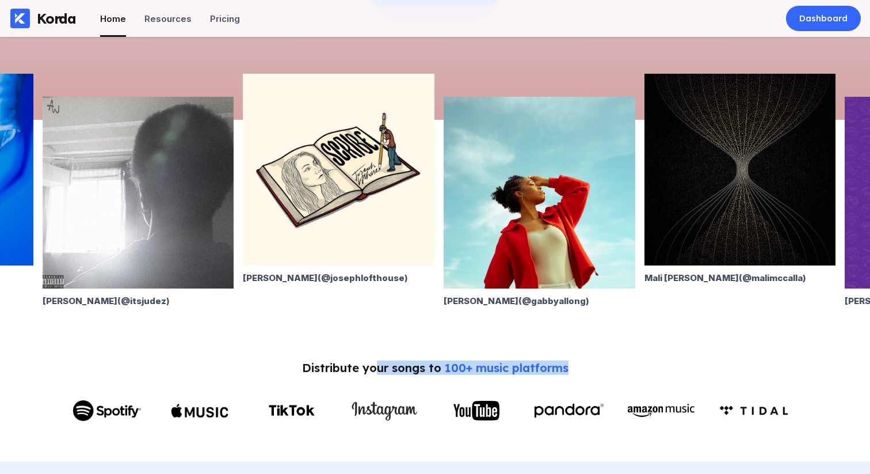
drag, startPoint x: 378, startPoint y: 371, endPoint x: 595, endPoint y: 361, distance: 217.2
click at [595, 361] on div "Distribute your songs to 100+ music platforms" at bounding box center [435, 393] width 824 height 66
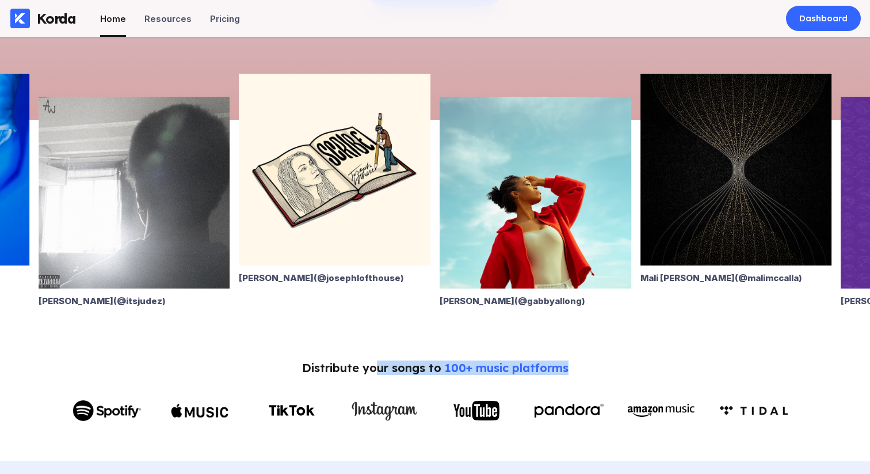
click at [595, 361] on div "Distribute your songs to 100+ music platforms" at bounding box center [435, 393] width 824 height 66
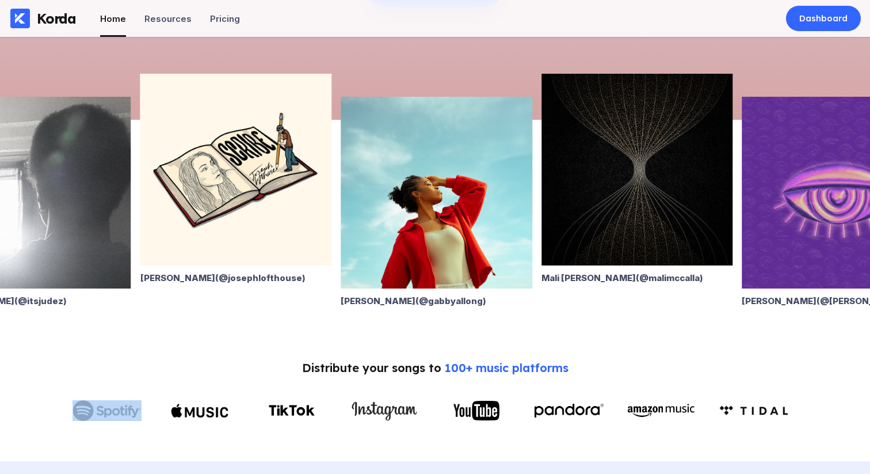
drag, startPoint x: 569, startPoint y: 373, endPoint x: 272, endPoint y: 365, distance: 297.6
click at [272, 365] on div "Distribute your songs to 100+ music platforms" at bounding box center [435, 393] width 824 height 66
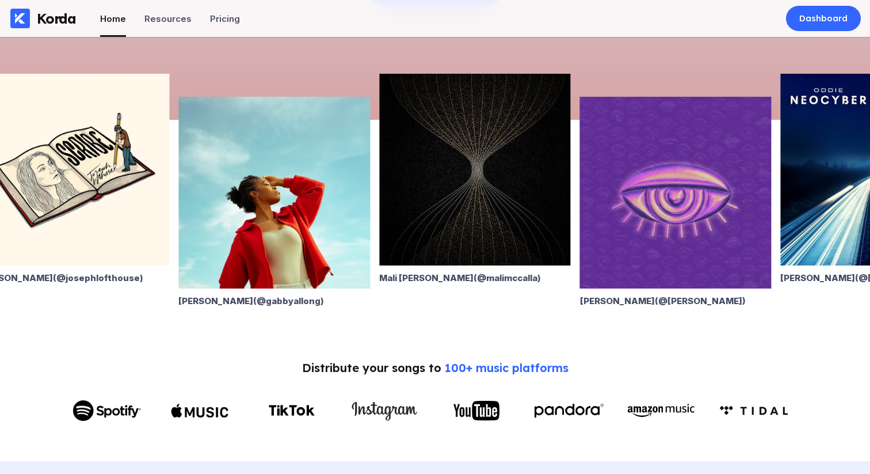
click at [333, 360] on div "Distribute your songs to 100+ music platforms" at bounding box center [435, 367] width 266 height 14
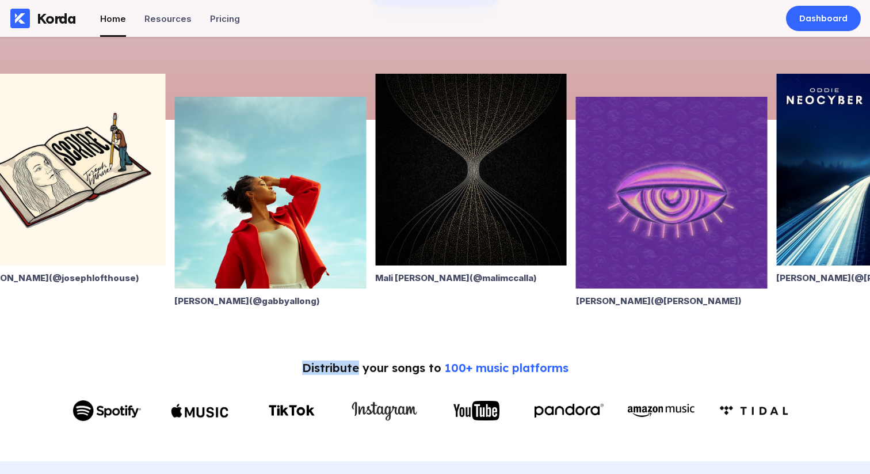
click at [333, 360] on div "Distribute your songs to 100+ music platforms" at bounding box center [435, 367] width 266 height 14
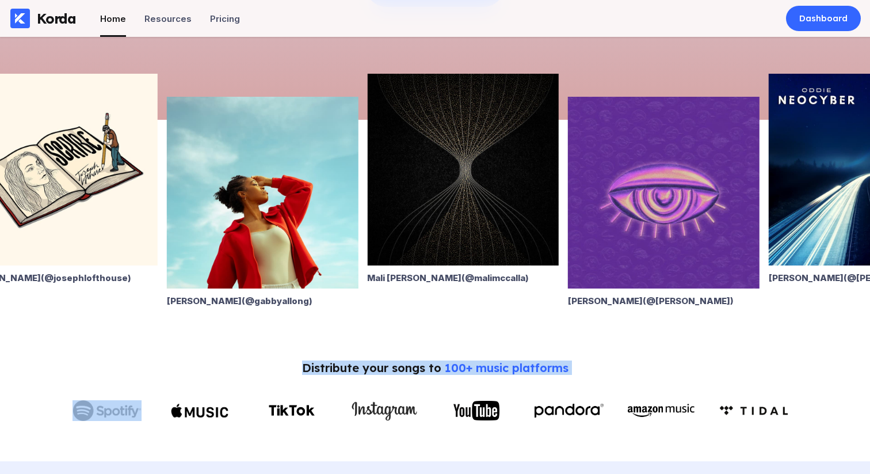
click at [333, 360] on div "Distribute your songs to 100+ music platforms" at bounding box center [435, 367] width 266 height 14
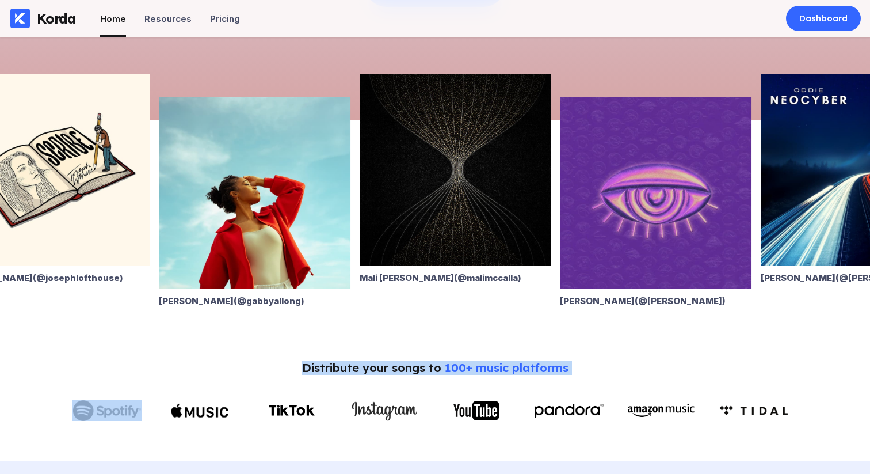
click at [388, 368] on div "Distribute your songs to 100+ music platforms" at bounding box center [435, 367] width 266 height 14
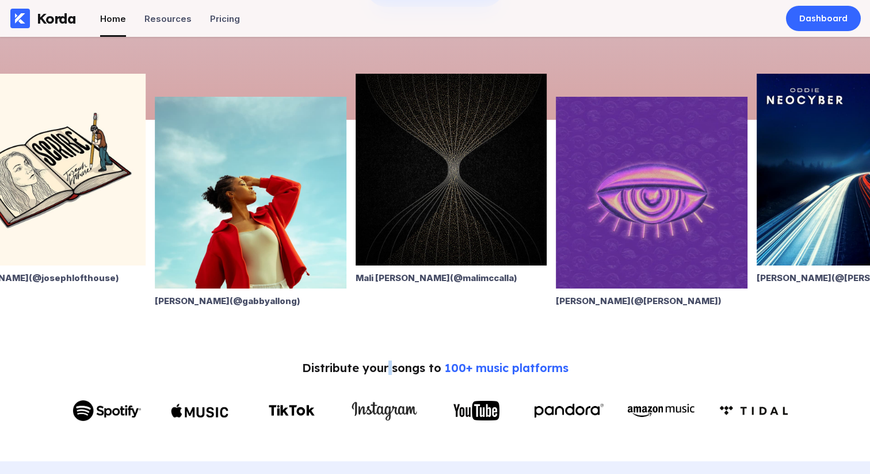
click at [388, 368] on div "Distribute your songs to 100+ music platforms" at bounding box center [435, 367] width 266 height 14
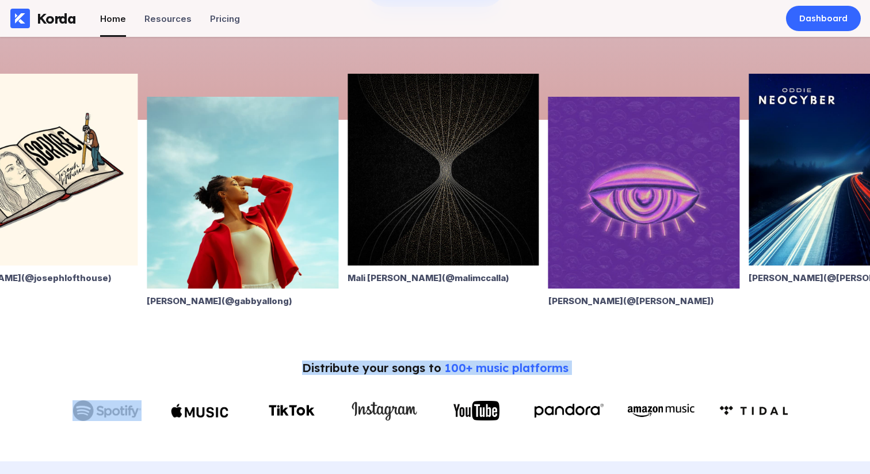
click at [388, 368] on div "Distribute your songs to 100+ music platforms" at bounding box center [435, 367] width 266 height 14
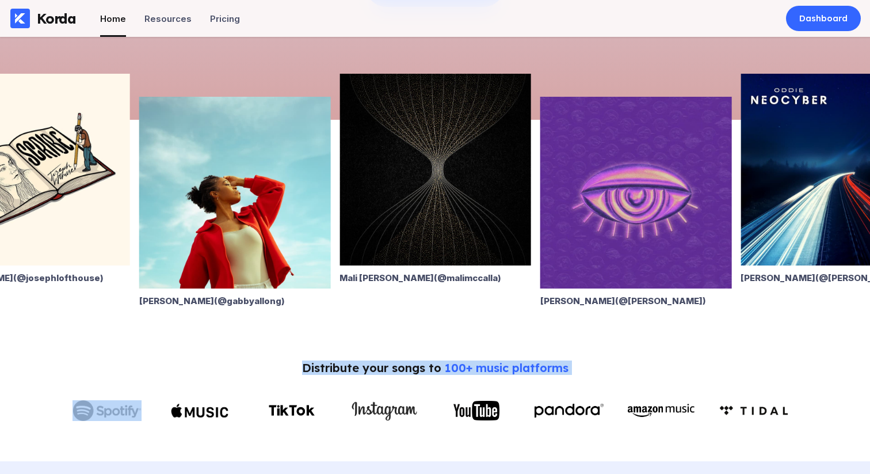
click at [405, 369] on div "Distribute your songs to 100+ music platforms" at bounding box center [435, 367] width 266 height 14
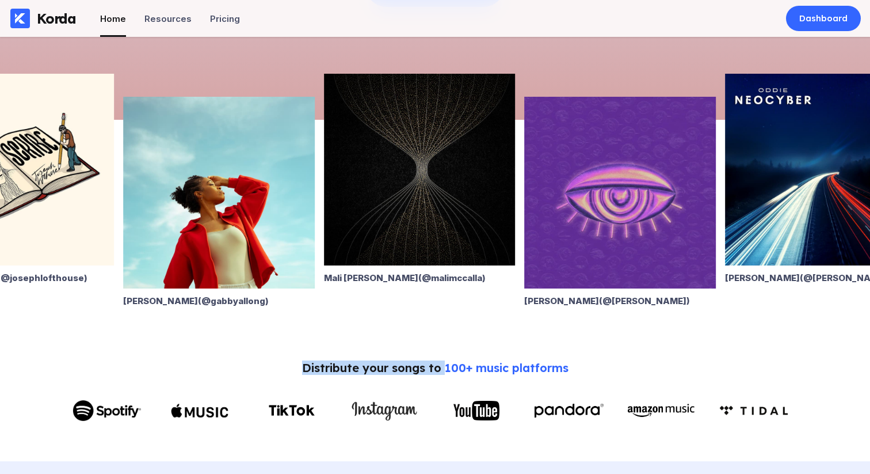
drag, startPoint x: 444, startPoint y: 367, endPoint x: 295, endPoint y: 368, distance: 148.5
click at [297, 368] on div "Distribute your songs to 100+ music platforms" at bounding box center [435, 393] width 824 height 66
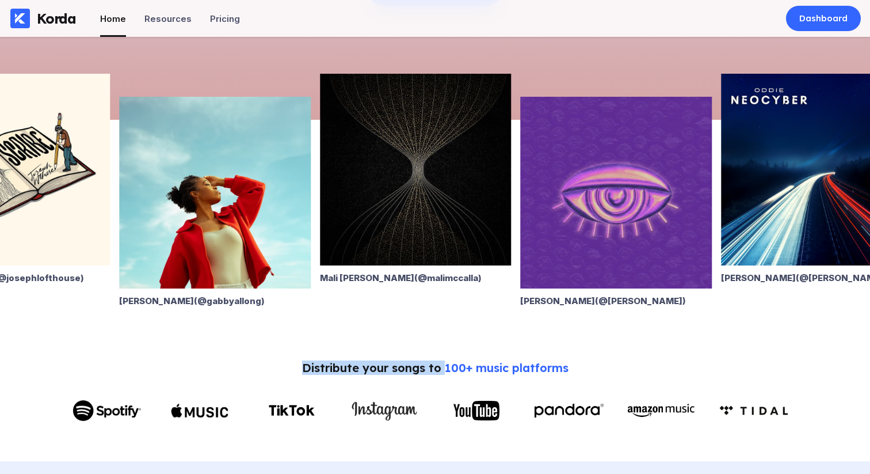
click at [295, 368] on div "Distribute your songs to 100+ music platforms" at bounding box center [435, 393] width 824 height 66
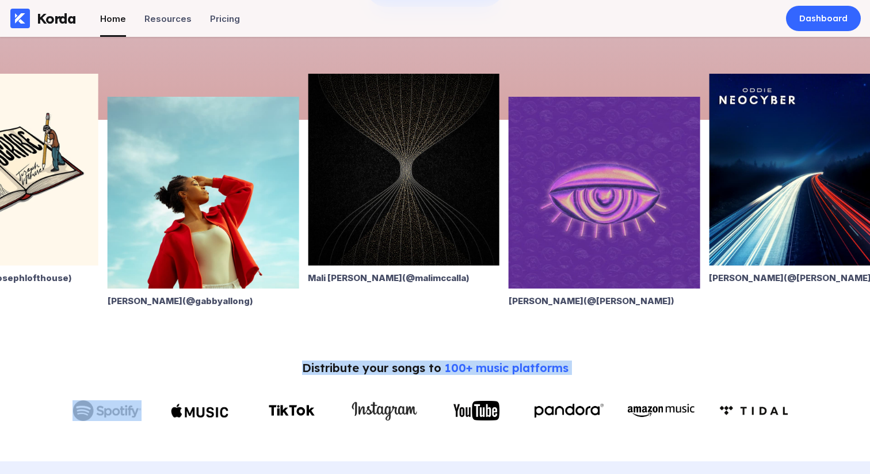
drag, startPoint x: 292, startPoint y: 368, endPoint x: 720, endPoint y: 357, distance: 427.7
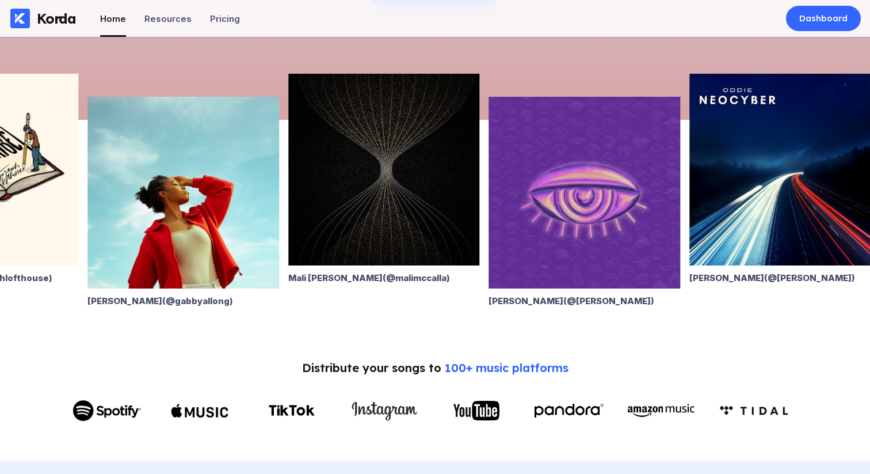
drag, startPoint x: 722, startPoint y: 368, endPoint x: 264, endPoint y: 359, distance: 458.2
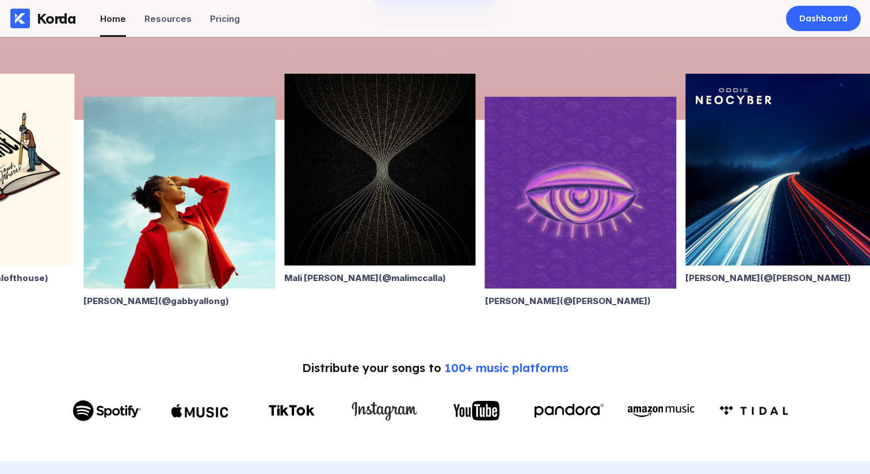
drag, startPoint x: 264, startPoint y: 359, endPoint x: 304, endPoint y: 364, distance: 40.6
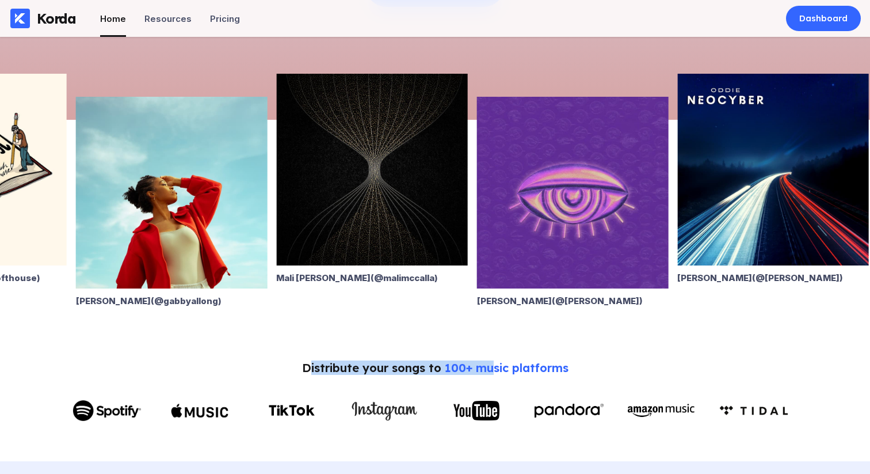
drag, startPoint x: 307, startPoint y: 365, endPoint x: 526, endPoint y: 359, distance: 218.8
click at [515, 360] on div "Distribute your songs to 100+ music platforms" at bounding box center [435, 367] width 266 height 14
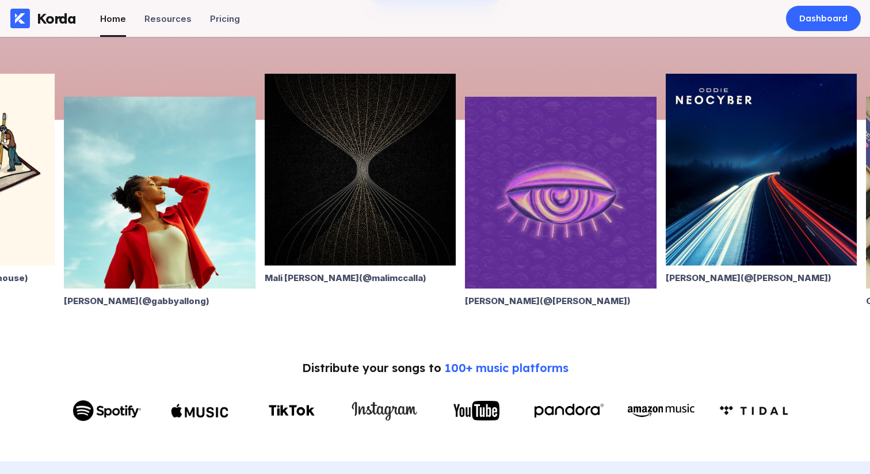
click at [609, 365] on div "Distribute your songs to 100+ music platforms" at bounding box center [435, 393] width 824 height 66
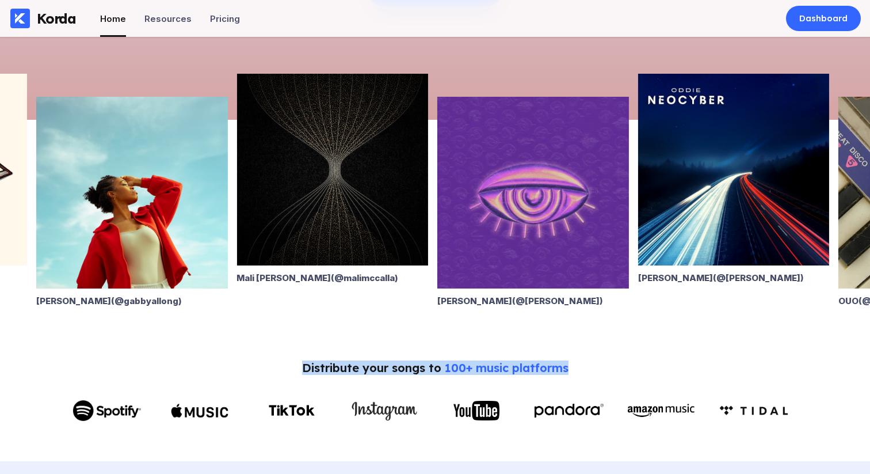
drag, startPoint x: 583, startPoint y: 372, endPoint x: 302, endPoint y: 368, distance: 280.9
click at [302, 368] on div "Distribute your songs to 100+ music platforms" at bounding box center [435, 393] width 824 height 66
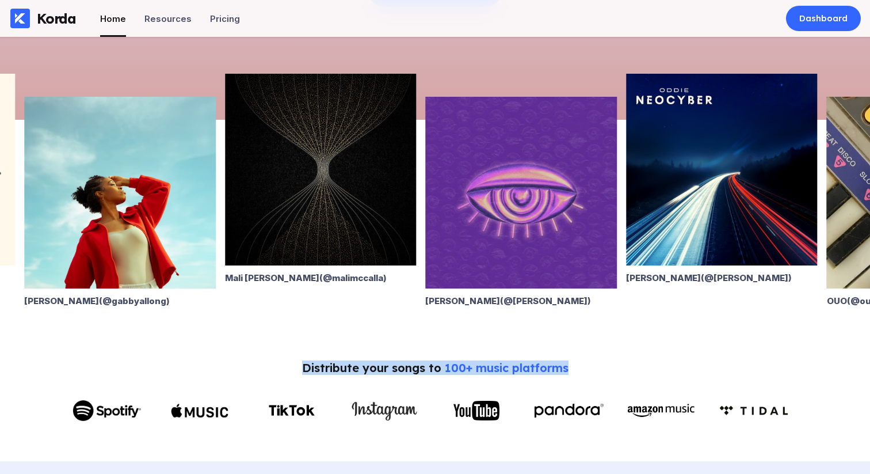
click at [302, 369] on div "Distribute your songs to 100+ music platforms" at bounding box center [435, 367] width 266 height 14
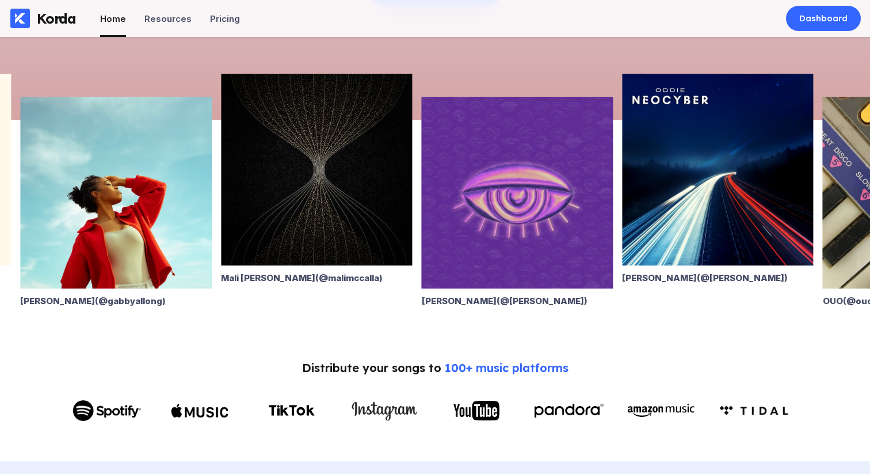
click at [300, 369] on div "Distribute your songs to 100+ music platforms" at bounding box center [435, 393] width 824 height 66
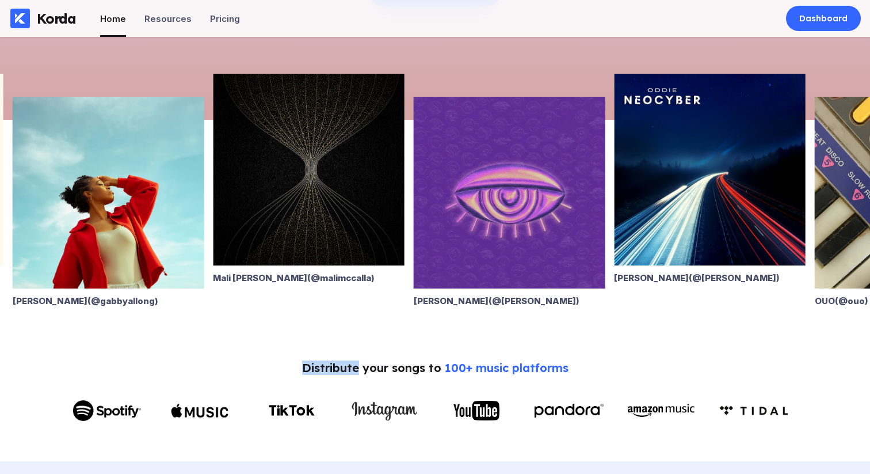
click at [299, 369] on div "Distribute your songs to 100+ music platforms" at bounding box center [435, 393] width 824 height 66
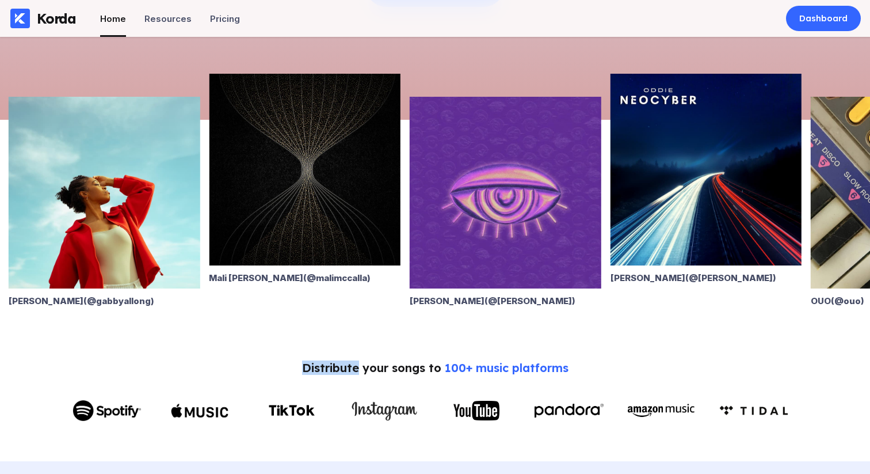
click at [303, 370] on div "Distribute your songs to 100+ music platforms" at bounding box center [435, 367] width 266 height 14
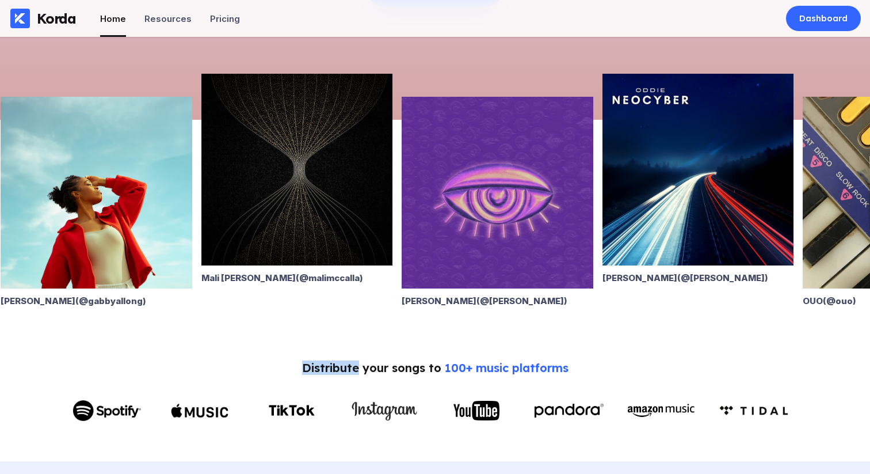
click at [303, 370] on div "Distribute your songs to 100+ music platforms" at bounding box center [435, 367] width 266 height 14
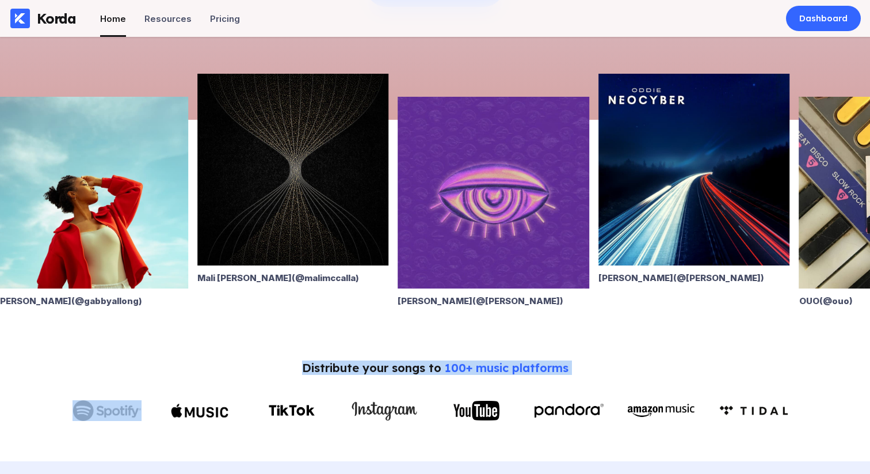
click at [303, 370] on div "Distribute your songs to 100+ music platforms" at bounding box center [435, 367] width 266 height 14
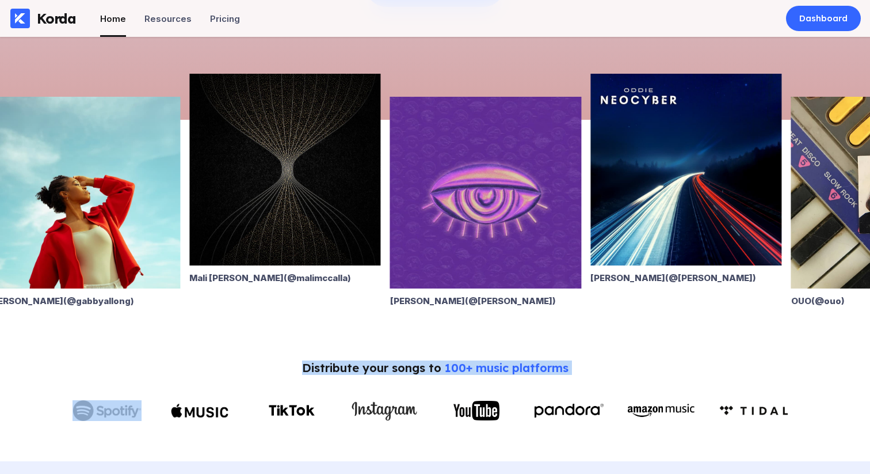
click at [303, 370] on div "Distribute your songs to 100+ music platforms" at bounding box center [435, 367] width 266 height 14
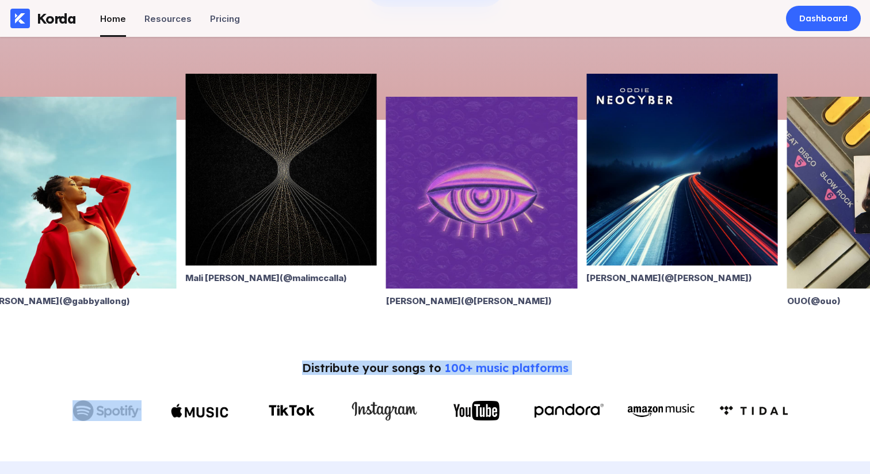
click at [320, 366] on div "Distribute your songs to 100+ music platforms" at bounding box center [435, 367] width 266 height 14
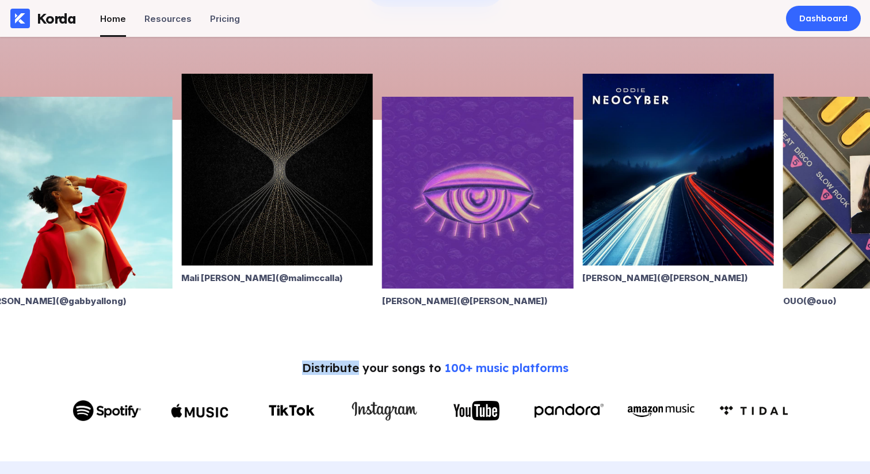
click at [320, 366] on div "Distribute your songs to 100+ music platforms" at bounding box center [435, 367] width 266 height 14
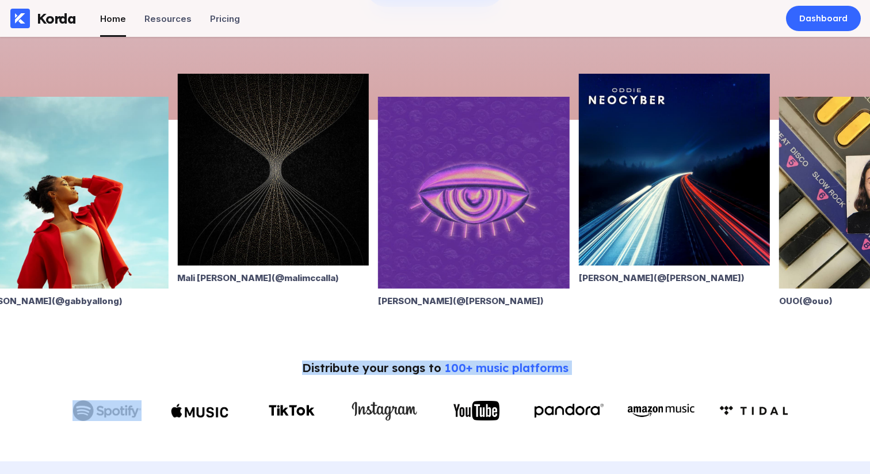
click at [320, 366] on div "Distribute your songs to 100+ music platforms" at bounding box center [435, 367] width 266 height 14
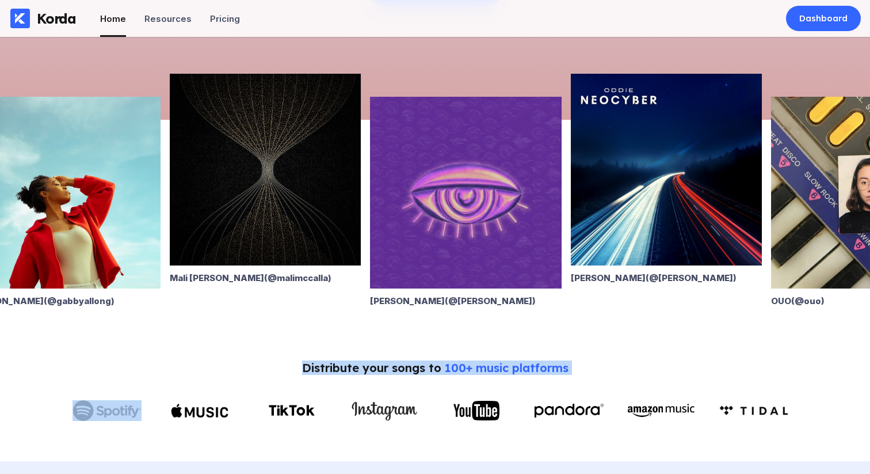
click at [344, 363] on div "Distribute your songs to 100+ music platforms" at bounding box center [435, 367] width 266 height 14
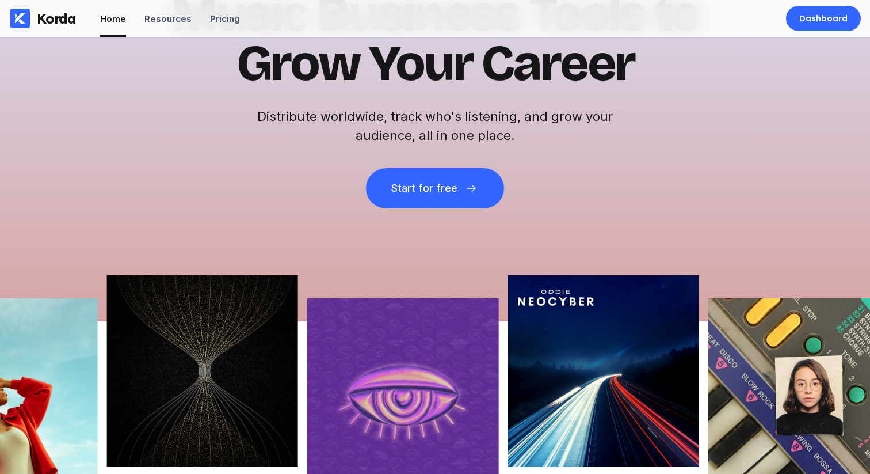
scroll to position [0, 0]
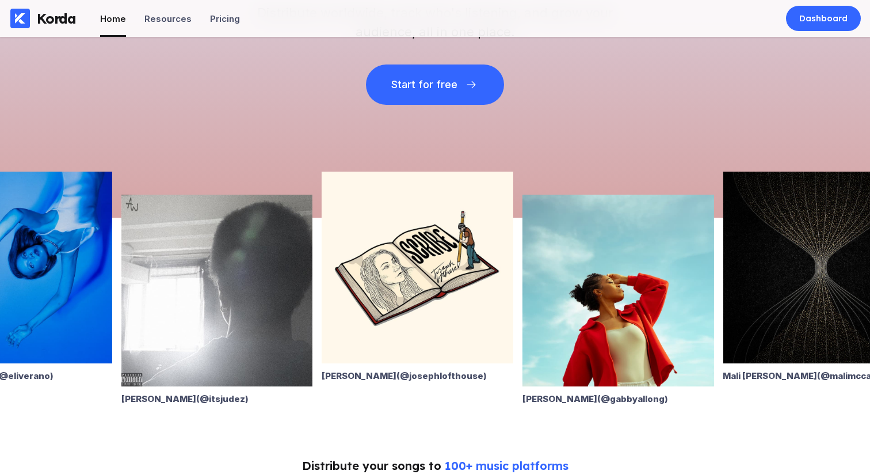
scroll to position [228, 0]
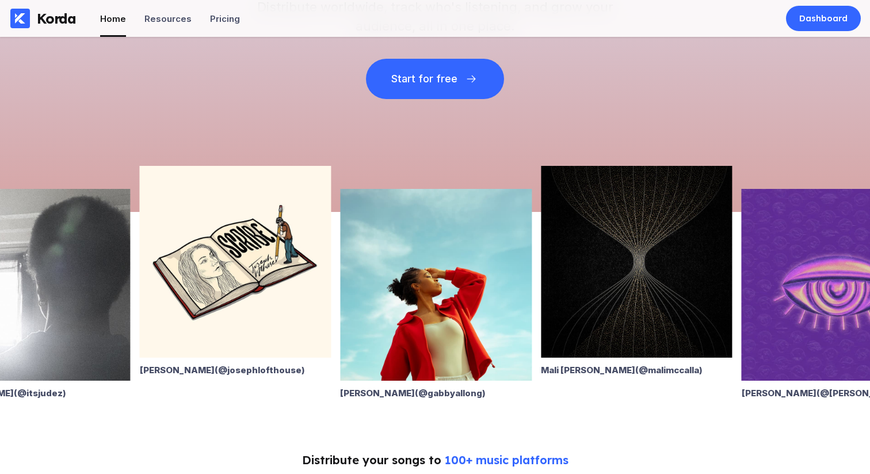
click at [305, 241] on img at bounding box center [236, 262] width 192 height 192
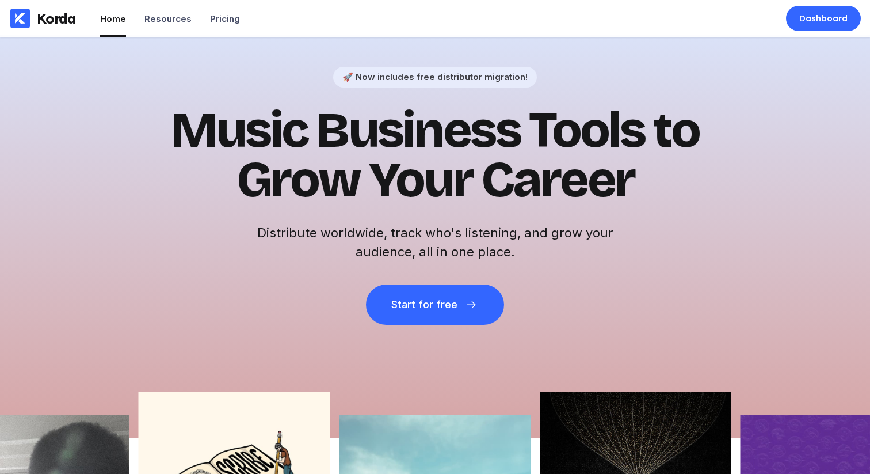
scroll to position [0, 0]
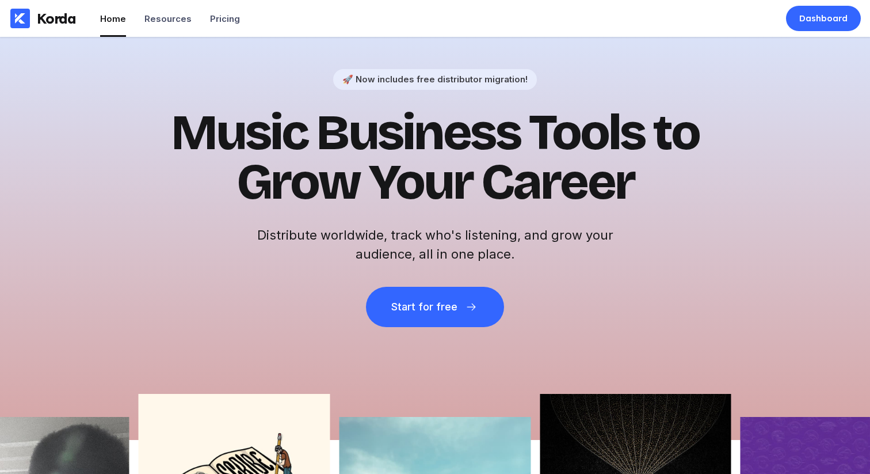
click at [518, 171] on h1 "Music Business Tools to Grow Your Career" at bounding box center [435, 157] width 564 height 99
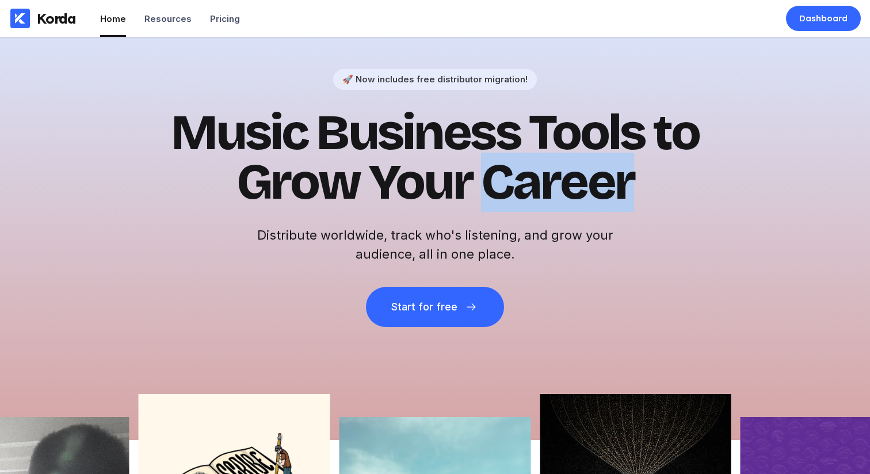
click at [518, 171] on h1 "Music Business Tools to Grow Your Career" at bounding box center [435, 157] width 564 height 99
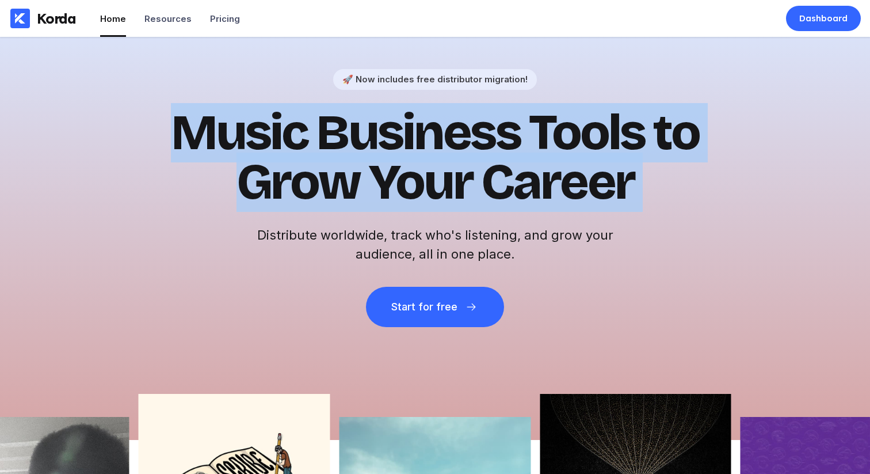
click at [518, 171] on h1 "Music Business Tools to Grow Your Career" at bounding box center [435, 157] width 564 height 99
click at [514, 138] on h1 "Music Business Tools to Grow Your Career" at bounding box center [435, 157] width 564 height 99
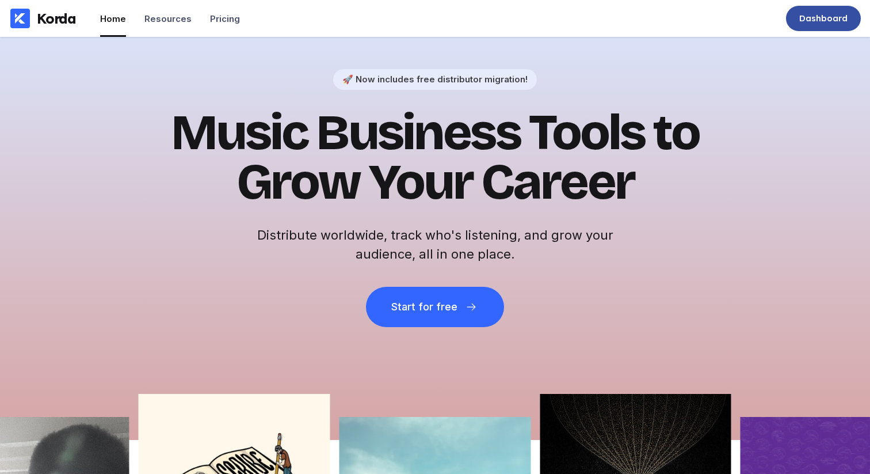
click at [818, 15] on div "Dashboard" at bounding box center [823, 19] width 48 height 12
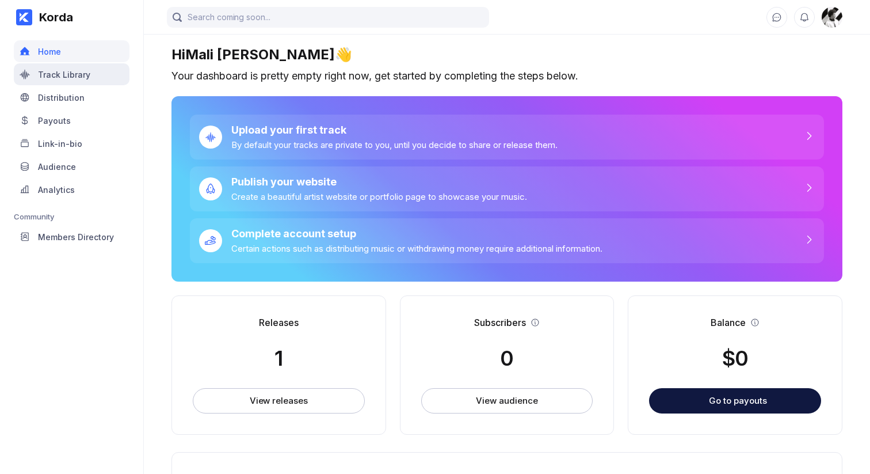
click at [63, 80] on div "Track Library" at bounding box center [72, 74] width 116 height 22
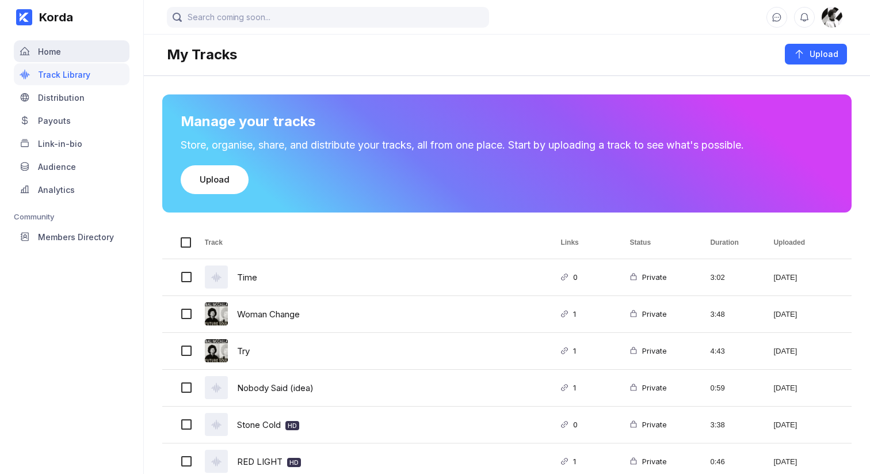
click at [73, 55] on div "Home" at bounding box center [72, 51] width 116 height 22
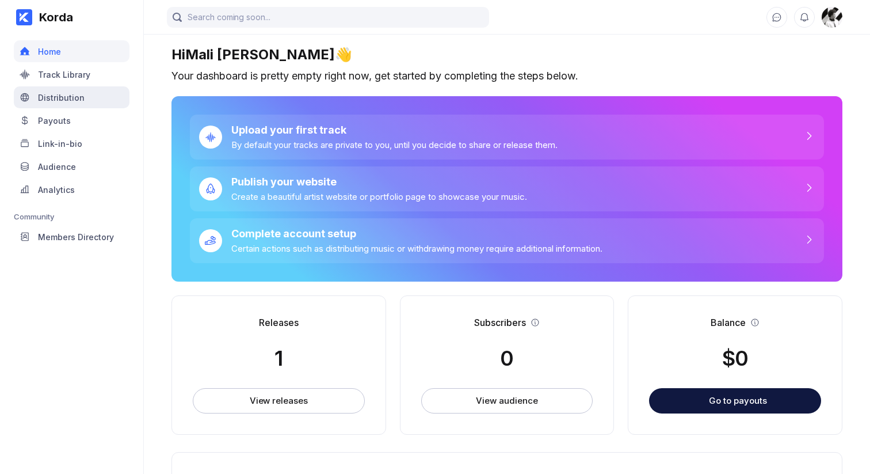
click at [83, 91] on div "Distribution" at bounding box center [72, 97] width 116 height 22
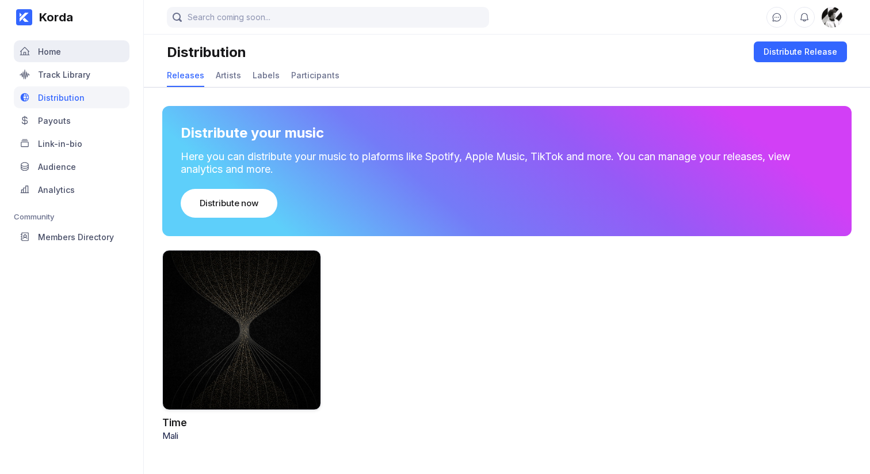
click at [86, 55] on div "Home" at bounding box center [72, 51] width 116 height 22
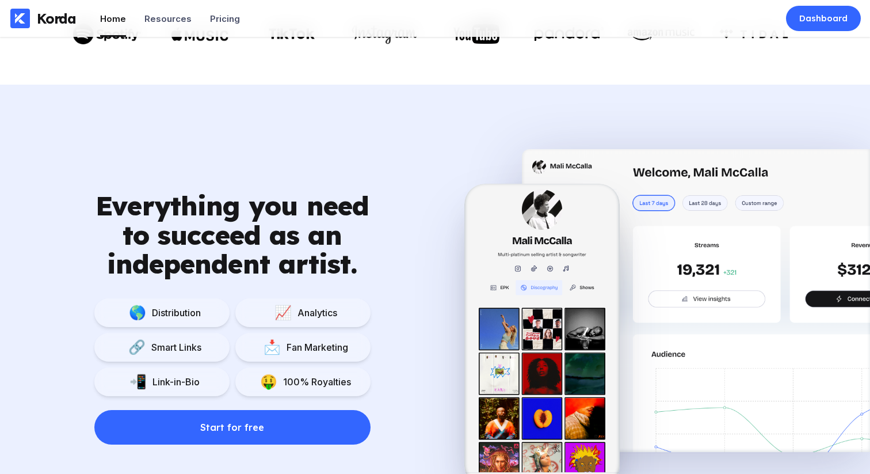
scroll to position [386, 0]
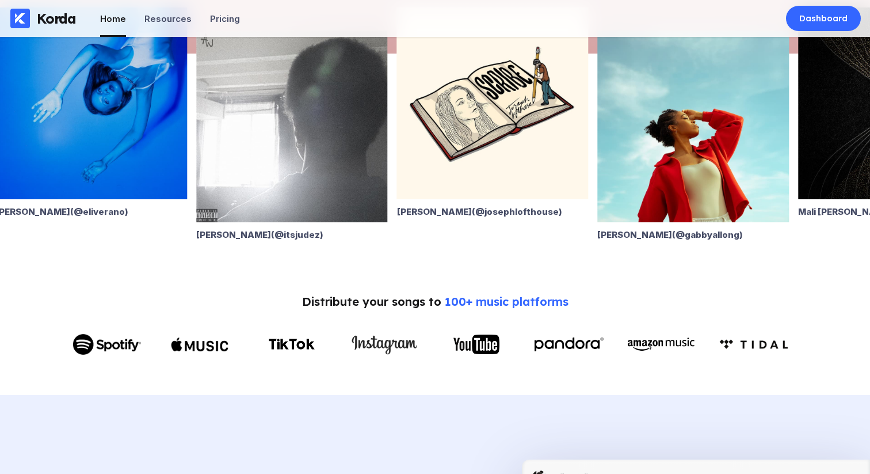
click at [129, 180] on img at bounding box center [91, 103] width 192 height 192
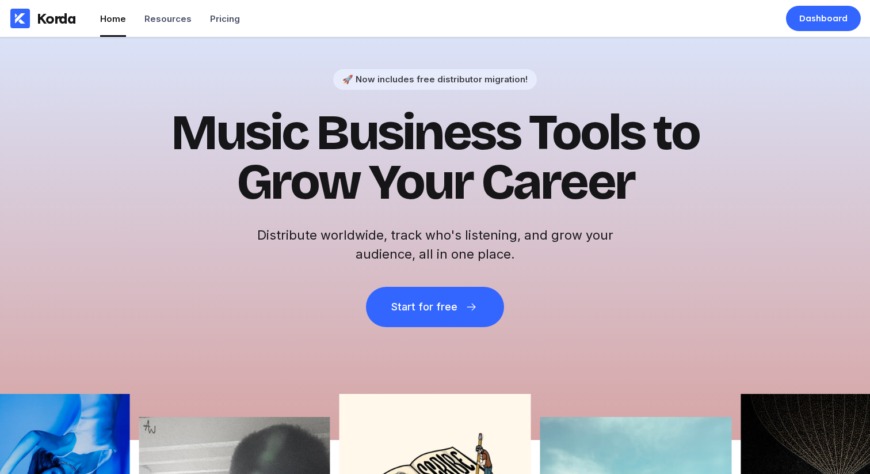
scroll to position [282, 0]
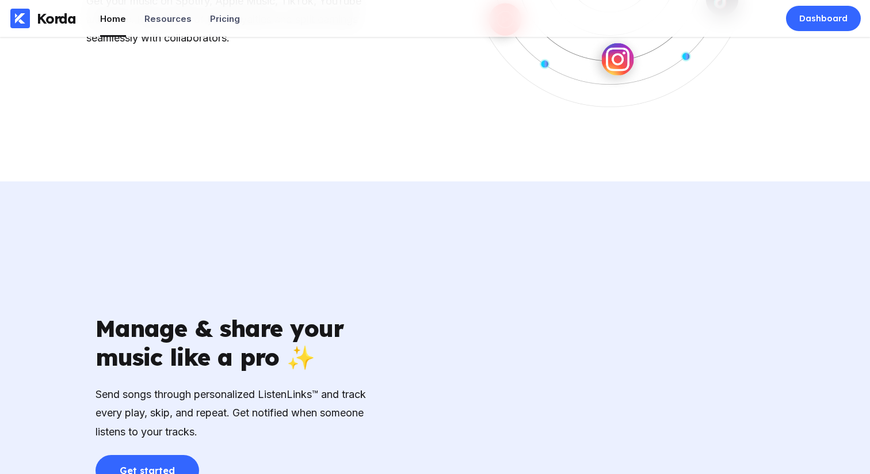
scroll to position [1606, 0]
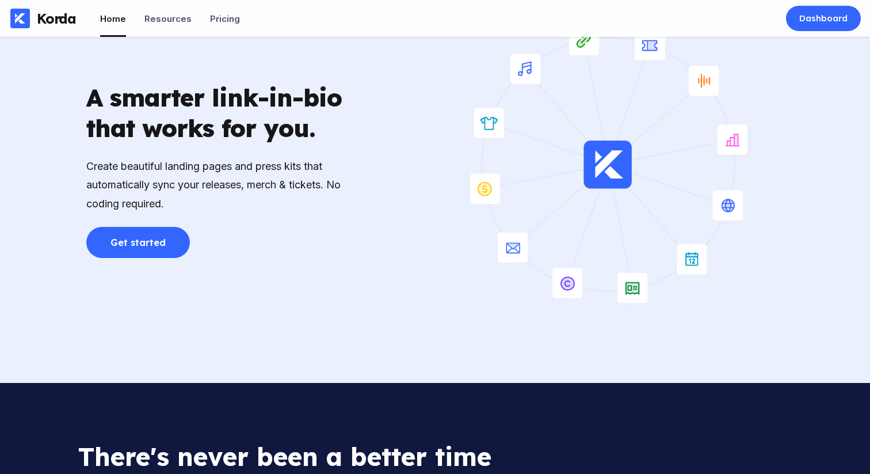
scroll to position [2107, 0]
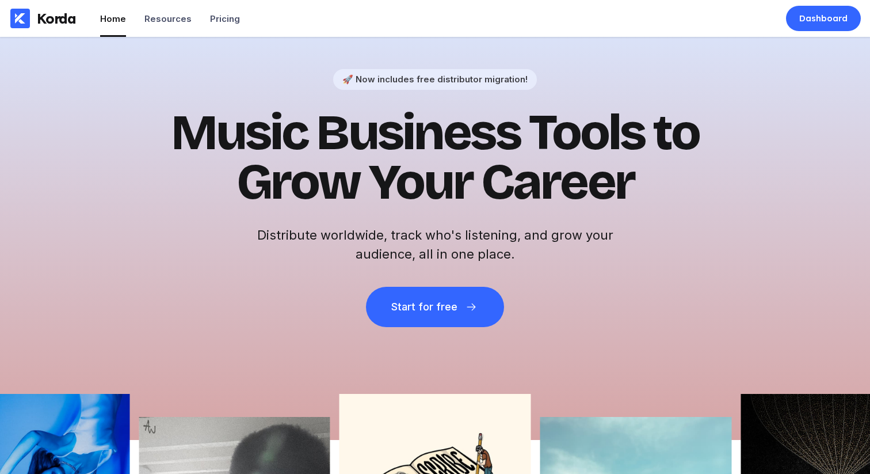
click at [456, 195] on h1 "Music Business Tools to Grow Your Career" at bounding box center [435, 157] width 564 height 99
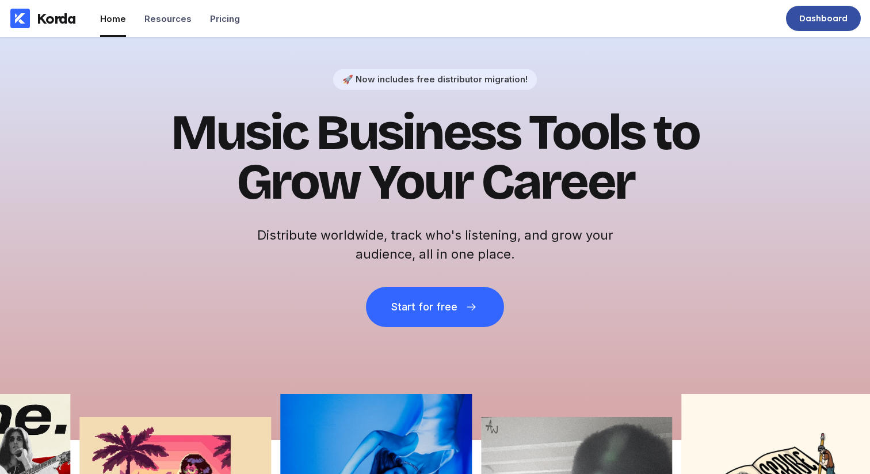
click at [816, 13] on div "Dashboard" at bounding box center [823, 19] width 48 height 12
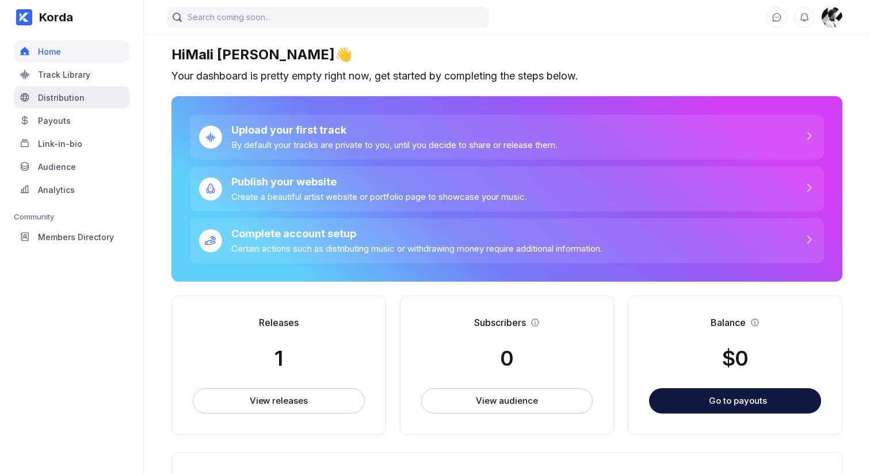
click at [79, 103] on div "Distribution" at bounding box center [72, 97] width 116 height 22
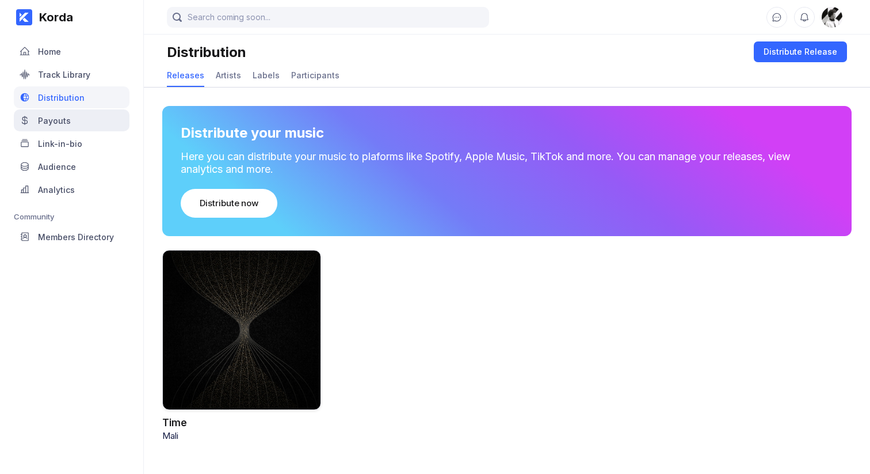
click at [73, 116] on div "Payouts" at bounding box center [72, 120] width 116 height 22
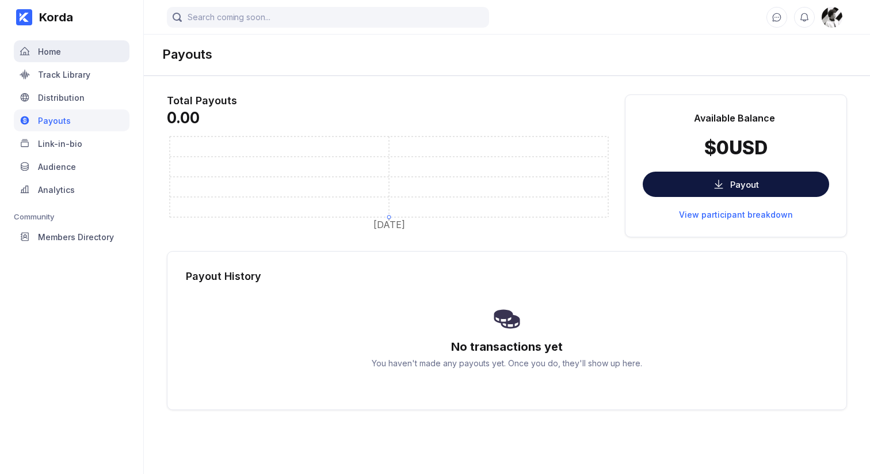
click at [62, 62] on div "Home" at bounding box center [72, 51] width 116 height 22
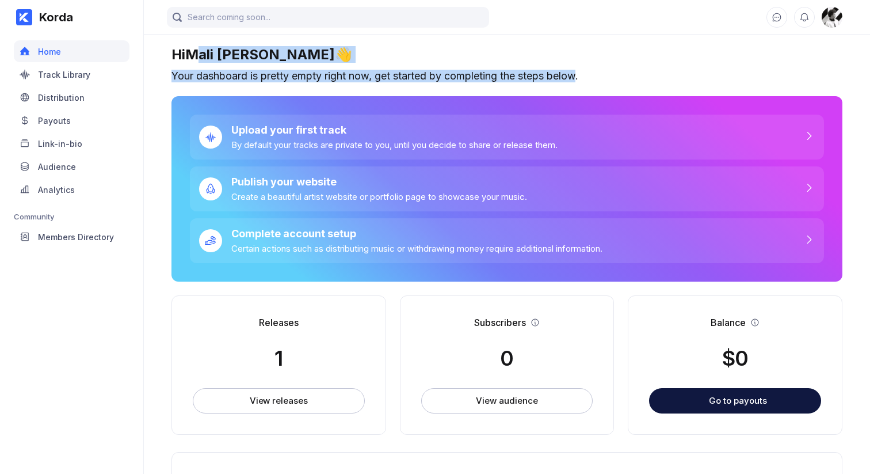
drag, startPoint x: 582, startPoint y: 76, endPoint x: 202, endPoint y: 52, distance: 381.2
click at [204, 52] on div "Hi [PERSON_NAME] 👋 Your dashboard is pretty empty right now, get started by com…" at bounding box center [507, 385] width 726 height 679
click at [76, 93] on div "Distribution" at bounding box center [61, 98] width 47 height 10
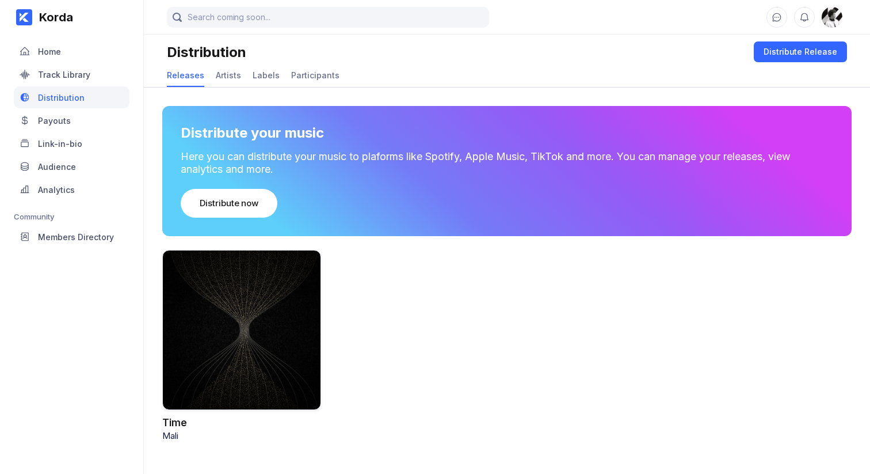
click at [246, 322] on div at bounding box center [241, 330] width 159 height 160
